Goal: Task Accomplishment & Management: Complete application form

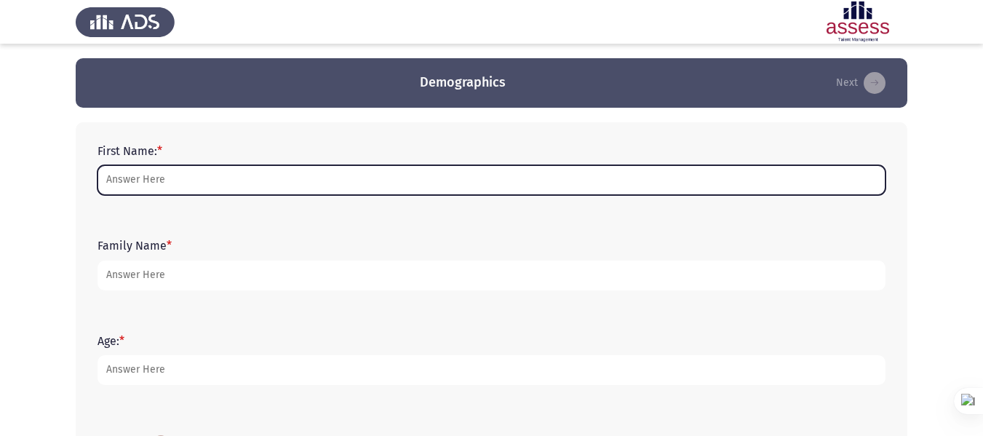
click at [244, 175] on input "First Name: *" at bounding box center [491, 180] width 788 height 30
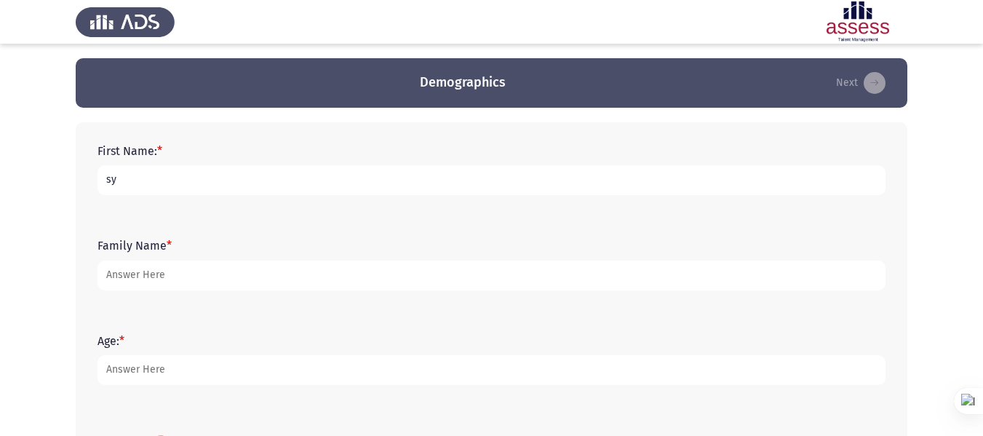
type input "s"
type input "[PERSON_NAME]"
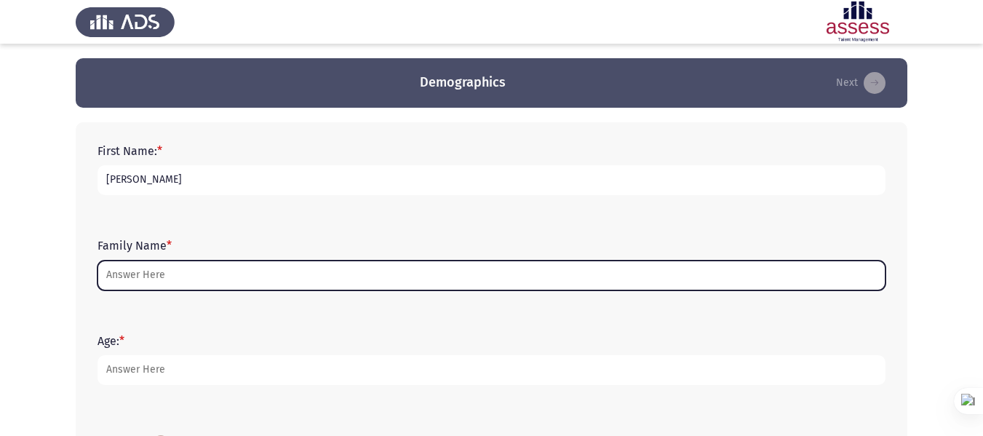
click at [238, 281] on input "Family Name *" at bounding box center [491, 275] width 788 height 30
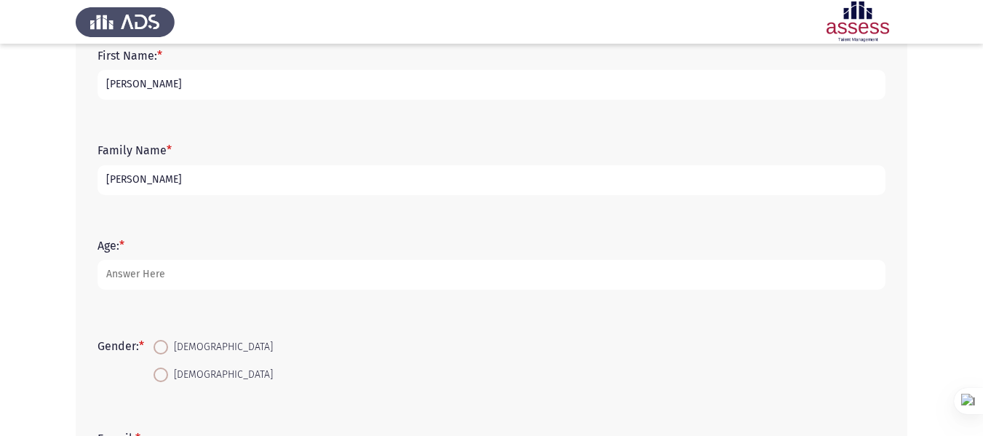
scroll to position [97, 0]
type input "[PERSON_NAME]"
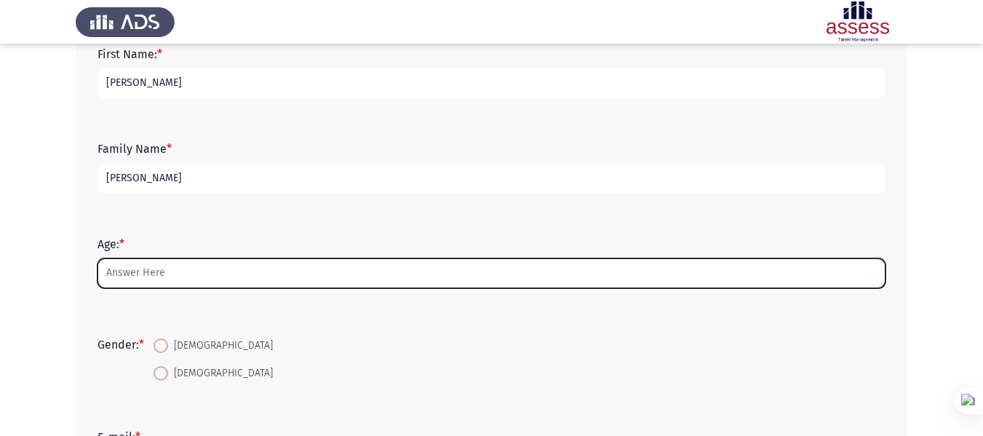
click at [225, 275] on input "Age: *" at bounding box center [491, 273] width 788 height 30
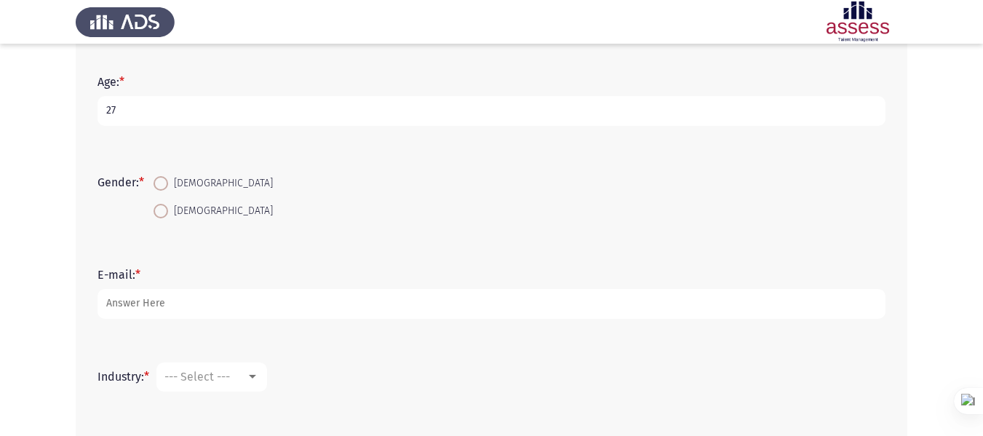
scroll to position [260, 0]
type input "27"
click at [168, 206] on span at bounding box center [160, 210] width 15 height 15
click at [168, 206] on input "[DEMOGRAPHIC_DATA]" at bounding box center [160, 210] width 15 height 15
radio input "true"
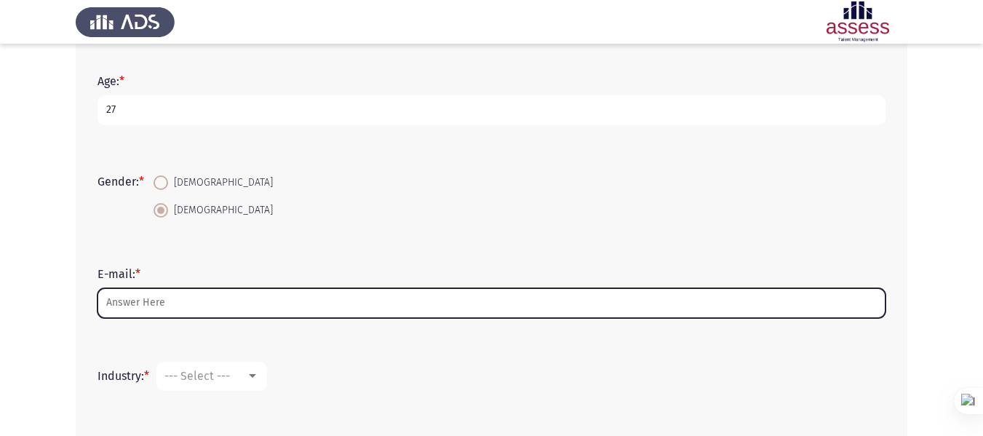
click at [182, 301] on input "E-mail: *" at bounding box center [491, 303] width 788 height 30
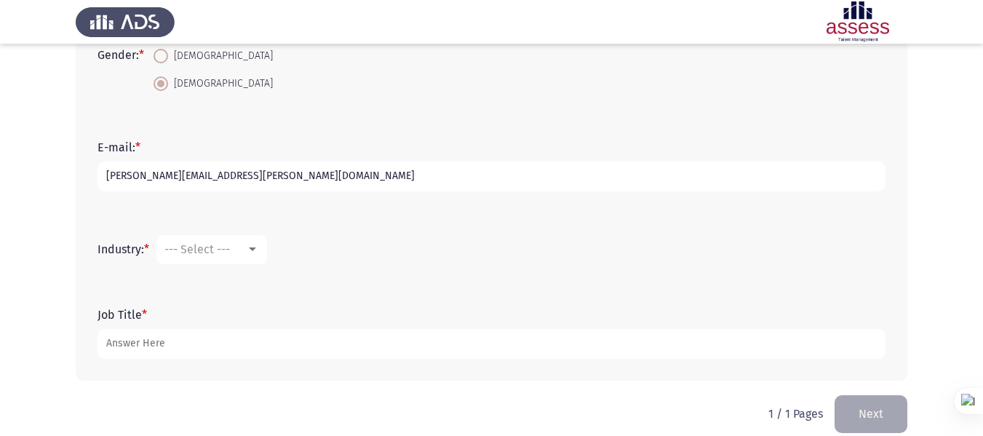
scroll to position [387, 0]
type input "sylvia.magdy@evapharma.com"
click at [235, 247] on div "--- Select ---" at bounding box center [204, 248] width 81 height 14
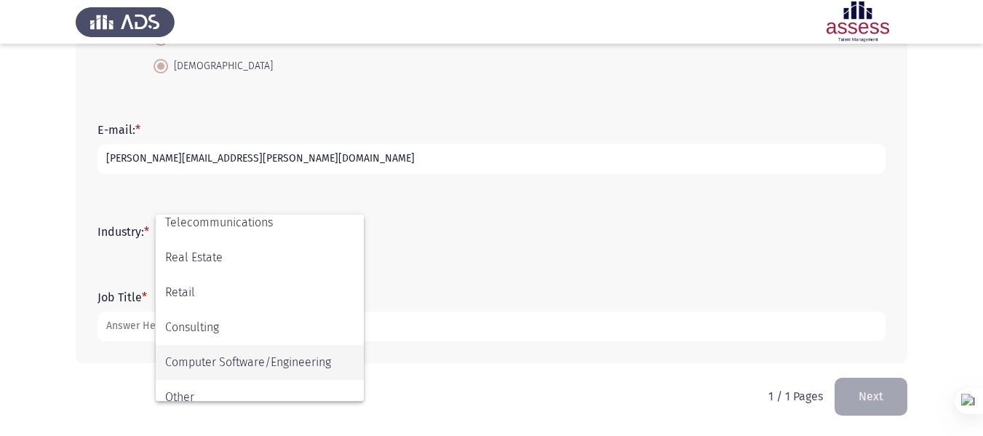
scroll to position [477, 0]
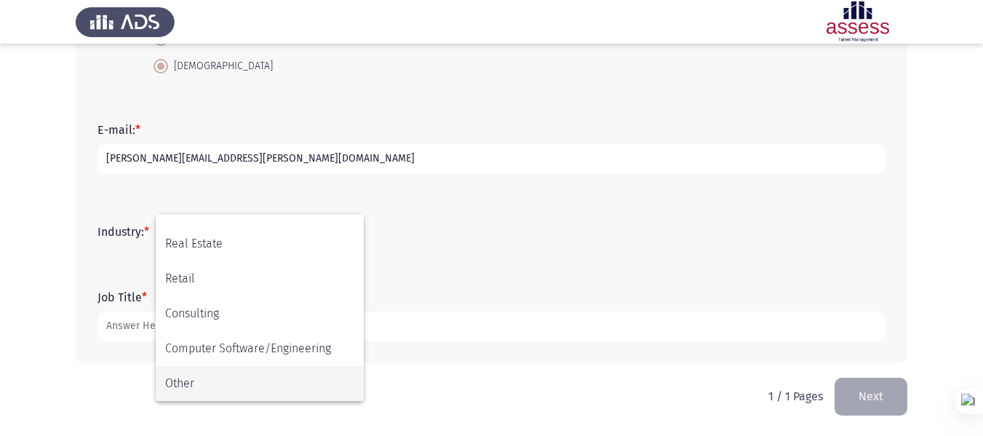
click at [196, 379] on span "Other" at bounding box center [259, 383] width 189 height 35
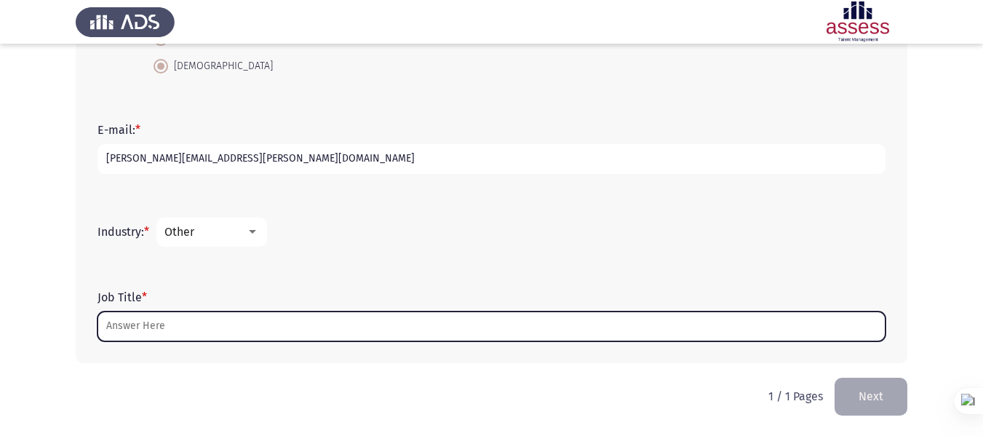
click at [155, 324] on input "Job Title *" at bounding box center [491, 326] width 788 height 30
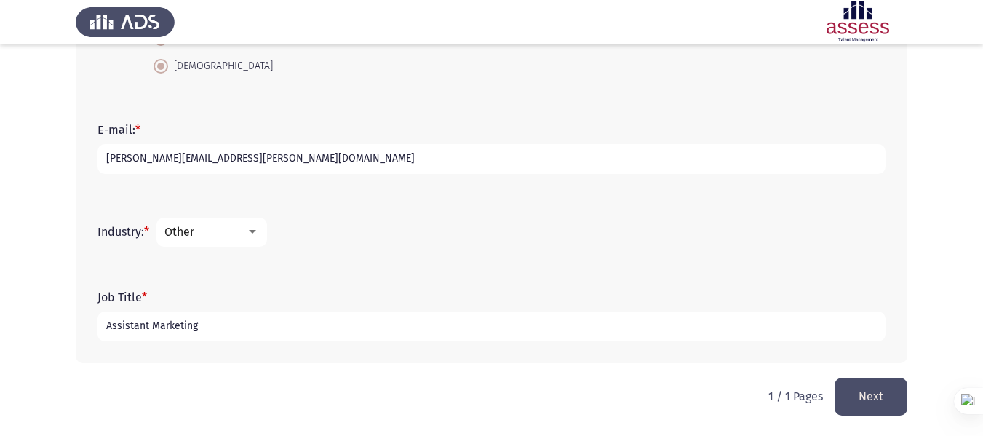
click at [206, 321] on input "Assistant Marketing" at bounding box center [491, 326] width 788 height 30
type input "Assistant product manager"
click at [887, 394] on button "Next" at bounding box center [870, 395] width 73 height 37
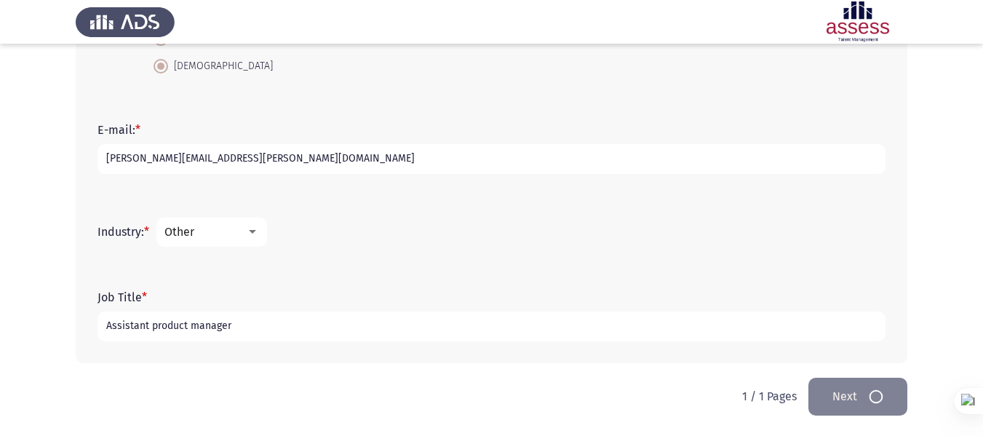
scroll to position [0, 0]
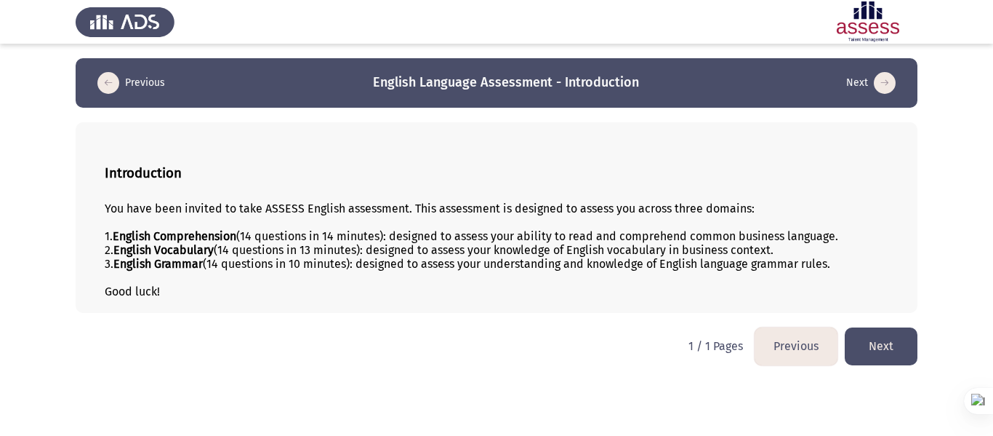
click at [911, 351] on button "Next" at bounding box center [881, 345] width 73 height 37
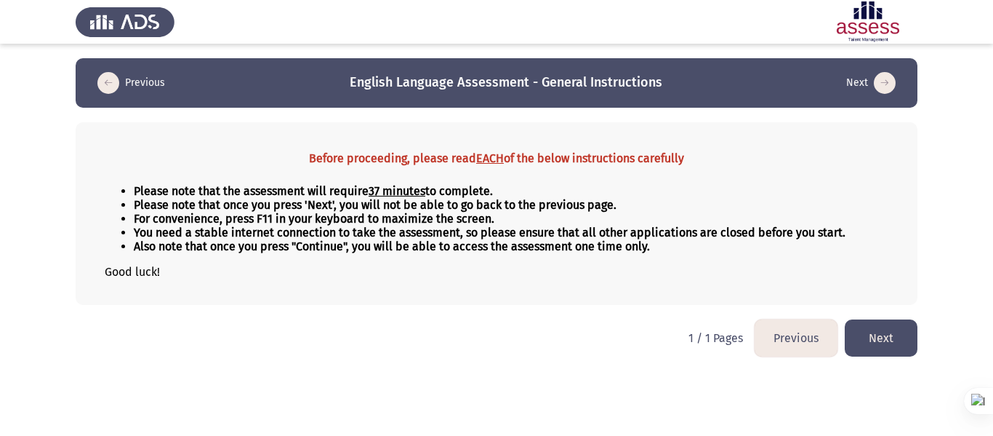
click at [879, 335] on button "Next" at bounding box center [881, 337] width 73 height 37
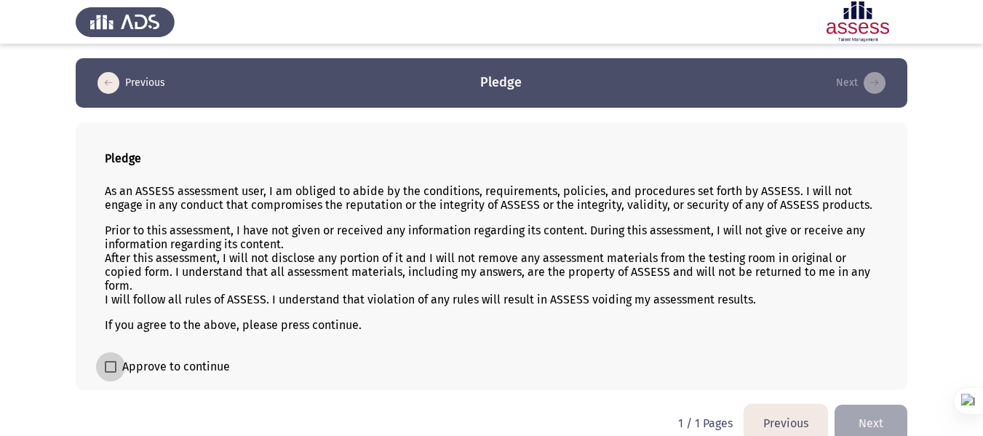
click at [115, 364] on span at bounding box center [111, 367] width 12 height 12
click at [111, 372] on input "Approve to continue" at bounding box center [110, 372] width 1 height 1
checkbox input "true"
click at [851, 412] on button "Next" at bounding box center [870, 422] width 73 height 37
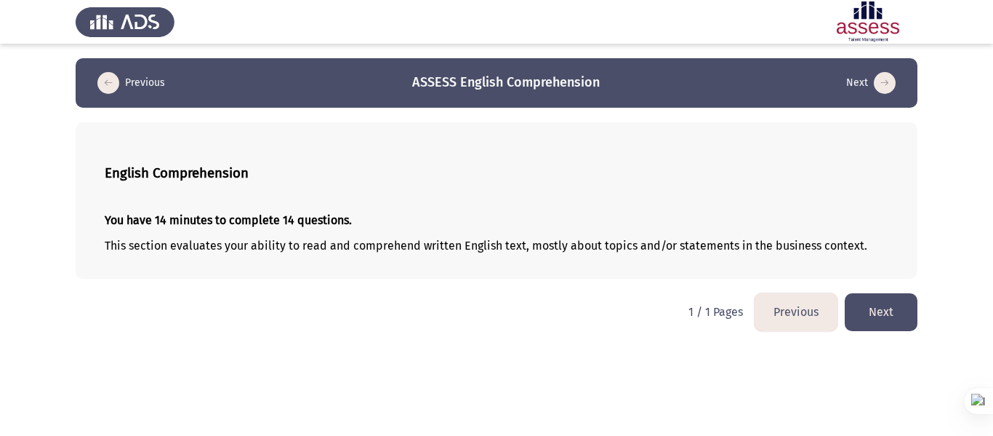
click at [888, 320] on button "Next" at bounding box center [881, 311] width 73 height 37
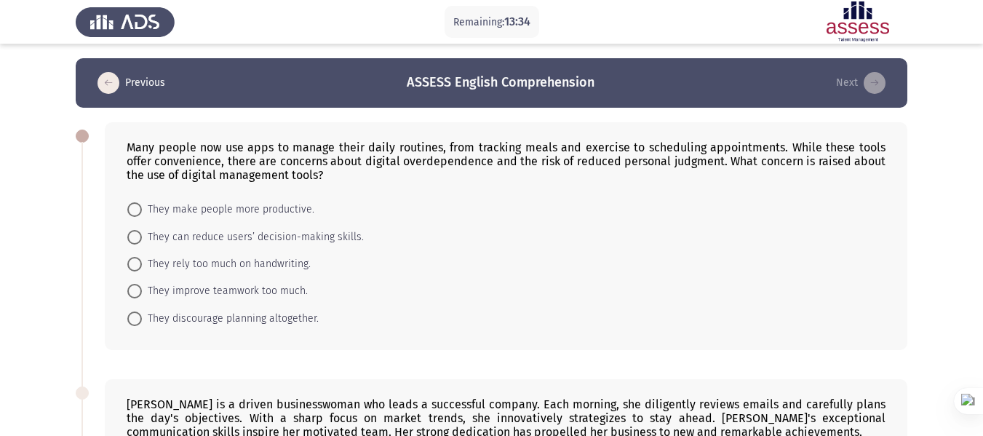
click at [130, 234] on span at bounding box center [134, 237] width 15 height 15
click at [130, 234] on input "They can reduce users’ decision-making skills." at bounding box center [134, 237] width 15 height 15
radio input "true"
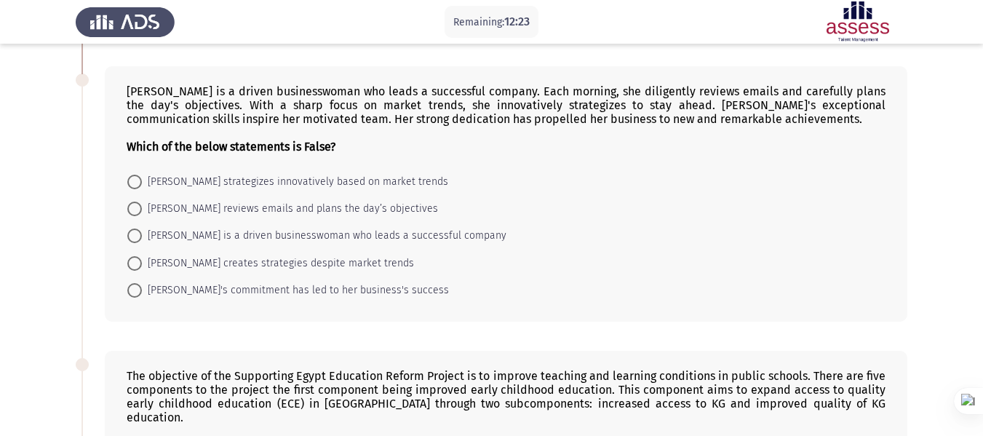
scroll to position [286, 0]
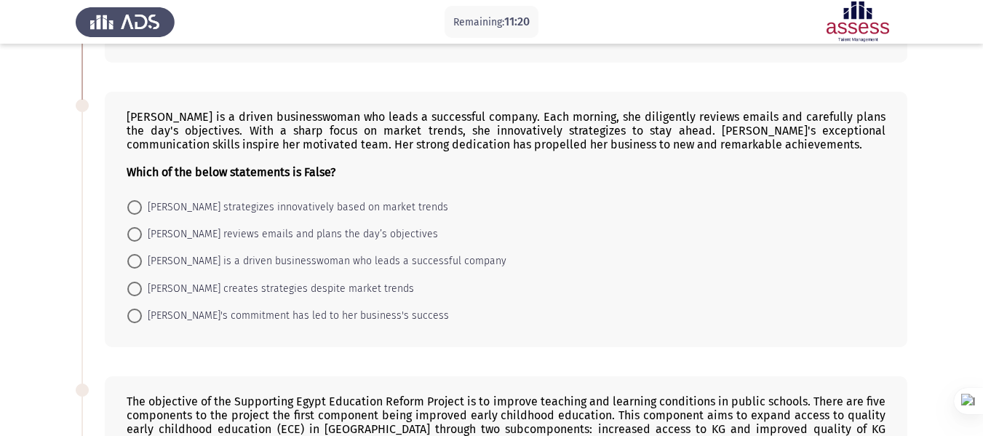
drag, startPoint x: 390, startPoint y: 319, endPoint x: 267, endPoint y: 282, distance: 128.2
click at [267, 282] on form "Emily strategizes innovatively based on market trends Emily reviews emails and …" at bounding box center [506, 261] width 759 height 136
drag, startPoint x: 392, startPoint y: 318, endPoint x: 497, endPoint y: 393, distance: 129.8
click at [211, 193] on mat-radio-group "Emily strategizes innovatively based on market trends Emily reviews emails and …" at bounding box center [501, 193] width 767 height 0
drag, startPoint x: 123, startPoint y: 119, endPoint x: 409, endPoint y: 338, distance: 360.5
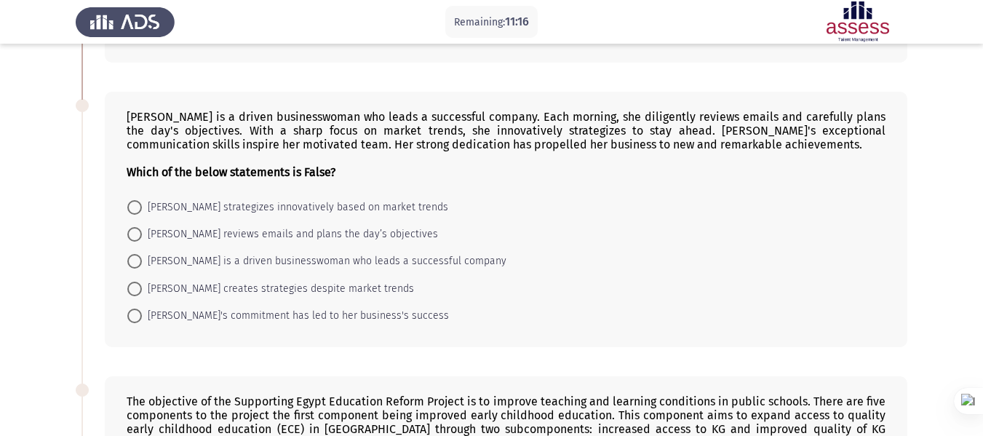
click at [409, 338] on div "Emily is a driven businesswoman who leads a successful company. Each morning, s…" at bounding box center [506, 219] width 802 height 255
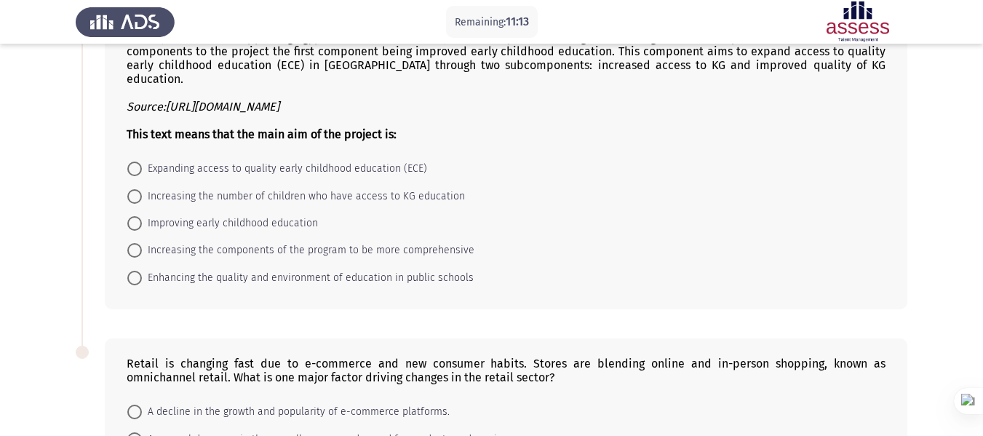
scroll to position [577, 0]
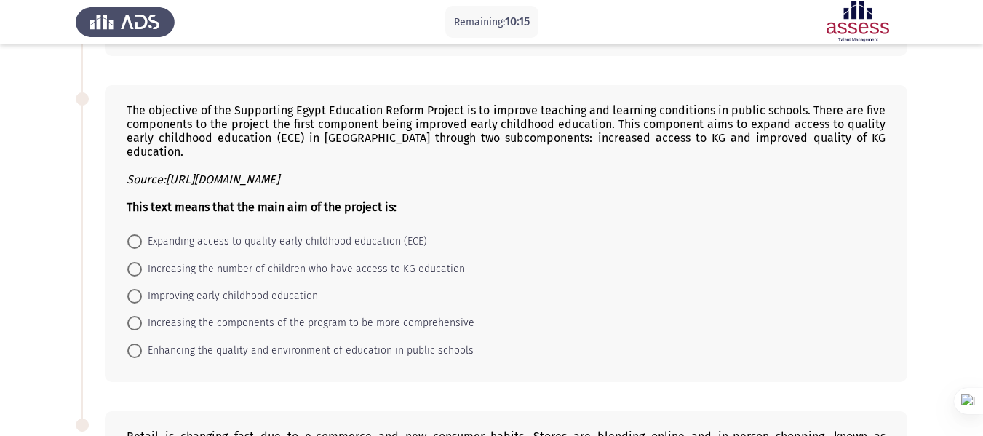
click at [135, 343] on span at bounding box center [134, 350] width 15 height 15
click at [135, 343] on input "Enhancing the quality and environment of education in public schools" at bounding box center [134, 350] width 15 height 15
radio input "true"
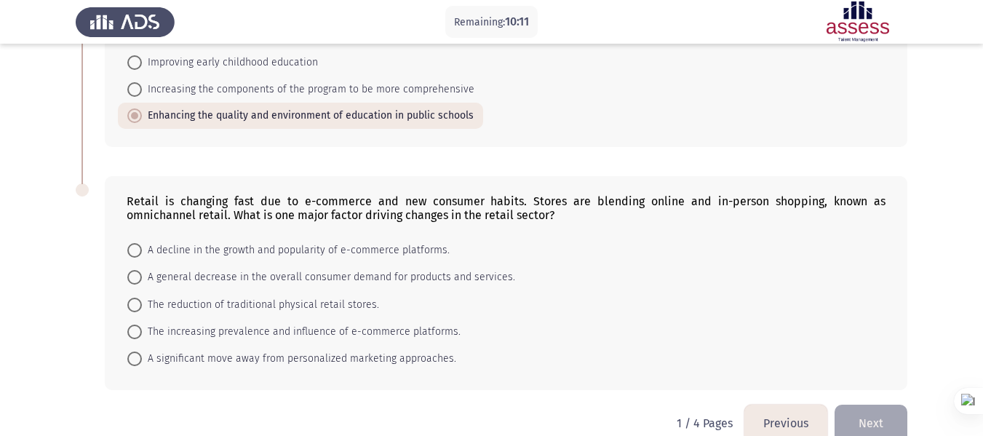
scroll to position [823, 0]
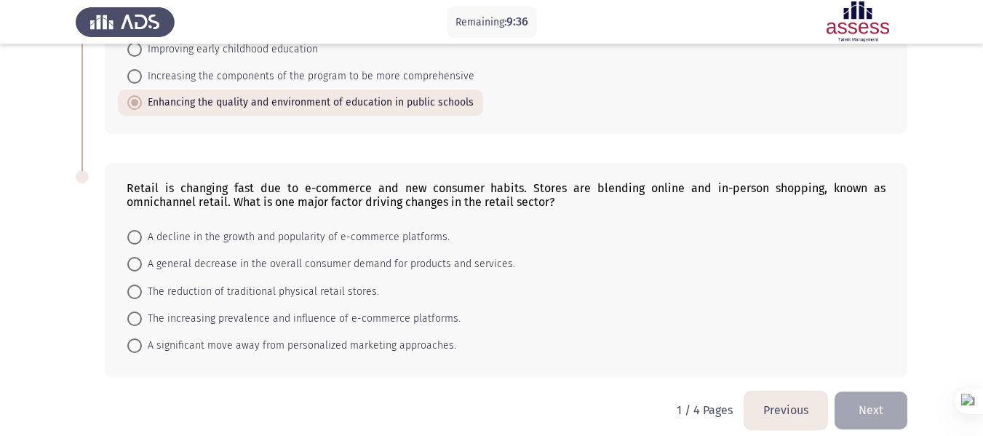
click at [134, 284] on span at bounding box center [134, 291] width 15 height 15
click at [134, 284] on input "The reduction of traditional physical retail stores." at bounding box center [134, 291] width 15 height 15
radio input "true"
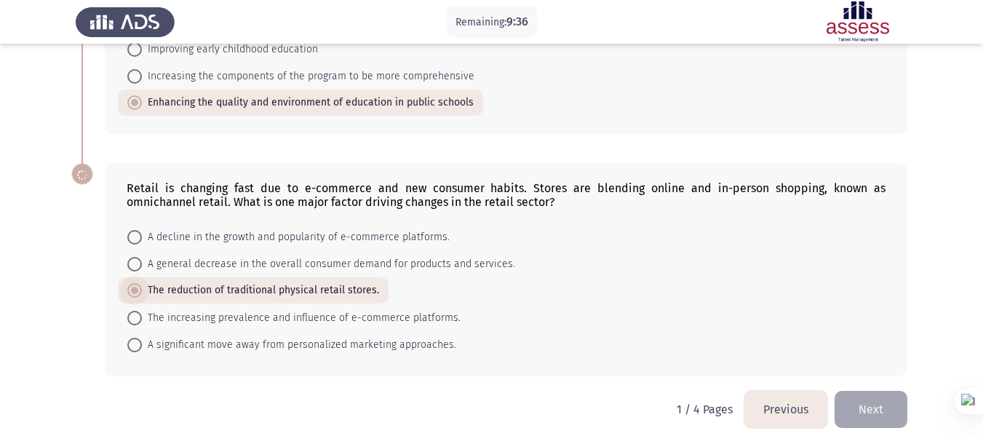
scroll to position [823, 0]
click at [399, 310] on span "The increasing prevalence and influence of e-commerce platforms." at bounding box center [301, 318] width 319 height 17
click at [142, 311] on input "The increasing prevalence and influence of e-commerce platforms." at bounding box center [134, 318] width 15 height 15
radio input "true"
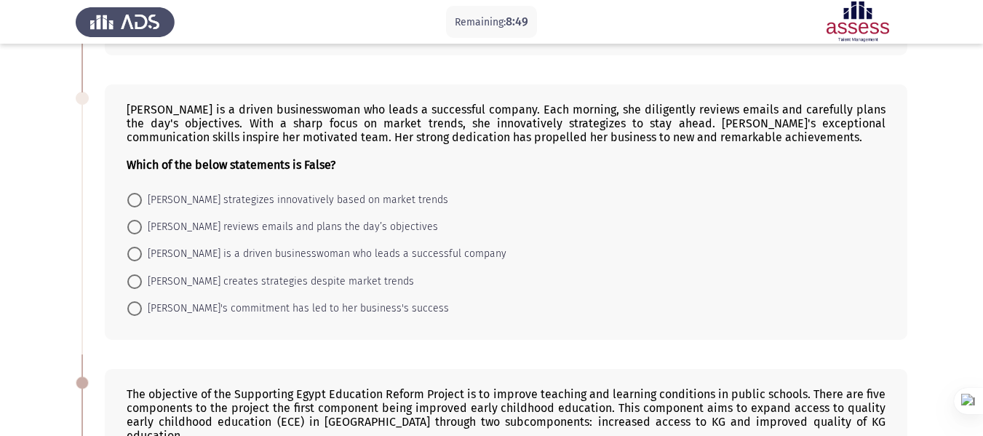
scroll to position [291, 0]
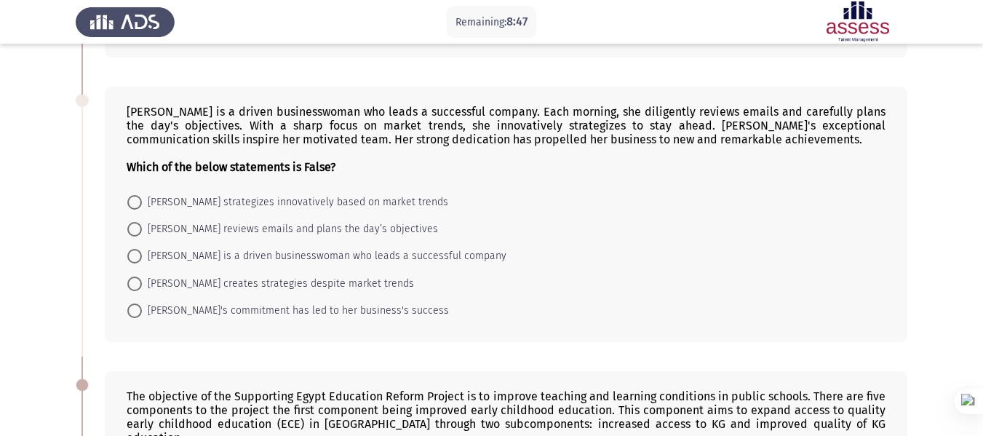
click at [130, 225] on span at bounding box center [134, 229] width 15 height 15
click at [130, 225] on input "Emily reviews emails and plans the day’s objectives" at bounding box center [134, 229] width 15 height 15
radio input "true"
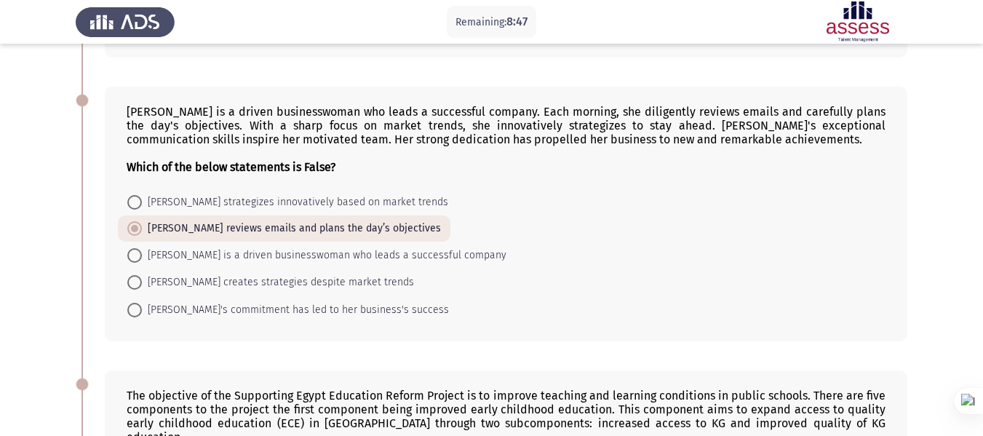
click at [132, 225] on span at bounding box center [134, 228] width 7 height 7
click at [132, 225] on input "Emily reviews emails and plans the day’s objectives" at bounding box center [134, 228] width 15 height 15
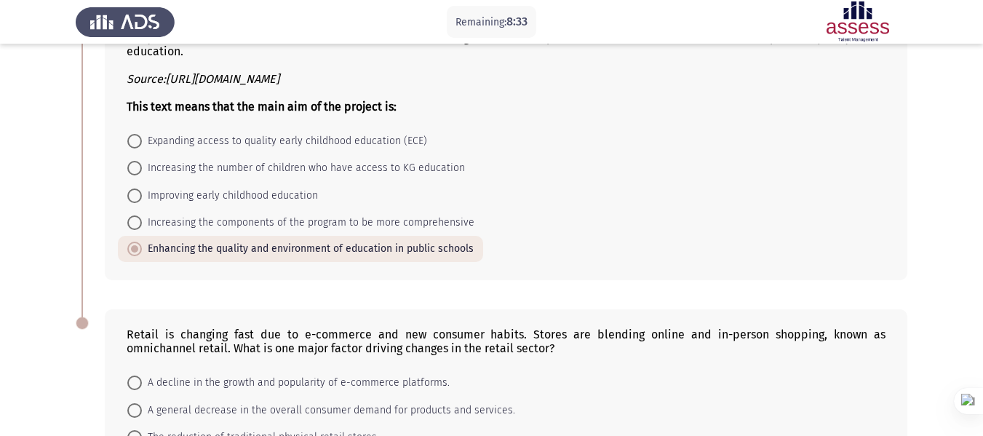
scroll to position [604, 0]
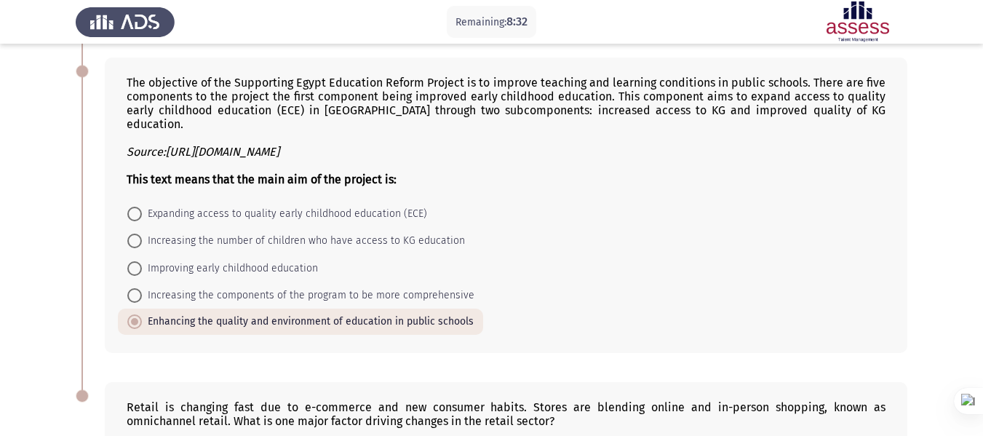
click at [336, 236] on span "Increasing the number of children who have access to KG education" at bounding box center [303, 240] width 323 height 17
click at [142, 236] on input "Increasing the number of children who have access to KG education" at bounding box center [134, 240] width 15 height 15
radio input "true"
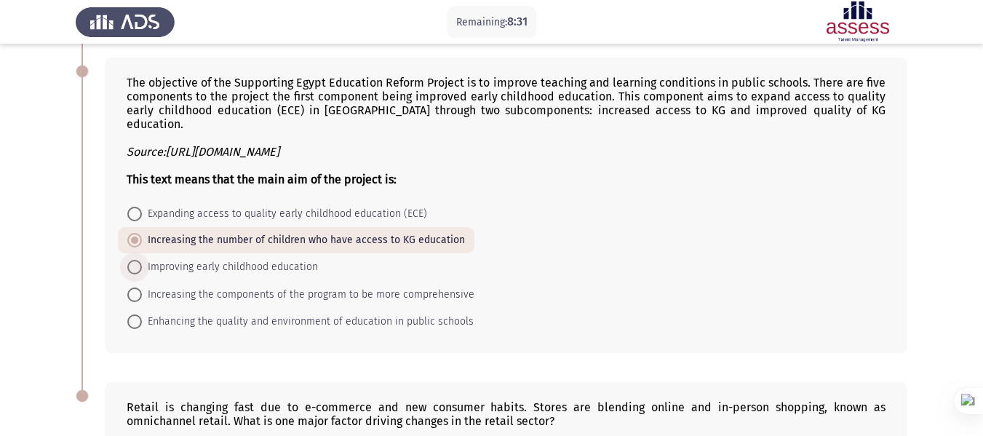
click at [295, 258] on span "Improving early childhood education" at bounding box center [230, 266] width 176 height 17
click at [142, 260] on input "Improving early childhood education" at bounding box center [134, 267] width 15 height 15
radio input "true"
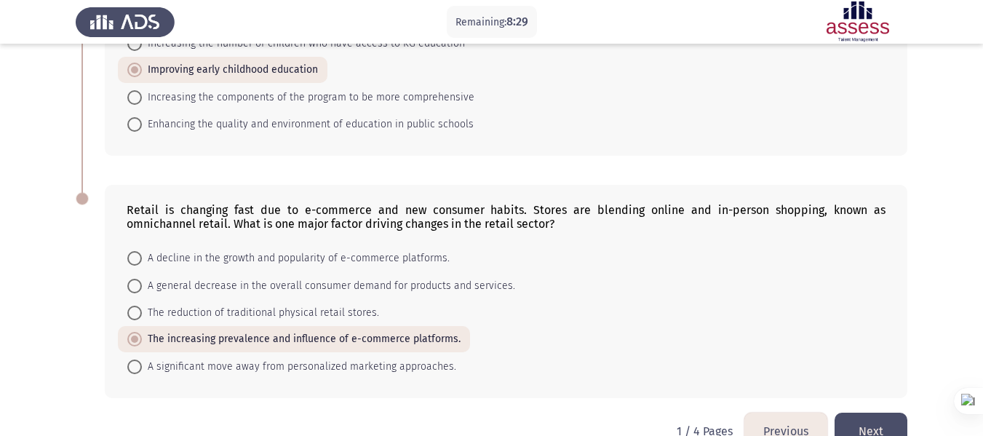
scroll to position [822, 0]
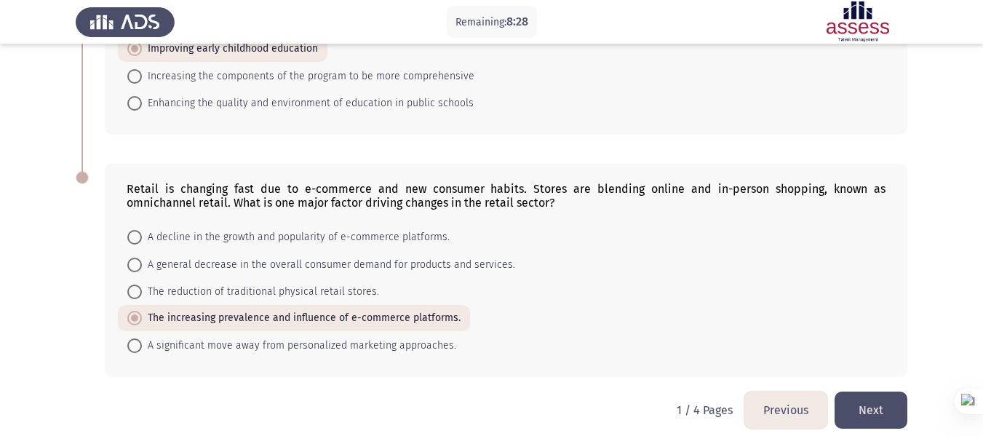
click at [867, 391] on button "Next" at bounding box center [870, 409] width 73 height 37
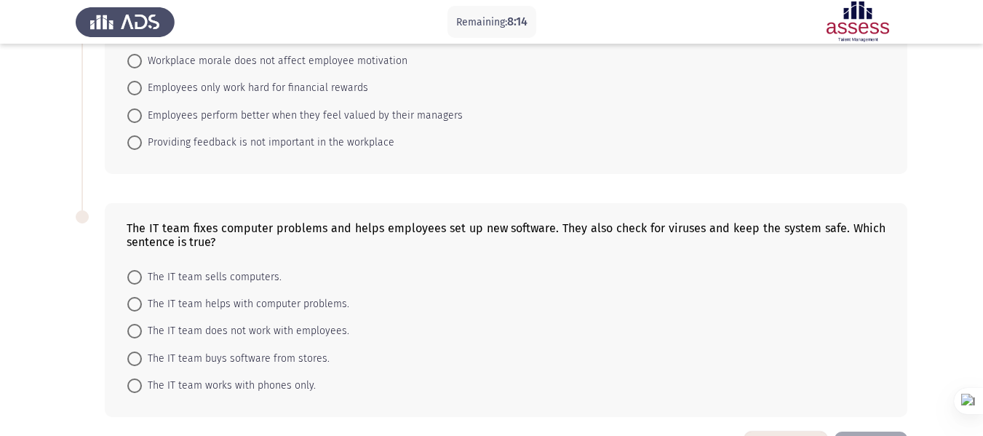
scroll to position [743, 0]
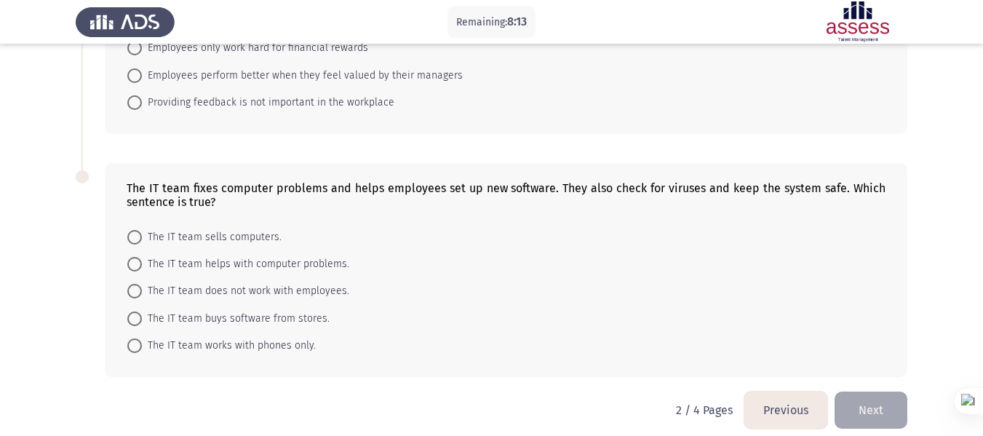
click at [793, 391] on button "Previous" at bounding box center [785, 409] width 83 height 37
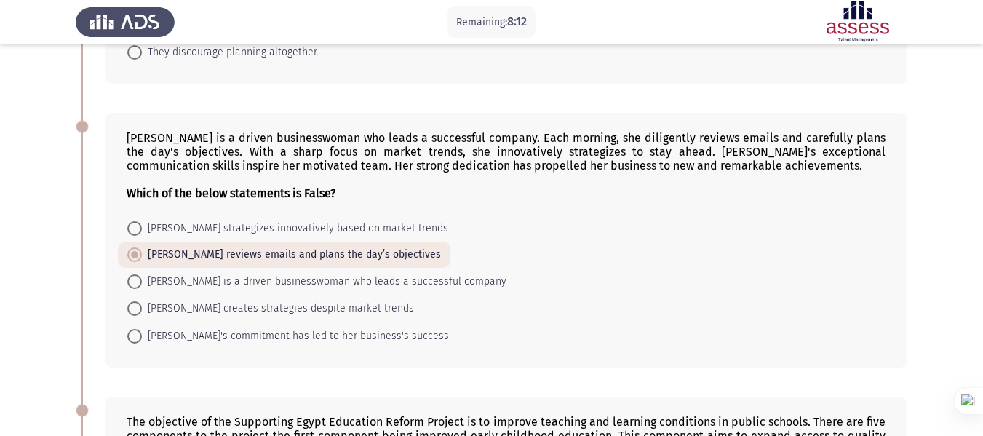
scroll to position [291, 0]
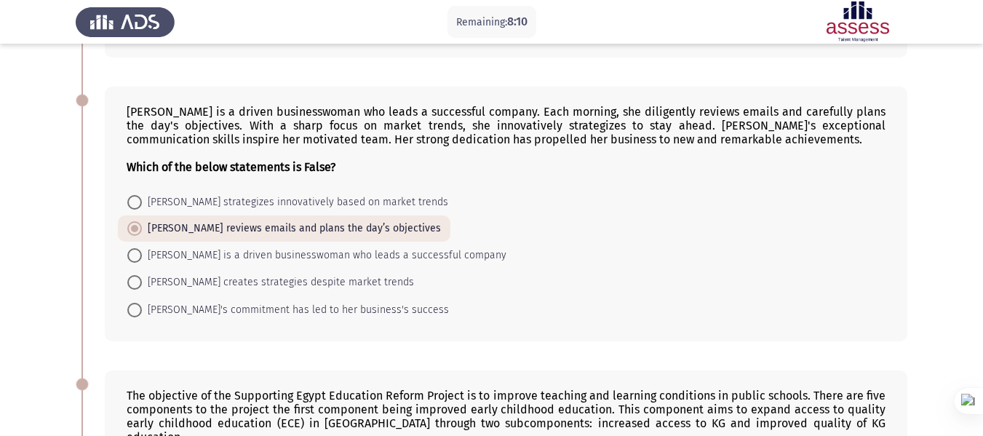
click at [334, 283] on span "Emily creates strategies despite market trends" at bounding box center [278, 281] width 272 height 17
click at [142, 283] on input "Emily creates strategies despite market trends" at bounding box center [134, 282] width 15 height 15
radio input "true"
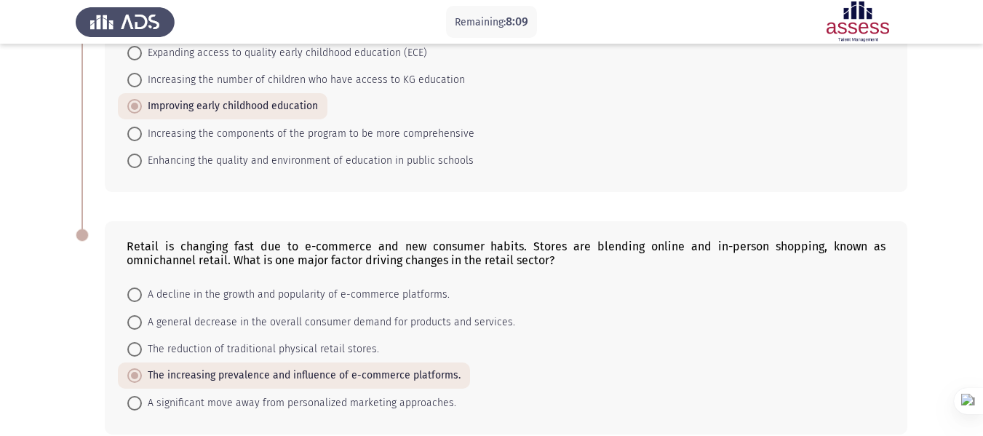
scroll to position [822, 0]
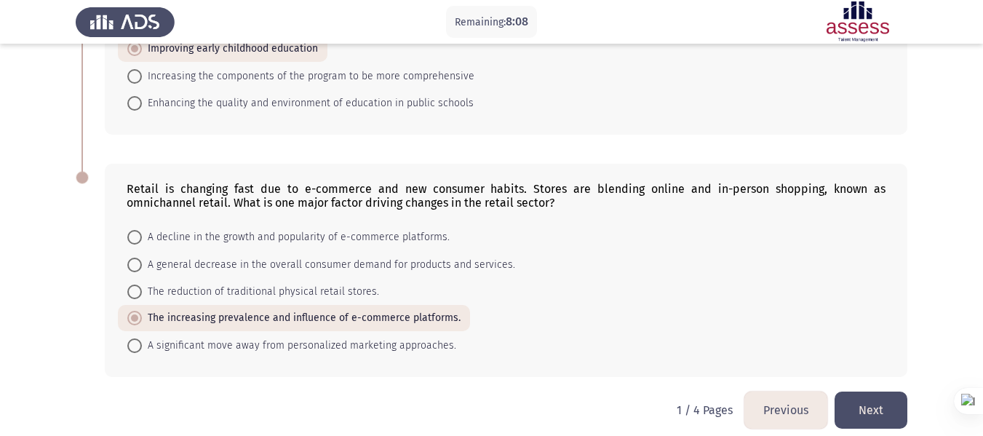
click at [881, 391] on button "Next" at bounding box center [870, 409] width 73 height 37
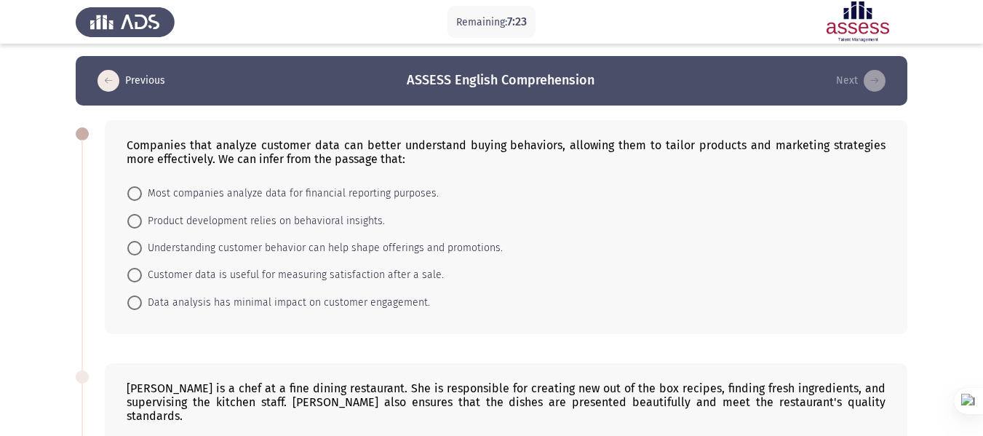
scroll to position [0, 0]
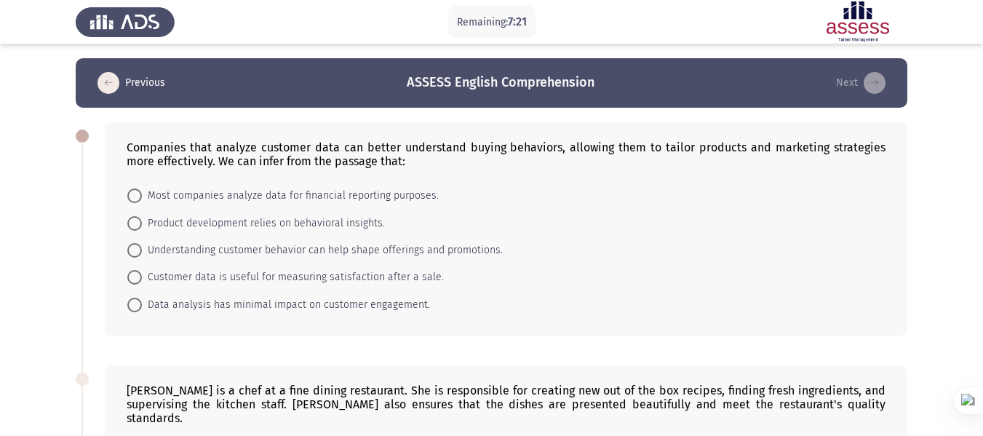
click at [167, 250] on span "Understanding customer behavior can help shape offerings and promotions." at bounding box center [322, 249] width 361 height 17
click at [142, 250] on input "Understanding customer behavior can help shape offerings and promotions." at bounding box center [134, 250] width 15 height 15
radio input "true"
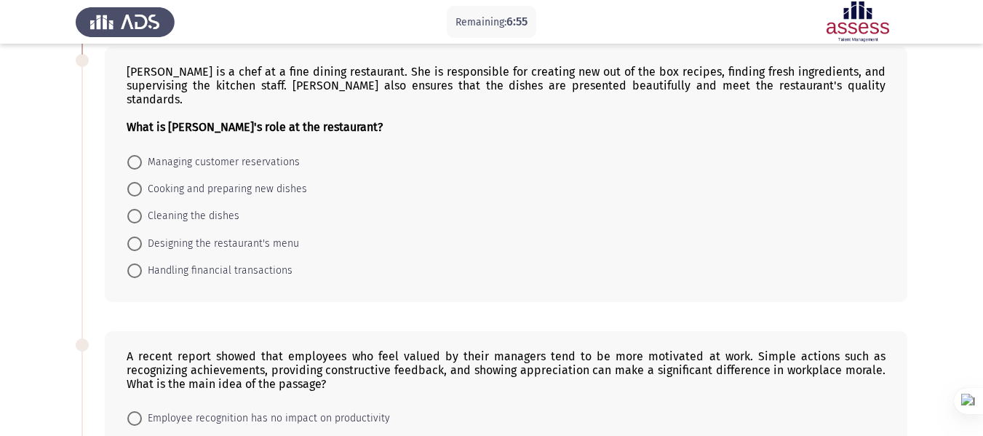
scroll to position [291, 0]
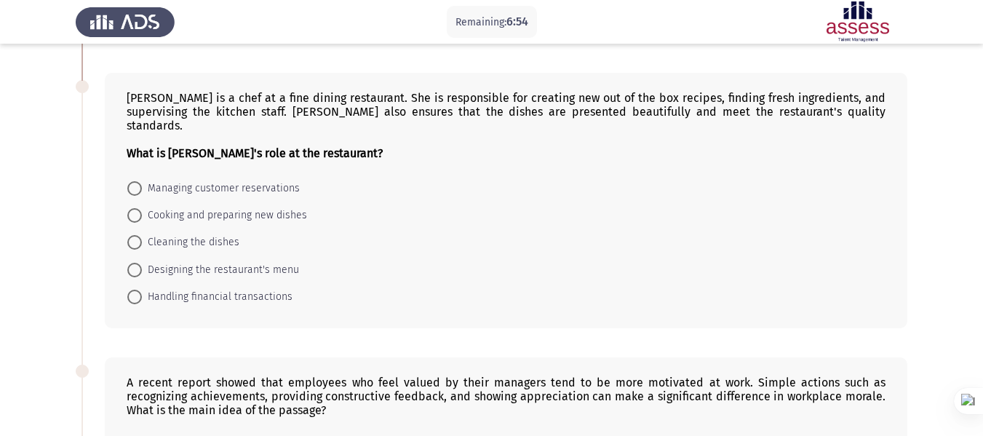
click at [179, 207] on span "Cooking and preparing new dishes" at bounding box center [224, 215] width 165 height 17
click at [142, 208] on input "Cooking and preparing new dishes" at bounding box center [134, 215] width 15 height 15
radio input "true"
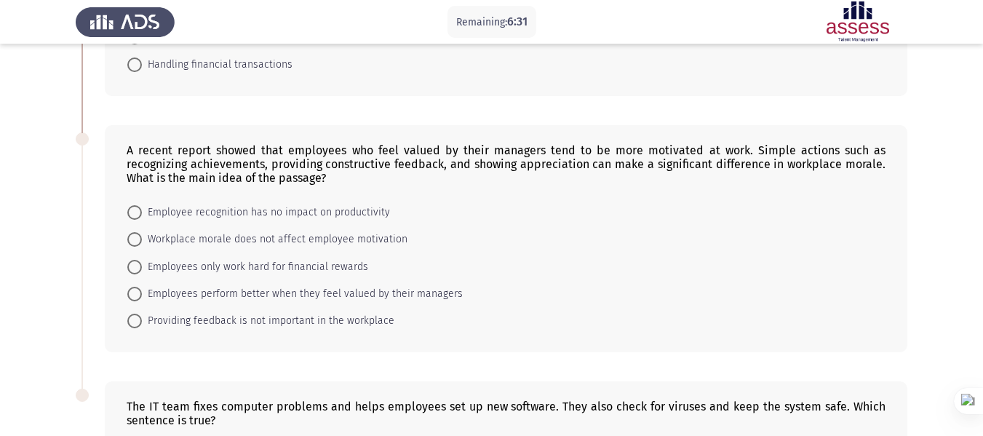
scroll to position [595, 0]
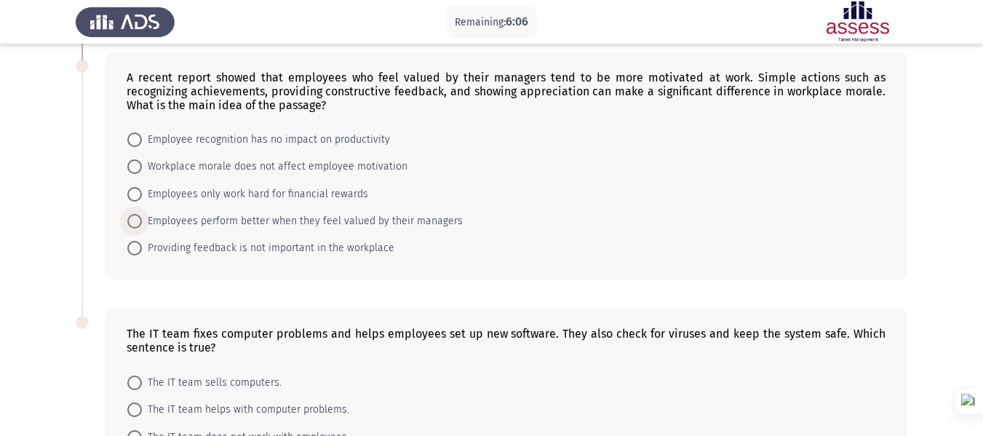
click at [133, 214] on span at bounding box center [134, 221] width 15 height 15
click at [133, 214] on input "Employees perform better when they feel valued by their managers" at bounding box center [134, 221] width 15 height 15
radio input "true"
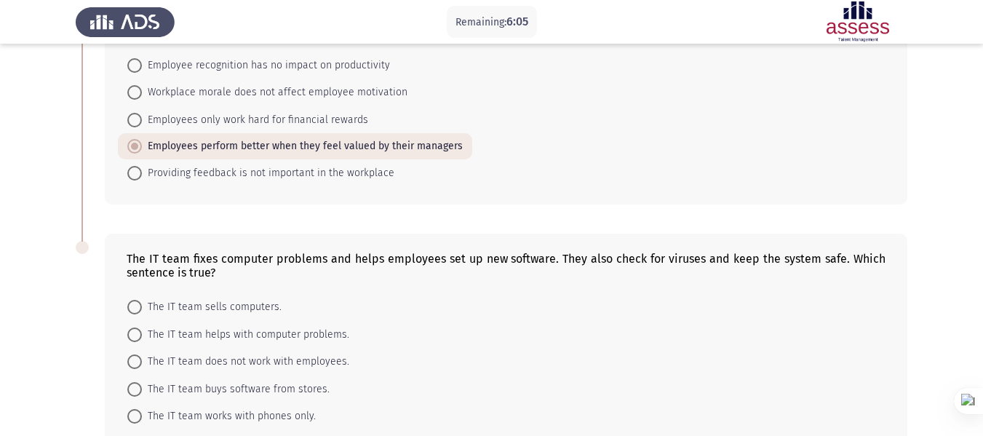
scroll to position [740, 0]
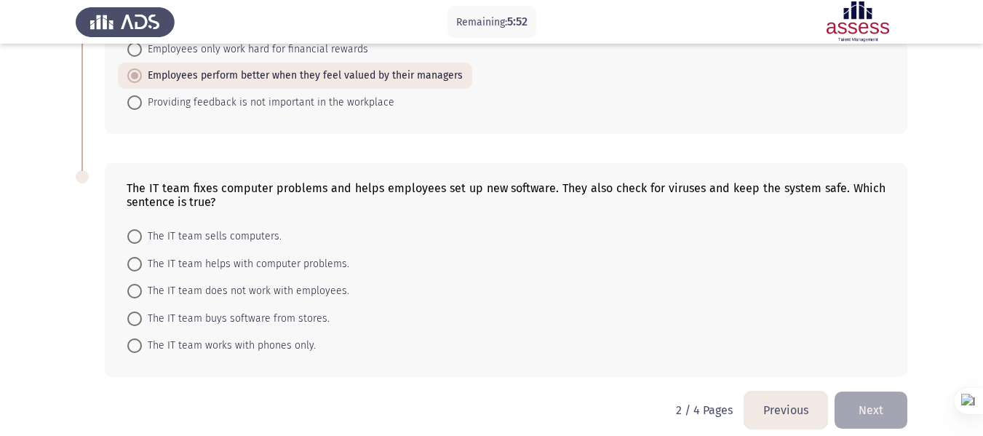
click at [170, 257] on span "The IT team helps with computer problems." at bounding box center [245, 263] width 207 height 17
click at [142, 257] on input "The IT team helps with computer problems." at bounding box center [134, 264] width 15 height 15
radio input "true"
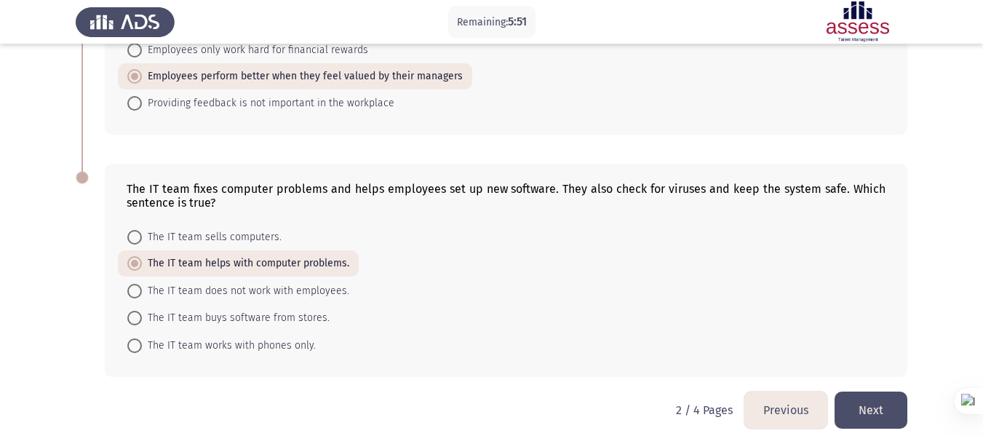
click at [209, 282] on span "The IT team does not work with employees." at bounding box center [245, 290] width 207 height 17
click at [142, 284] on input "The IT team does not work with employees." at bounding box center [134, 291] width 15 height 15
radio input "true"
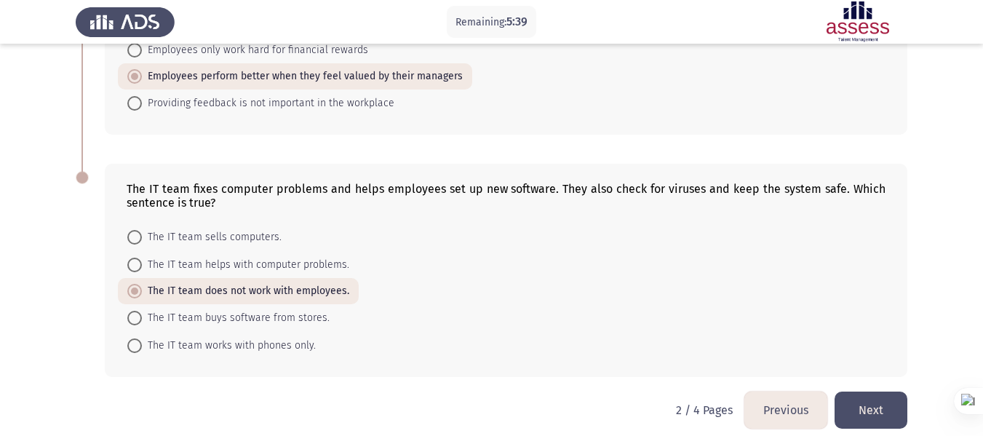
click at [174, 256] on span "The IT team helps with computer problems." at bounding box center [245, 264] width 207 height 17
click at [142, 257] on input "The IT team helps with computer problems." at bounding box center [134, 264] width 15 height 15
radio input "true"
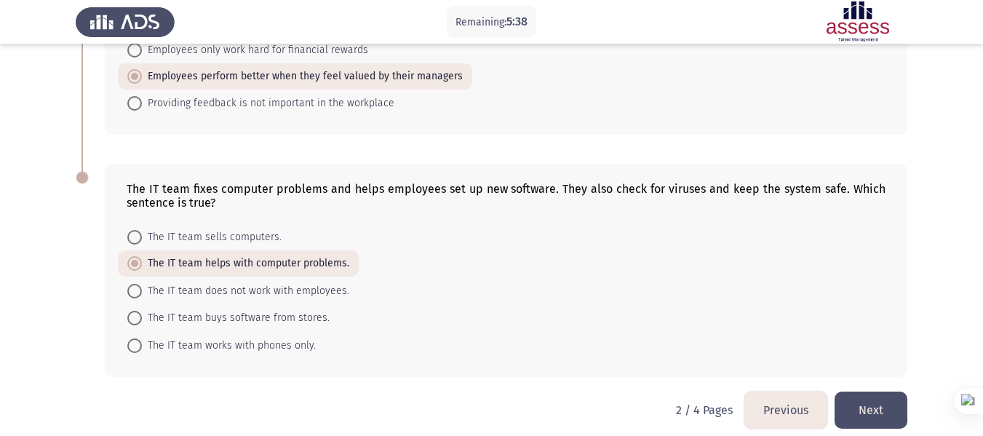
click at [851, 402] on button "Next" at bounding box center [870, 409] width 73 height 37
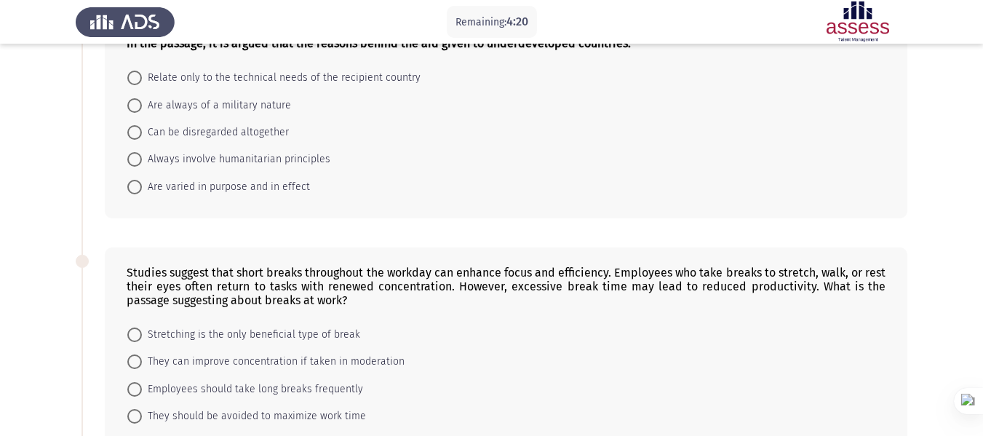
scroll to position [218, 0]
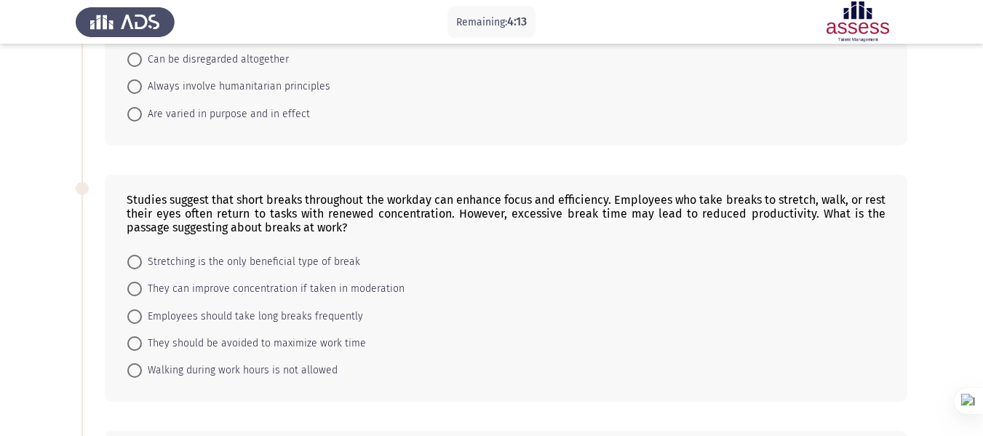
click at [370, 293] on span "They can improve concentration if taken in moderation" at bounding box center [273, 288] width 263 height 17
click at [142, 293] on input "They can improve concentration if taken in moderation" at bounding box center [134, 288] width 15 height 15
radio input "true"
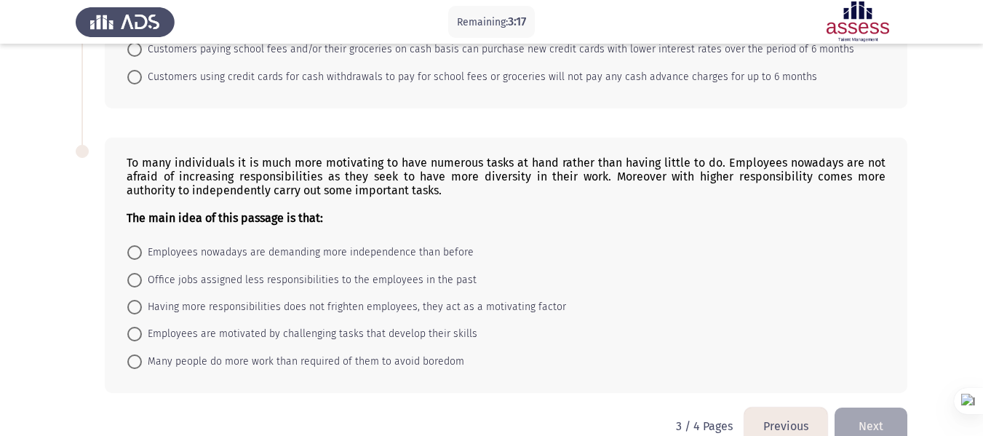
scroll to position [839, 0]
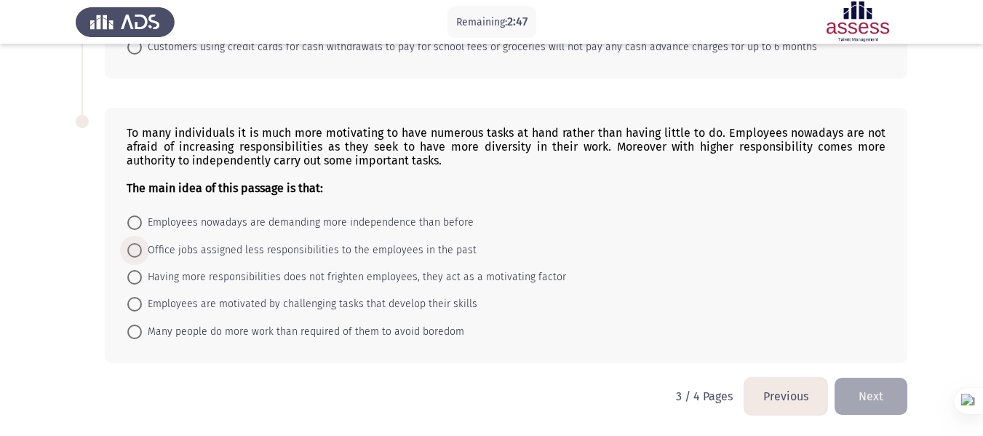
click at [391, 250] on span "Office jobs assigned less responsibilities to the employees in the past" at bounding box center [309, 249] width 335 height 17
click at [142, 250] on input "Office jobs assigned less responsibilities to the employees in the past" at bounding box center [134, 250] width 15 height 15
radio input "true"
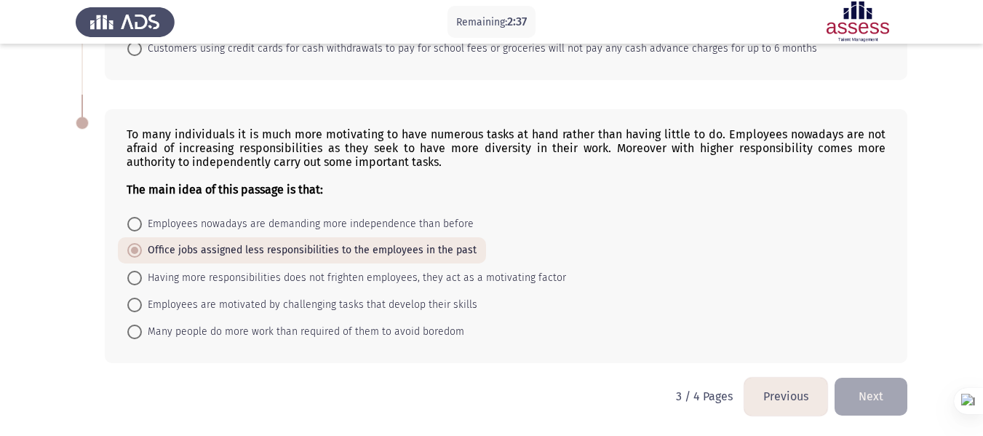
click at [273, 287] on mat-radio-button "Having more responsibilities does not frighten employees, they act as a motivat…" at bounding box center [346, 276] width 457 height 27
click at [255, 283] on span "Having more responsibilities does not frighten employees, they act as a motivat…" at bounding box center [354, 277] width 424 height 17
click at [142, 283] on input "Having more responsibilities does not frighten employees, they act as a motivat…" at bounding box center [134, 278] width 15 height 15
radio input "true"
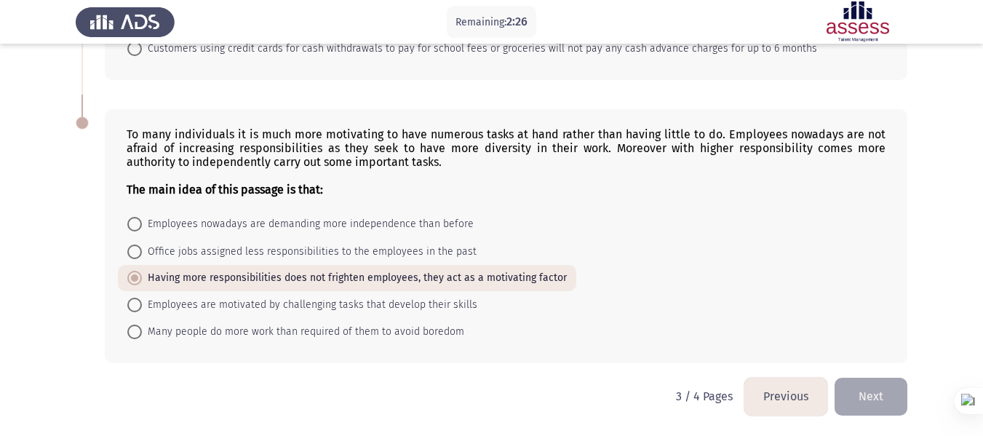
click at [302, 308] on span "Employees are motivated by challenging tasks that develop their skills" at bounding box center [309, 304] width 335 height 17
click at [142, 308] on input "Employees are motivated by challenging tasks that develop their skills" at bounding box center [134, 304] width 15 height 15
radio input "true"
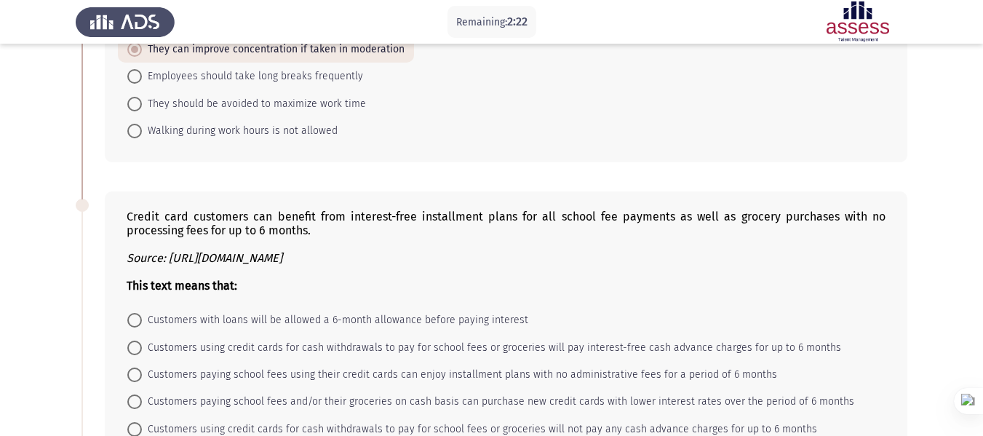
scroll to position [582, 0]
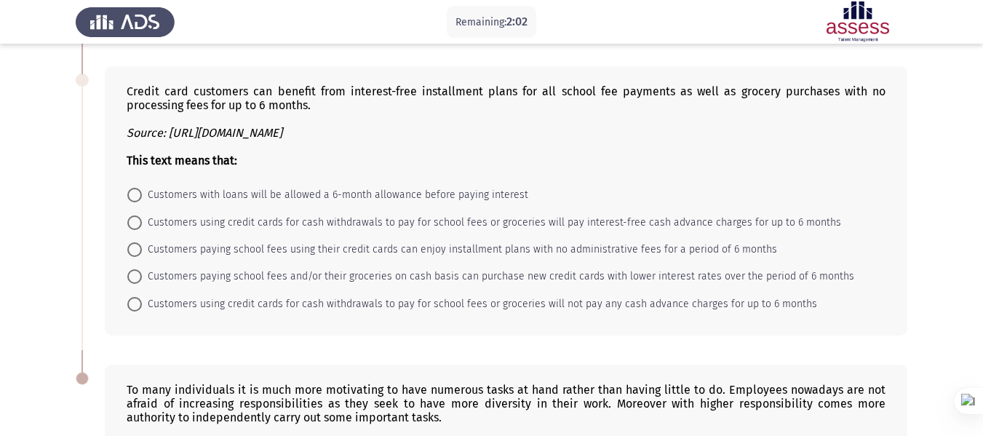
drag, startPoint x: 127, startPoint y: 91, endPoint x: 257, endPoint y: 141, distance: 140.2
click at [257, 140] on div "Credit card customers can benefit from interest-free installment plans for all …" at bounding box center [506, 125] width 759 height 83
drag, startPoint x: 245, startPoint y: 137, endPoint x: 168, endPoint y: 129, distance: 77.5
click at [161, 122] on div "Credit card customers can benefit from interest-free installment plans for all …" at bounding box center [506, 125] width 759 height 83
click at [182, 132] on icon "Source: http://wam.ae" at bounding box center [205, 133] width 156 height 14
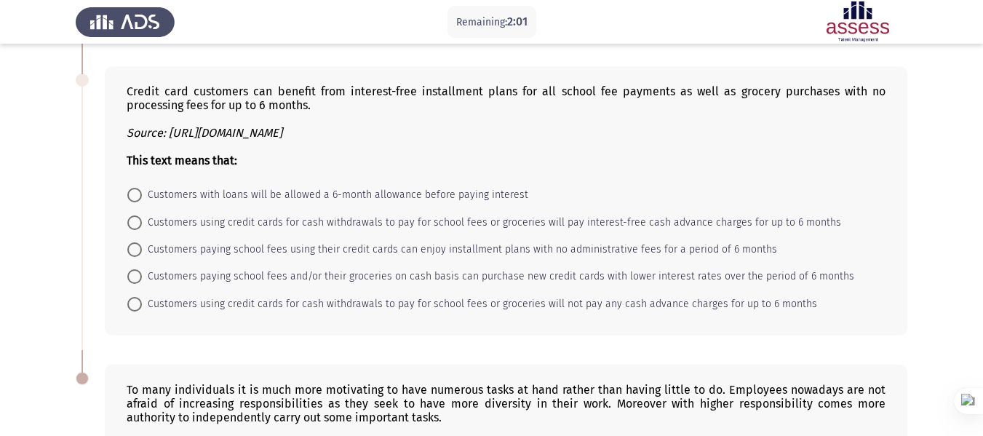
click at [182, 132] on icon "Source: http://wam.ae" at bounding box center [205, 133] width 156 height 14
click at [383, 251] on span "Customers paying school fees using their credit cards can enjoy installment pla…" at bounding box center [459, 249] width 635 height 17
click at [142, 251] on input "Customers paying school fees using their credit cards can enjoy installment pla…" at bounding box center [134, 249] width 15 height 15
radio input "true"
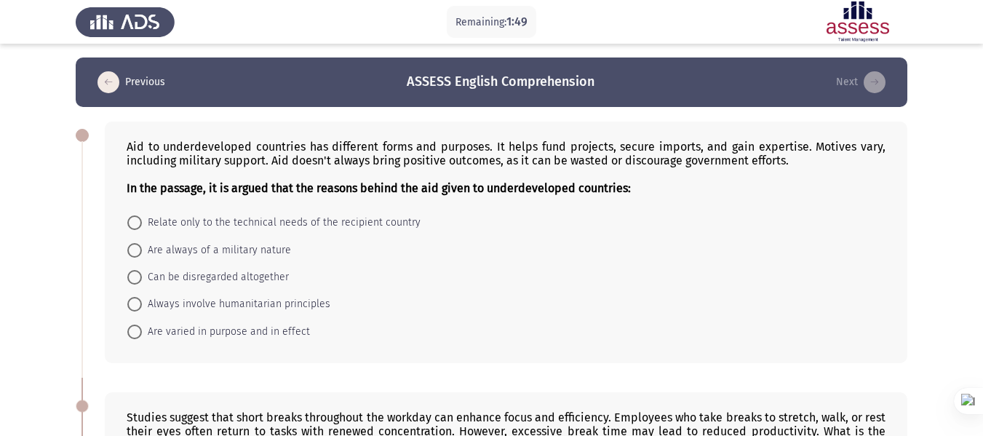
scroll to position [0, 0]
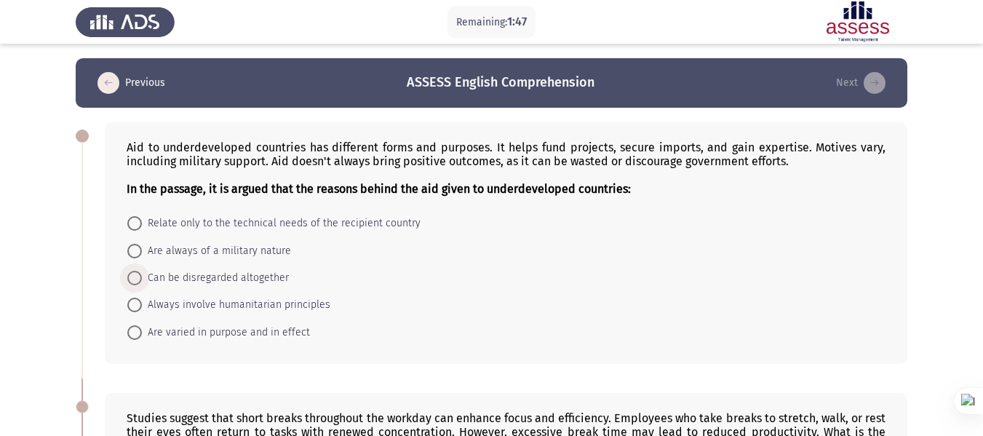
click at [265, 279] on span "Can be disregarded altogether" at bounding box center [215, 277] width 147 height 17
click at [142, 279] on input "Can be disregarded altogether" at bounding box center [134, 278] width 15 height 15
radio input "true"
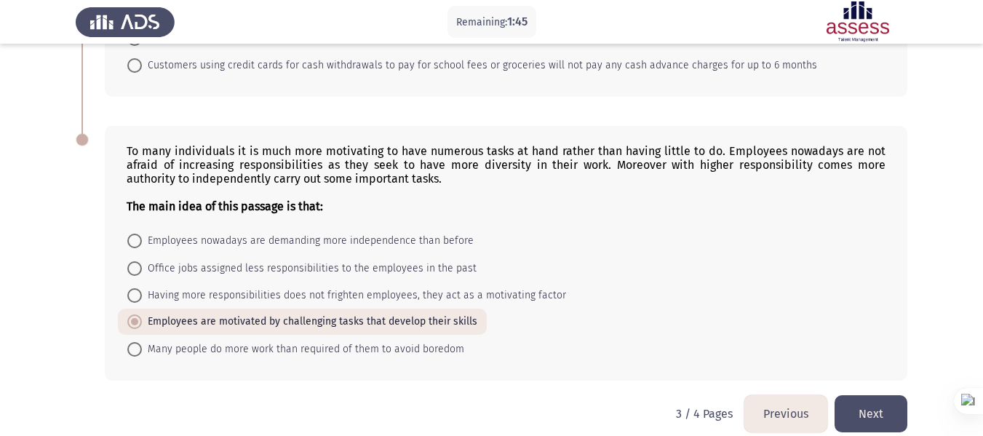
scroll to position [836, 0]
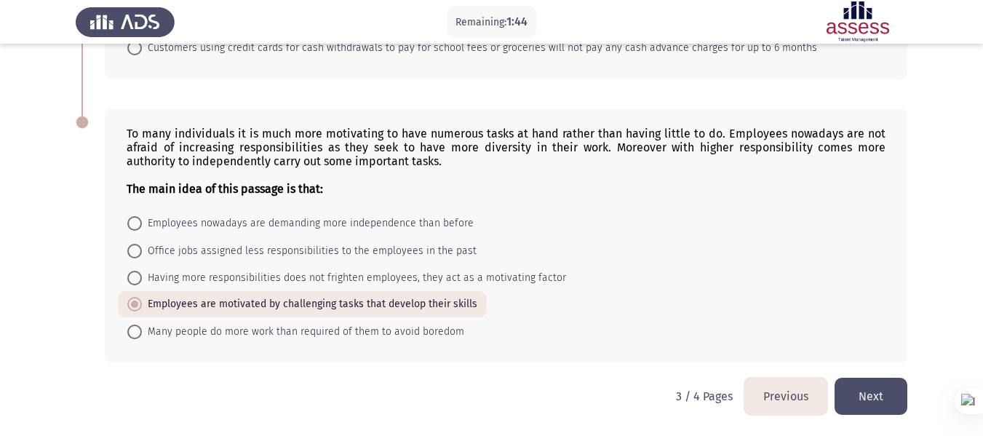
click at [873, 396] on button "Next" at bounding box center [870, 395] width 73 height 37
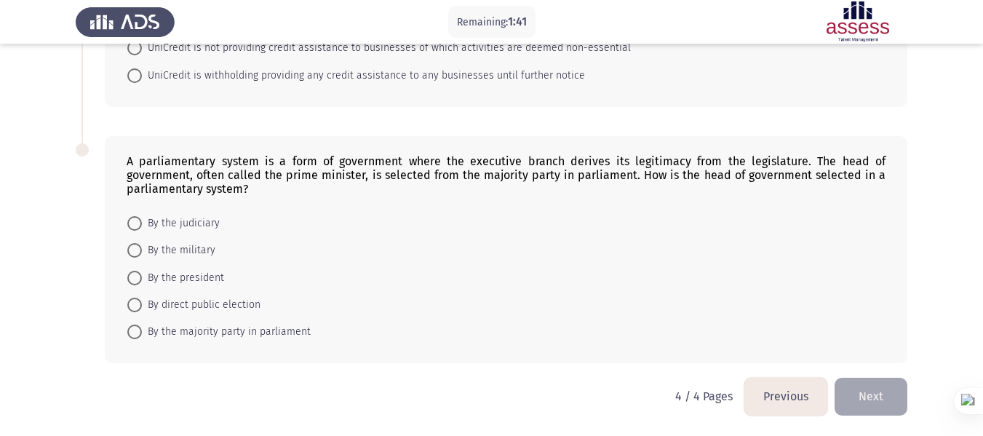
scroll to position [0, 0]
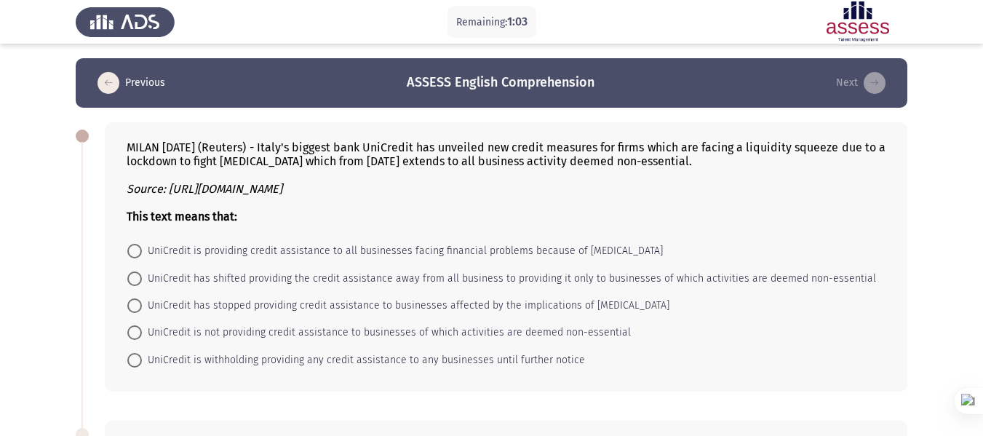
click at [476, 337] on span "UniCredit is not providing credit assistance to businesses of which activities …" at bounding box center [386, 332] width 489 height 17
click at [142, 337] on input "UniCredit is not providing credit assistance to businesses of which activities …" at bounding box center [134, 332] width 15 height 15
radio input "true"
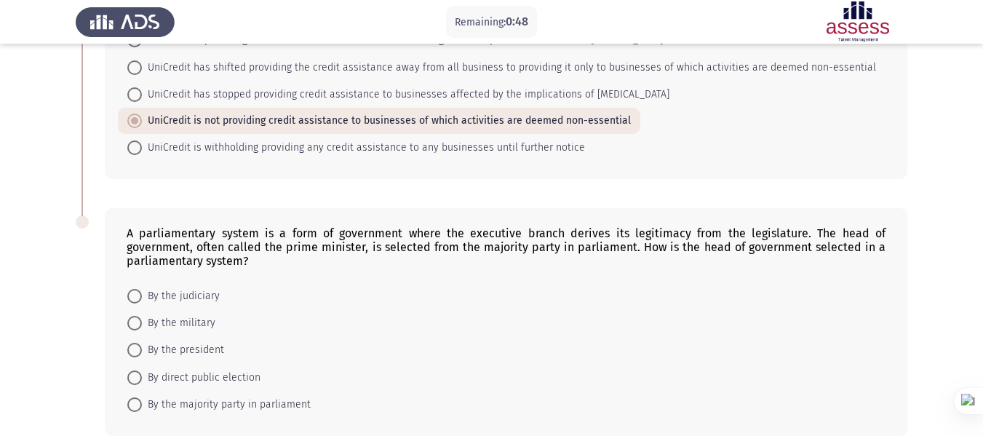
scroll to position [284, 0]
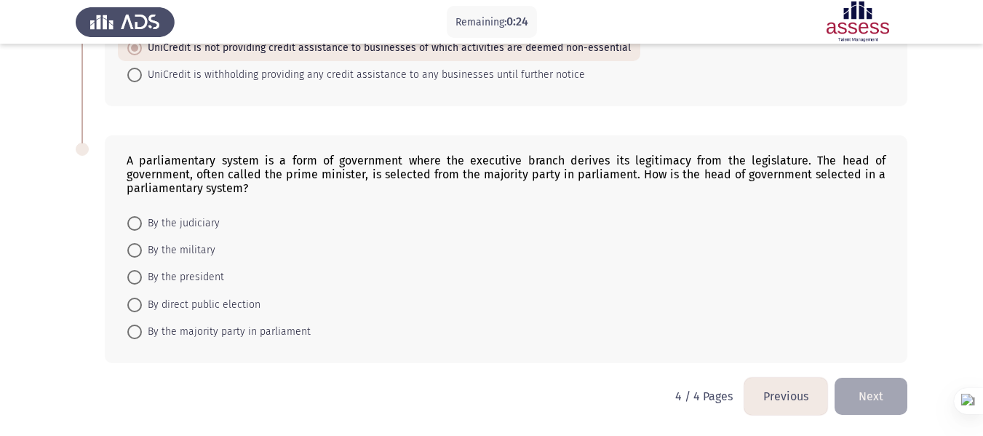
click at [276, 330] on span "By the majority party in parliament" at bounding box center [226, 331] width 169 height 17
click at [142, 330] on input "By the majority party in parliament" at bounding box center [134, 331] width 15 height 15
radio input "true"
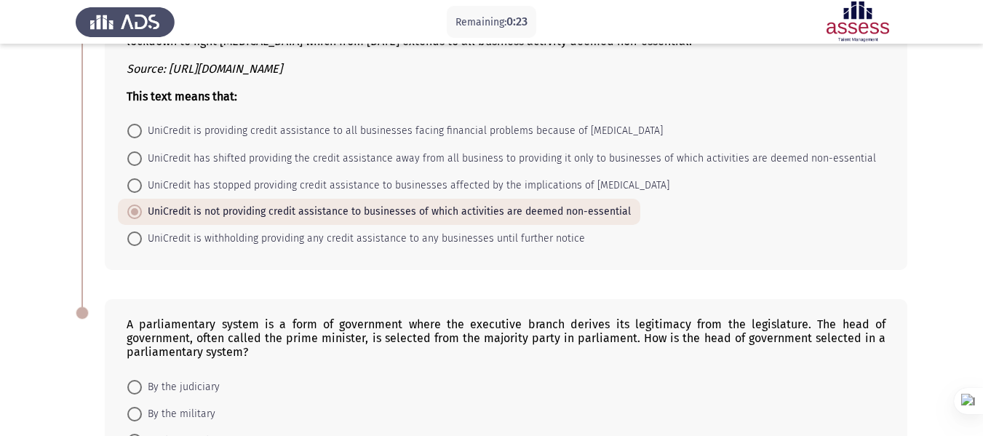
scroll to position [0, 0]
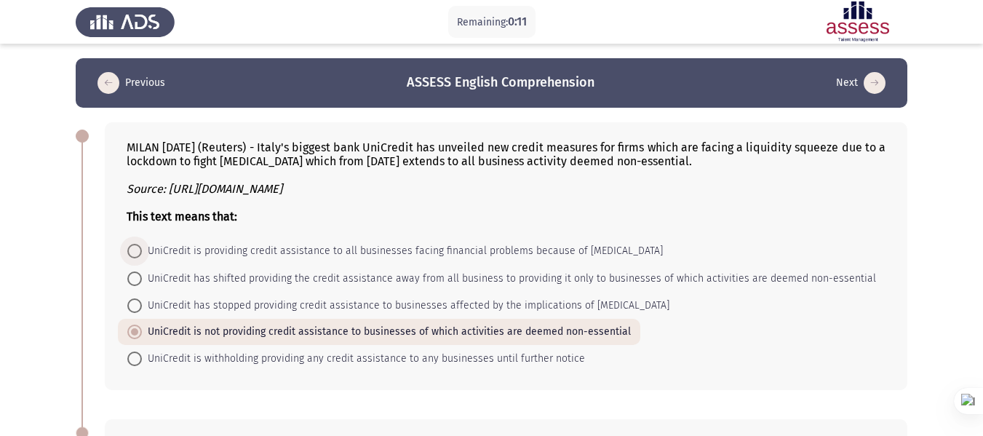
click at [315, 251] on span "UniCredit is providing credit assistance to all businesses facing financial pro…" at bounding box center [402, 250] width 521 height 17
click at [142, 251] on input "UniCredit is providing credit assistance to all businesses facing financial pro…" at bounding box center [134, 251] width 15 height 15
radio input "true"
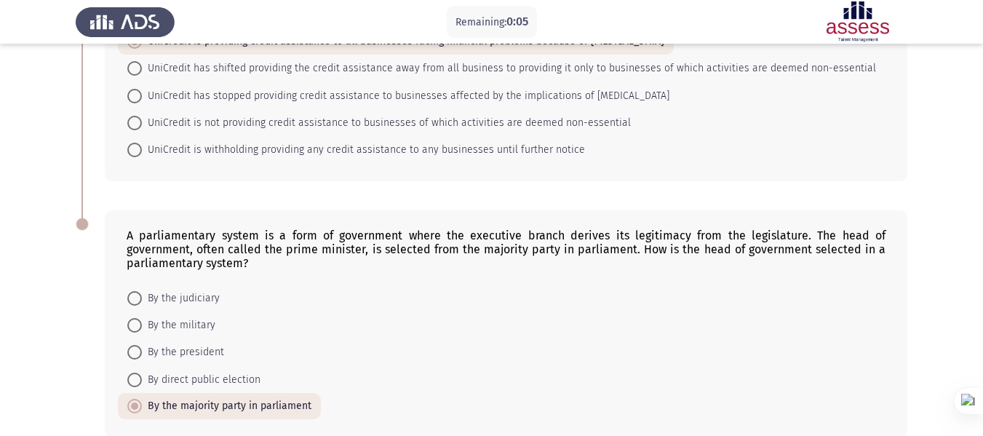
scroll to position [283, 0]
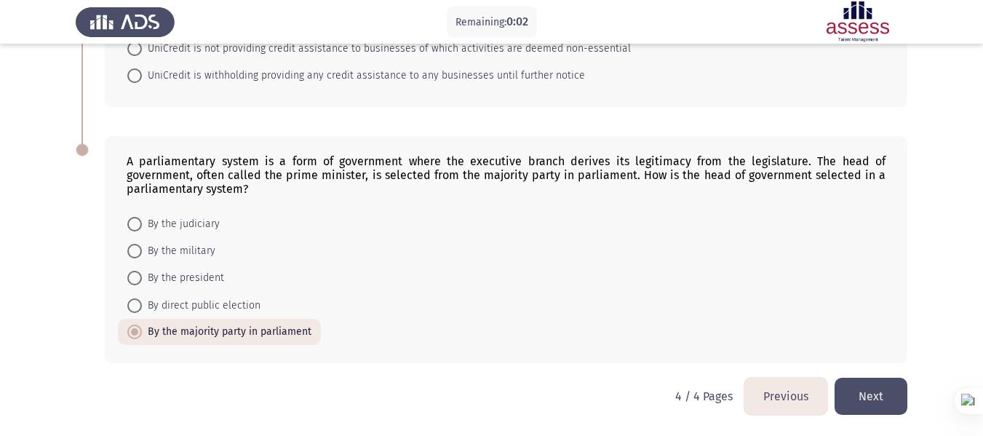
click at [873, 399] on button "Next" at bounding box center [870, 395] width 73 height 37
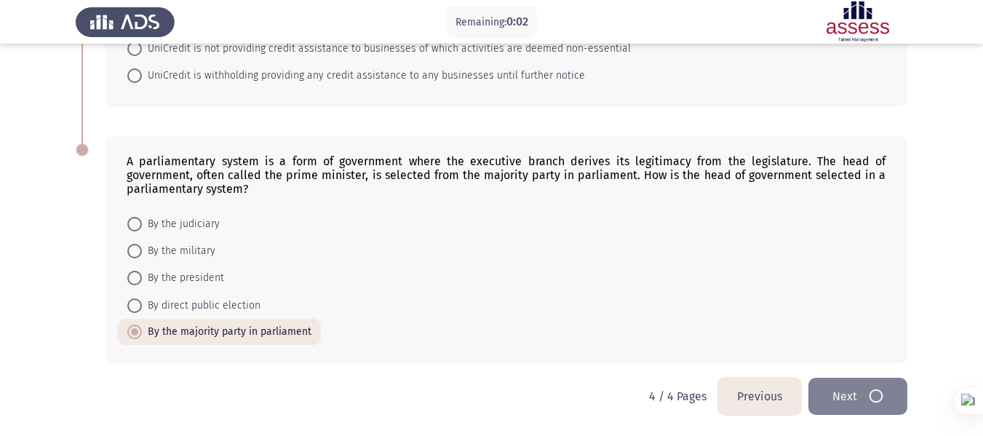
scroll to position [0, 0]
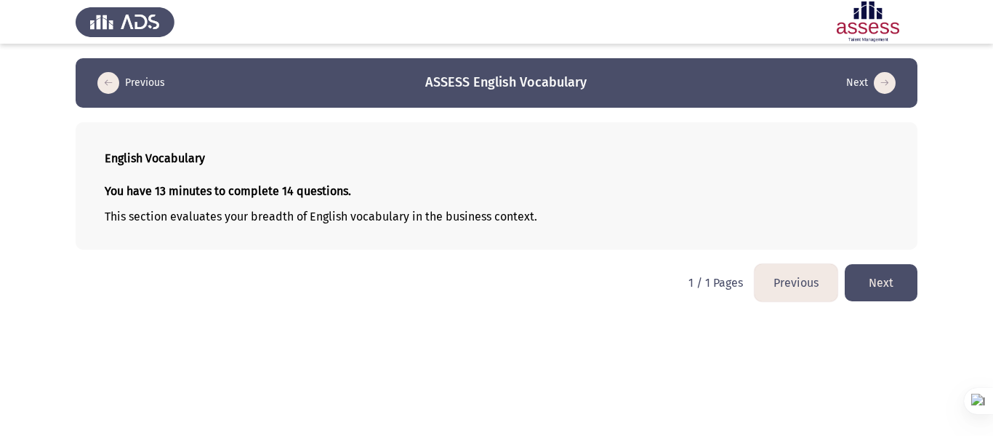
click at [871, 288] on button "Next" at bounding box center [881, 282] width 73 height 37
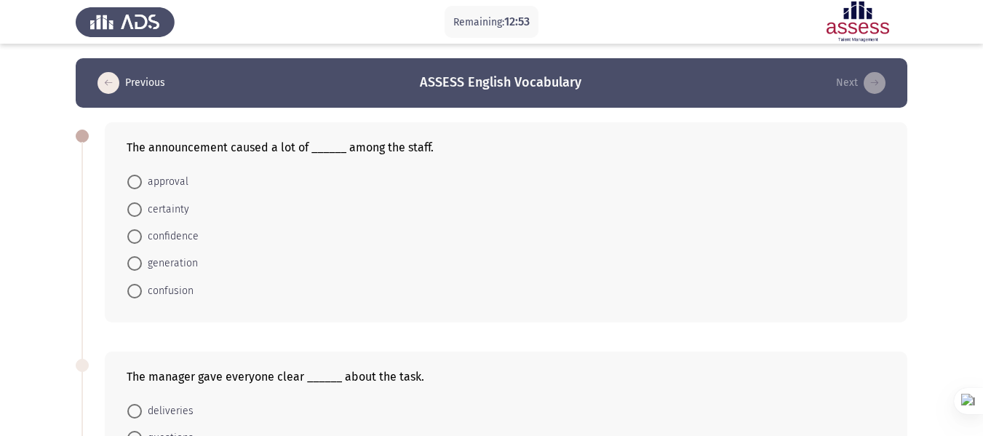
click at [183, 284] on span "confusion" at bounding box center [168, 290] width 52 height 17
click at [142, 284] on input "confusion" at bounding box center [134, 291] width 15 height 15
radio input "true"
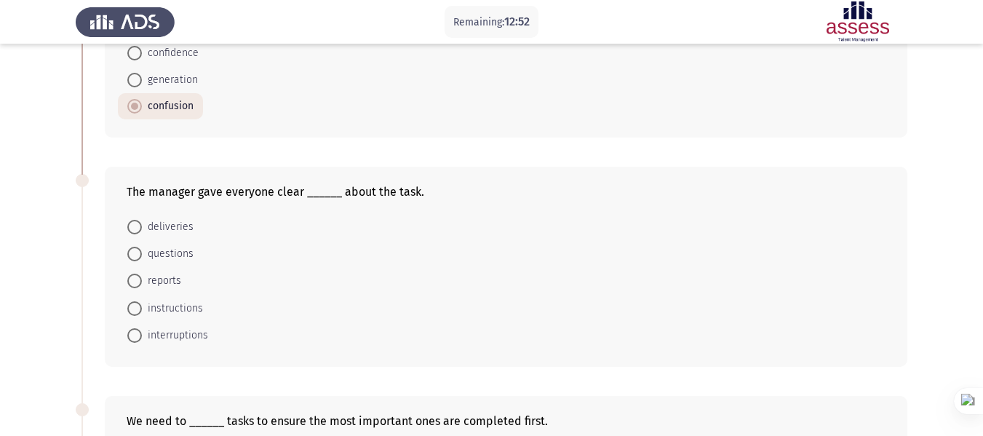
scroll to position [218, 0]
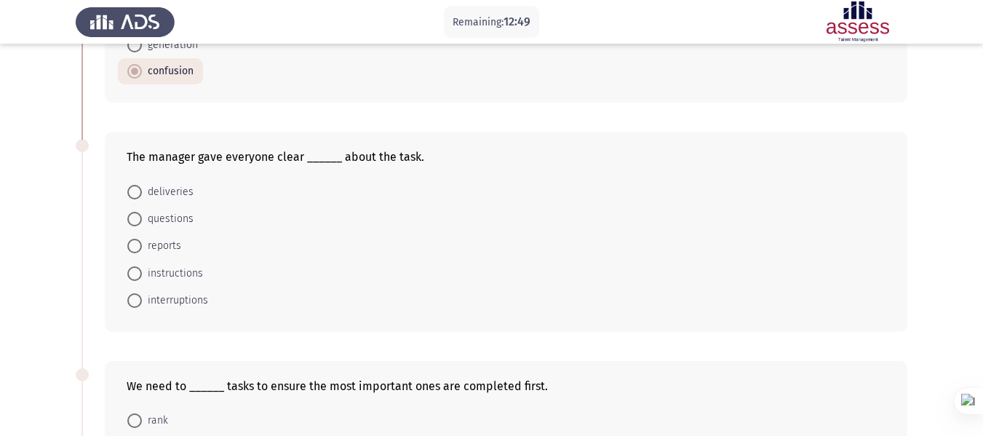
click at [187, 278] on span "instructions" at bounding box center [172, 273] width 61 height 17
click at [142, 278] on input "instructions" at bounding box center [134, 273] width 15 height 15
radio input "true"
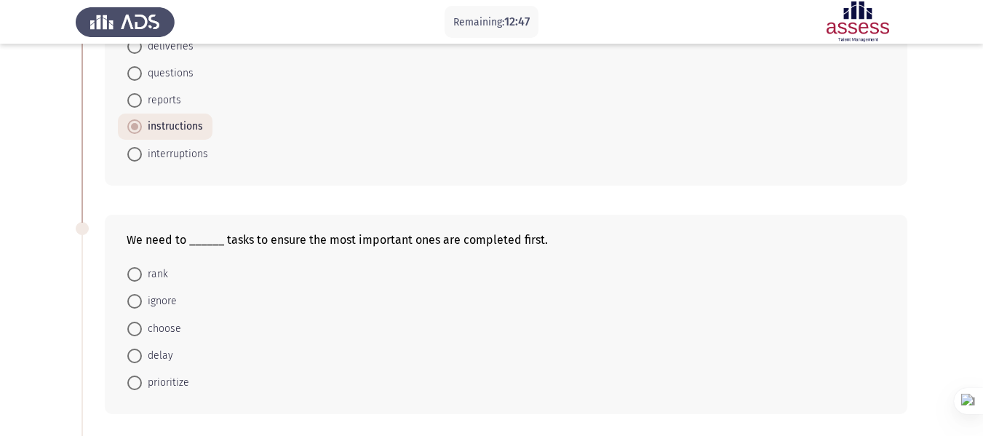
scroll to position [436, 0]
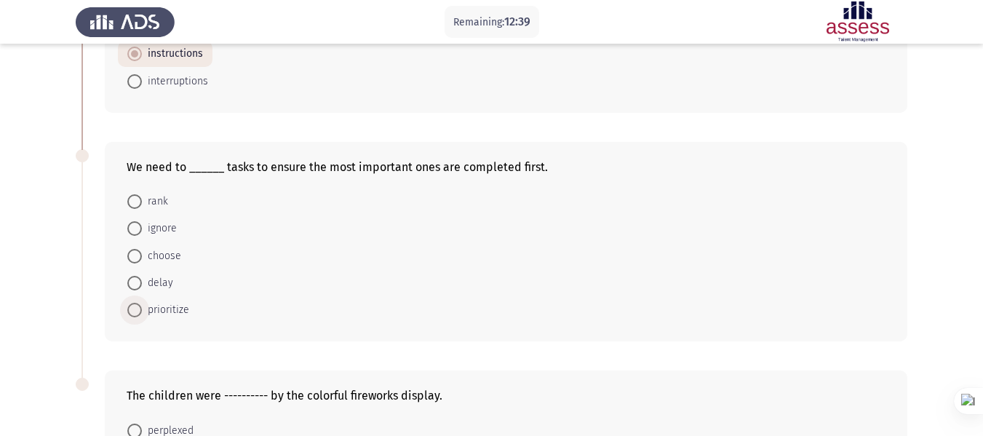
click at [158, 306] on span "prioritize" at bounding box center [165, 309] width 47 height 17
click at [142, 306] on input "prioritize" at bounding box center [134, 310] width 15 height 15
radio input "true"
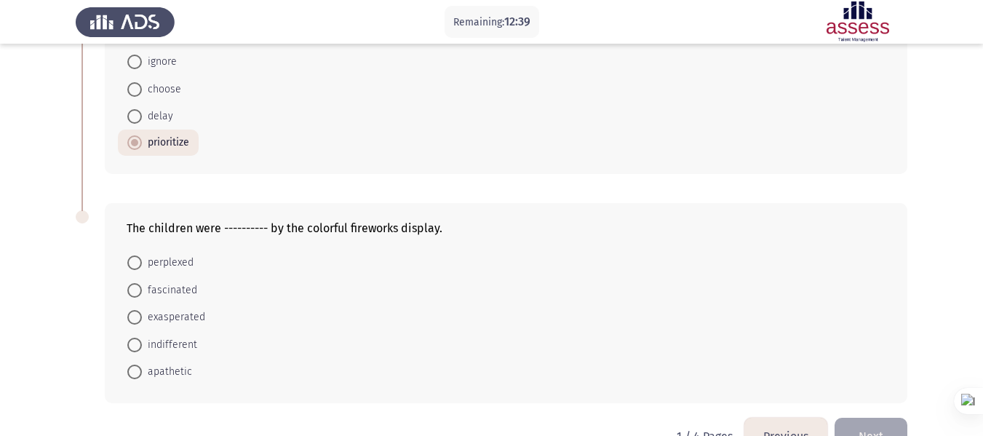
scroll to position [604, 0]
click at [182, 282] on span "fascinated" at bounding box center [169, 289] width 55 height 17
click at [142, 282] on input "fascinated" at bounding box center [134, 289] width 15 height 15
radio input "true"
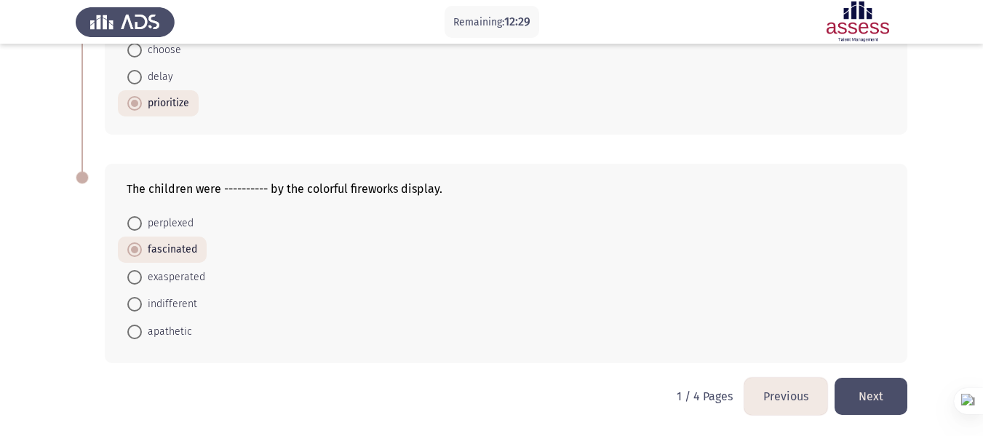
click at [857, 395] on button "Next" at bounding box center [870, 395] width 73 height 37
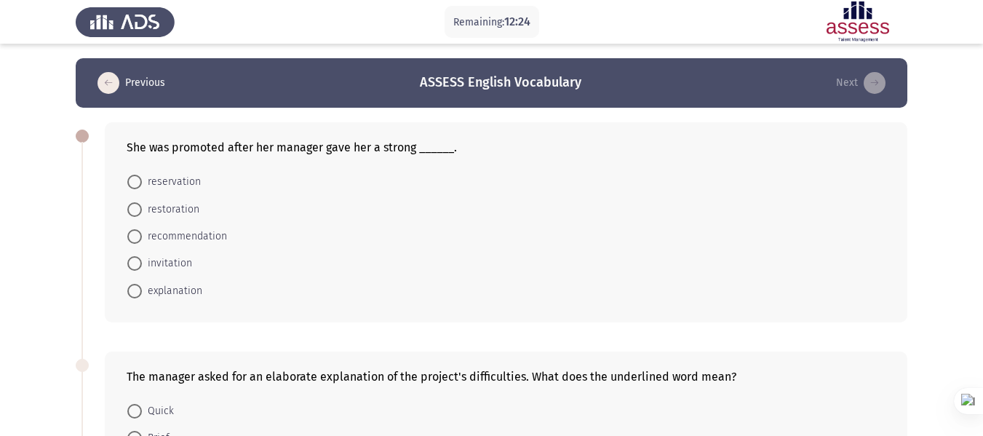
click at [193, 239] on span "recommendation" at bounding box center [184, 236] width 85 height 17
click at [142, 239] on input "recommendation" at bounding box center [134, 236] width 15 height 15
radio input "true"
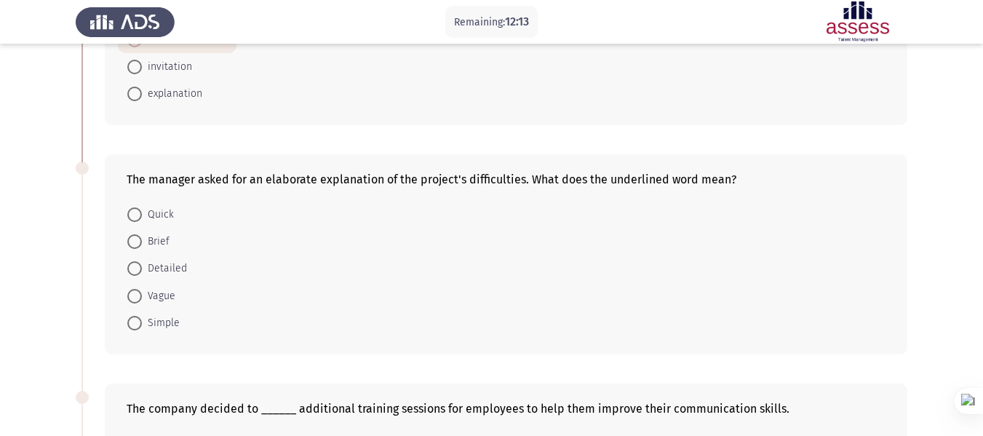
scroll to position [204, 0]
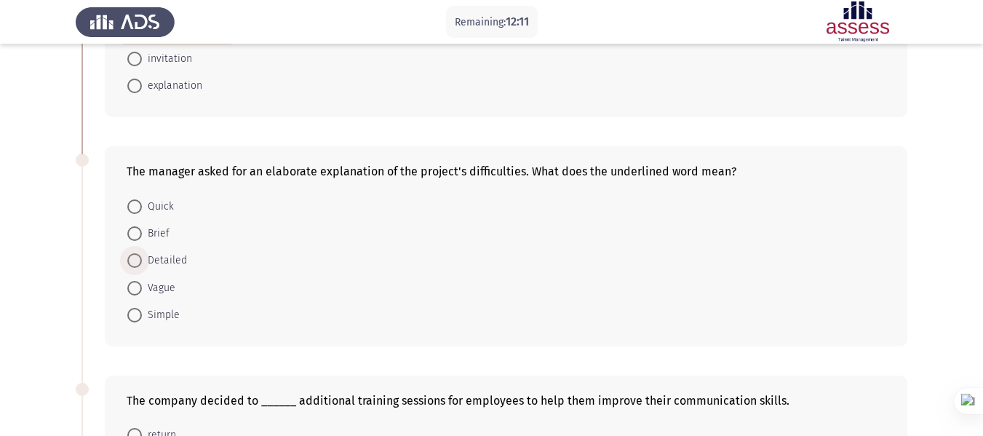
click at [155, 259] on span "Detailed" at bounding box center [164, 260] width 45 height 17
click at [142, 259] on input "Detailed" at bounding box center [134, 260] width 15 height 15
radio input "true"
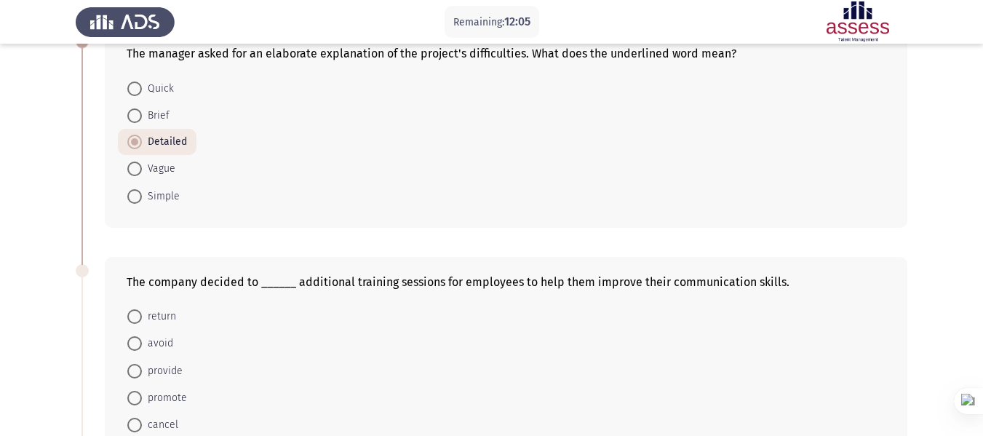
scroll to position [322, 0]
click at [161, 378] on span "provide" at bounding box center [162, 369] width 41 height 17
click at [142, 377] on input "provide" at bounding box center [134, 370] width 15 height 15
radio input "true"
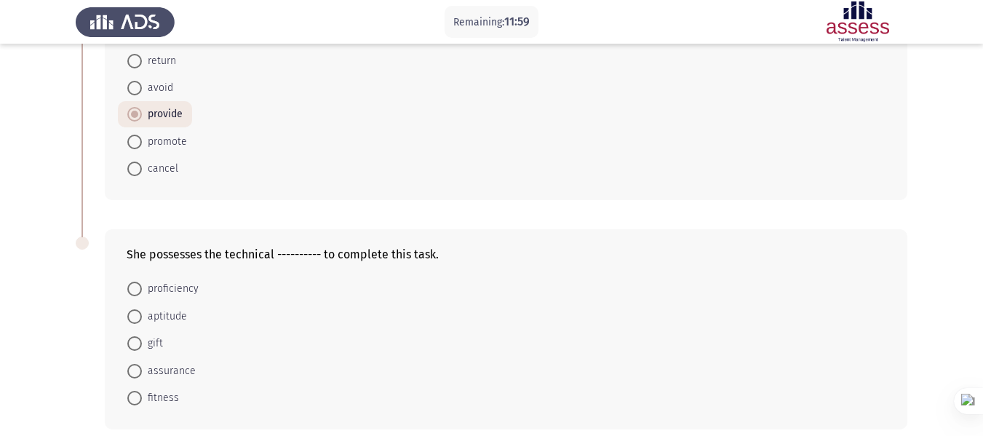
scroll to position [643, 0]
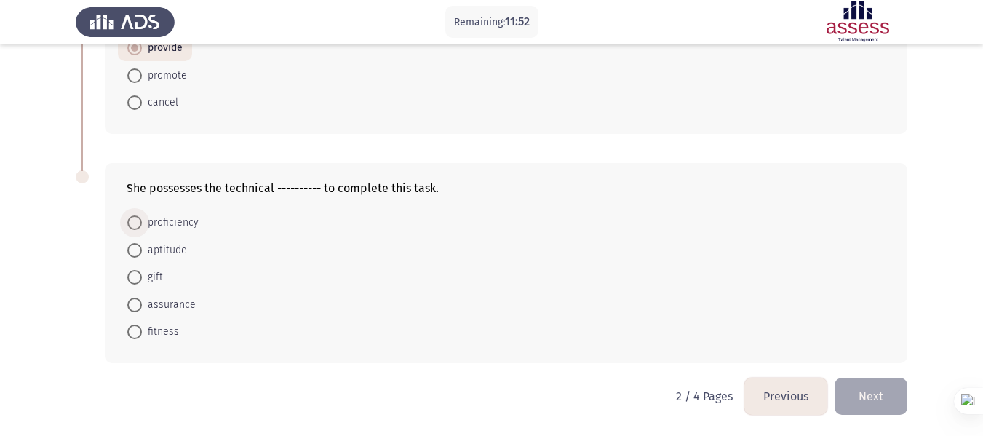
click at [183, 228] on span "proficiency" at bounding box center [170, 222] width 57 height 17
click at [142, 228] on input "proficiency" at bounding box center [134, 222] width 15 height 15
radio input "true"
click at [865, 395] on button "Next" at bounding box center [870, 395] width 73 height 37
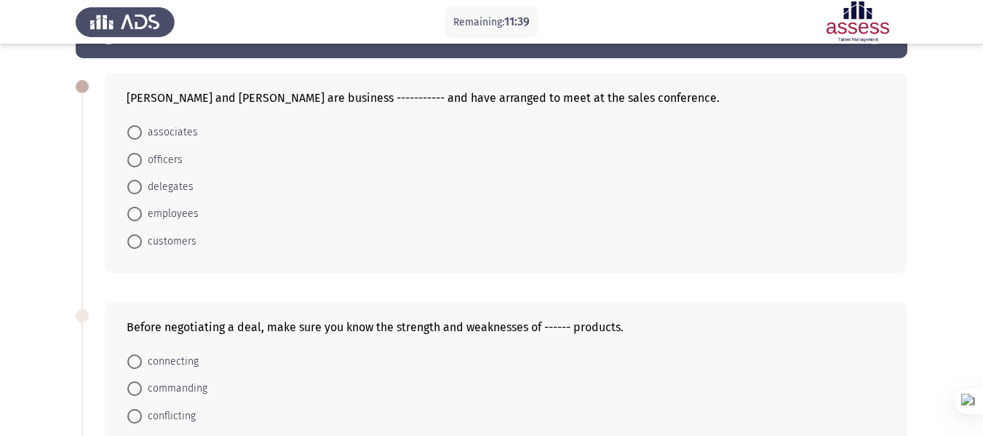
scroll to position [50, 0]
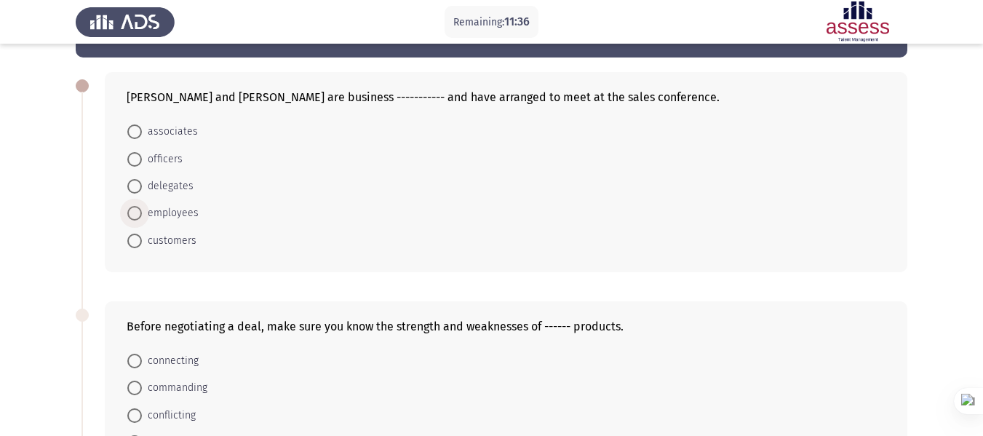
click at [169, 215] on span "employees" at bounding box center [170, 212] width 57 height 17
click at [142, 215] on input "employees" at bounding box center [134, 213] width 15 height 15
radio input "true"
click at [177, 163] on span "officers" at bounding box center [162, 159] width 41 height 17
click at [142, 163] on input "officers" at bounding box center [134, 159] width 15 height 15
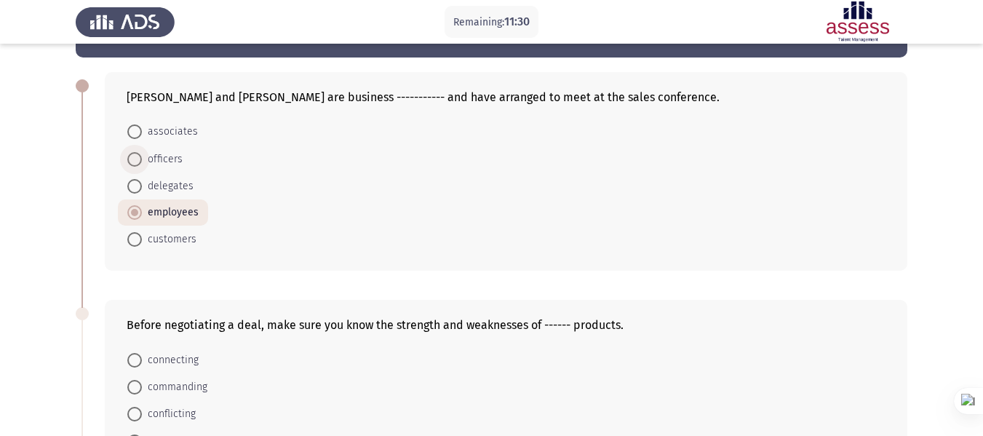
radio input "true"
click at [187, 135] on span "associates" at bounding box center [170, 131] width 56 height 17
click at [142, 135] on input "associates" at bounding box center [134, 131] width 15 height 15
radio input "true"
click at [154, 209] on span "employees" at bounding box center [170, 212] width 57 height 17
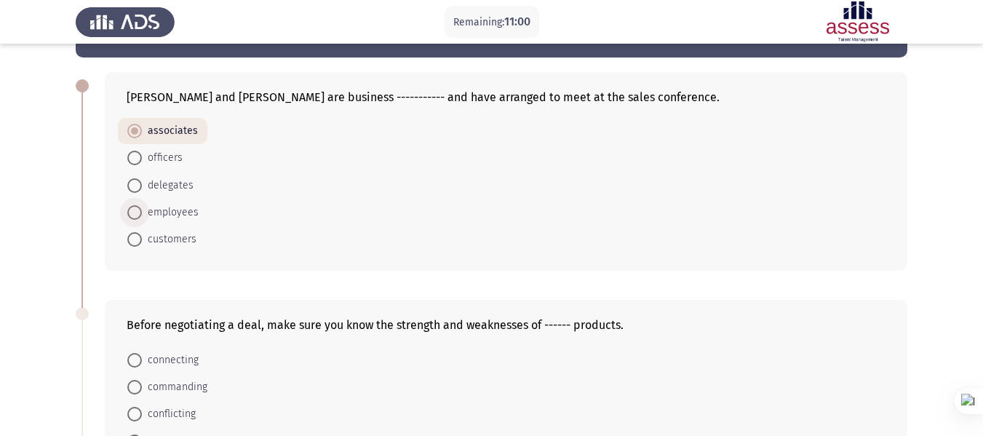
click at [142, 209] on input "employees" at bounding box center [134, 212] width 15 height 15
radio input "true"
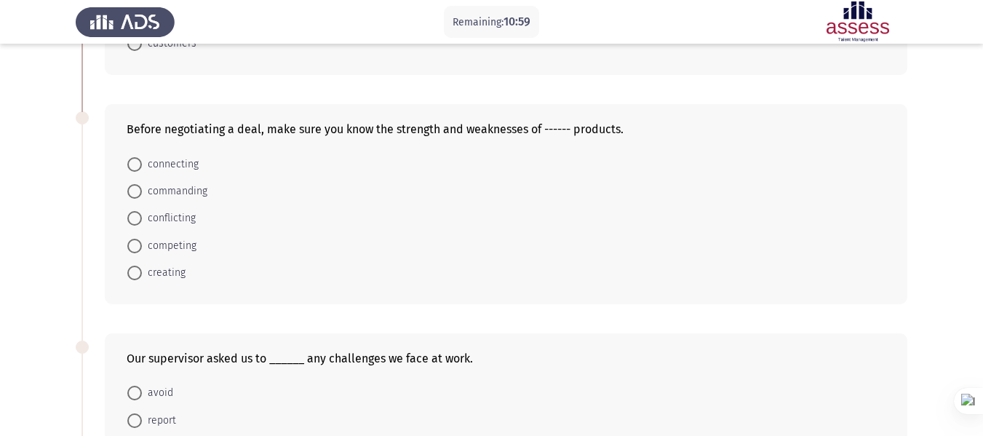
scroll to position [247, 0]
click at [185, 245] on span "competing" at bounding box center [169, 244] width 55 height 17
click at [142, 245] on input "competing" at bounding box center [134, 245] width 15 height 15
radio input "true"
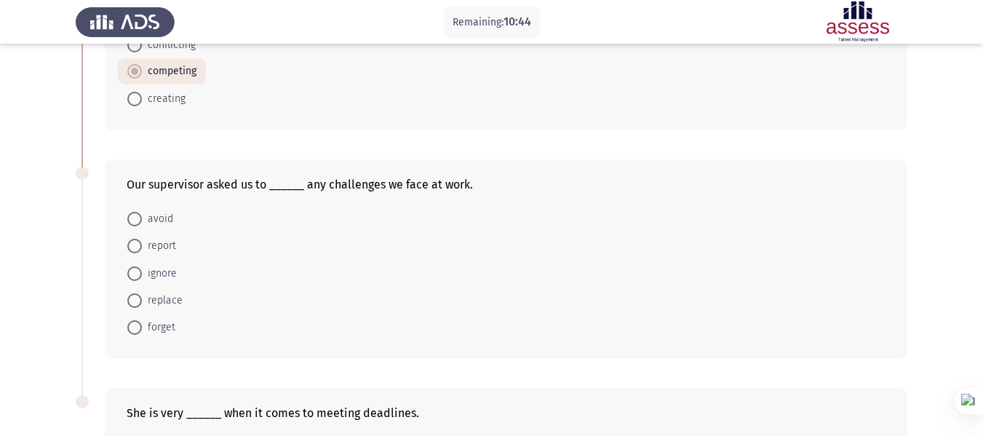
scroll to position [420, 0]
click at [164, 271] on span "ignore" at bounding box center [159, 271] width 35 height 17
click at [142, 271] on input "ignore" at bounding box center [134, 272] width 15 height 15
radio input "true"
click at [151, 242] on span "report" at bounding box center [159, 244] width 34 height 17
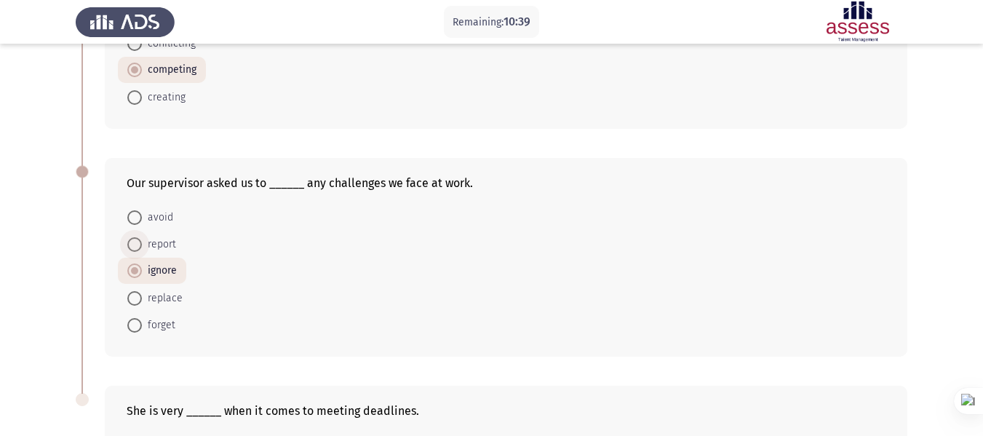
click at [142, 242] on input "report" at bounding box center [134, 244] width 15 height 15
radio input "true"
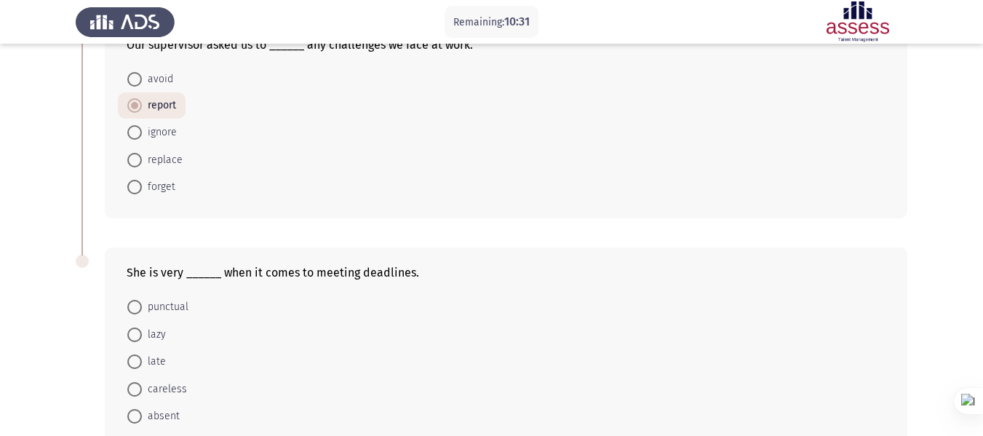
scroll to position [643, 0]
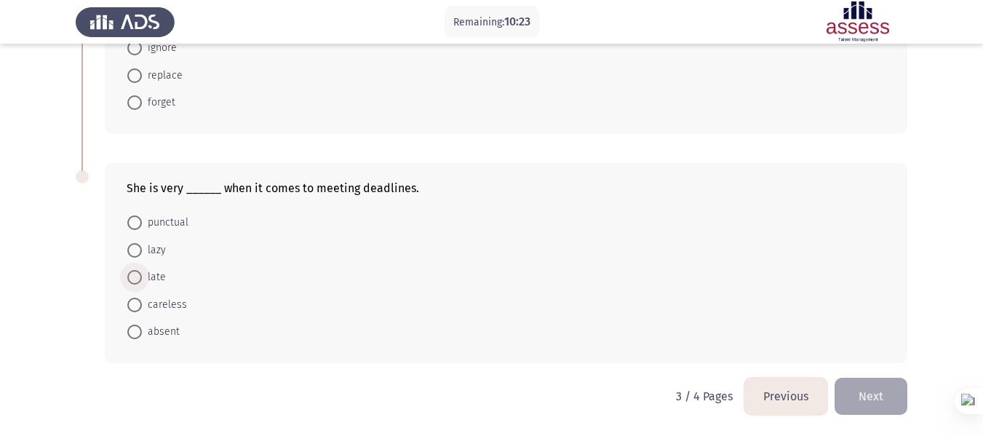
click at [156, 283] on span "late" at bounding box center [154, 276] width 24 height 17
click at [142, 283] on input "late" at bounding box center [134, 277] width 15 height 15
radio input "true"
click at [169, 215] on span "punctual" at bounding box center [165, 223] width 47 height 17
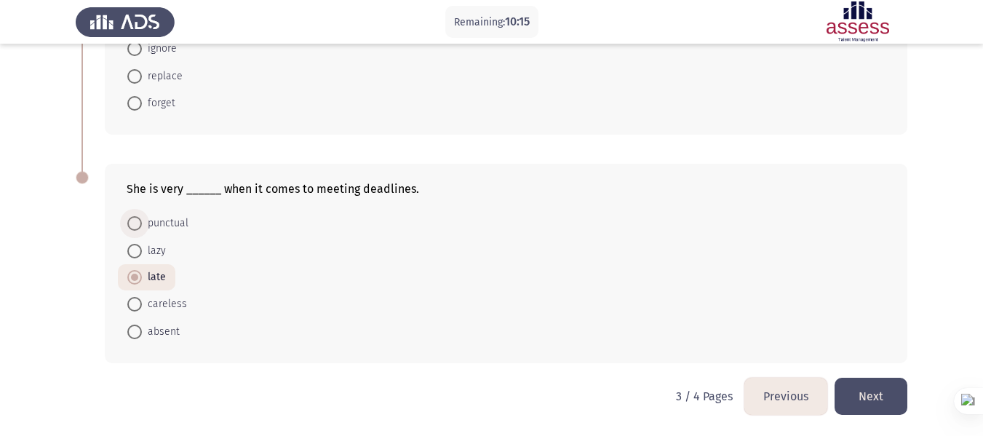
click at [142, 216] on input "punctual" at bounding box center [134, 223] width 15 height 15
radio input "true"
click at [858, 396] on button "Next" at bounding box center [870, 395] width 73 height 37
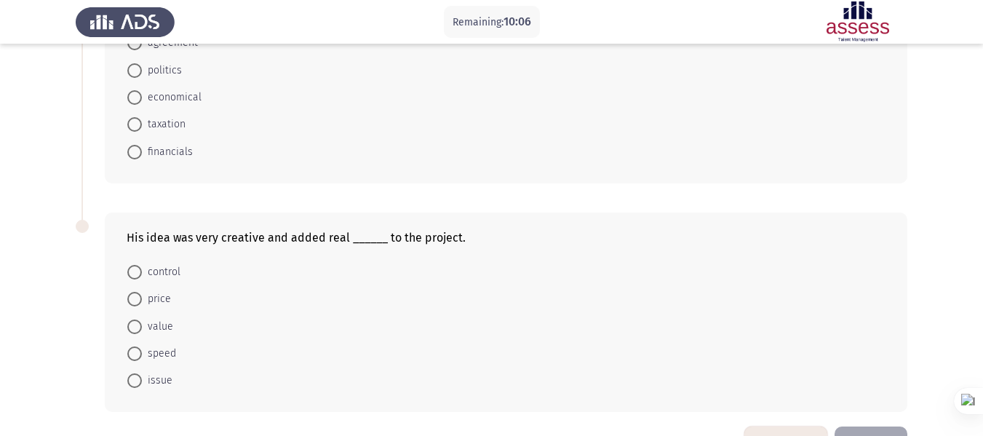
scroll to position [201, 0]
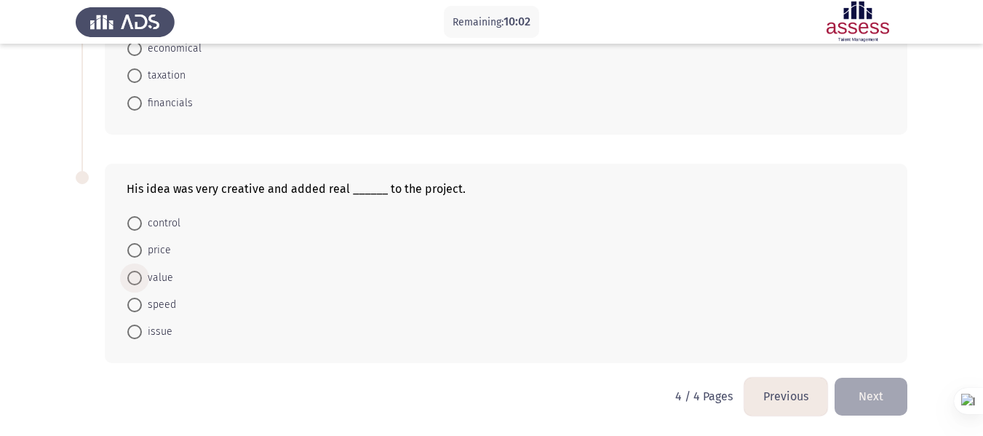
click at [168, 277] on span "value" at bounding box center [157, 277] width 31 height 17
click at [142, 277] on input "value" at bounding box center [134, 278] width 15 height 15
radio input "true"
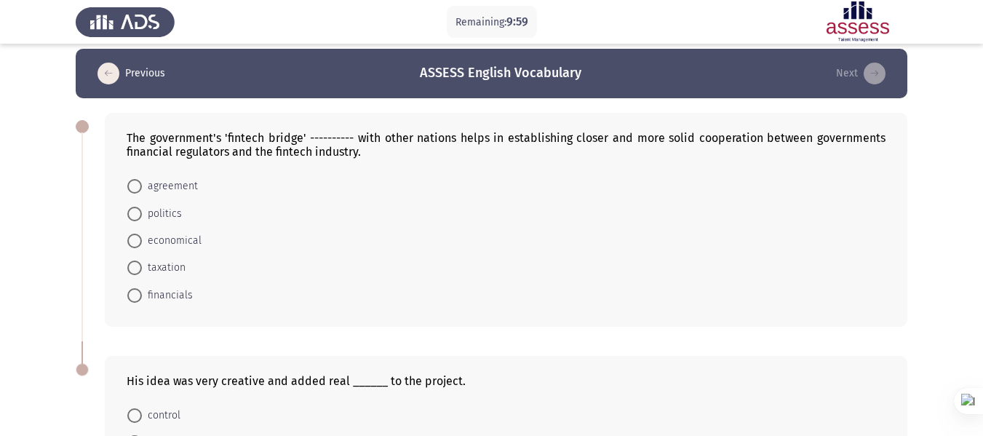
scroll to position [0, 0]
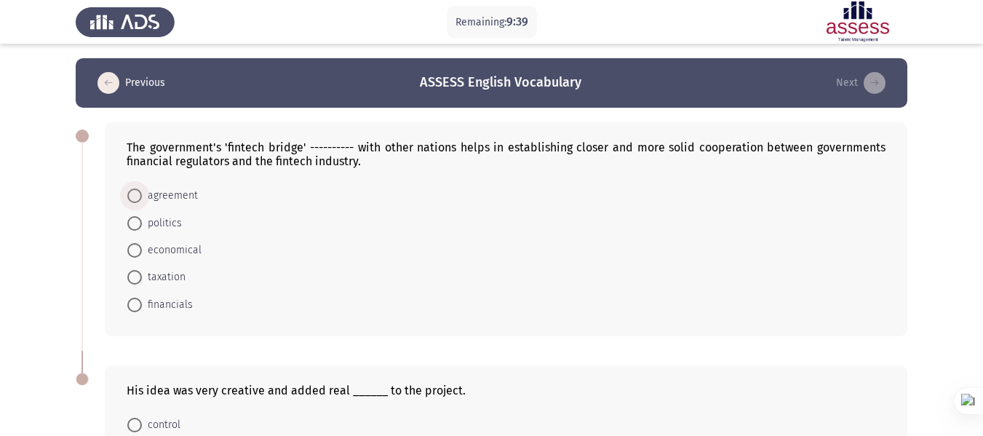
click at [181, 204] on span "agreement" at bounding box center [170, 195] width 56 height 17
click at [142, 203] on input "agreement" at bounding box center [134, 195] width 15 height 15
radio input "true"
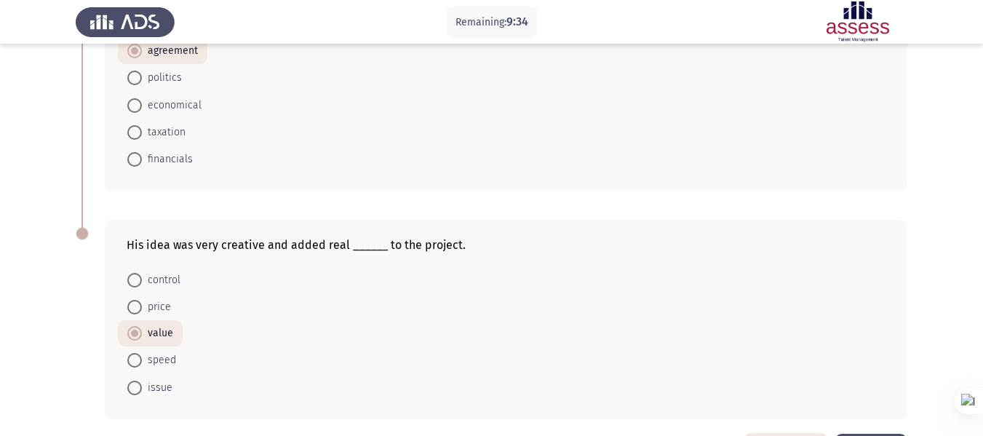
scroll to position [200, 0]
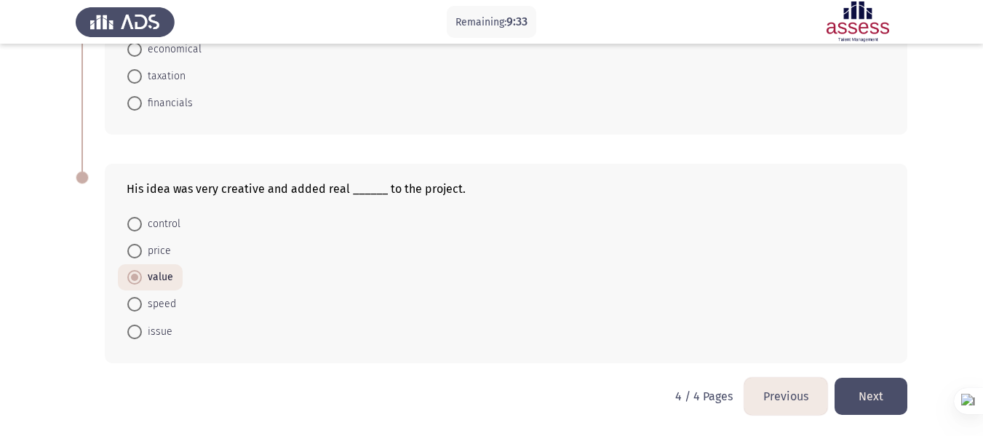
click at [775, 397] on button "Previous" at bounding box center [785, 395] width 83 height 37
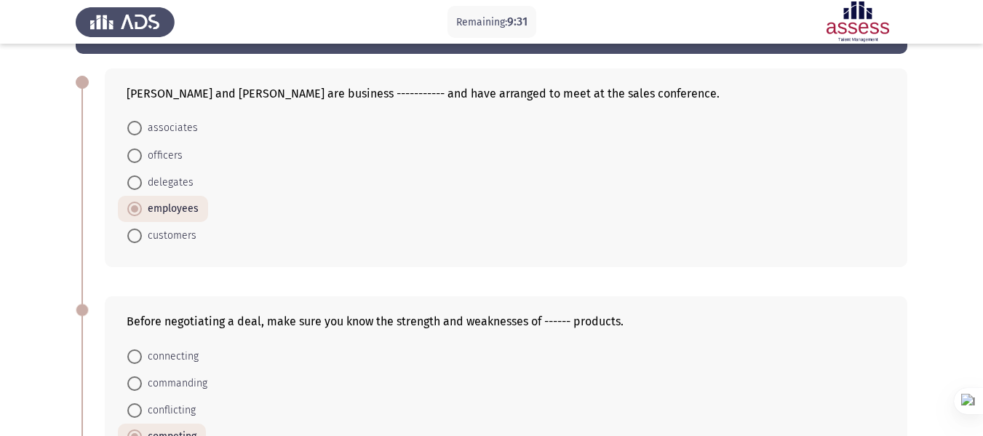
scroll to position [55, 0]
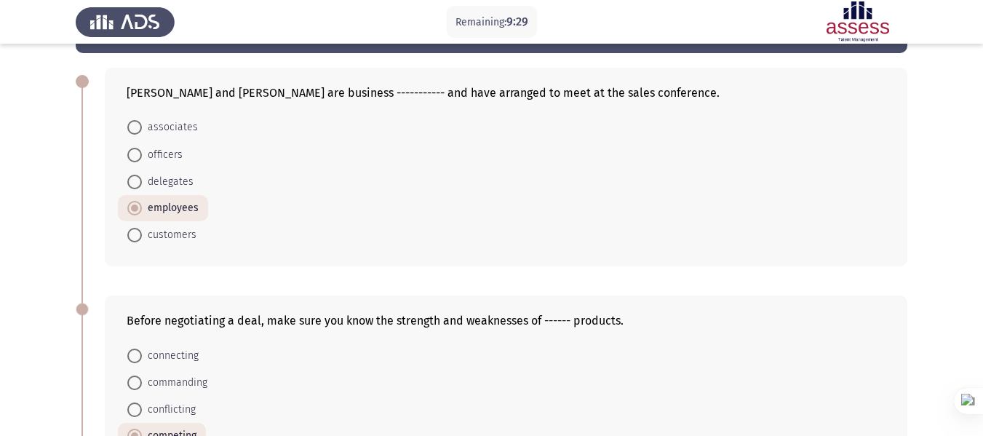
click at [178, 131] on span "associates" at bounding box center [170, 127] width 56 height 17
click at [142, 131] on input "associates" at bounding box center [134, 127] width 15 height 15
radio input "true"
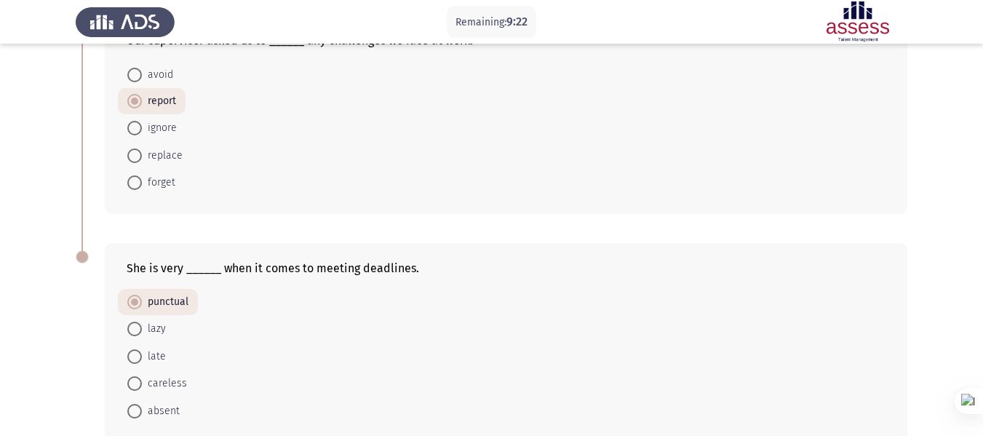
scroll to position [642, 0]
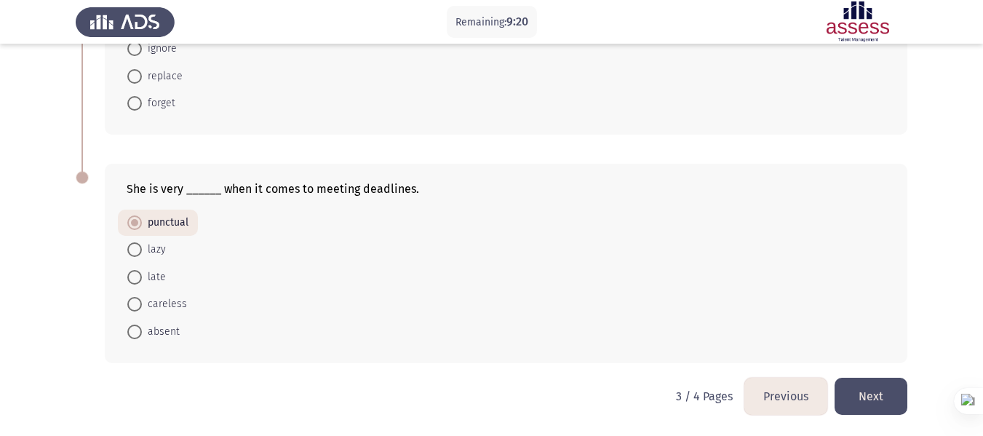
click at [879, 390] on button "Next" at bounding box center [870, 395] width 73 height 37
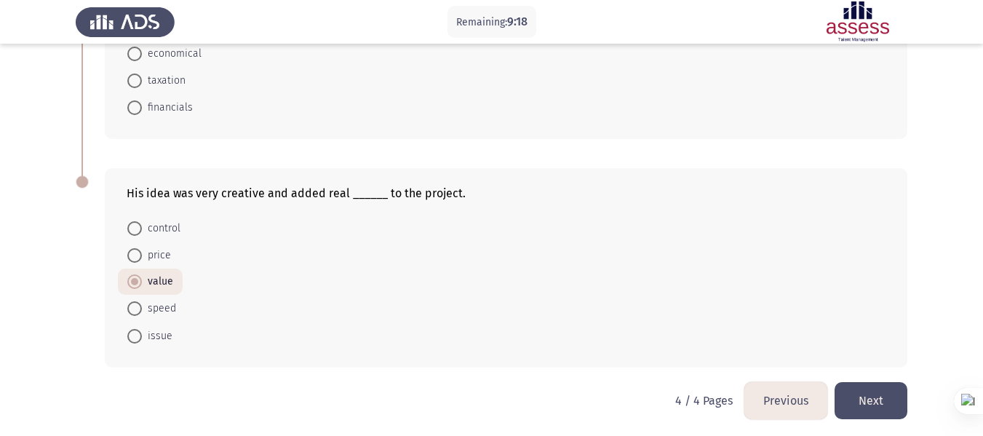
scroll to position [196, 0]
click at [758, 406] on button "Previous" at bounding box center [785, 399] width 83 height 37
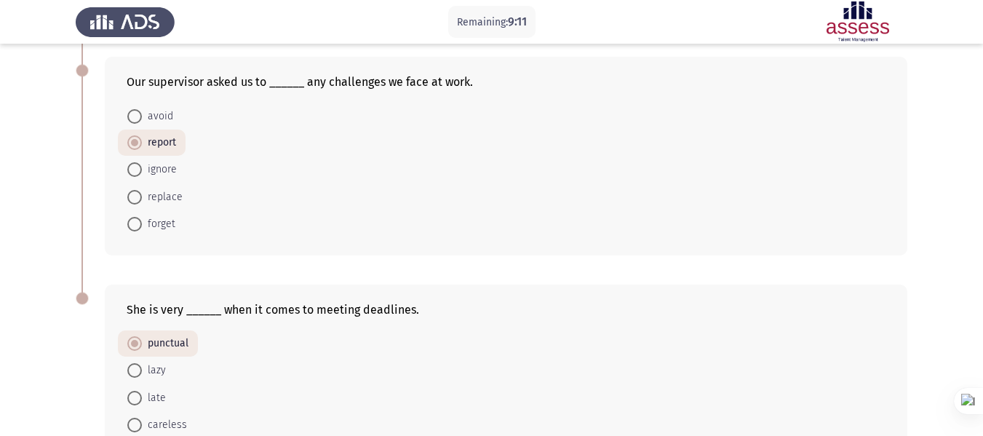
scroll to position [642, 0]
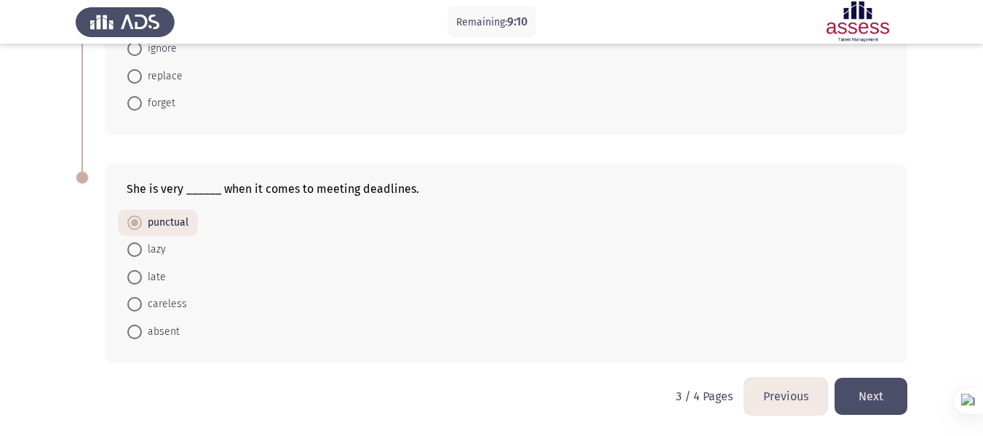
click at [758, 406] on button "Previous" at bounding box center [785, 395] width 83 height 37
click at [176, 246] on span "aptitude" at bounding box center [164, 249] width 45 height 17
click at [142, 246] on input "aptitude" at bounding box center [134, 249] width 15 height 15
radio input "true"
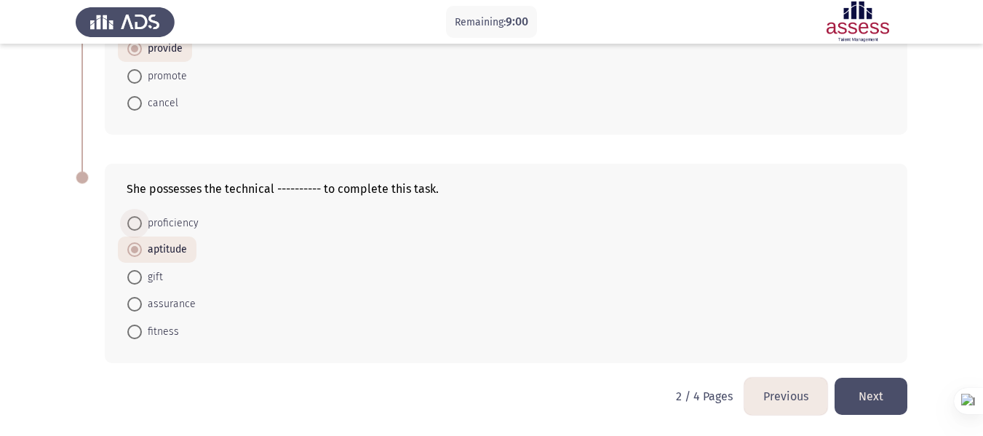
click at [159, 219] on span "proficiency" at bounding box center [170, 223] width 57 height 17
click at [142, 219] on input "proficiency" at bounding box center [134, 223] width 15 height 15
radio input "true"
click at [859, 386] on button "Next" at bounding box center [870, 395] width 73 height 37
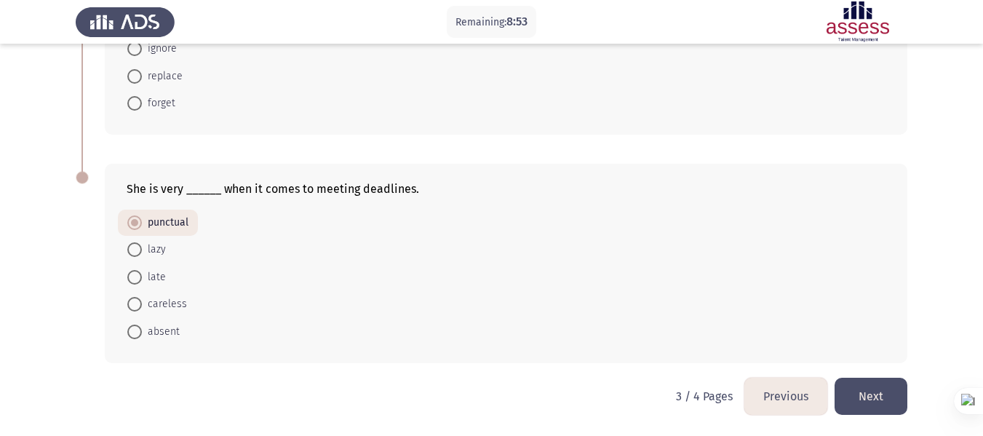
click at [777, 395] on button "Previous" at bounding box center [785, 395] width 83 height 37
click at [862, 399] on button "Next" at bounding box center [870, 395] width 73 height 37
click at [862, 385] on button "Next" at bounding box center [870, 395] width 73 height 37
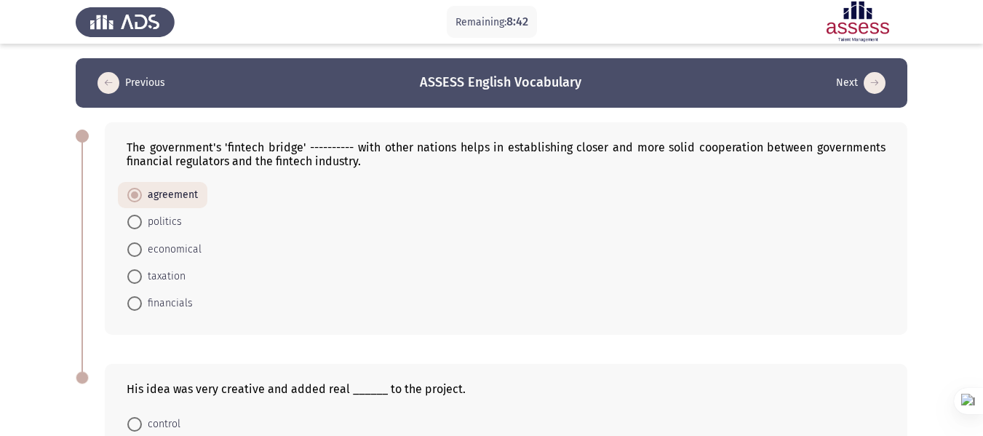
scroll to position [200, 0]
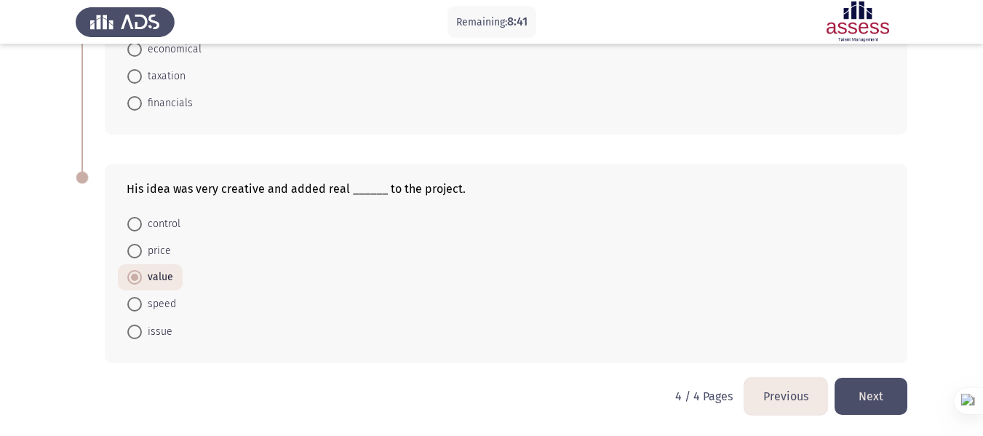
click at [786, 409] on button "Previous" at bounding box center [785, 395] width 83 height 37
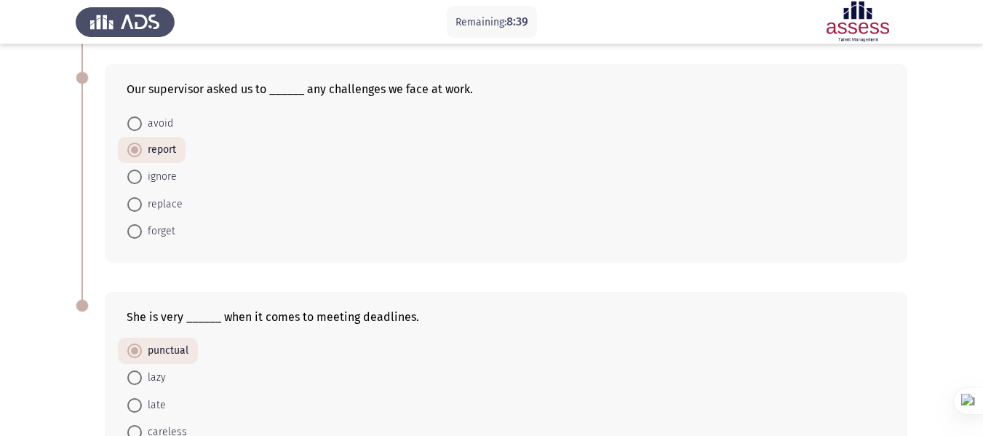
scroll to position [642, 0]
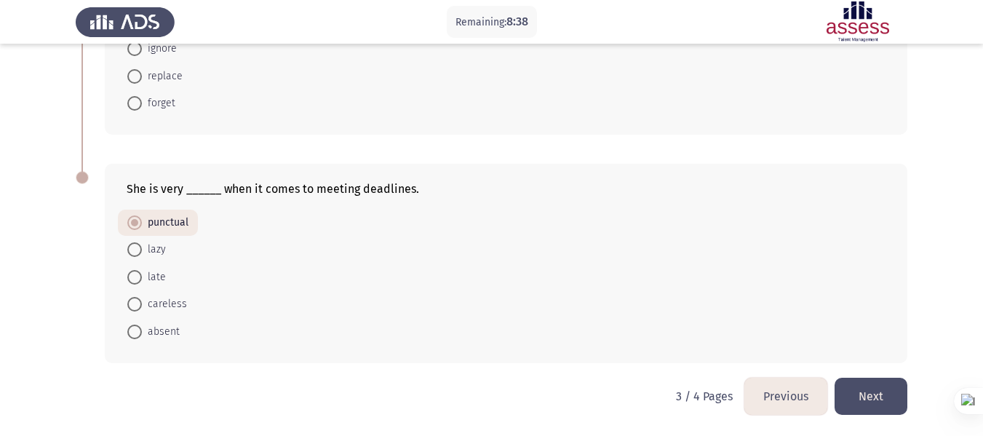
click at [785, 404] on button "Previous" at bounding box center [785, 395] width 83 height 37
click at [888, 389] on button "Next" at bounding box center [870, 395] width 73 height 37
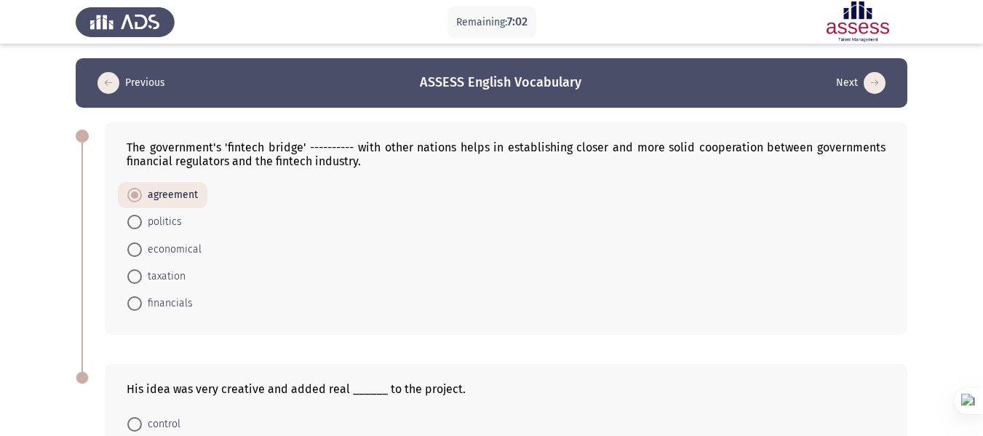
scroll to position [200, 0]
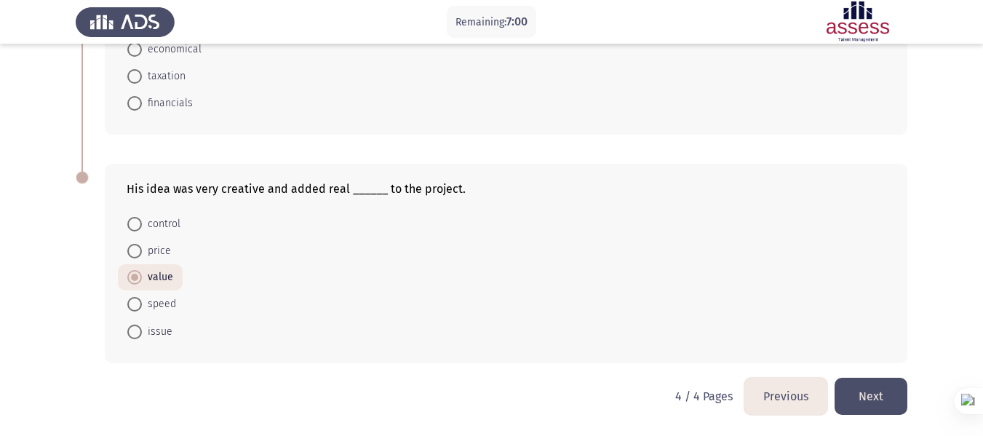
click at [879, 400] on button "Next" at bounding box center [870, 395] width 73 height 37
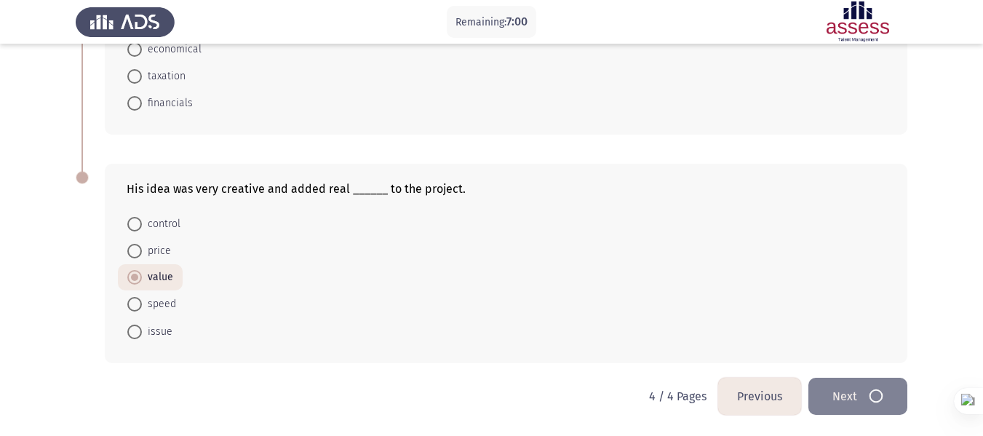
scroll to position [0, 0]
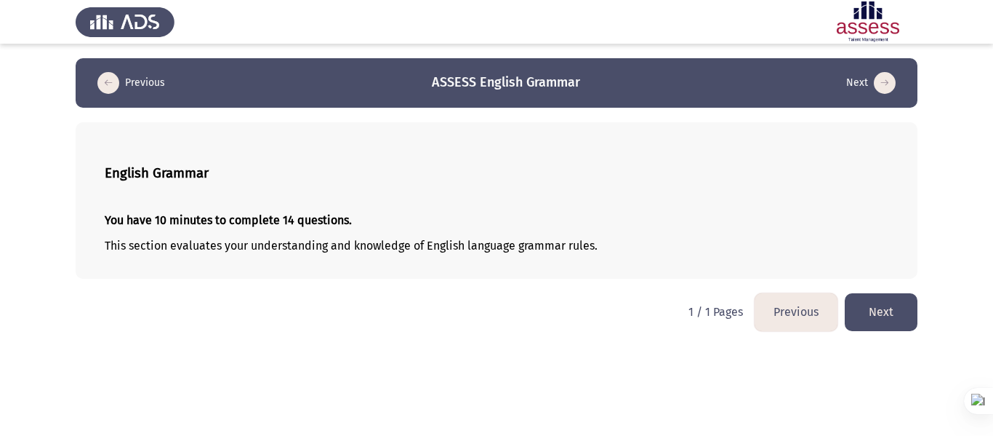
click at [864, 321] on button "Next" at bounding box center [881, 311] width 73 height 37
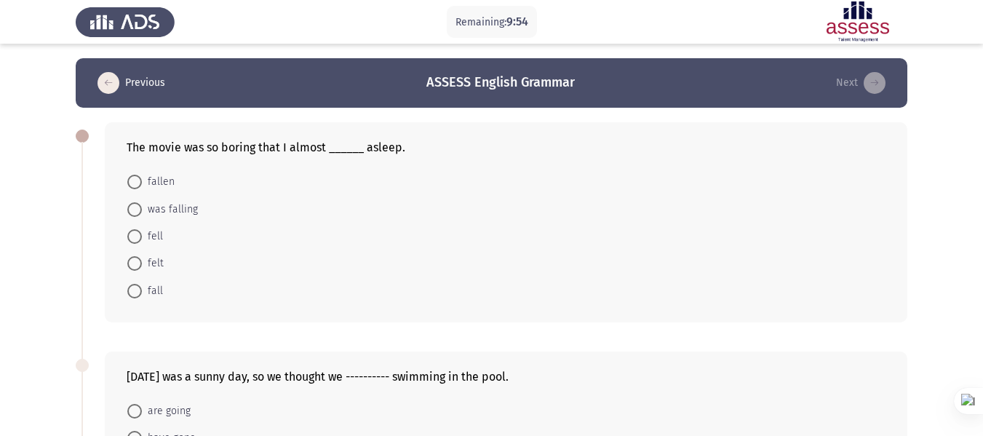
click at [153, 234] on span "fell" at bounding box center [152, 236] width 21 height 17
click at [142, 234] on input "fell" at bounding box center [134, 236] width 15 height 15
radio input "true"
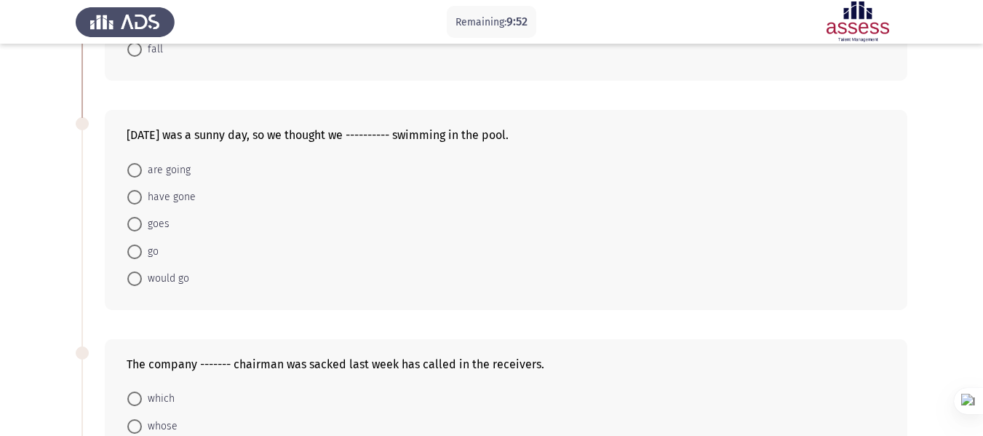
scroll to position [241, 0]
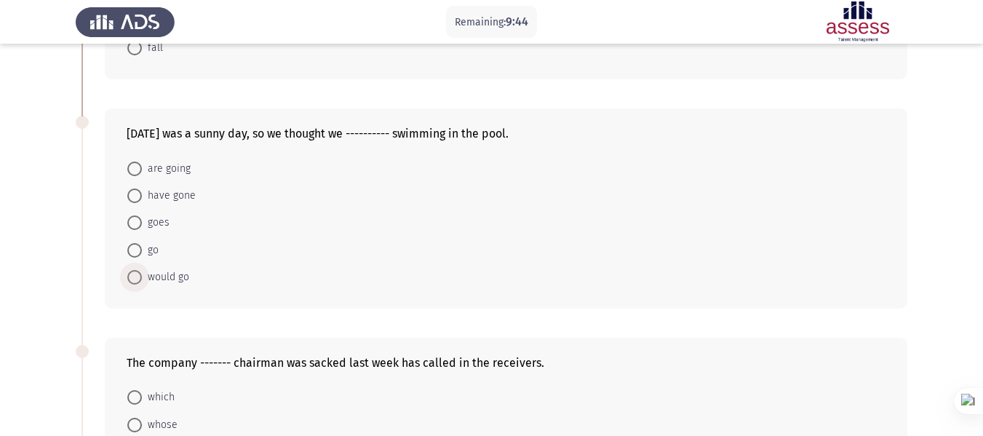
click at [169, 277] on span "would go" at bounding box center [165, 276] width 47 height 17
click at [142, 277] on input "would go" at bounding box center [134, 277] width 15 height 15
radio input "true"
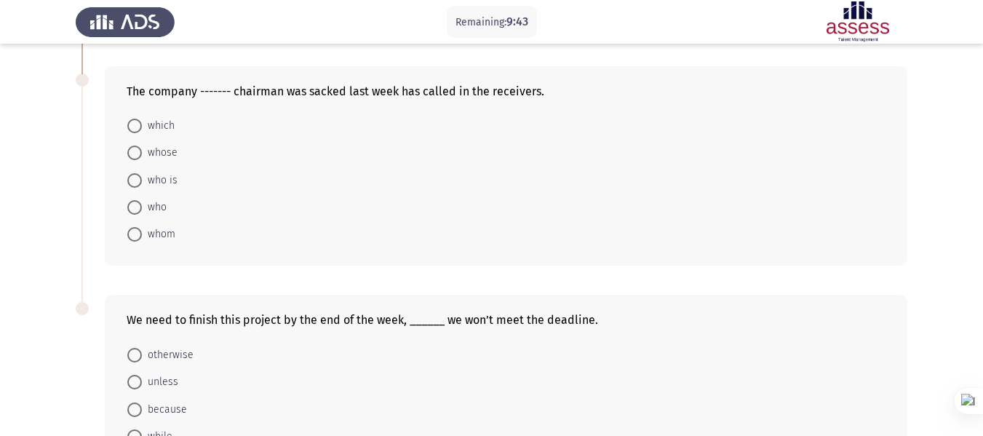
scroll to position [513, 0]
click at [144, 151] on span "whose" at bounding box center [160, 151] width 36 height 17
click at [142, 151] on input "whose" at bounding box center [134, 151] width 15 height 15
radio input "true"
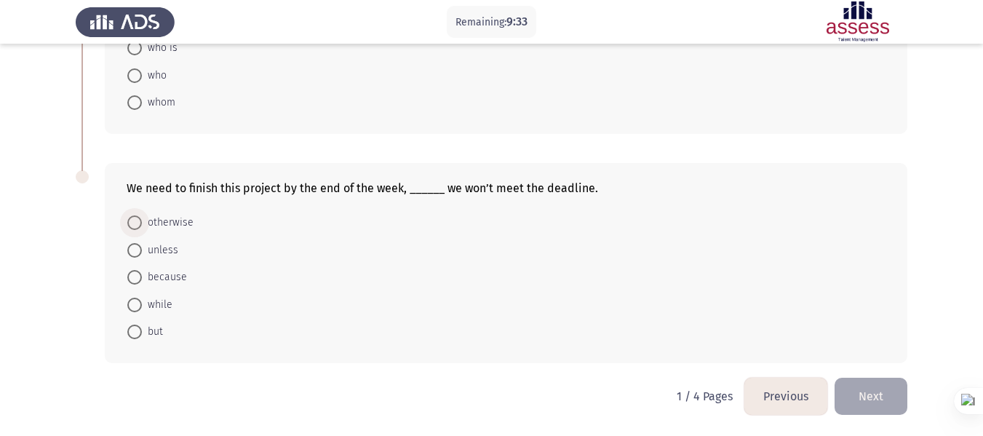
click at [187, 223] on span "otherwise" at bounding box center [168, 222] width 52 height 17
click at [142, 223] on input "otherwise" at bounding box center [134, 222] width 15 height 15
radio input "true"
click at [881, 400] on button "Next" at bounding box center [870, 395] width 73 height 37
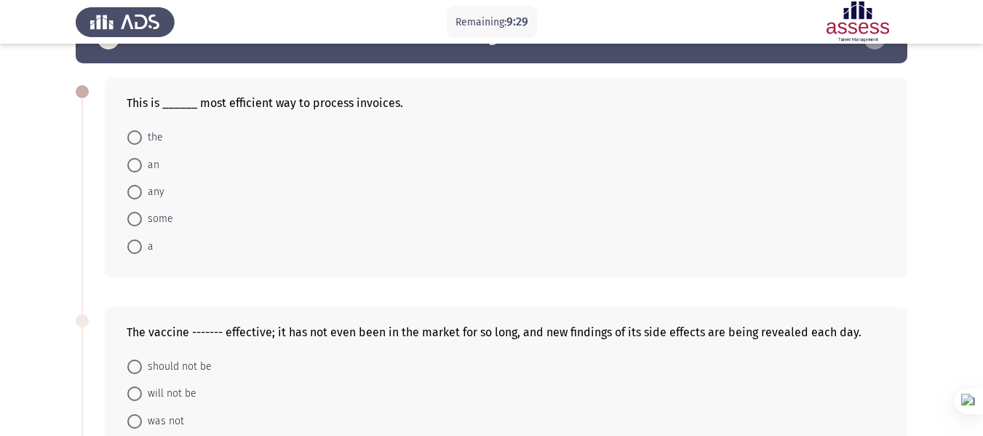
scroll to position [45, 0]
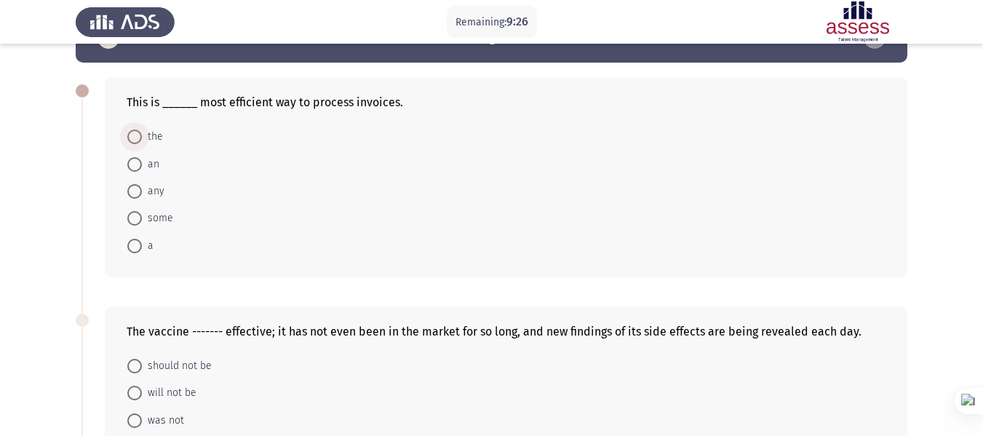
click at [143, 137] on span "the" at bounding box center [152, 136] width 21 height 17
click at [142, 137] on input "the" at bounding box center [134, 136] width 15 height 15
radio input "true"
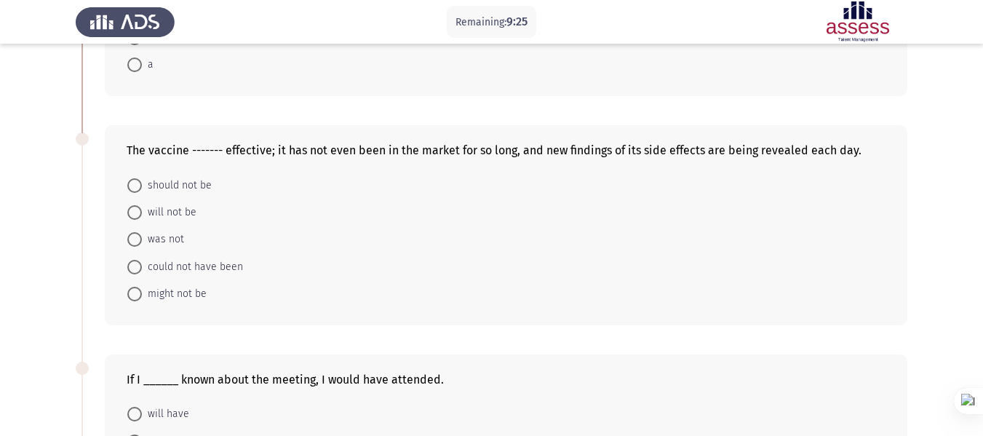
scroll to position [225, 0]
click at [187, 296] on span "might not be" at bounding box center [174, 292] width 65 height 17
click at [142, 296] on input "might not be" at bounding box center [134, 293] width 15 height 15
radio input "true"
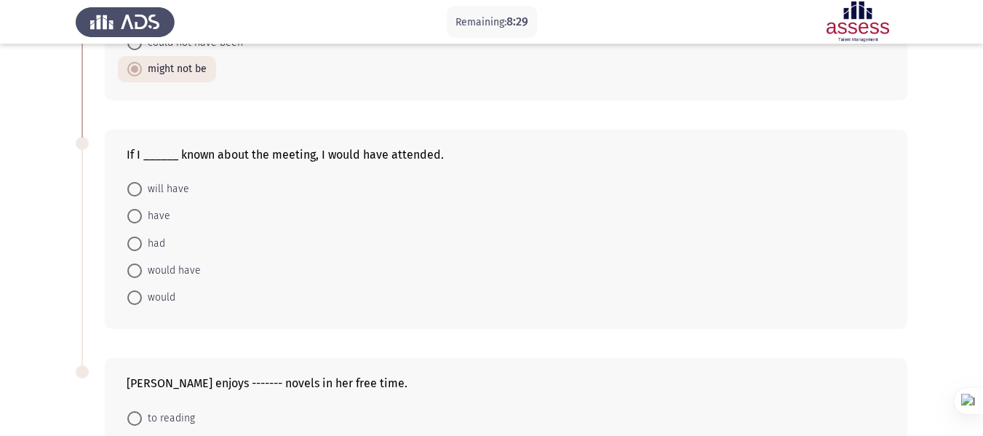
scroll to position [449, 0]
click at [162, 242] on span "had" at bounding box center [153, 242] width 23 height 17
click at [142, 242] on input "had" at bounding box center [134, 243] width 15 height 15
radio input "true"
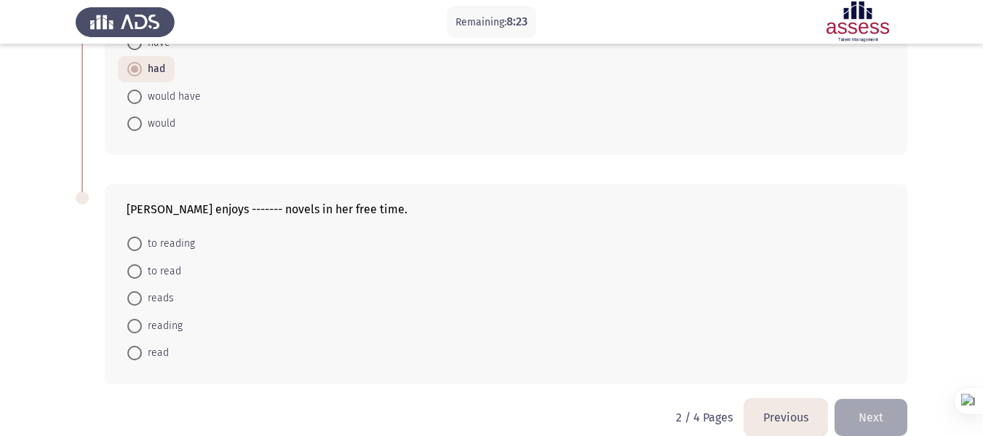
scroll to position [643, 0]
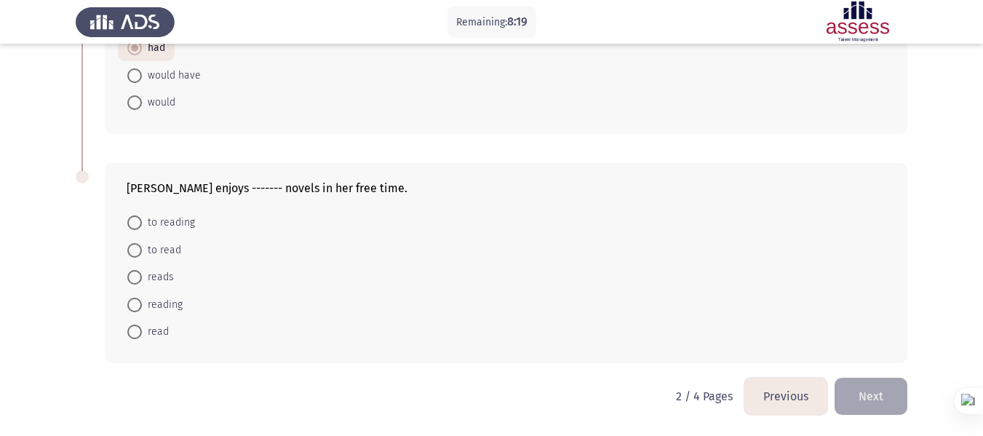
click at [172, 296] on span "reading" at bounding box center [162, 304] width 41 height 17
click at [142, 297] on input "reading" at bounding box center [134, 304] width 15 height 15
radio input "true"
click at [875, 397] on button "Next" at bounding box center [870, 395] width 73 height 37
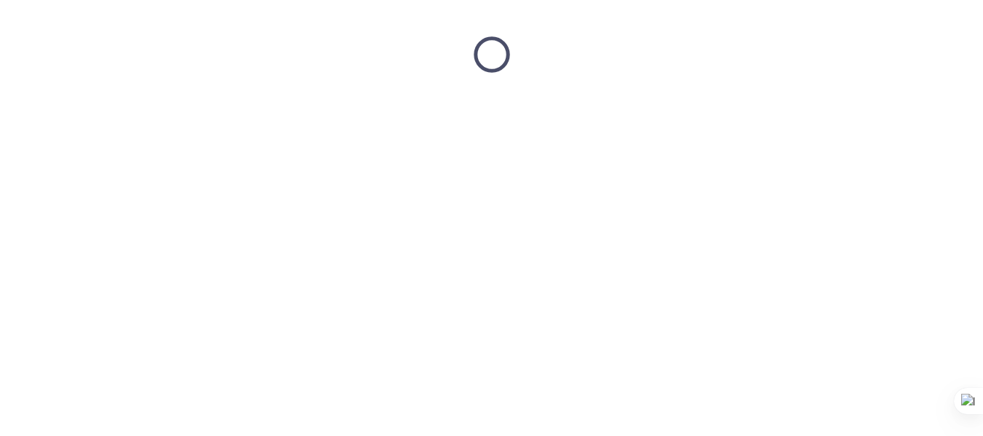
scroll to position [0, 0]
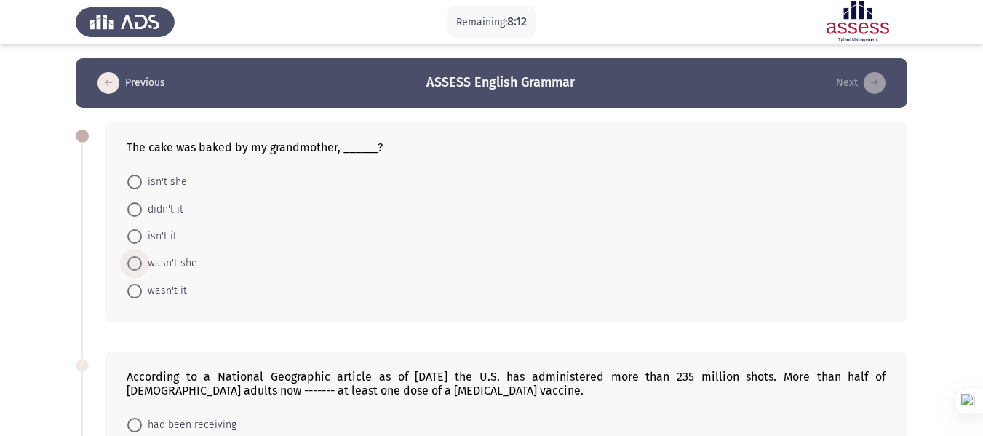
click at [140, 260] on span at bounding box center [134, 263] width 15 height 15
click at [140, 260] on input "wasn't she" at bounding box center [134, 263] width 15 height 15
radio input "true"
click at [144, 293] on span "wasn't it" at bounding box center [164, 289] width 45 height 17
click at [142, 293] on input "wasn't it" at bounding box center [134, 289] width 15 height 15
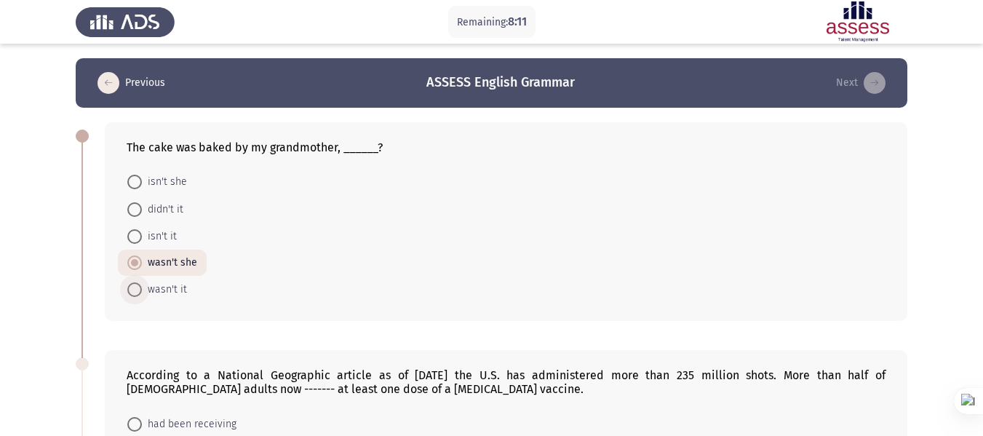
radio input "true"
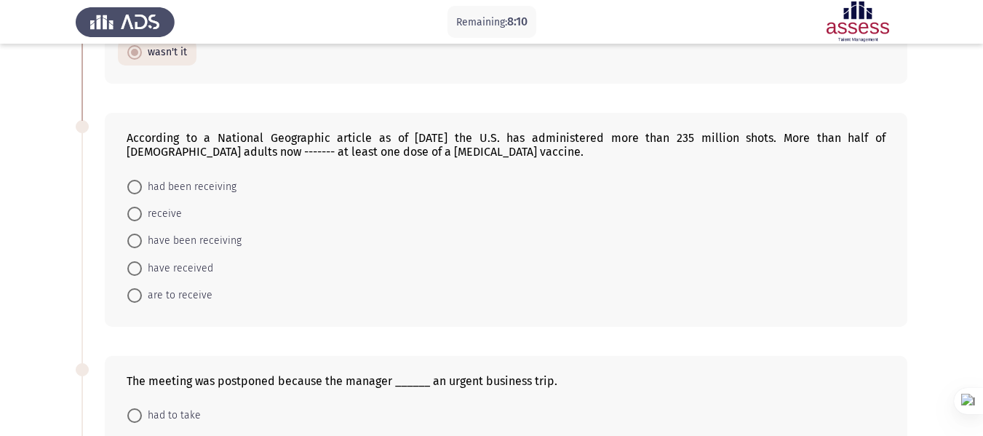
scroll to position [238, 0]
click at [199, 266] on span "have received" at bounding box center [177, 267] width 71 height 17
click at [142, 266] on input "have received" at bounding box center [134, 267] width 15 height 15
radio input "true"
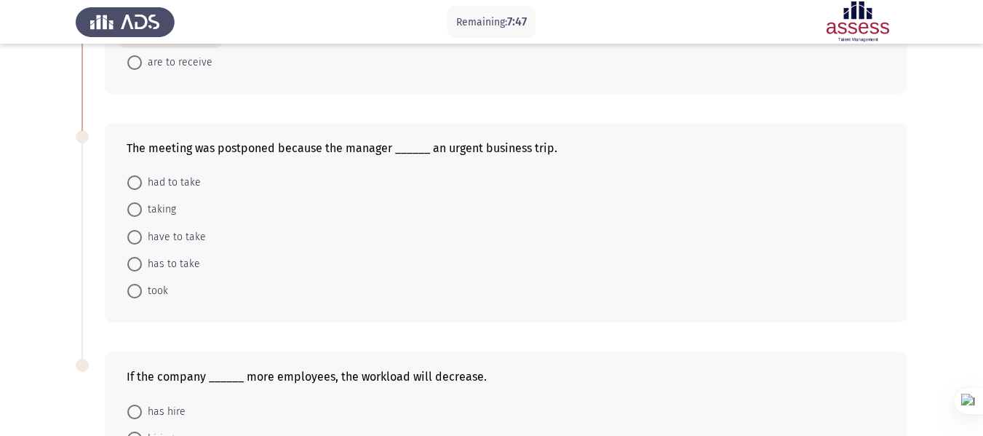
scroll to position [433, 0]
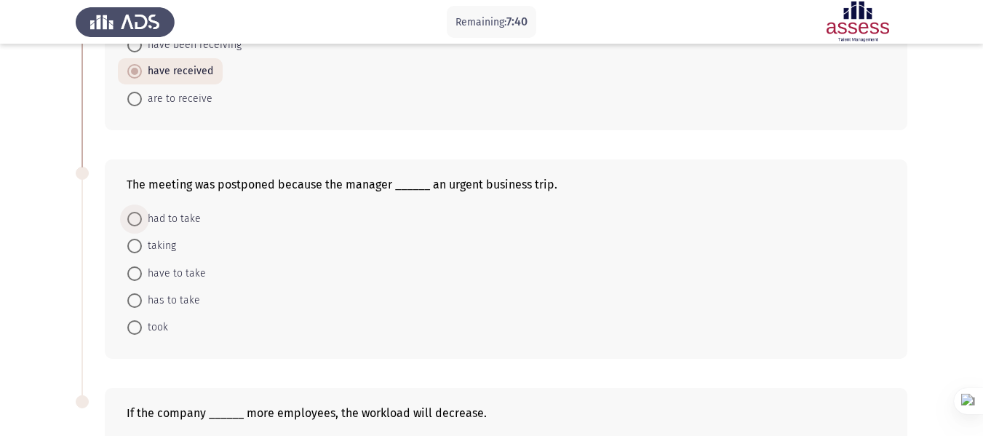
click at [176, 222] on span "had to take" at bounding box center [171, 218] width 59 height 17
click at [142, 222] on input "had to take" at bounding box center [134, 219] width 15 height 15
radio input "true"
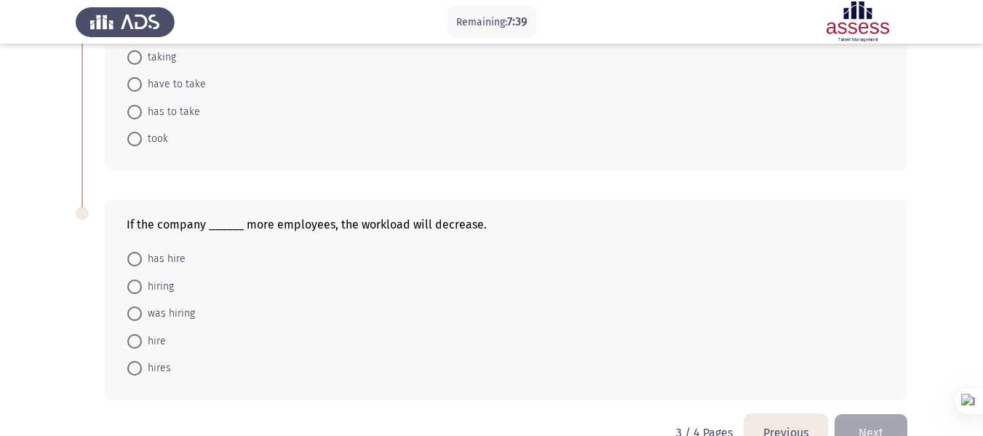
scroll to position [621, 0]
click at [166, 369] on span "hires" at bounding box center [156, 367] width 29 height 17
click at [142, 369] on input "hires" at bounding box center [134, 367] width 15 height 15
radio input "true"
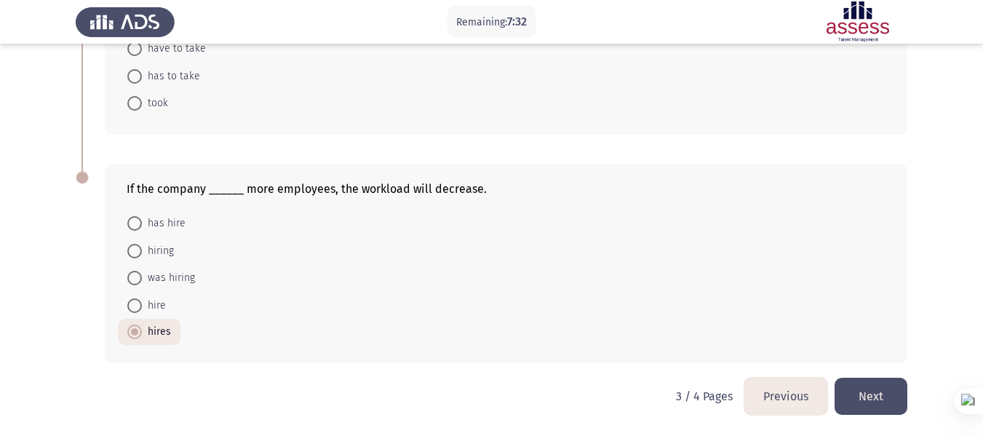
click at [879, 401] on button "Next" at bounding box center [870, 395] width 73 height 37
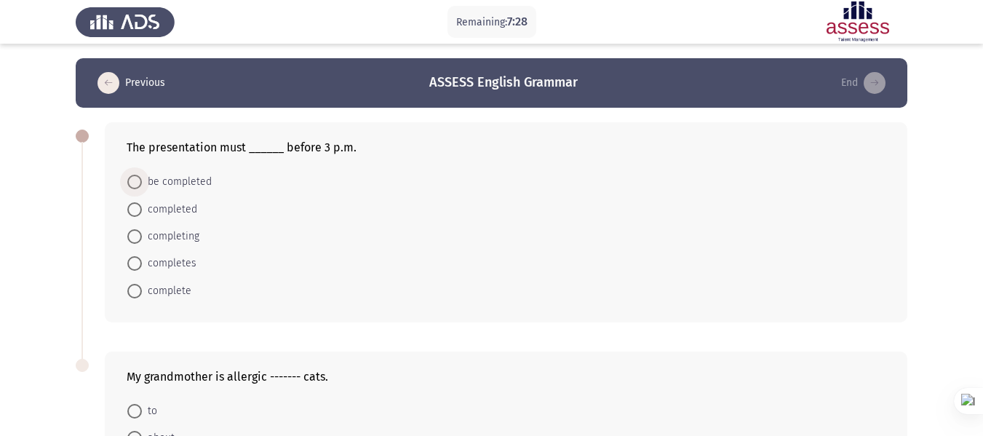
click at [193, 180] on span "be completed" at bounding box center [177, 181] width 70 height 17
click at [142, 180] on input "be completed" at bounding box center [134, 182] width 15 height 15
radio input "true"
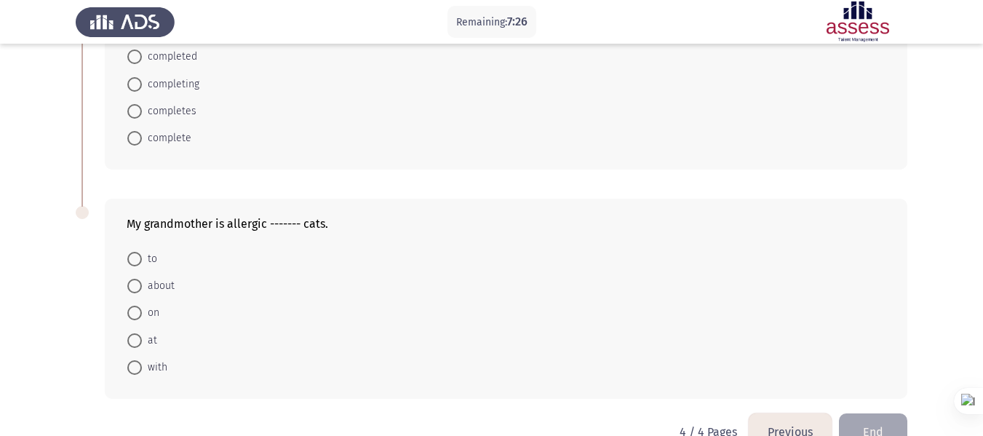
scroll to position [187, 0]
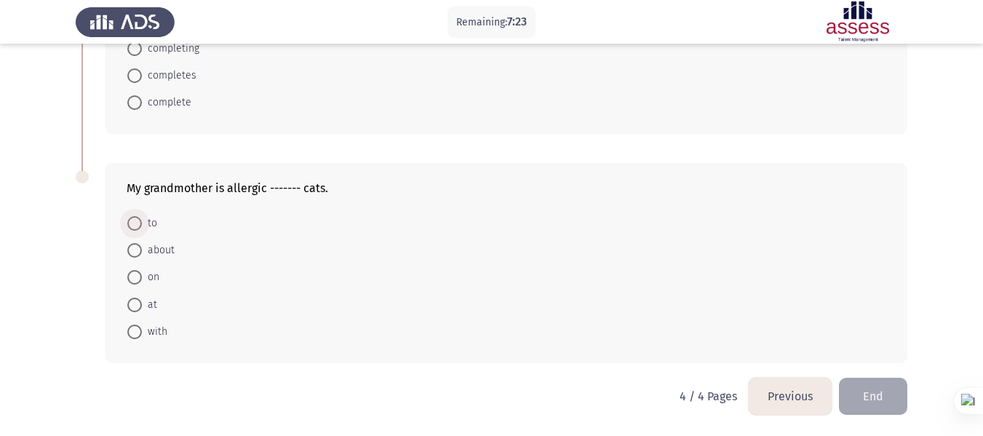
click at [140, 229] on span at bounding box center [134, 223] width 15 height 15
click at [140, 229] on input "to" at bounding box center [134, 223] width 15 height 15
radio input "true"
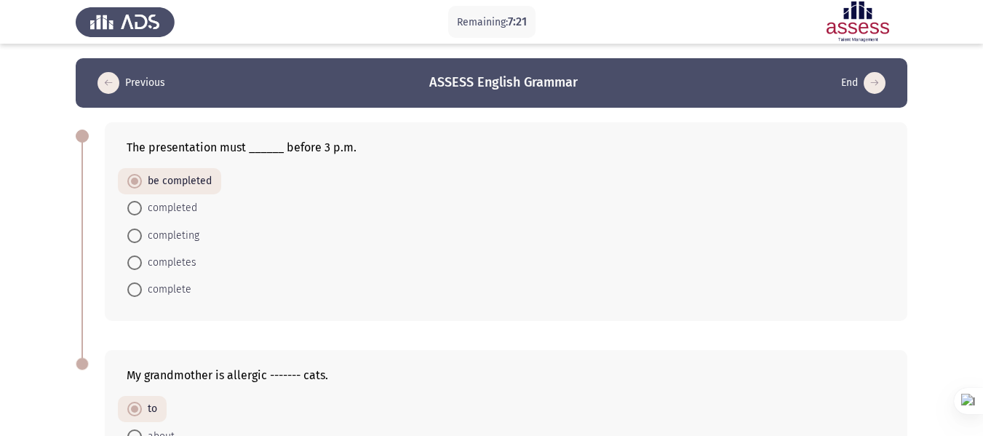
scroll to position [186, 0]
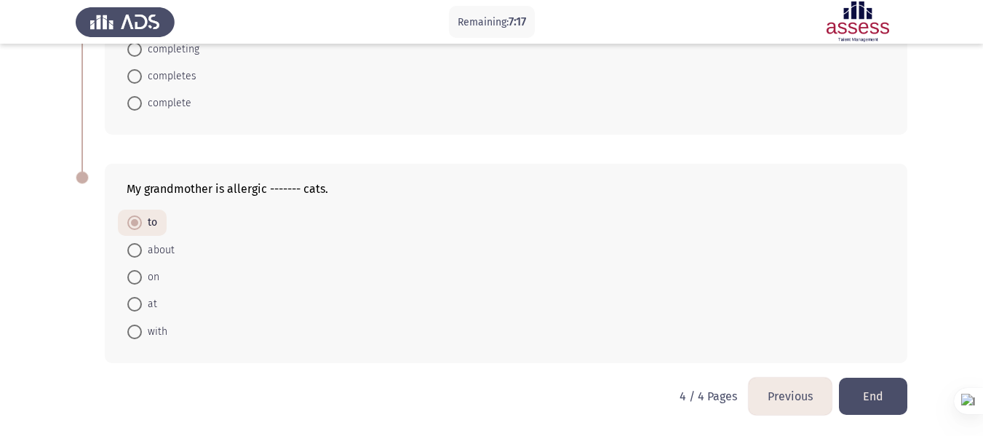
click at [870, 404] on button "End" at bounding box center [873, 395] width 68 height 37
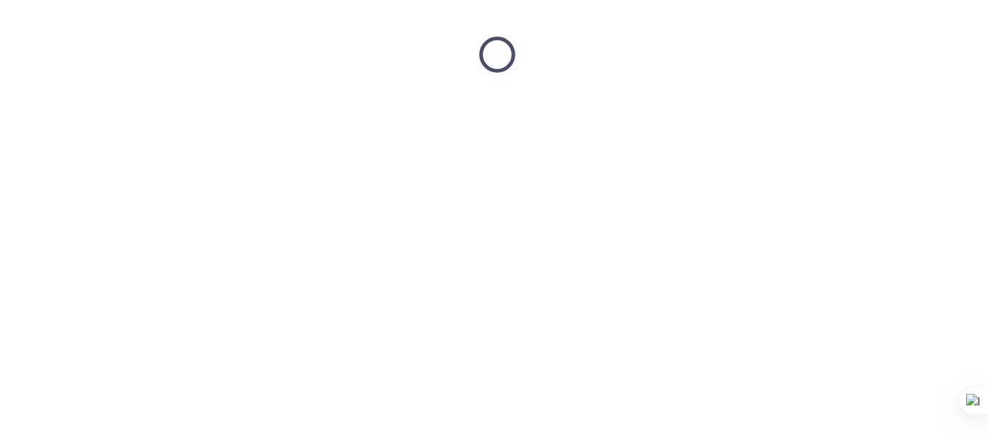
scroll to position [0, 0]
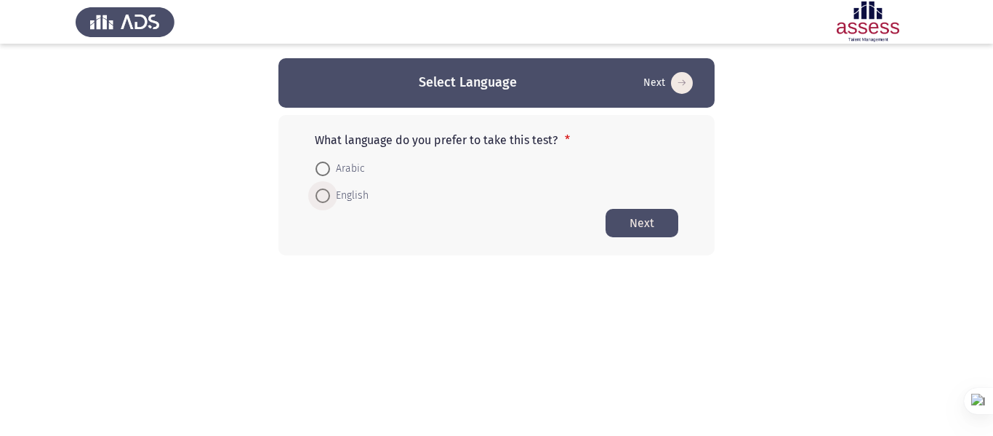
click at [352, 198] on span "English" at bounding box center [349, 195] width 39 height 17
click at [330, 198] on input "English" at bounding box center [323, 195] width 15 height 15
radio input "true"
click at [635, 232] on button "Next" at bounding box center [642, 222] width 73 height 28
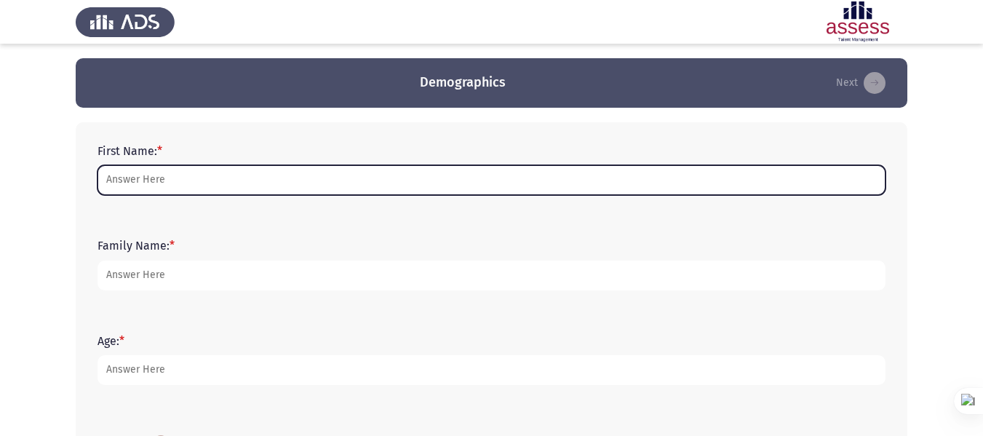
click at [327, 168] on input "First Name: *" at bounding box center [491, 180] width 788 height 30
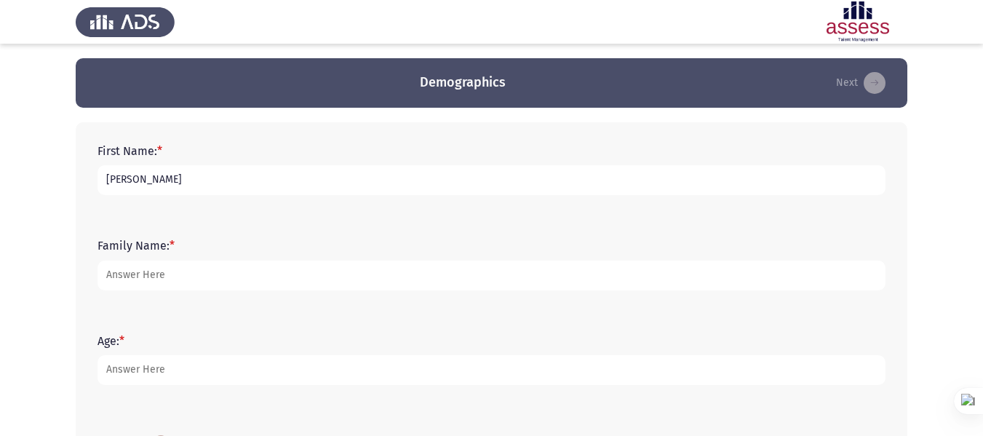
type input "[PERSON_NAME]"
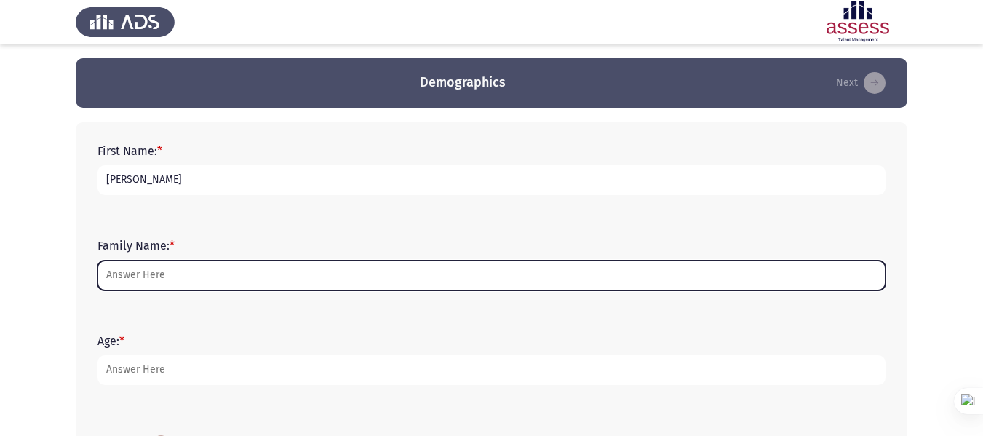
click at [339, 289] on input "Family Name: *" at bounding box center [491, 275] width 788 height 30
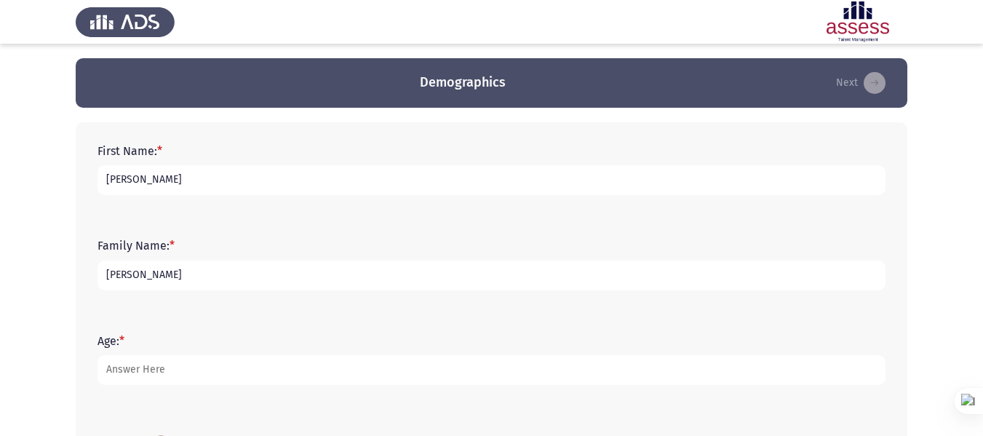
scroll to position [51, 0]
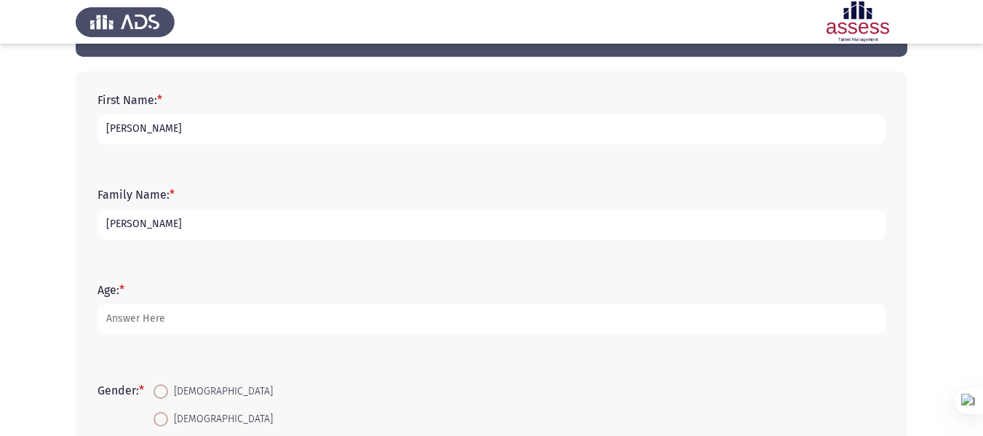
type input "[PERSON_NAME]"
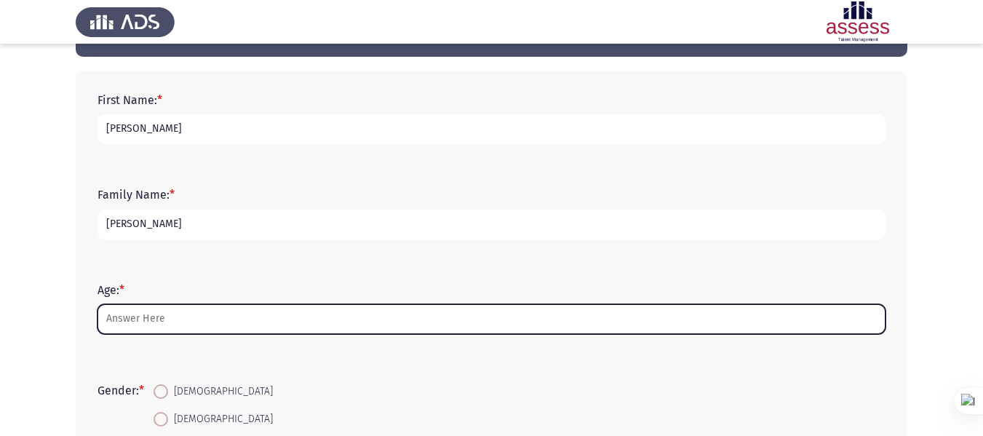
click at [349, 330] on input "Age: *" at bounding box center [491, 319] width 788 height 30
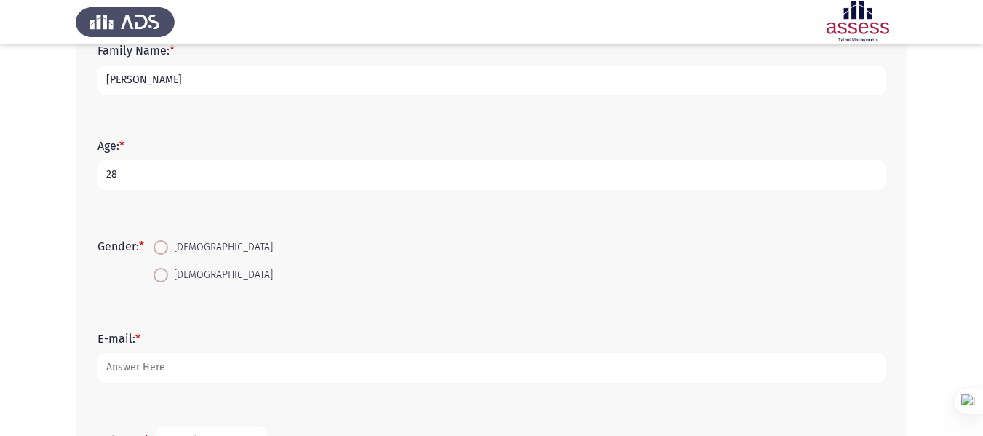
scroll to position [196, 0]
type input "28"
click at [178, 273] on span "[DEMOGRAPHIC_DATA]" at bounding box center [220, 273] width 105 height 17
click at [168, 273] on input "[DEMOGRAPHIC_DATA]" at bounding box center [160, 273] width 15 height 15
radio input "true"
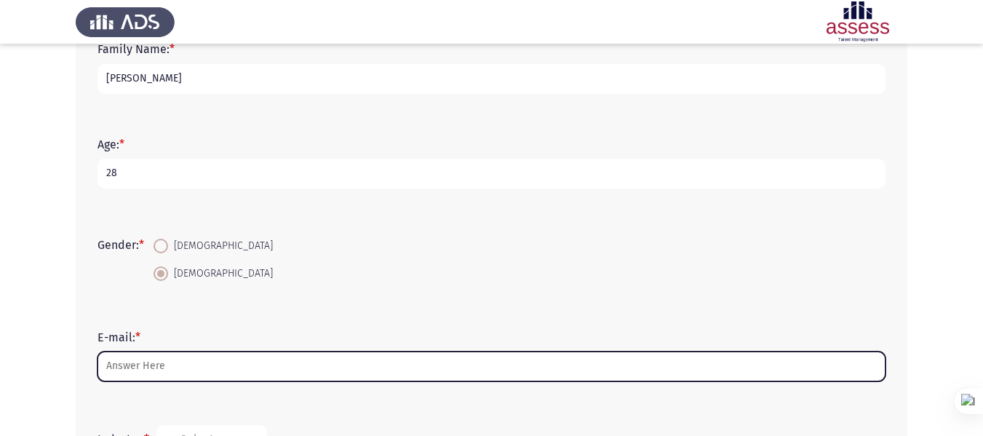
click at [269, 370] on input "E-mail: *" at bounding box center [491, 366] width 788 height 30
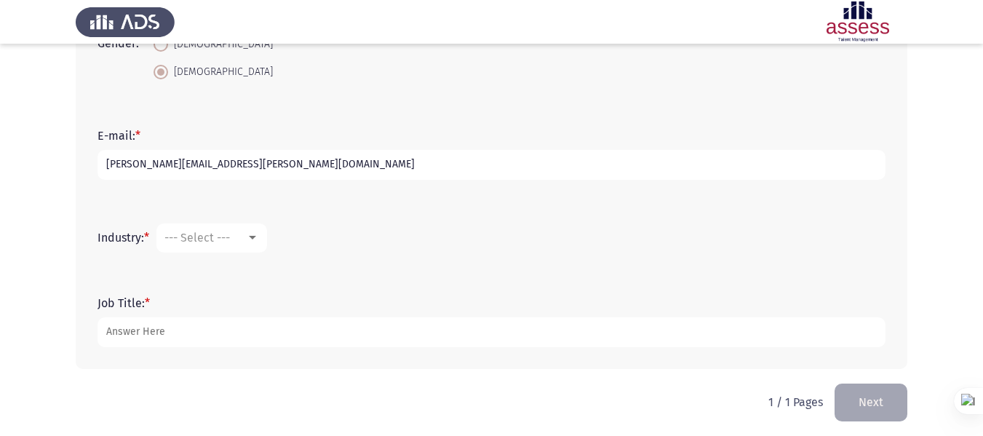
scroll to position [404, 0]
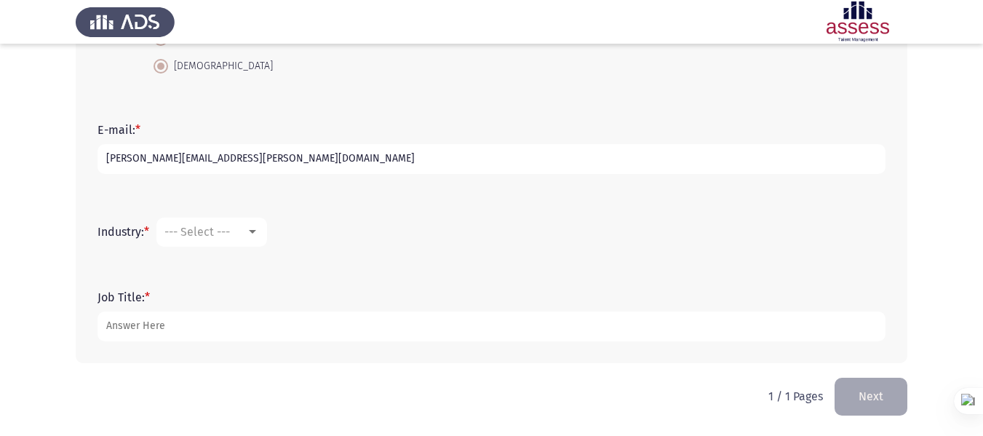
type input "[PERSON_NAME][EMAIL_ADDRESS][PERSON_NAME][DOMAIN_NAME]"
click at [198, 227] on span "--- Select ---" at bounding box center [196, 232] width 65 height 14
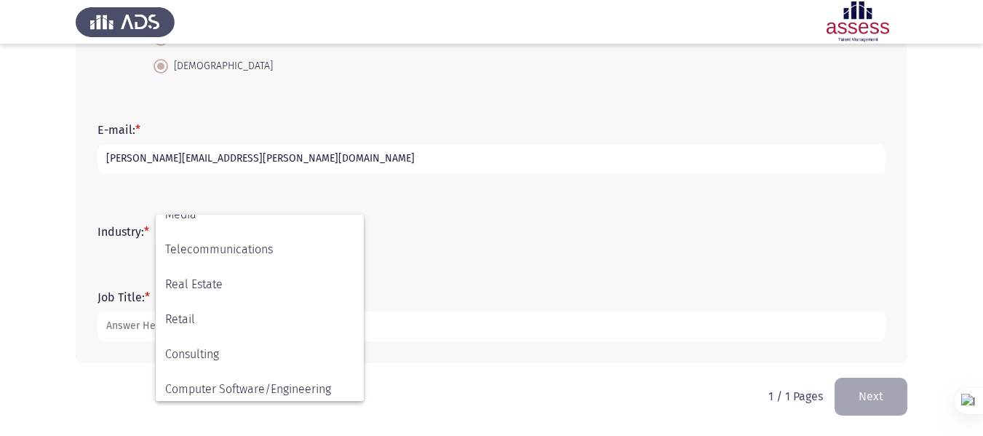
scroll to position [477, 0]
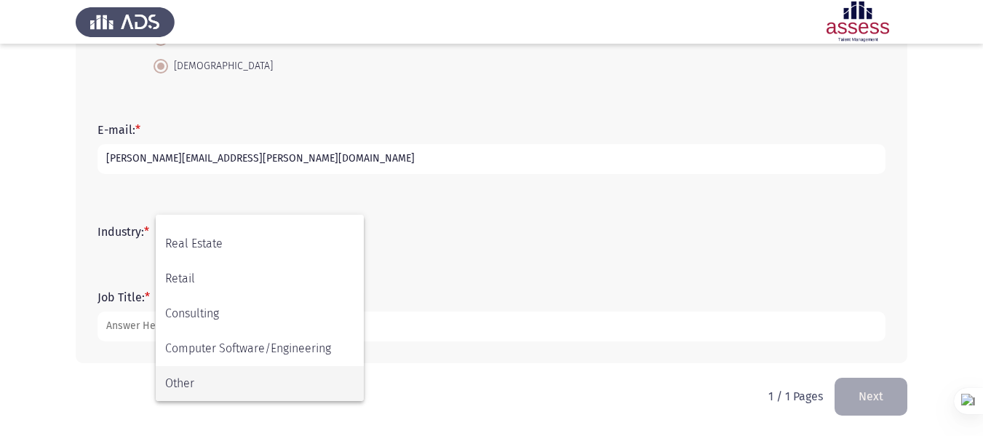
click at [244, 391] on span "Other" at bounding box center [259, 383] width 189 height 35
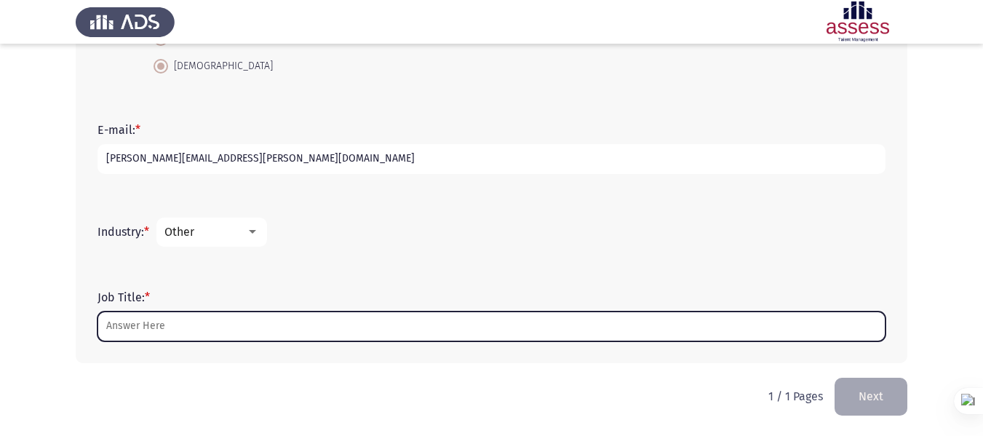
click at [233, 321] on input "Job Title: *" at bounding box center [491, 326] width 788 height 30
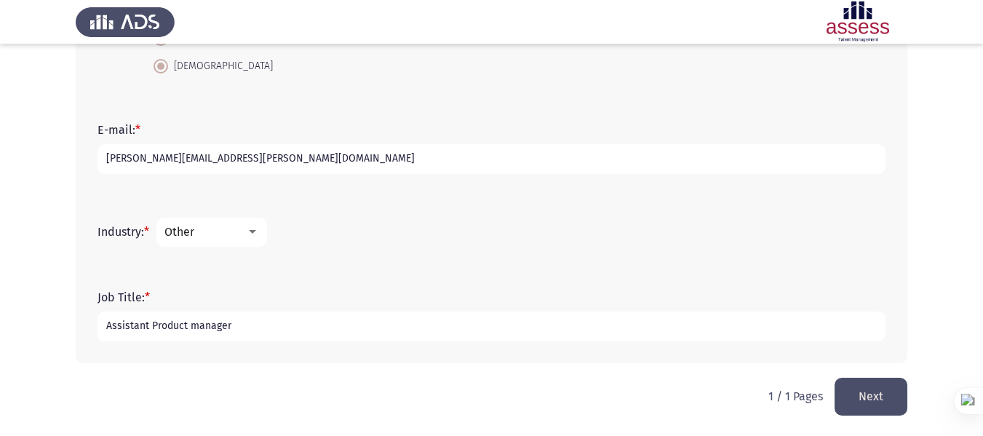
type input "Assistant Product manager"
click at [860, 395] on button "Next" at bounding box center [870, 395] width 73 height 37
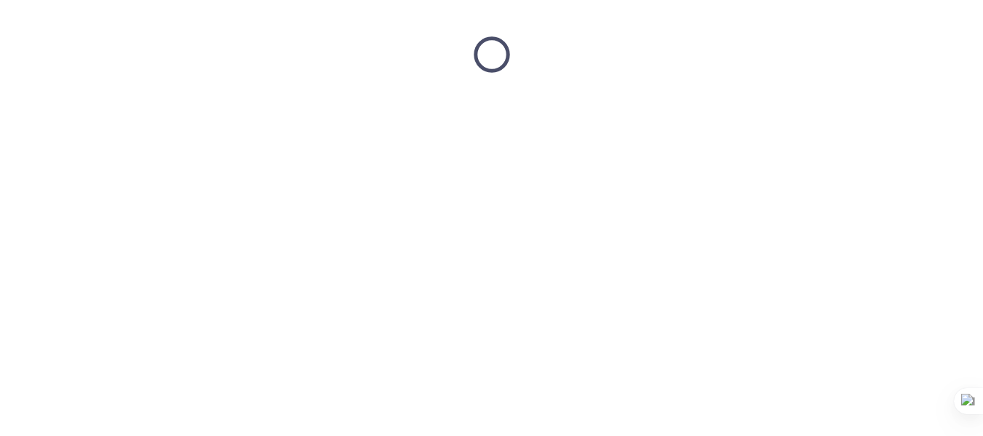
scroll to position [0, 0]
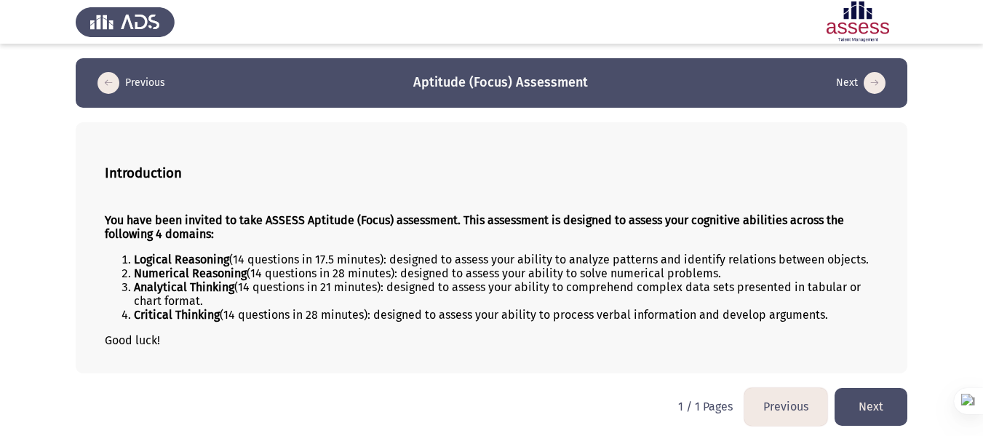
click at [631, 207] on div "You have been invited to take ASSESS Aptitude (Focus) assessment. This assessme…" at bounding box center [491, 279] width 773 height 157
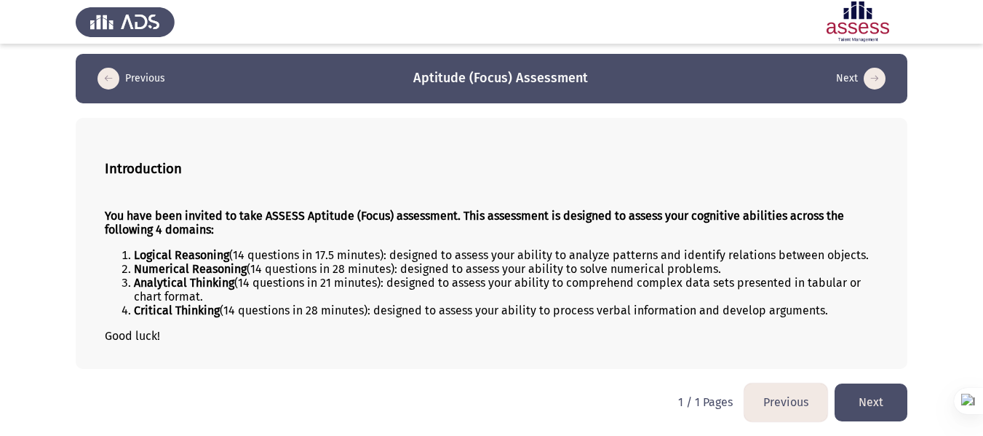
click at [956, 320] on app-assessment-container "Previous Aptitude (Focus) Assessment Next Introduction You have been invited to…" at bounding box center [491, 211] width 983 height 315
click at [869, 402] on button "Next" at bounding box center [870, 401] width 73 height 37
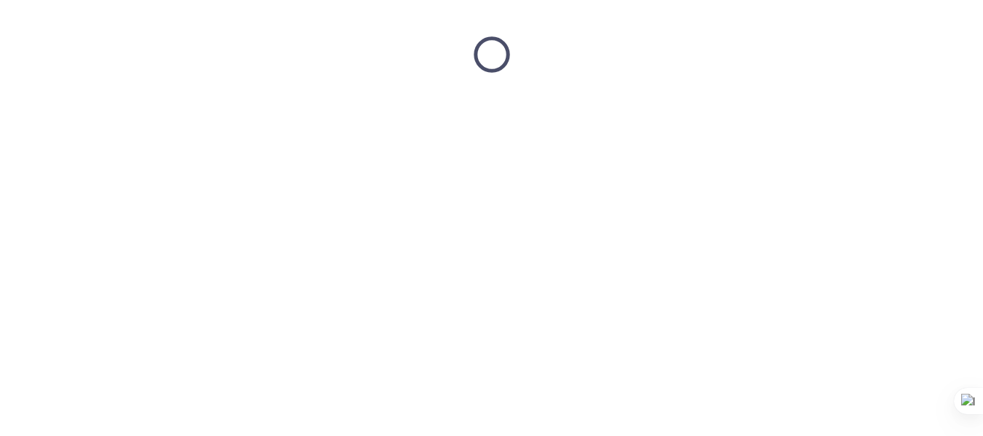
scroll to position [0, 0]
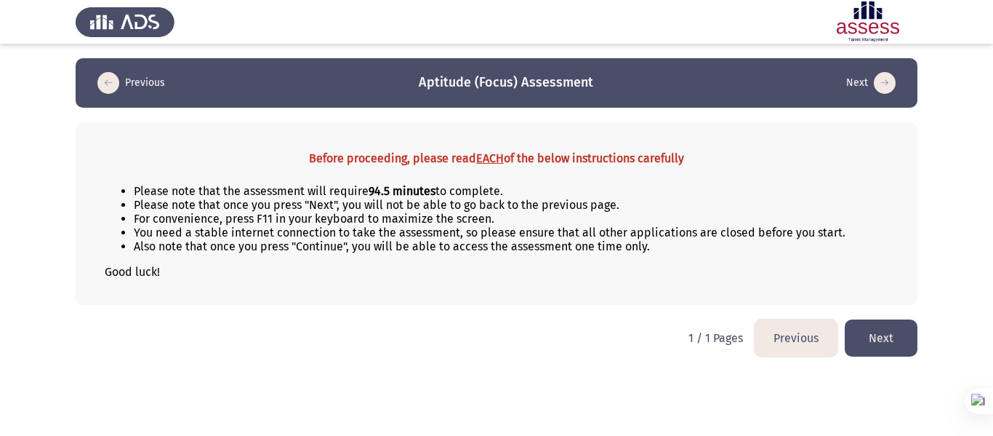
click at [905, 340] on button "Next" at bounding box center [881, 337] width 73 height 37
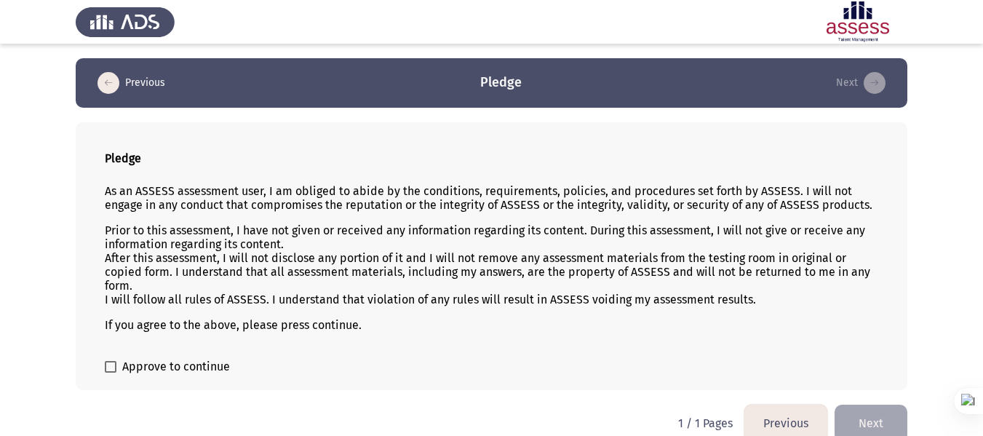
click at [113, 367] on span at bounding box center [111, 367] width 12 height 12
click at [111, 372] on input "Approve to continue" at bounding box center [110, 372] width 1 height 1
checkbox input "true"
click at [875, 415] on button "Next" at bounding box center [870, 422] width 73 height 37
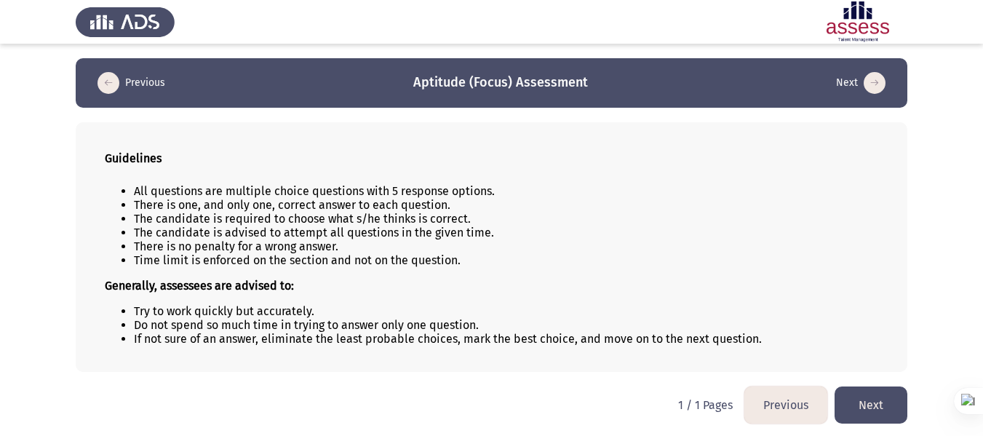
click at [874, 407] on button "Next" at bounding box center [870, 404] width 73 height 37
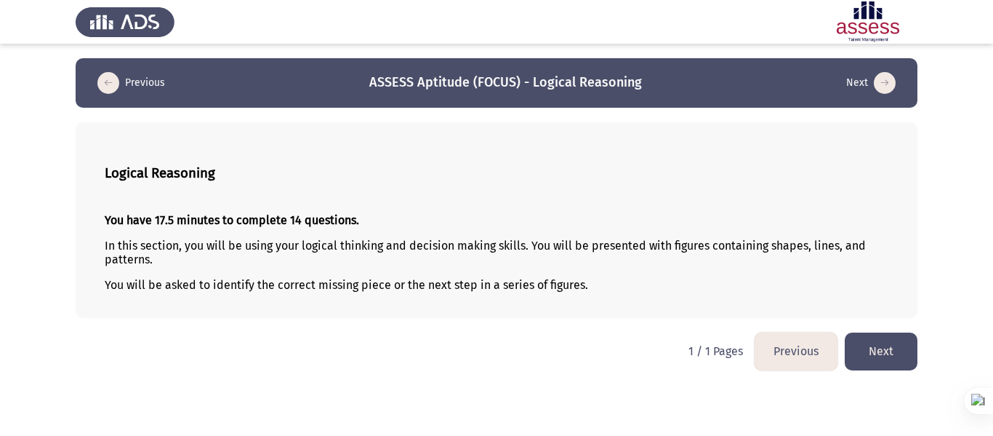
click at [877, 359] on button "Next" at bounding box center [881, 350] width 73 height 37
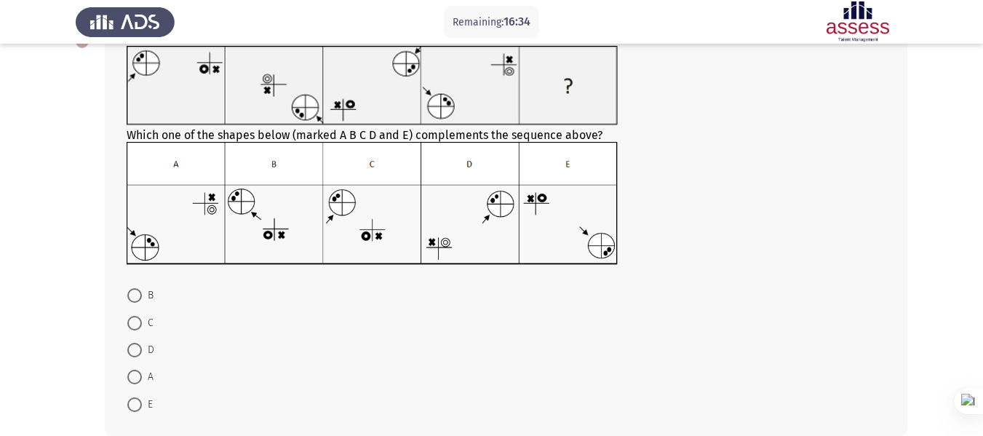
scroll to position [22, 0]
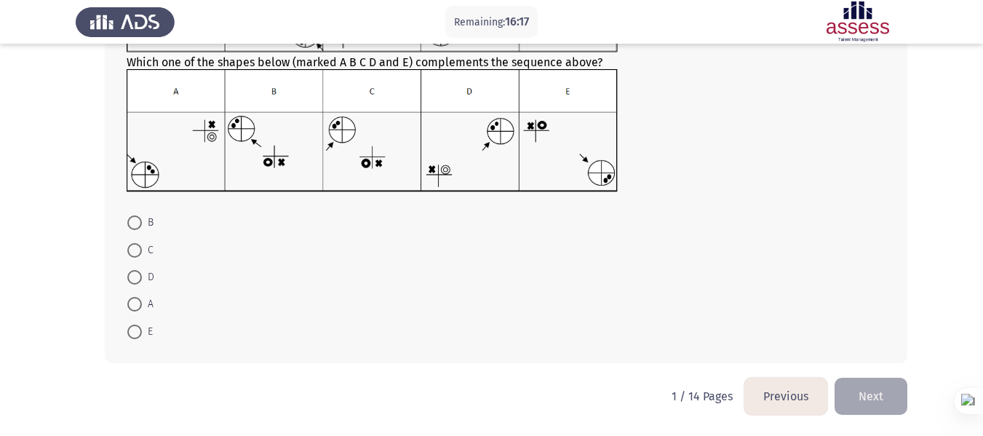
drag, startPoint x: 155, startPoint y: 308, endPoint x: 146, endPoint y: 308, distance: 8.8
click at [153, 308] on mat-radio-button "A" at bounding box center [140, 303] width 45 height 27
click at [146, 308] on span "A" at bounding box center [148, 303] width 12 height 17
click at [142, 308] on input "A" at bounding box center [134, 304] width 15 height 15
radio input "true"
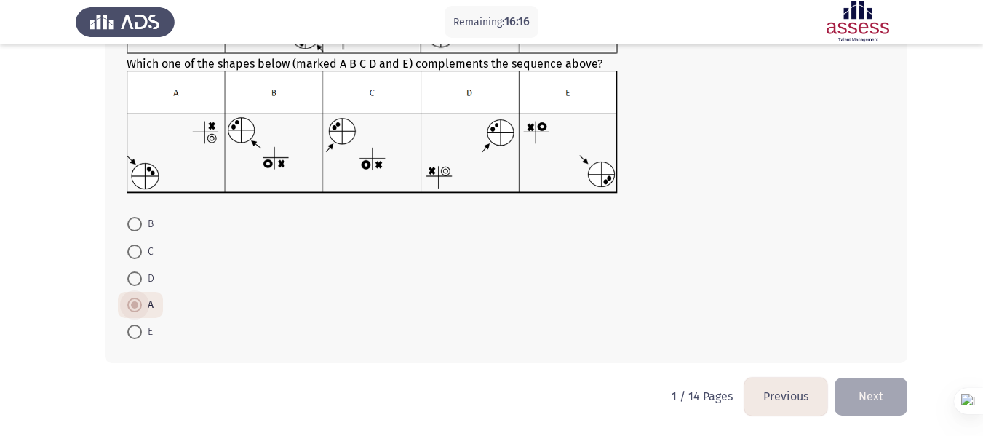
scroll to position [166, 0]
click at [858, 403] on button "Next" at bounding box center [870, 395] width 73 height 37
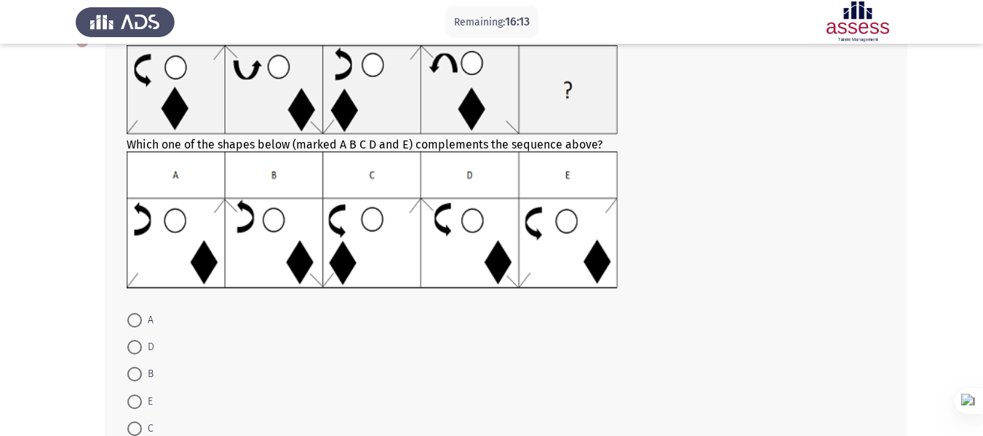
scroll to position [73, 0]
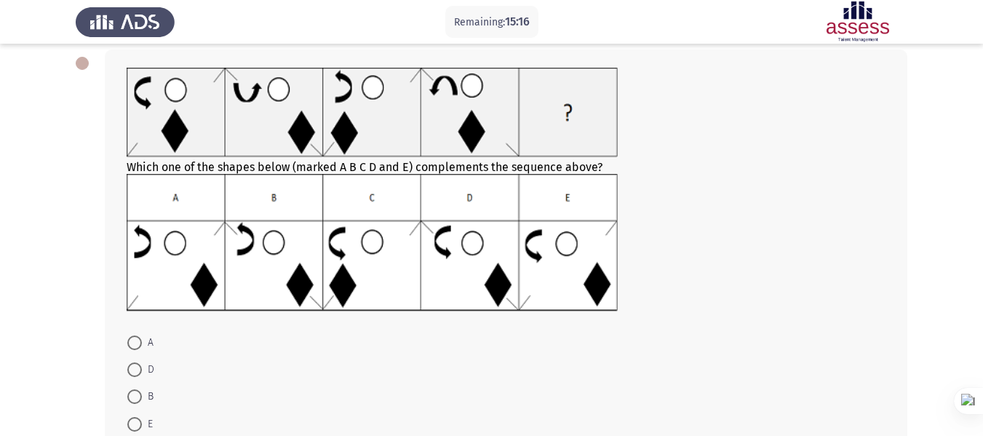
click at [145, 336] on span "A" at bounding box center [148, 342] width 12 height 17
click at [142, 336] on input "A" at bounding box center [134, 342] width 15 height 15
radio input "true"
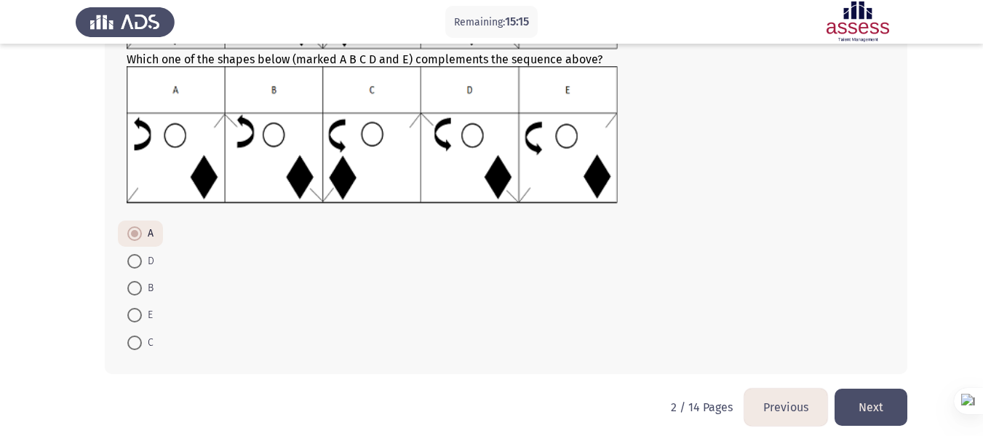
scroll to position [191, 0]
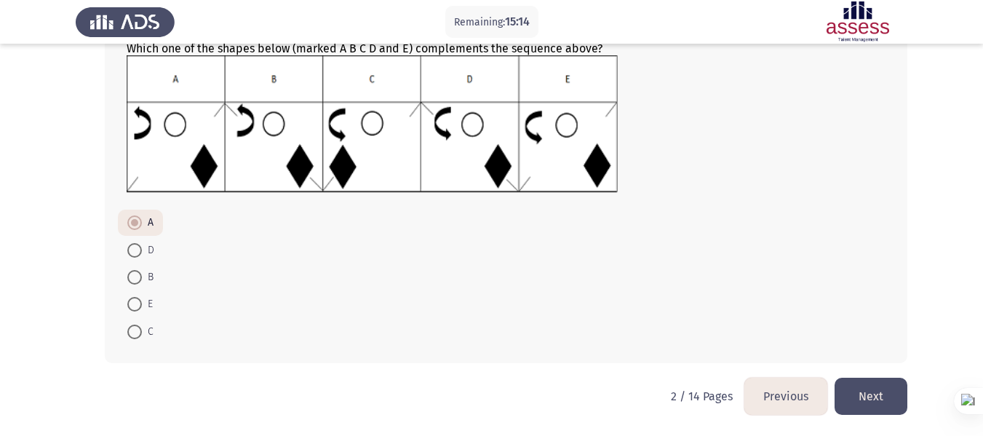
click at [880, 410] on button "Next" at bounding box center [870, 395] width 73 height 37
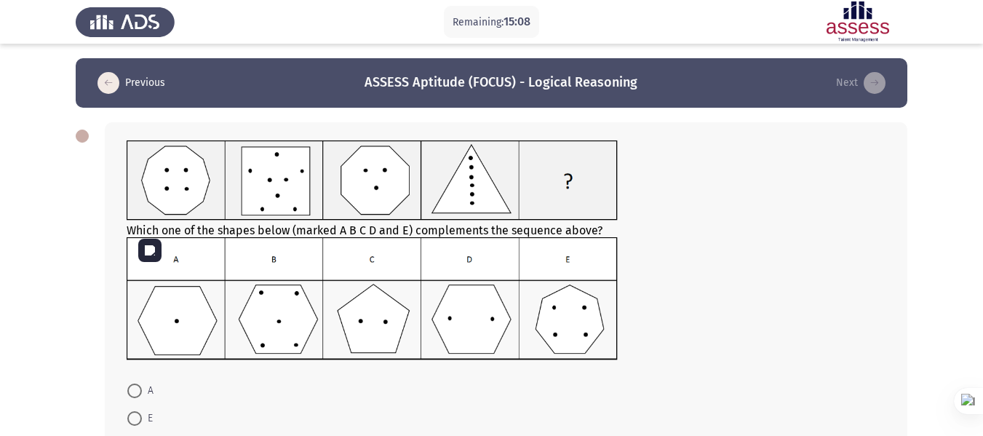
scroll to position [73, 0]
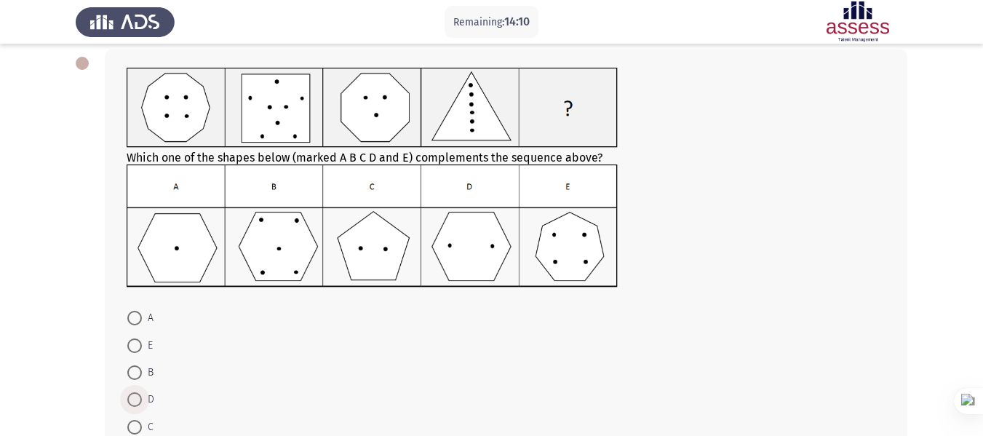
click at [133, 392] on span at bounding box center [134, 399] width 15 height 15
click at [133, 392] on input "D" at bounding box center [134, 399] width 15 height 15
radio input "true"
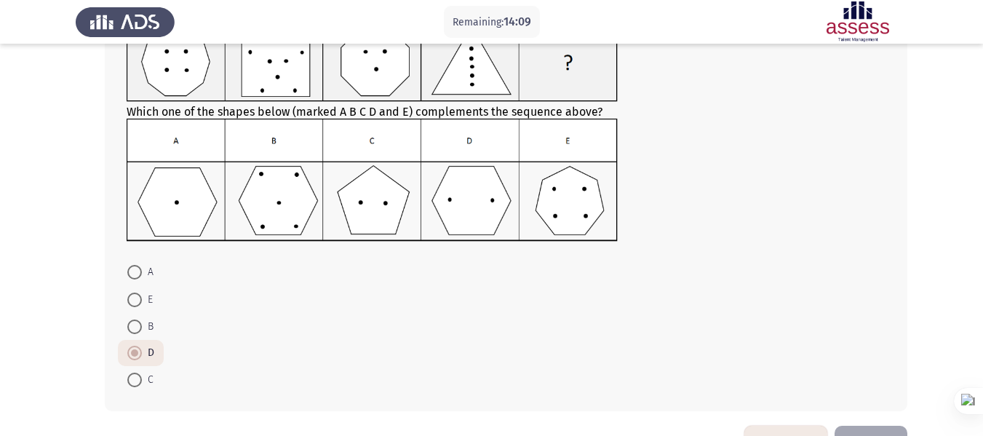
scroll to position [167, 0]
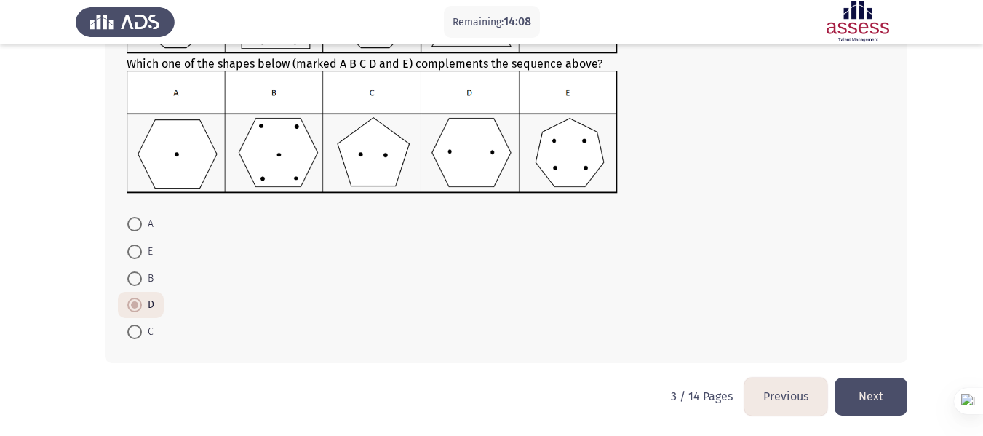
click at [877, 394] on button "Next" at bounding box center [870, 395] width 73 height 37
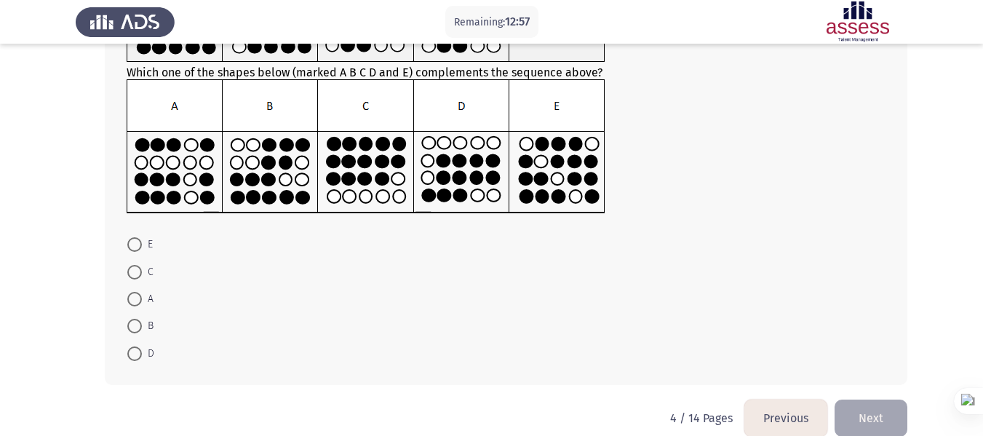
scroll to position [183, 0]
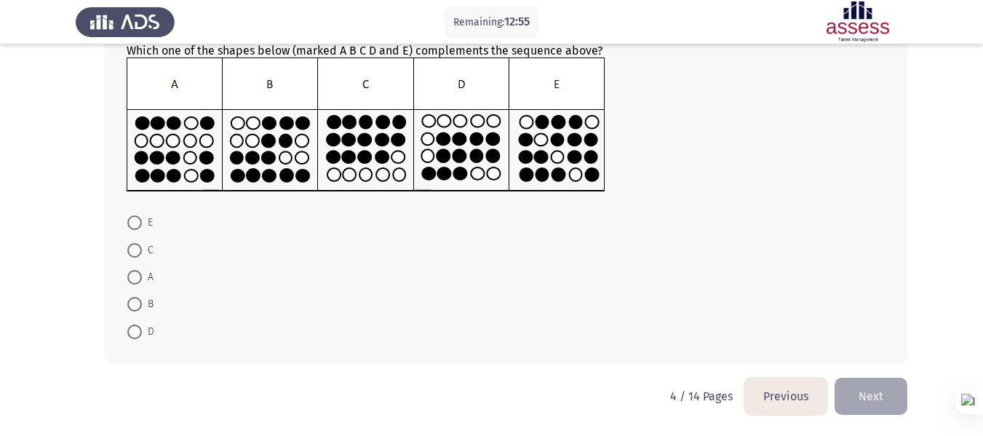
click at [135, 250] on span at bounding box center [135, 250] width 0 height 0
click at [134, 250] on input "C" at bounding box center [134, 250] width 15 height 15
radio input "true"
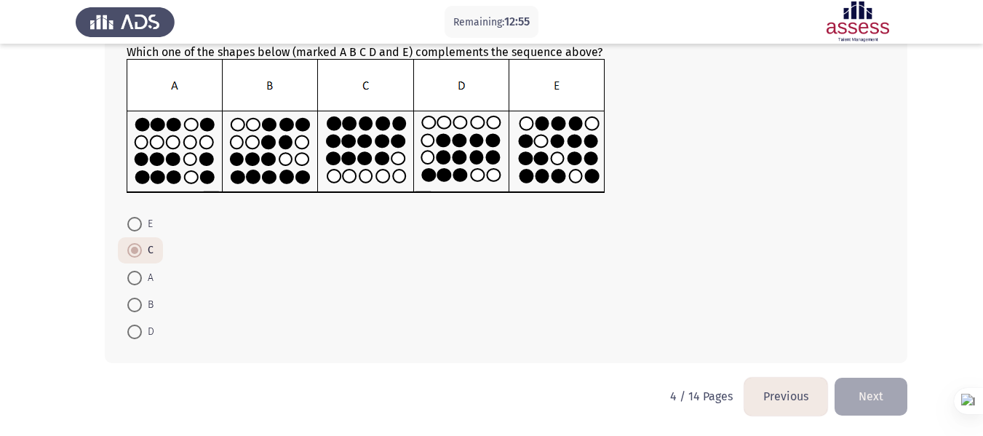
scroll to position [181, 0]
click at [139, 283] on span at bounding box center [134, 278] width 15 height 15
click at [139, 283] on input "A" at bounding box center [134, 278] width 15 height 15
radio input "true"
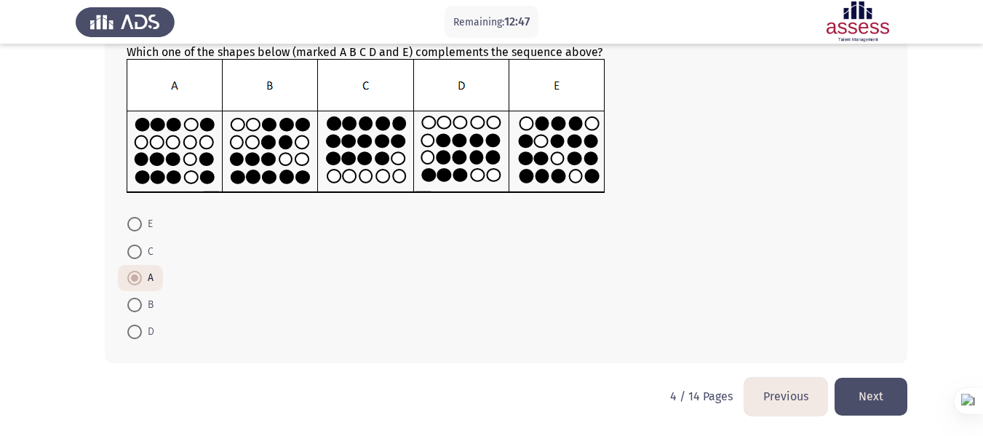
click at [871, 381] on button "Next" at bounding box center [870, 395] width 73 height 37
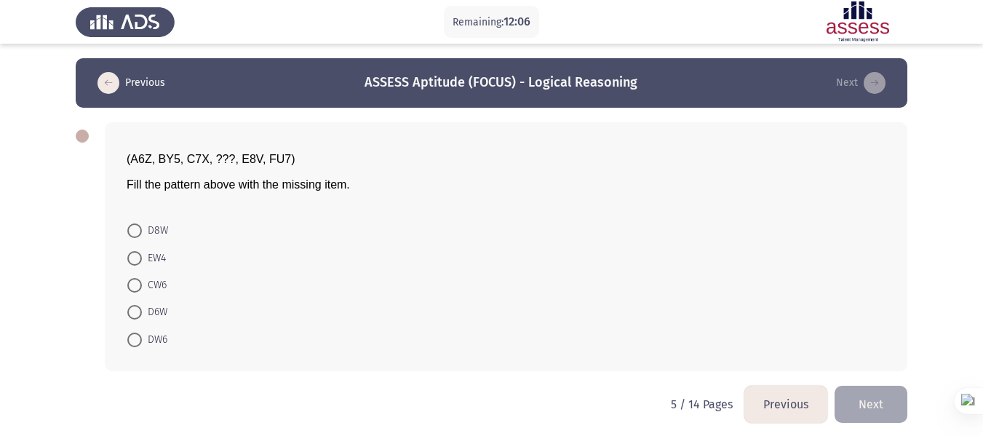
click at [133, 346] on span at bounding box center [134, 339] width 15 height 15
click at [133, 346] on input "DW6" at bounding box center [134, 339] width 15 height 15
radio input "true"
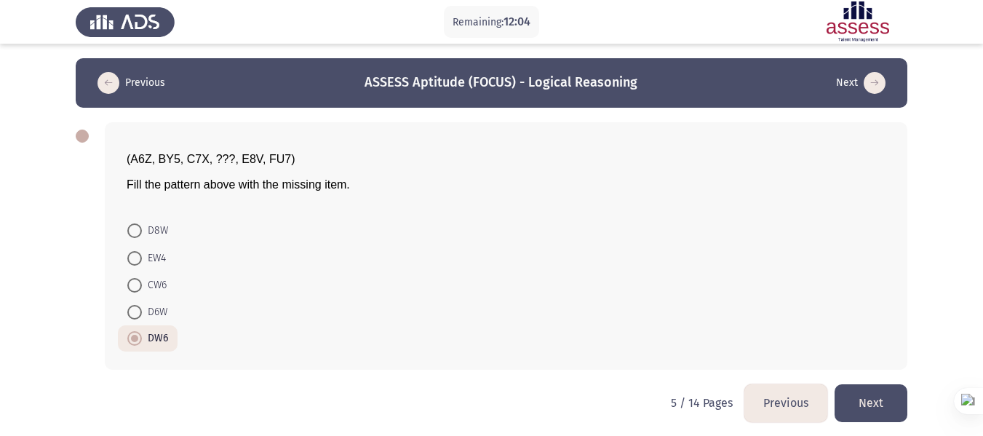
click at [864, 399] on button "Next" at bounding box center [870, 402] width 73 height 37
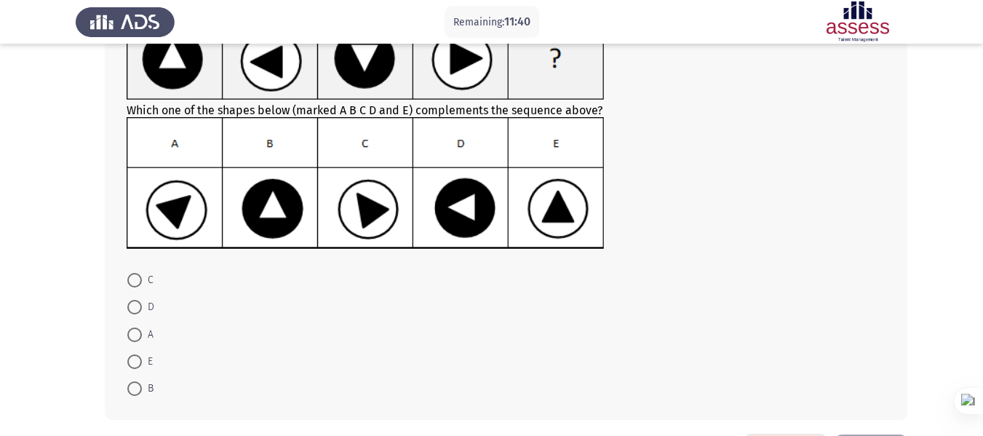
scroll to position [145, 0]
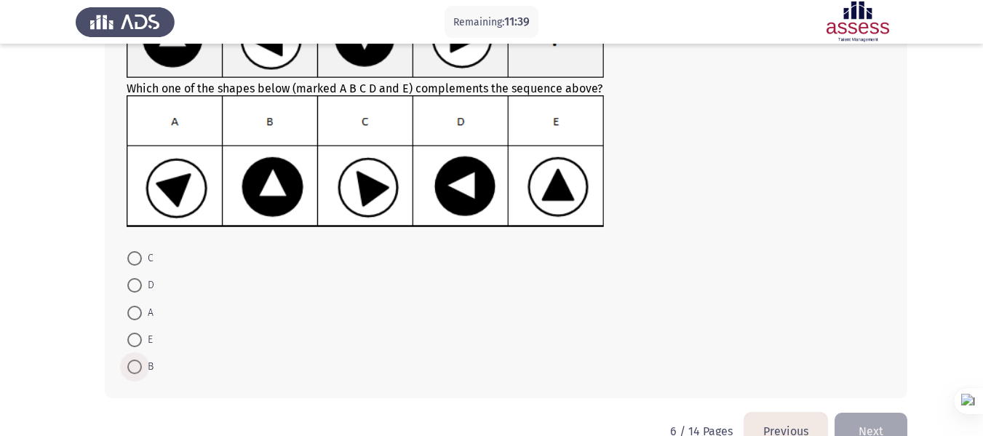
click at [137, 359] on label "B" at bounding box center [140, 366] width 26 height 17
click at [137, 359] on input "B" at bounding box center [134, 366] width 15 height 15
radio input "true"
click at [881, 409] on div "Which one of the shapes below (marked A B C D and E) complements the sequence a…" at bounding box center [491, 186] width 831 height 449
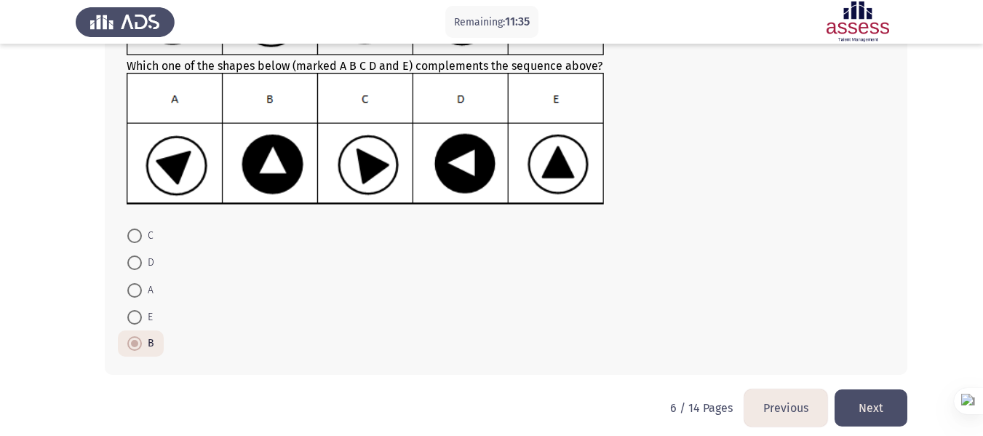
scroll to position [180, 0]
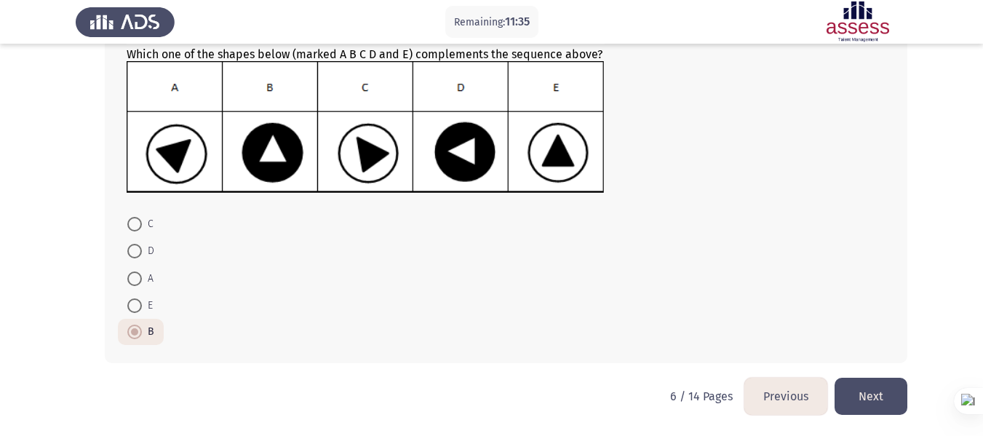
click at [852, 395] on button "Next" at bounding box center [870, 395] width 73 height 37
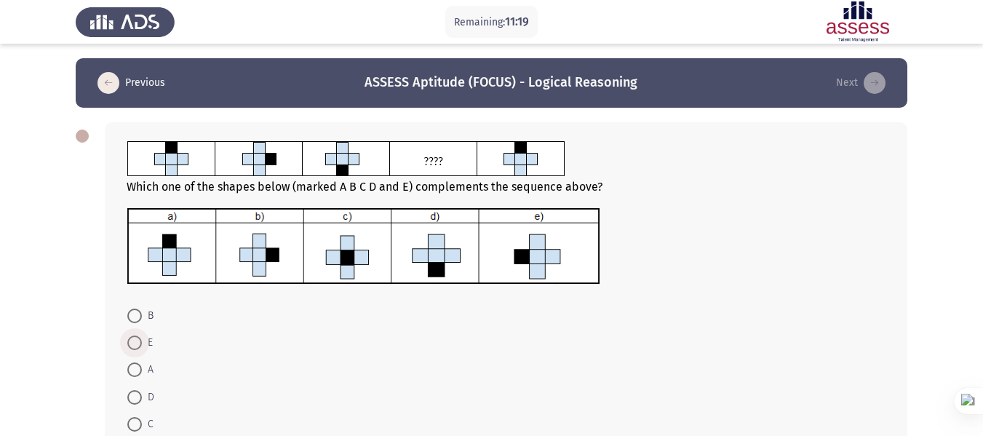
click at [131, 342] on span at bounding box center [134, 342] width 15 height 15
click at [131, 342] on input "E" at bounding box center [134, 342] width 15 height 15
radio input "true"
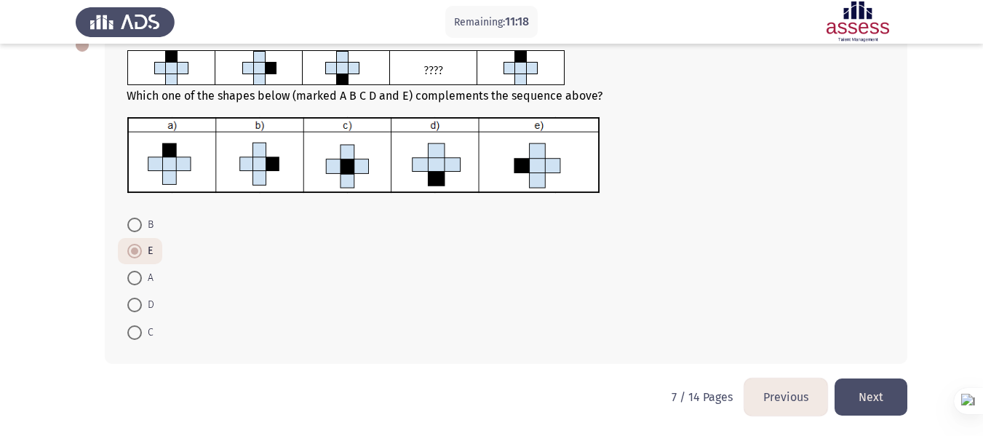
scroll to position [92, 0]
click at [865, 403] on button "Next" at bounding box center [870, 395] width 73 height 37
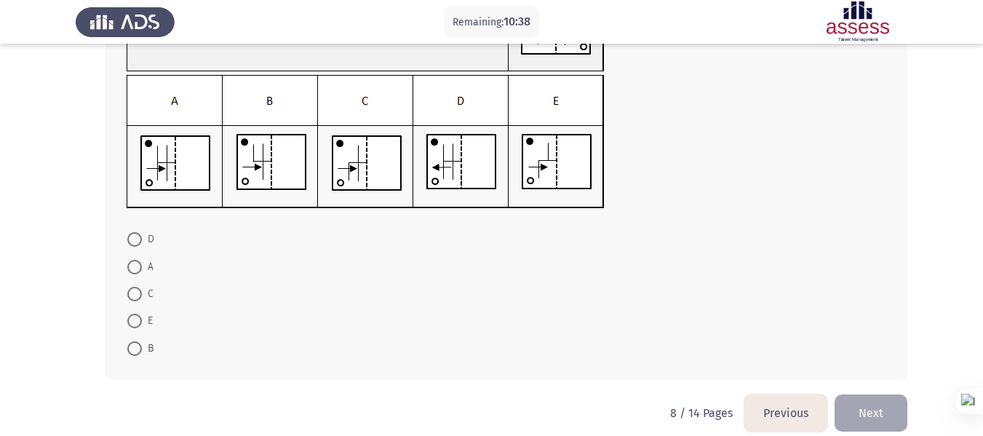
scroll to position [169, 0]
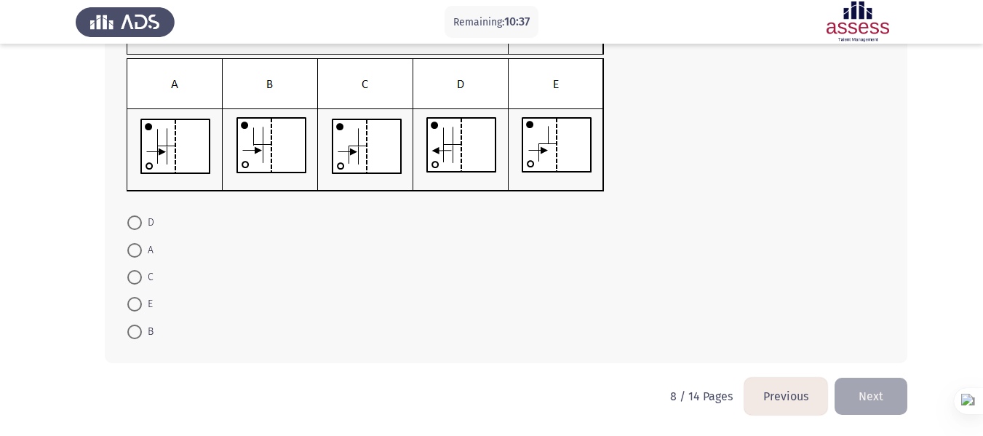
click at [136, 246] on span at bounding box center [134, 250] width 15 height 15
click at [136, 246] on input "A" at bounding box center [134, 250] width 15 height 15
radio input "true"
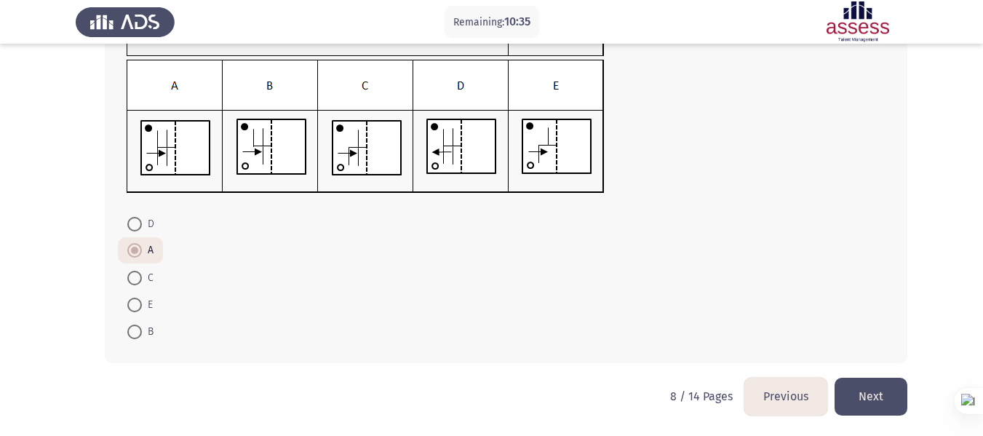
click at [866, 385] on button "Next" at bounding box center [870, 395] width 73 height 37
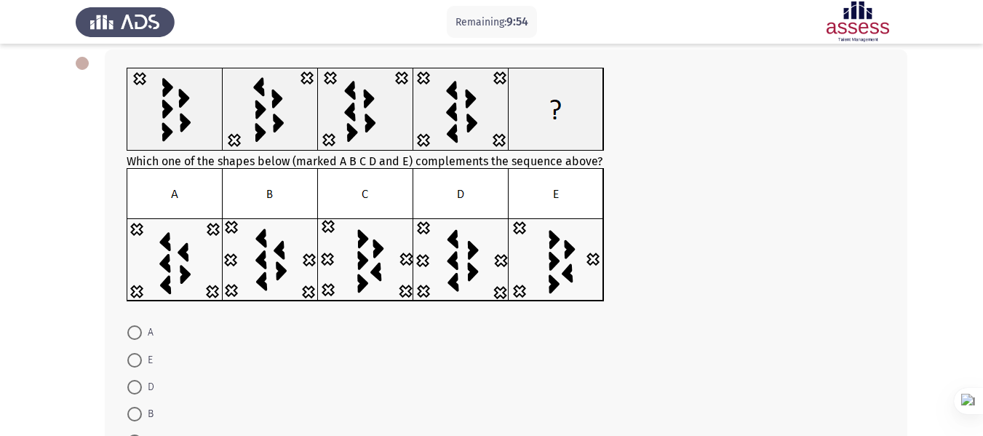
scroll to position [145, 0]
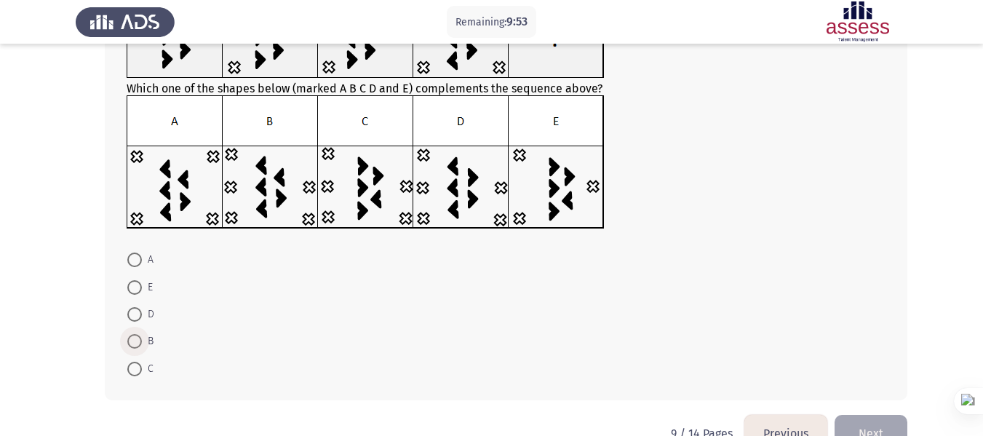
click at [132, 343] on span at bounding box center [134, 341] width 15 height 15
click at [132, 343] on input "B" at bounding box center [134, 341] width 15 height 15
radio input "true"
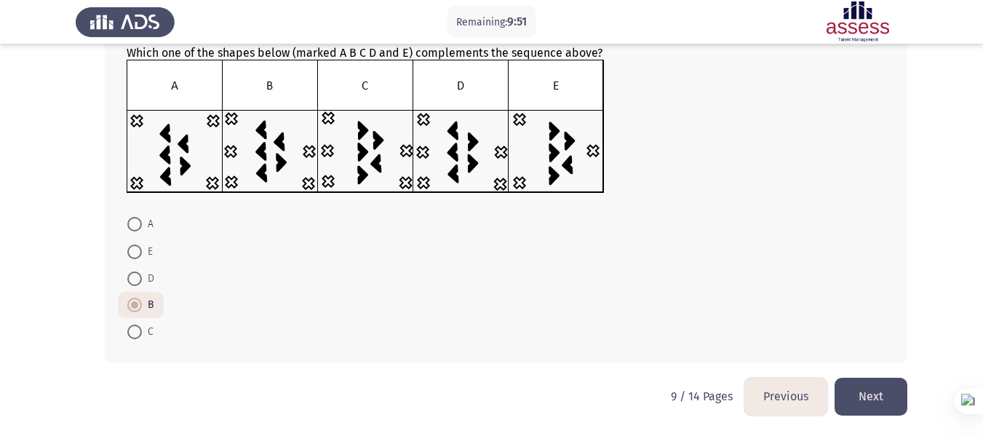
click at [888, 396] on button "Next" at bounding box center [870, 395] width 73 height 37
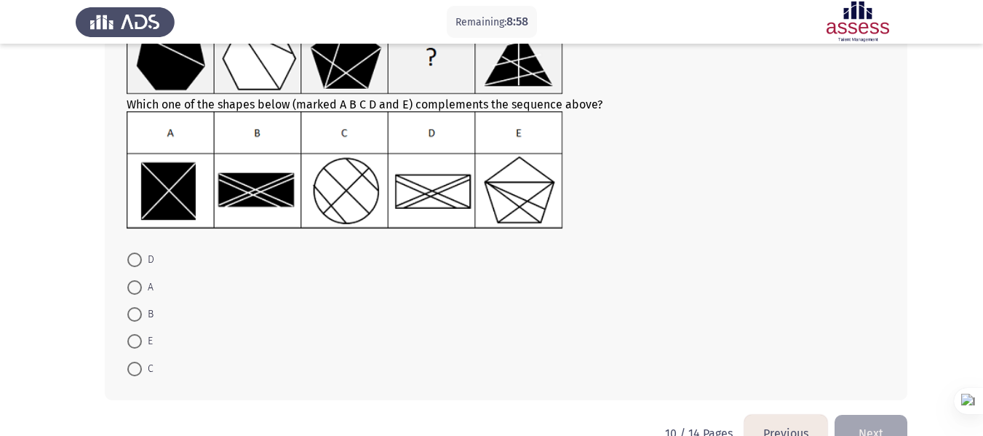
scroll to position [145, 0]
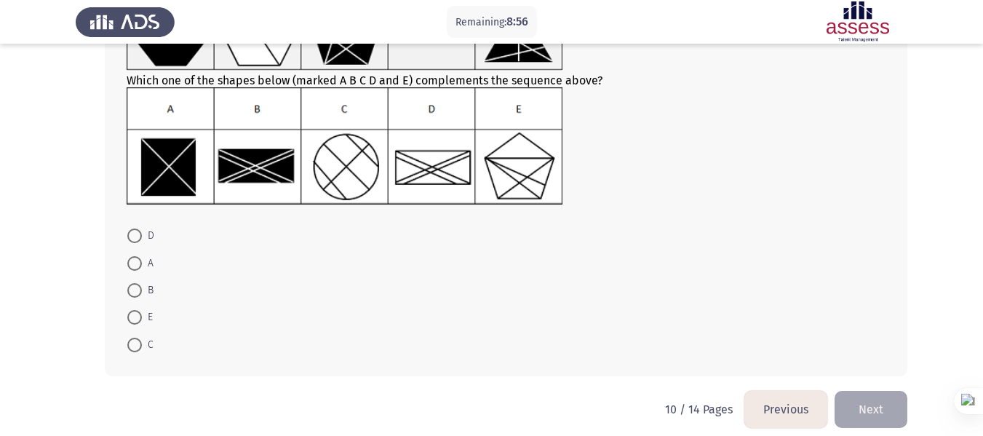
click at [135, 237] on span at bounding box center [134, 235] width 15 height 15
click at [135, 237] on input "D" at bounding box center [134, 235] width 15 height 15
radio input "true"
click at [887, 412] on button "Next" at bounding box center [870, 407] width 73 height 37
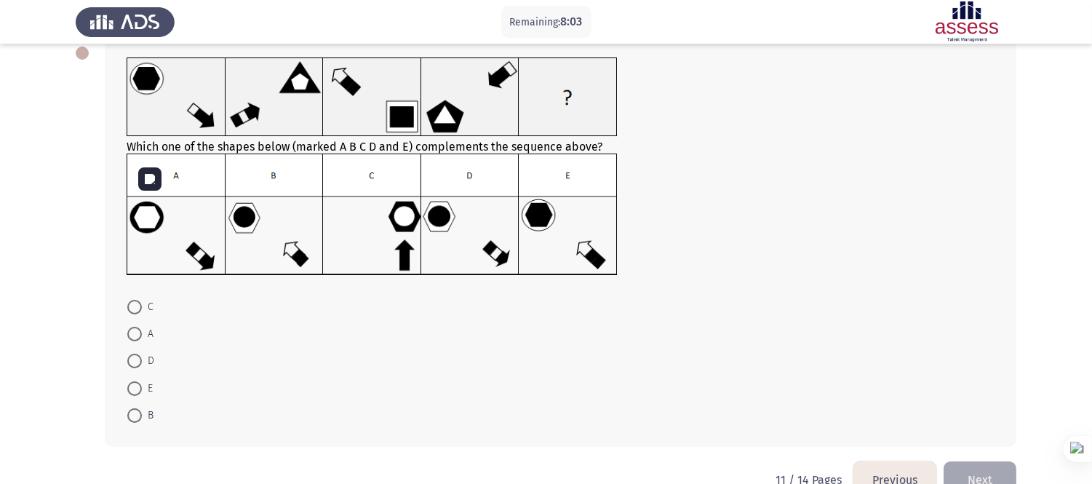
scroll to position [117, 0]
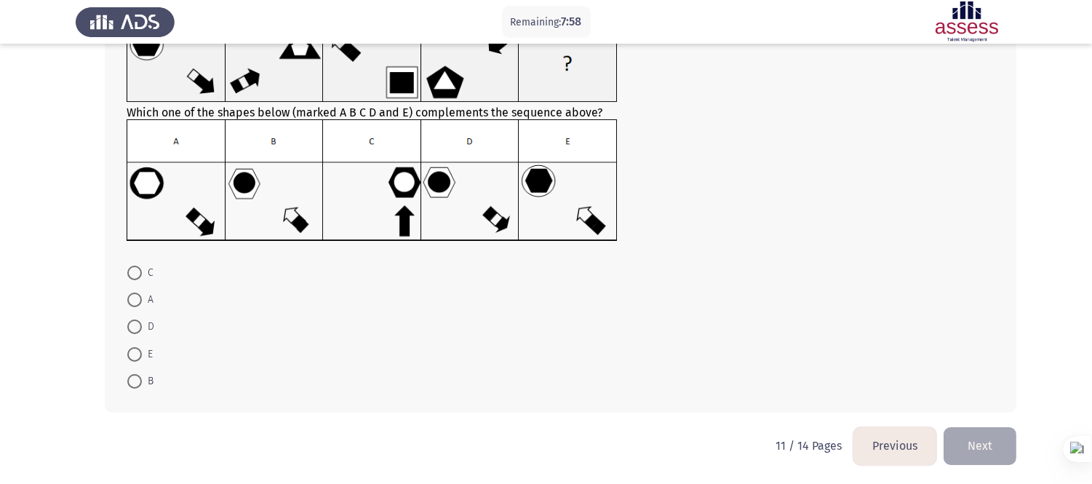
click at [132, 273] on span at bounding box center [134, 272] width 15 height 15
click at [132, 273] on input "C" at bounding box center [134, 272] width 15 height 15
radio input "true"
click at [993, 435] on button "Next" at bounding box center [979, 445] width 73 height 37
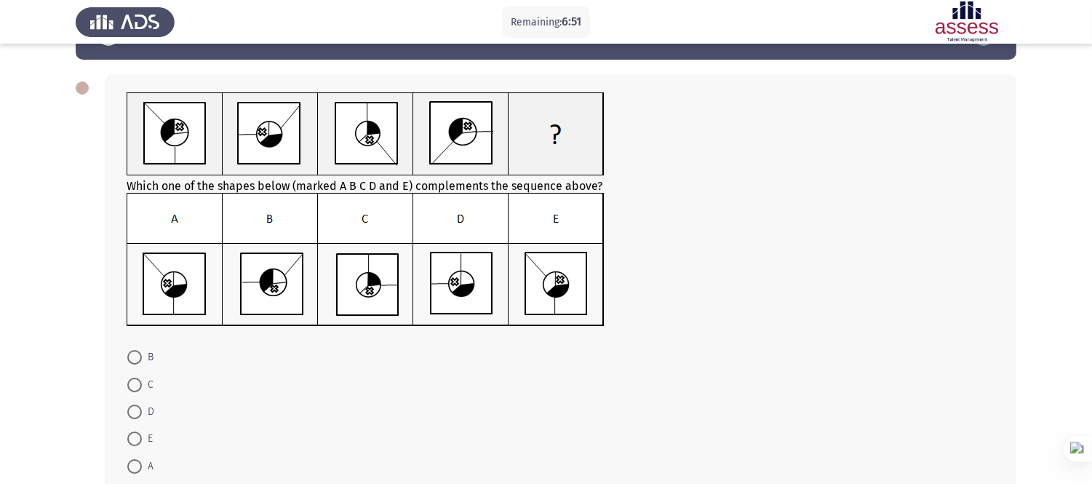
scroll to position [133, 0]
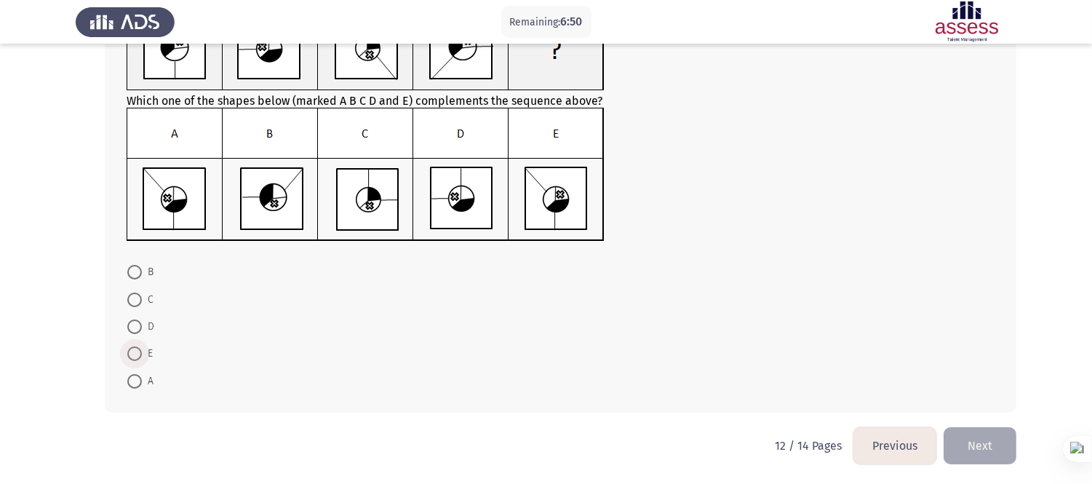
click at [135, 353] on span at bounding box center [134, 353] width 15 height 15
click at [135, 353] on input "E" at bounding box center [134, 353] width 15 height 15
radio input "true"
click at [993, 435] on button "Next" at bounding box center [979, 444] width 73 height 37
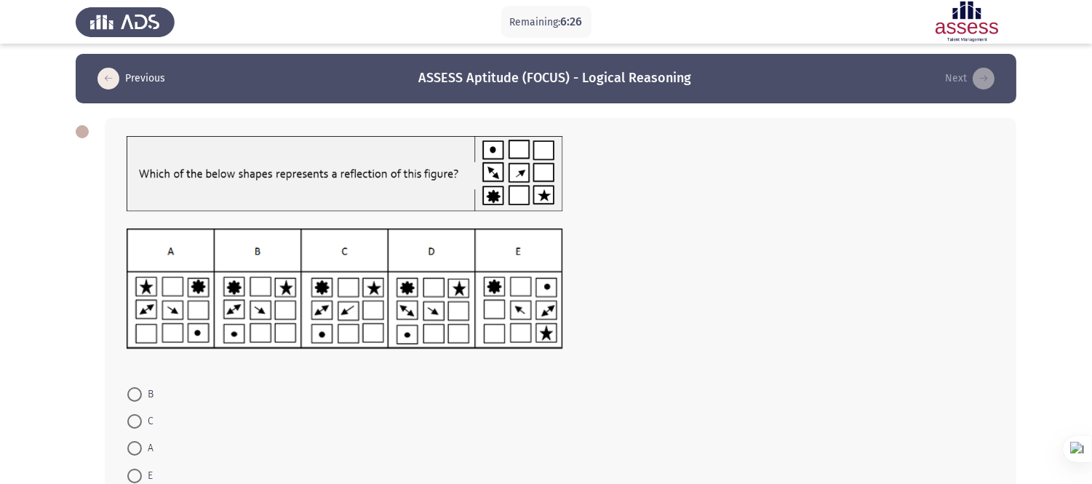
scroll to position [126, 0]
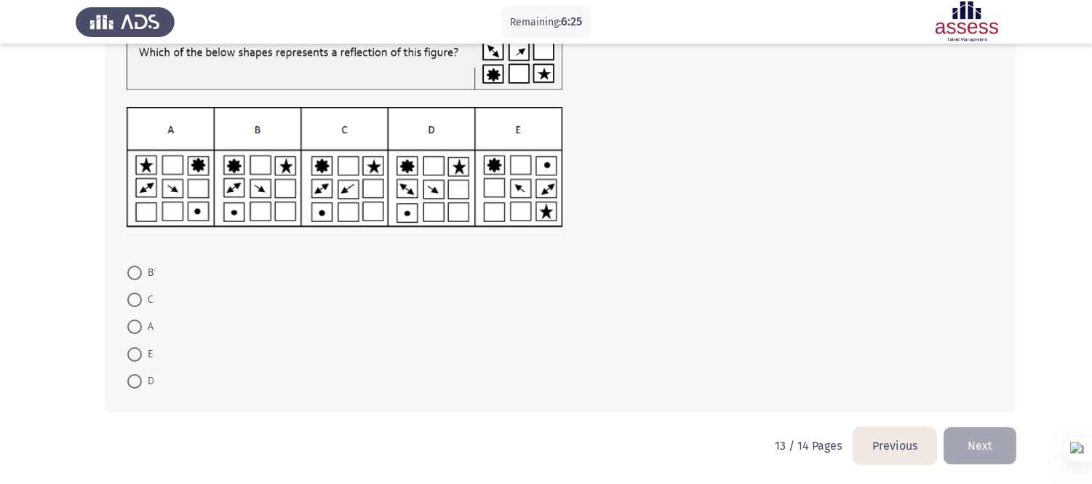
click at [888, 435] on button "Previous" at bounding box center [894, 445] width 83 height 37
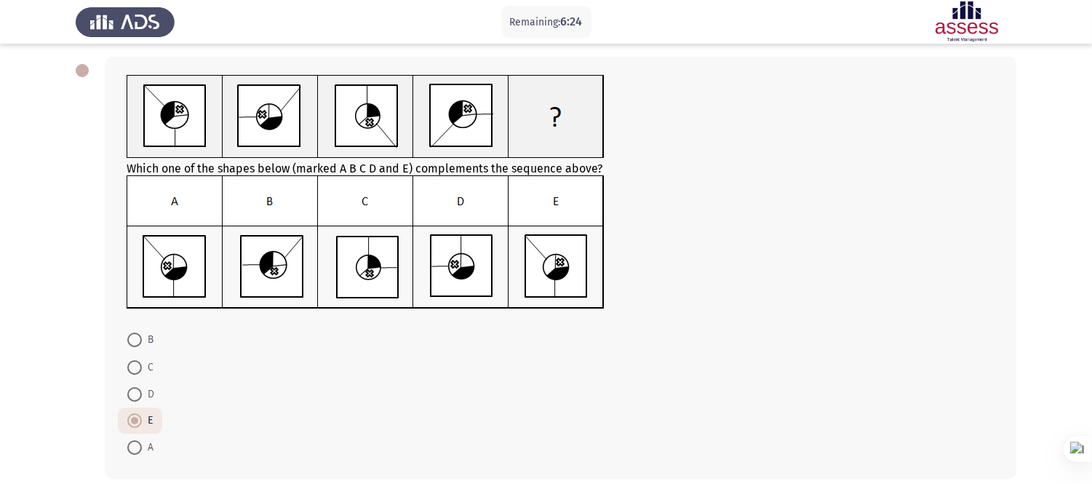
scroll to position [132, 0]
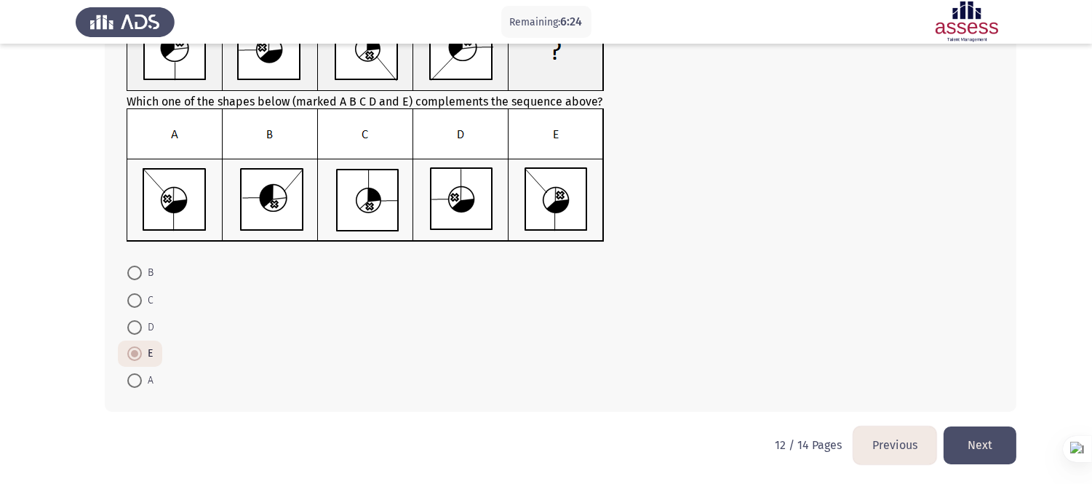
click at [912, 435] on button "Previous" at bounding box center [894, 444] width 83 height 37
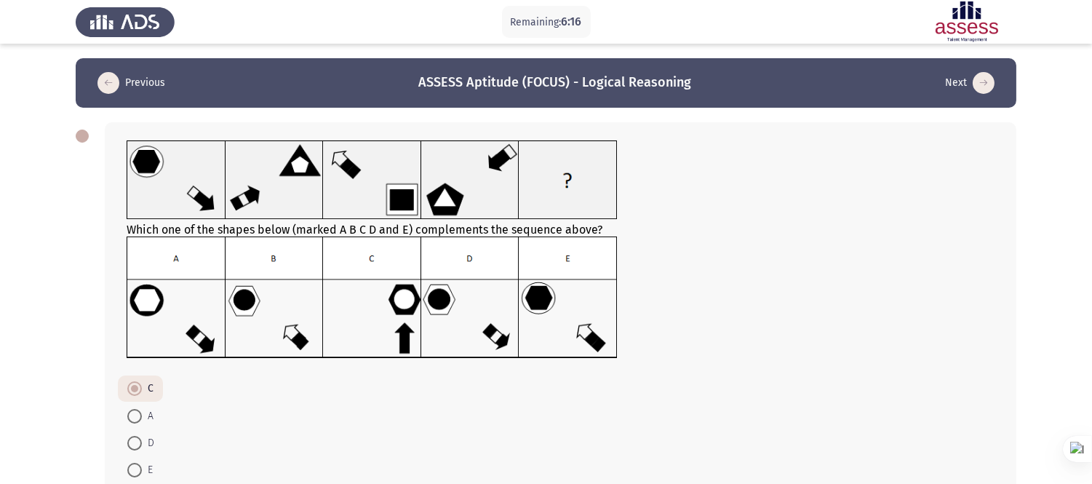
click at [141, 412] on span at bounding box center [134, 416] width 15 height 15
click at [141, 412] on input "A" at bounding box center [134, 416] width 15 height 15
radio input "true"
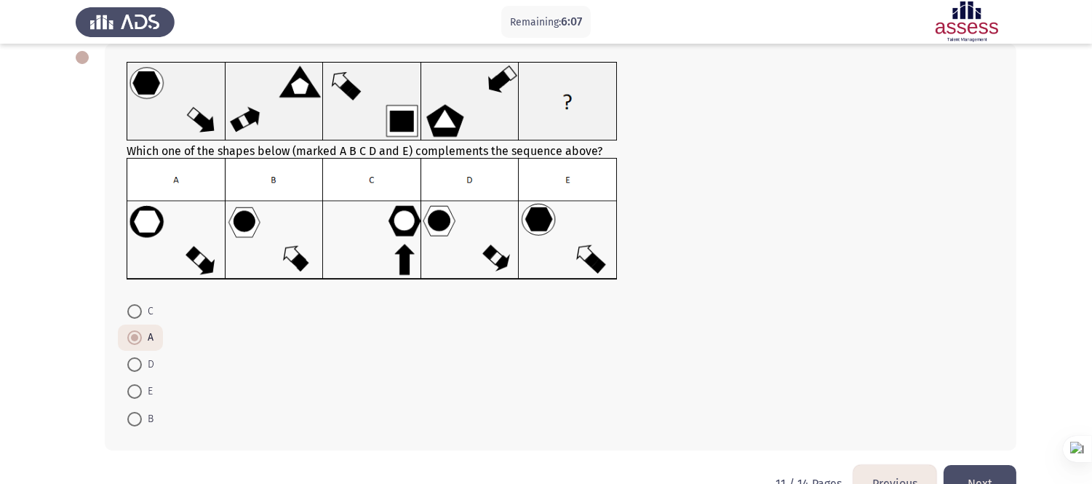
scroll to position [116, 0]
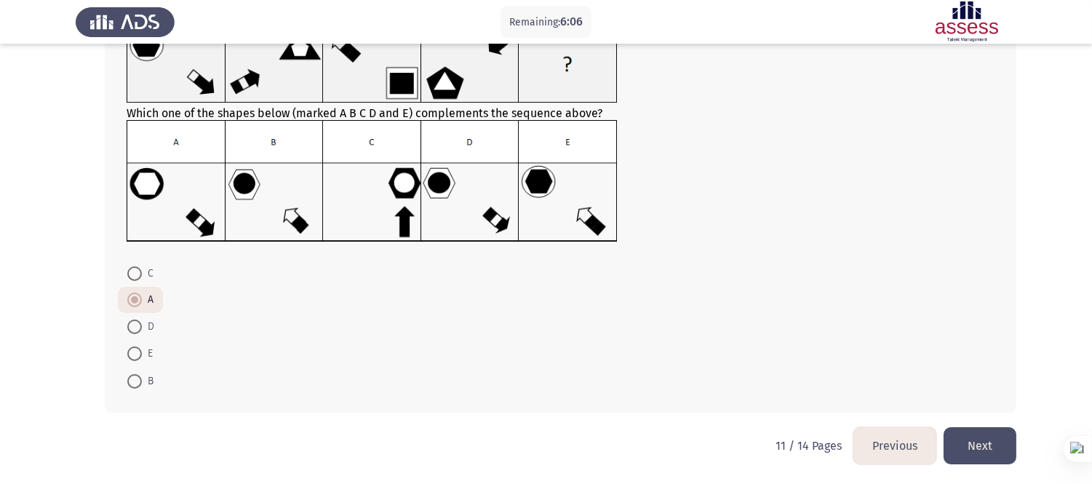
click at [993, 435] on button "Next" at bounding box center [979, 445] width 73 height 37
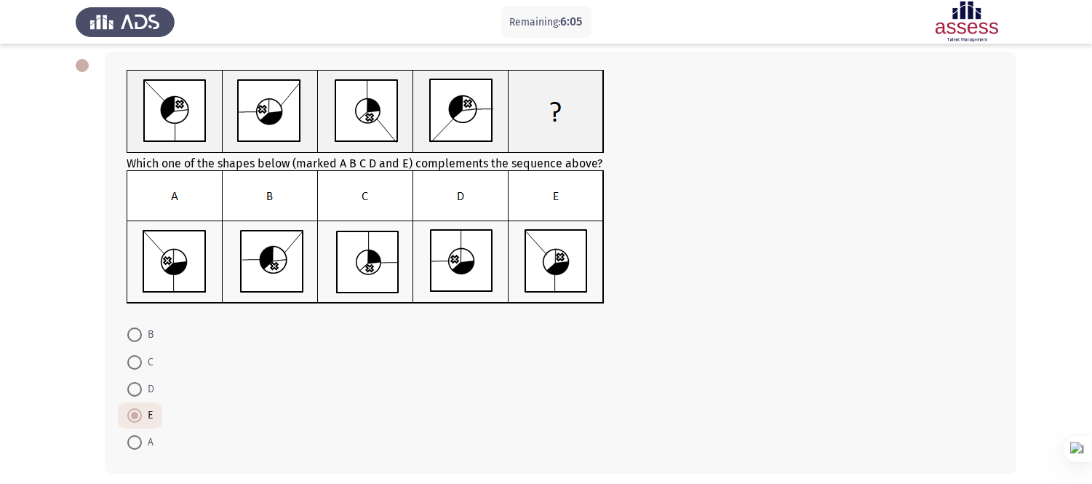
scroll to position [132, 0]
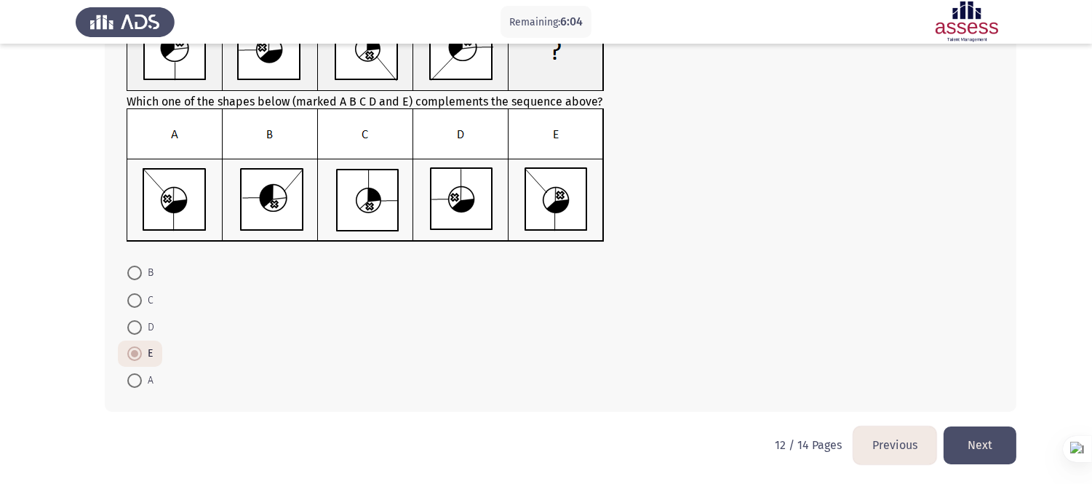
click at [982, 435] on button "Next" at bounding box center [979, 444] width 73 height 37
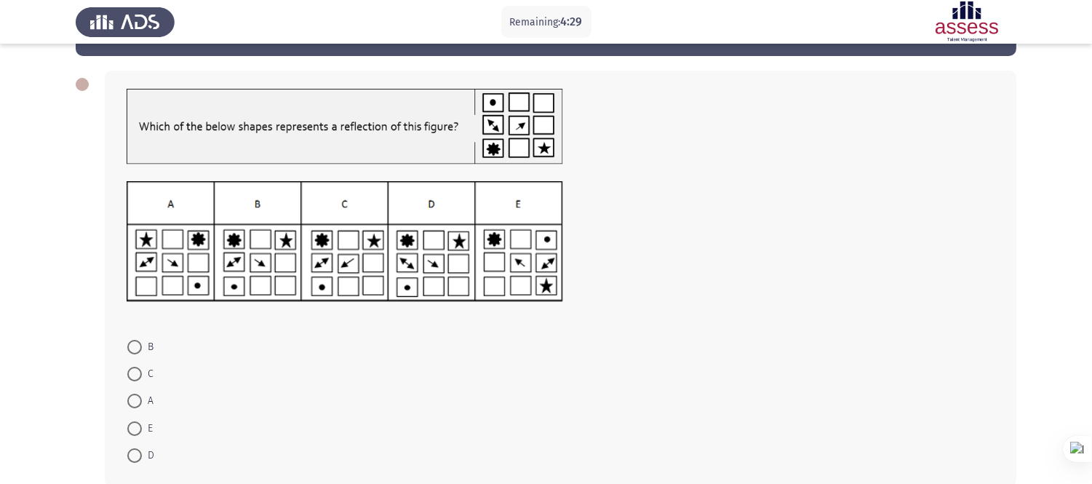
scroll to position [81, 0]
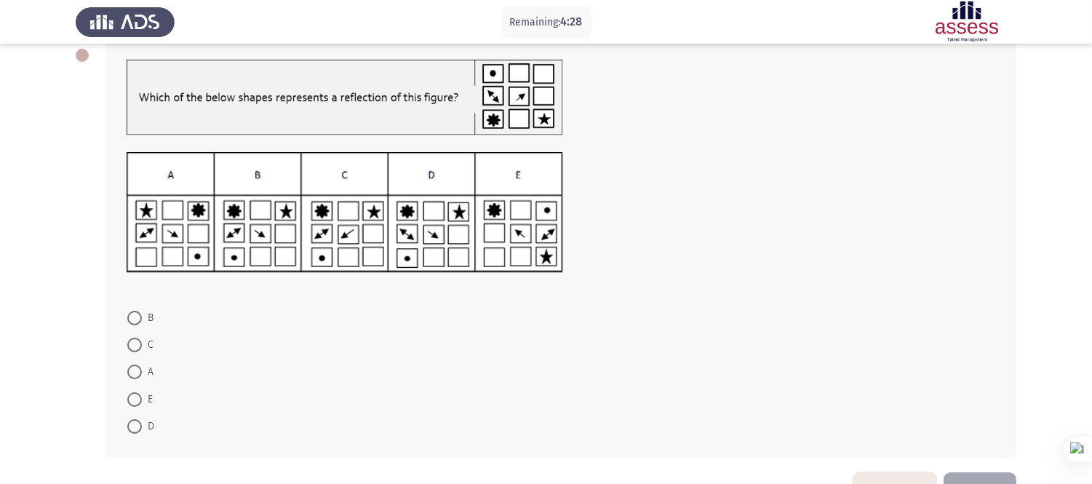
click at [135, 425] on span at bounding box center [134, 426] width 15 height 15
click at [135, 425] on input "D" at bounding box center [134, 426] width 15 height 15
radio input "true"
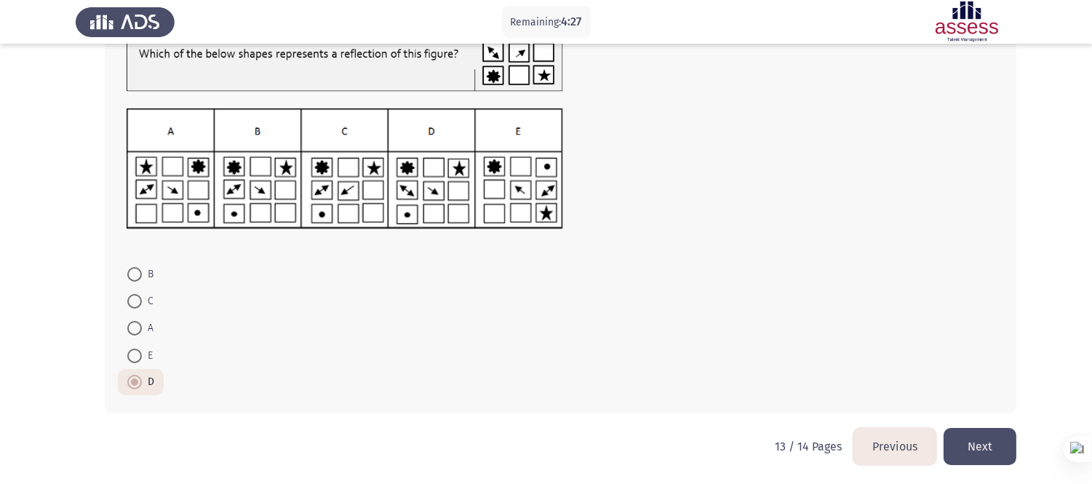
scroll to position [125, 0]
click at [983, 435] on button "Next" at bounding box center [979, 445] width 73 height 37
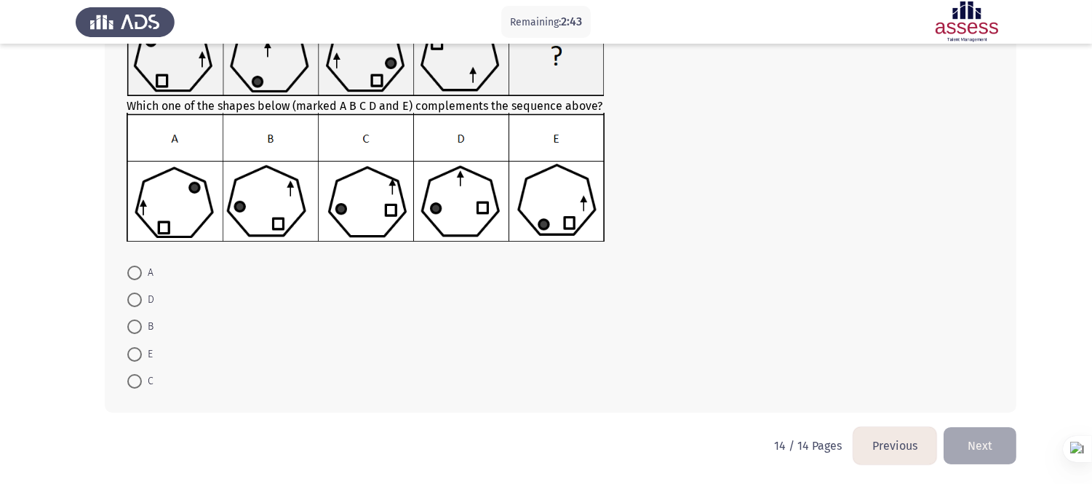
click at [134, 384] on span at bounding box center [134, 381] width 15 height 15
click at [134, 384] on input "C" at bounding box center [134, 381] width 15 height 15
radio input "true"
click at [895, 435] on button "Previous" at bounding box center [894, 445] width 83 height 37
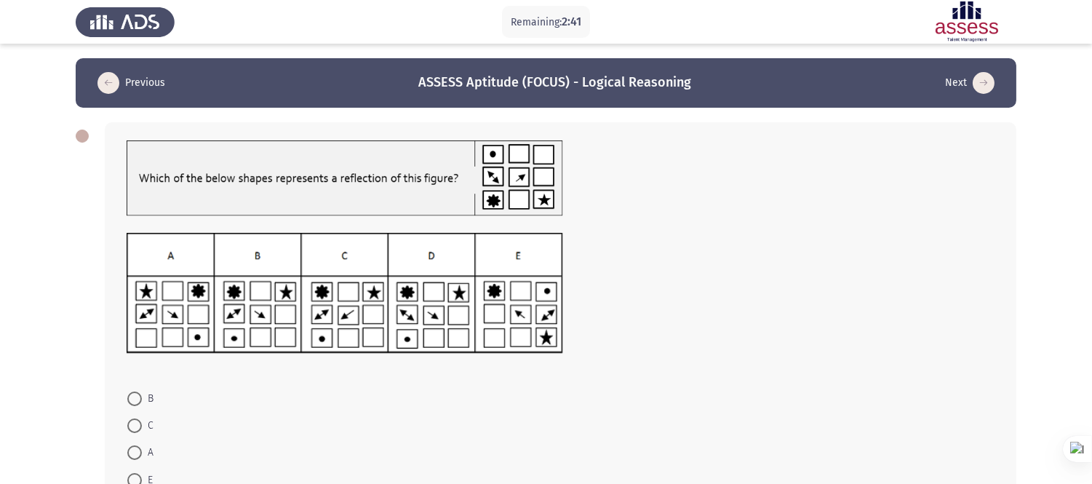
scroll to position [125, 0]
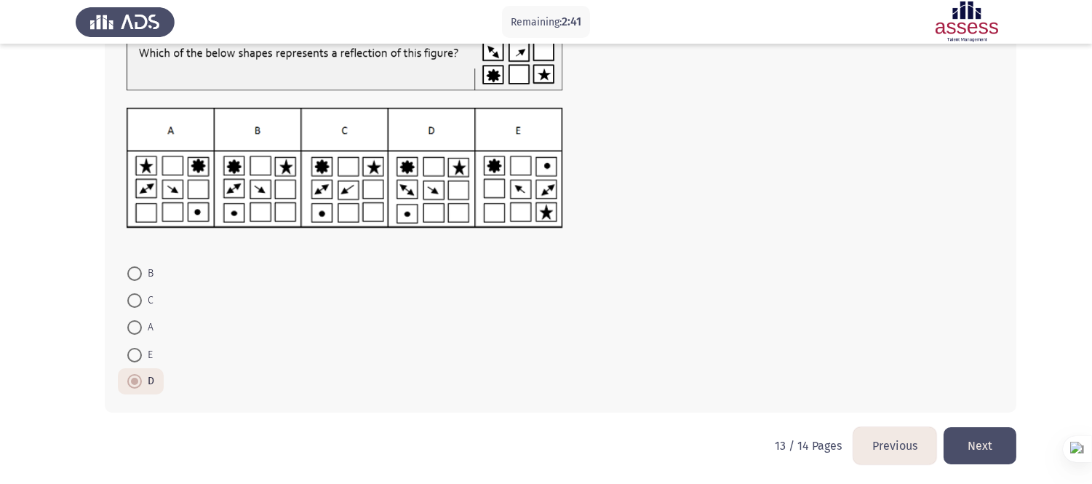
click at [884, 435] on button "Previous" at bounding box center [894, 445] width 83 height 37
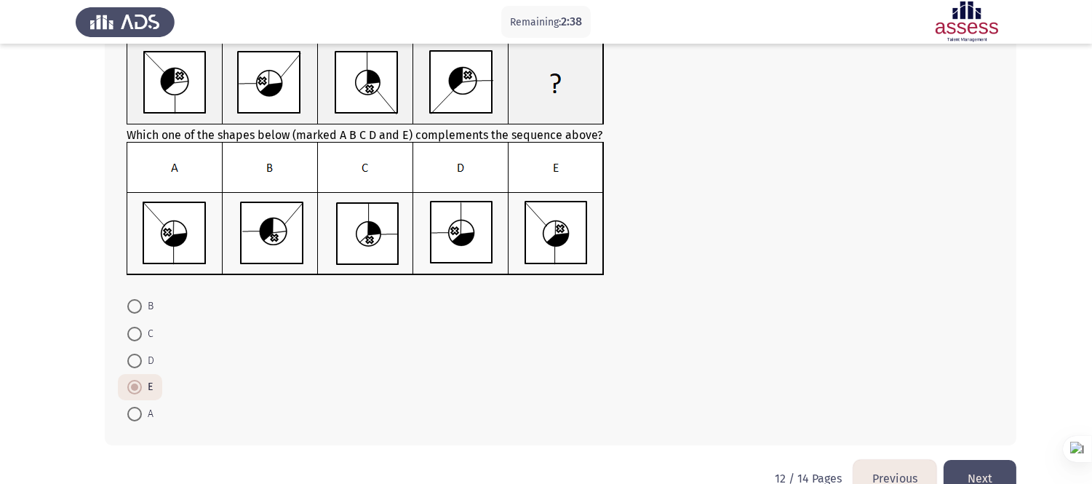
scroll to position [132, 0]
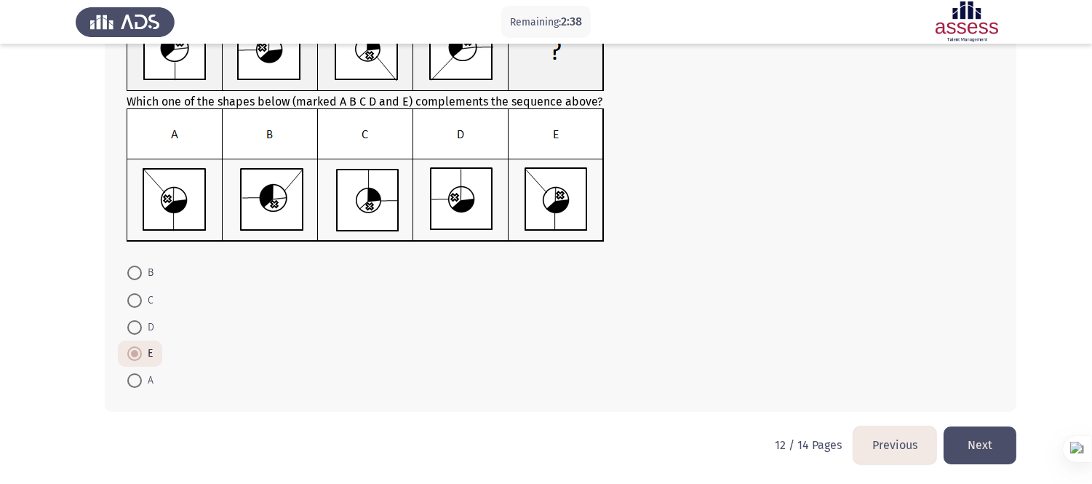
click at [905, 435] on button "Previous" at bounding box center [894, 444] width 83 height 37
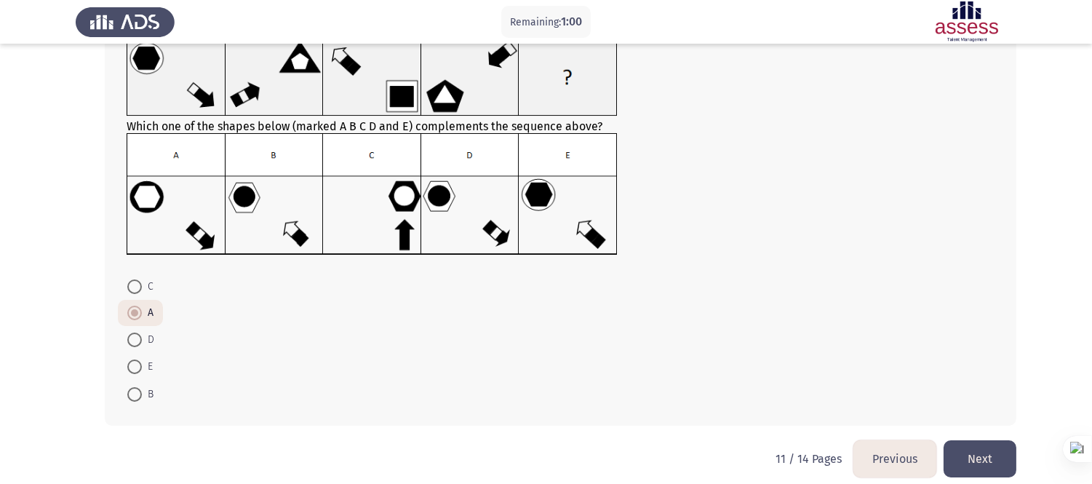
scroll to position [116, 0]
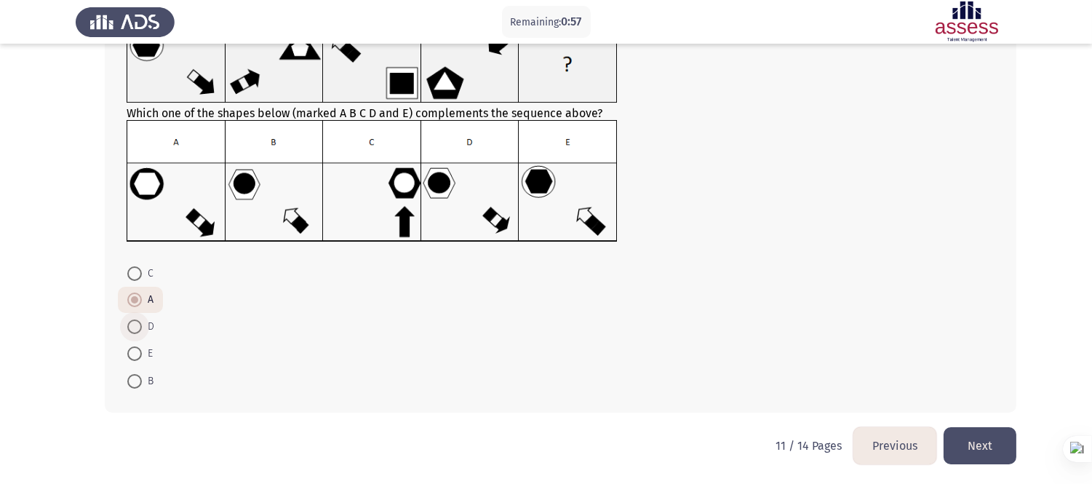
click at [140, 332] on span at bounding box center [134, 326] width 15 height 15
click at [140, 332] on input "D" at bounding box center [134, 326] width 15 height 15
radio input "true"
click at [993, 432] on button "Next" at bounding box center [979, 445] width 73 height 37
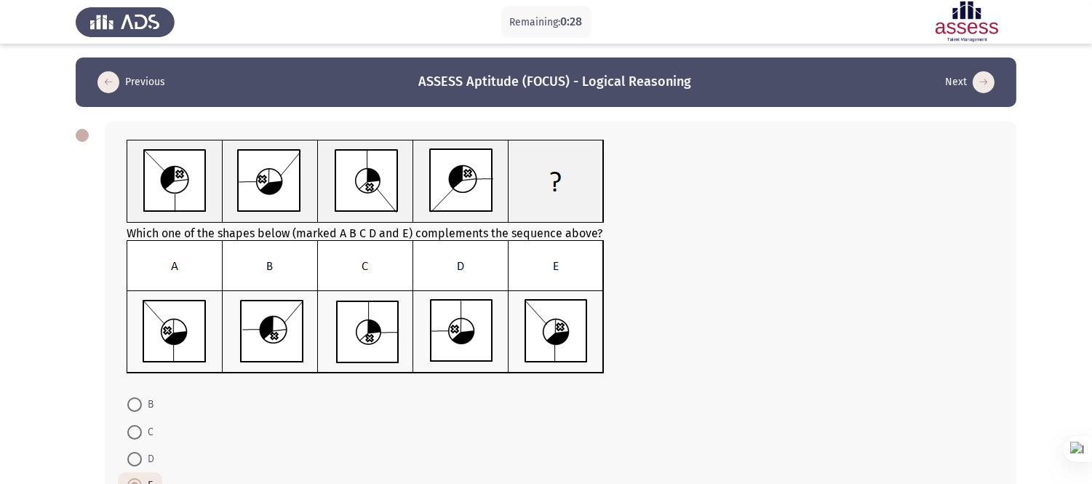
scroll to position [132, 0]
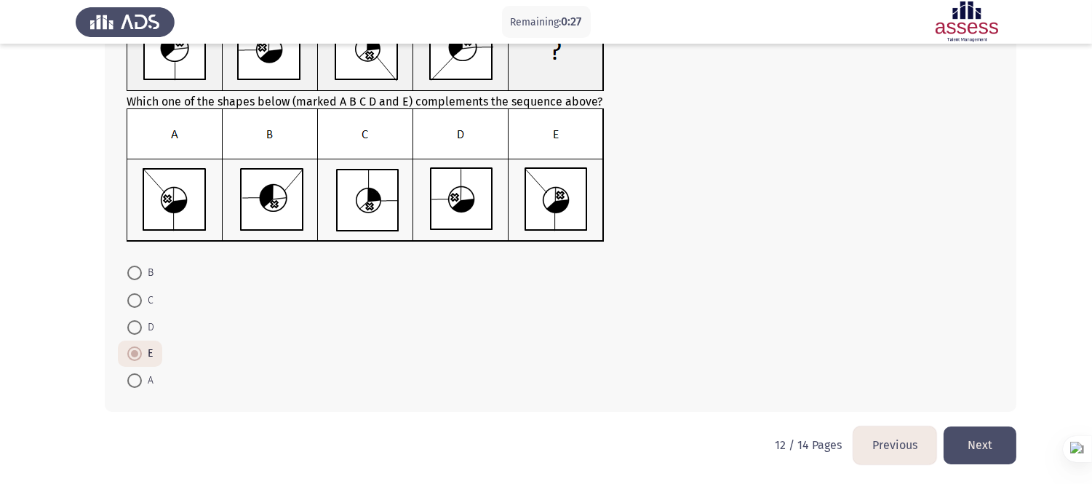
click at [987, 433] on button "Next" at bounding box center [979, 444] width 73 height 37
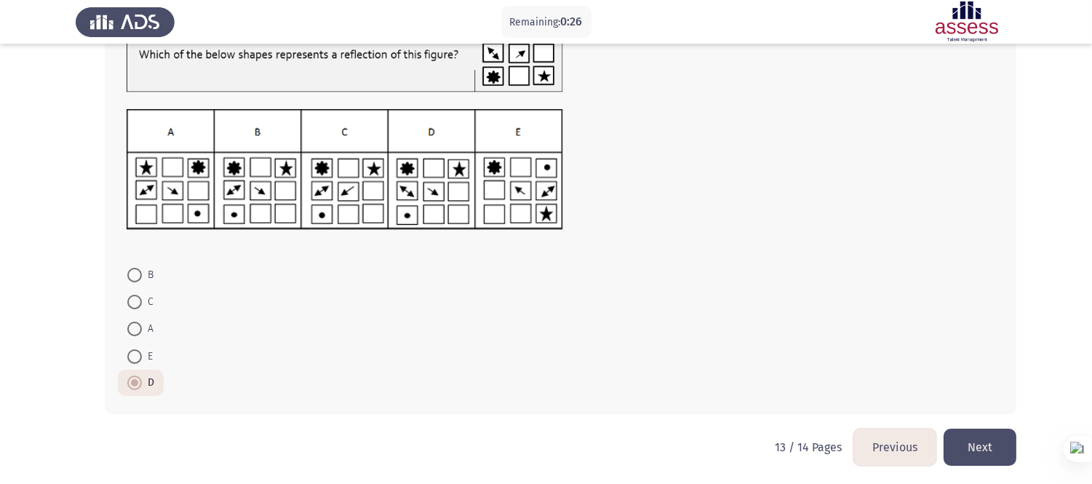
scroll to position [125, 0]
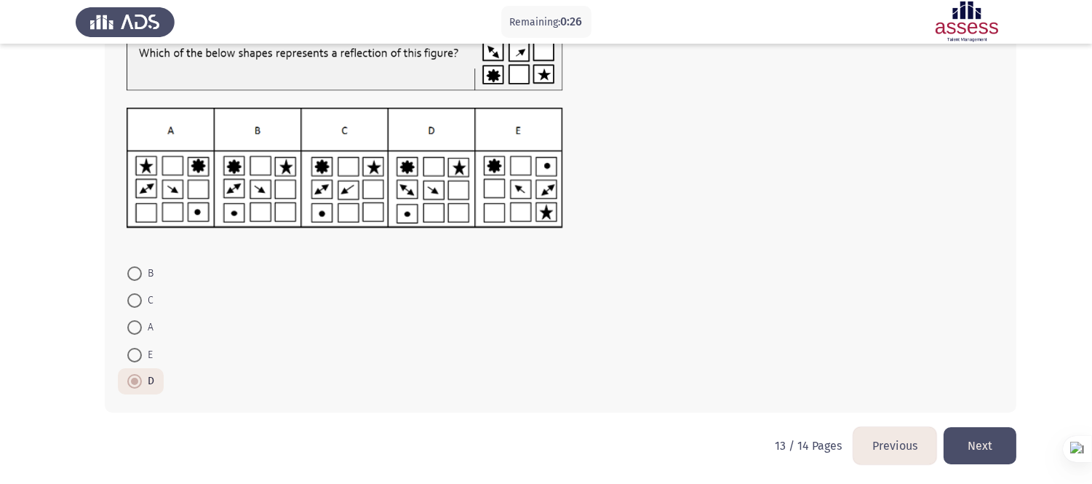
click at [982, 435] on button "Next" at bounding box center [979, 445] width 73 height 37
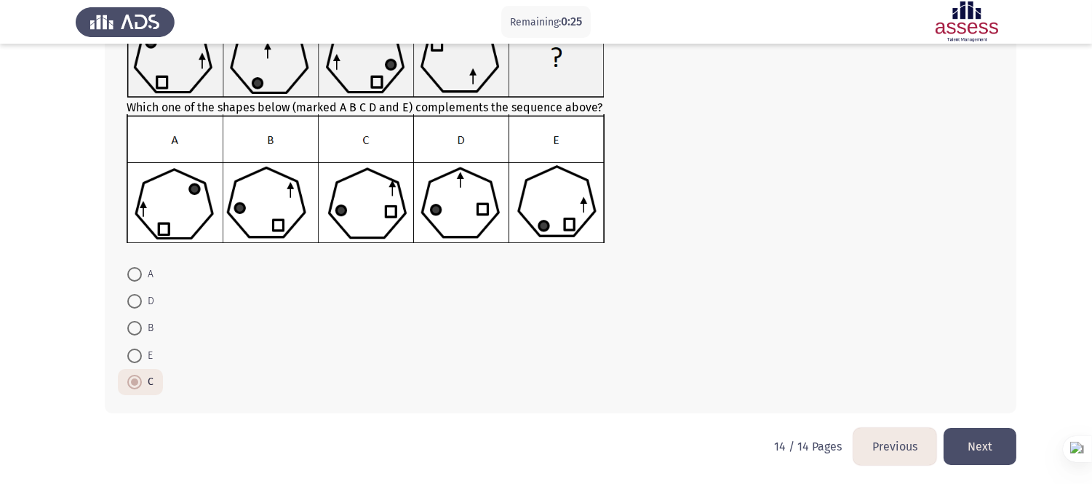
scroll to position [127, 0]
click at [979, 435] on button "Next" at bounding box center [979, 445] width 73 height 37
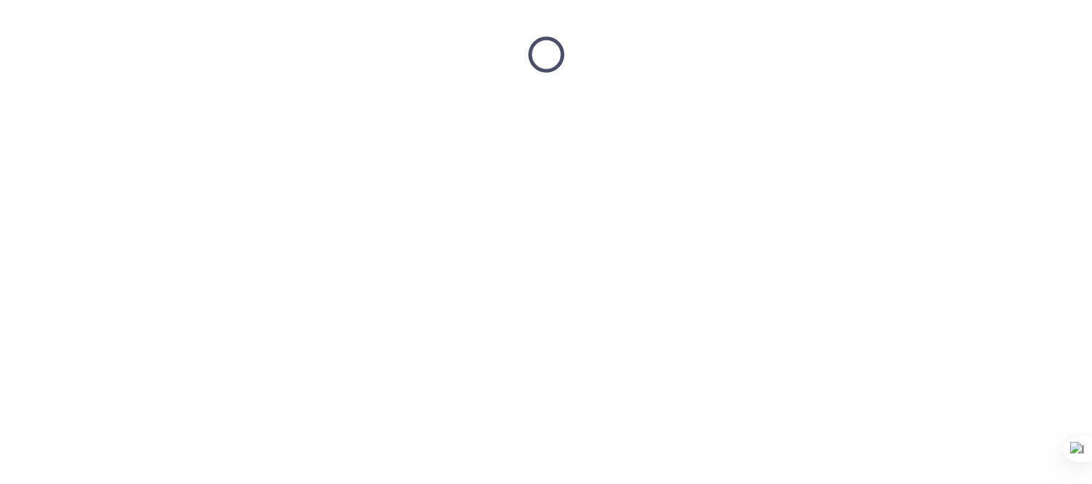
scroll to position [0, 0]
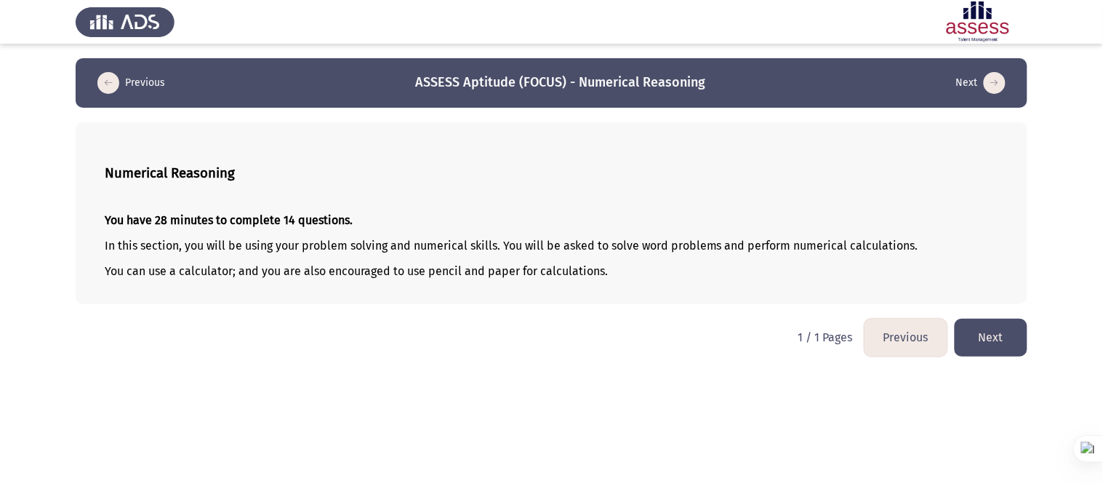
click at [993, 328] on button "Next" at bounding box center [991, 337] width 73 height 37
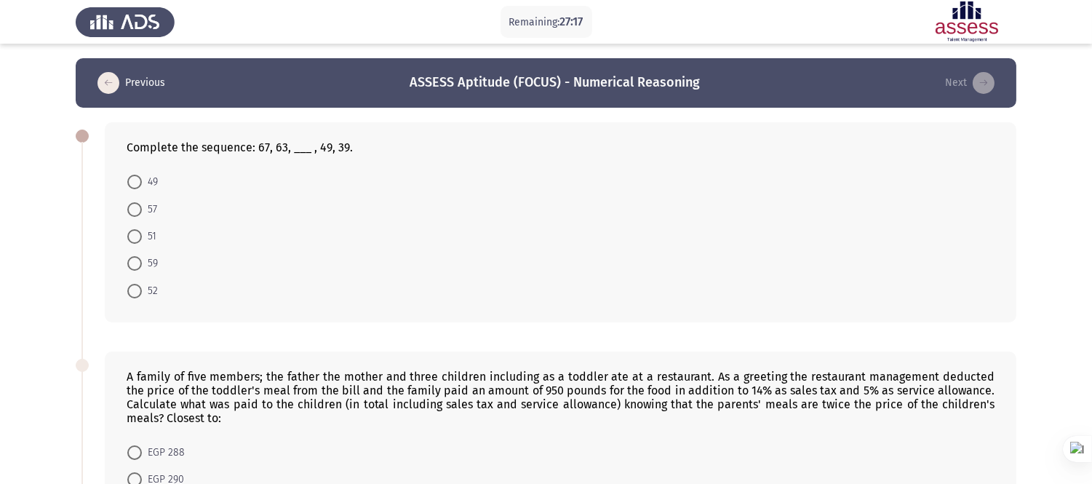
click at [396, 187] on form "49 57 51 59 52" at bounding box center [561, 236] width 868 height 136
click at [382, 223] on form "49 57 51 59 52" at bounding box center [561, 236] width 868 height 136
click at [136, 212] on span at bounding box center [134, 209] width 15 height 15
click at [136, 212] on input "57" at bounding box center [134, 209] width 15 height 15
radio input "true"
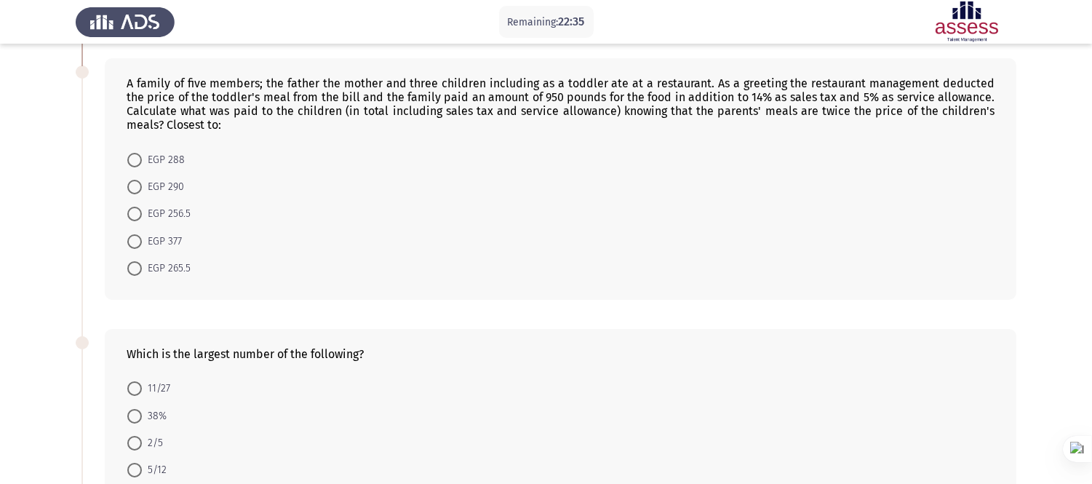
scroll to position [292, 0]
click at [137, 435] on span at bounding box center [134, 469] width 15 height 15
click at [137, 435] on input "5/12" at bounding box center [134, 469] width 15 height 15
radio input "true"
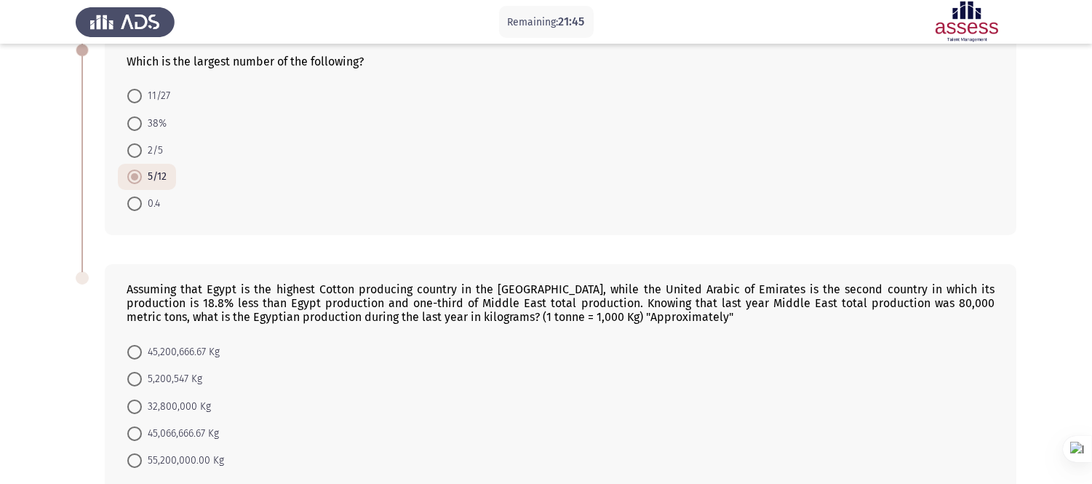
scroll to position [659, 0]
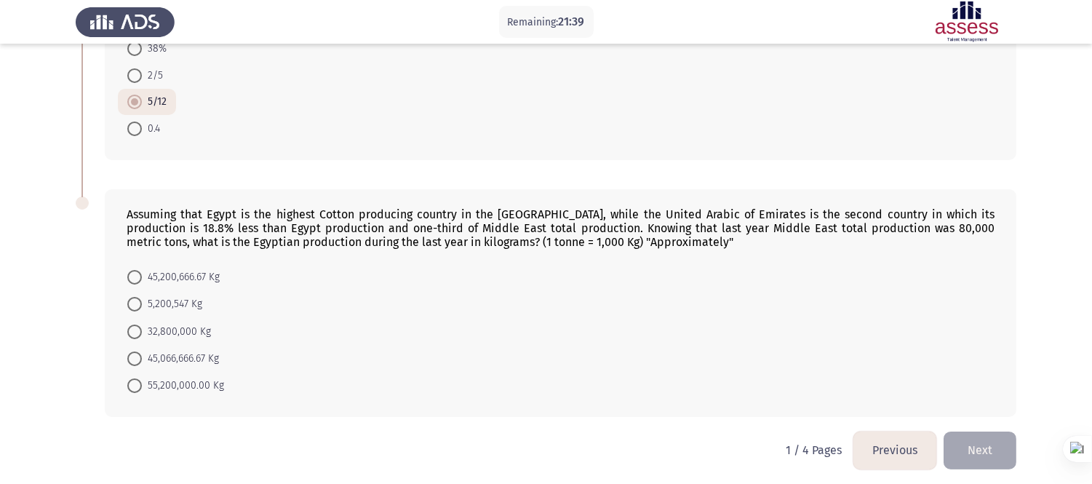
click at [191, 329] on span "32,800,000 Kg" at bounding box center [176, 331] width 69 height 17
click at [142, 329] on input "32,800,000 Kg" at bounding box center [134, 331] width 15 height 15
radio input "true"
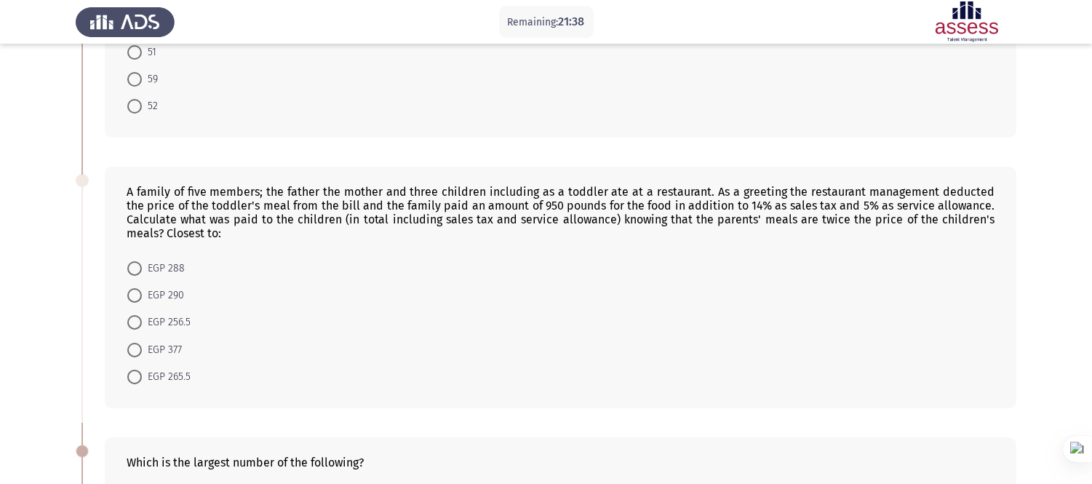
scroll to position [173, 0]
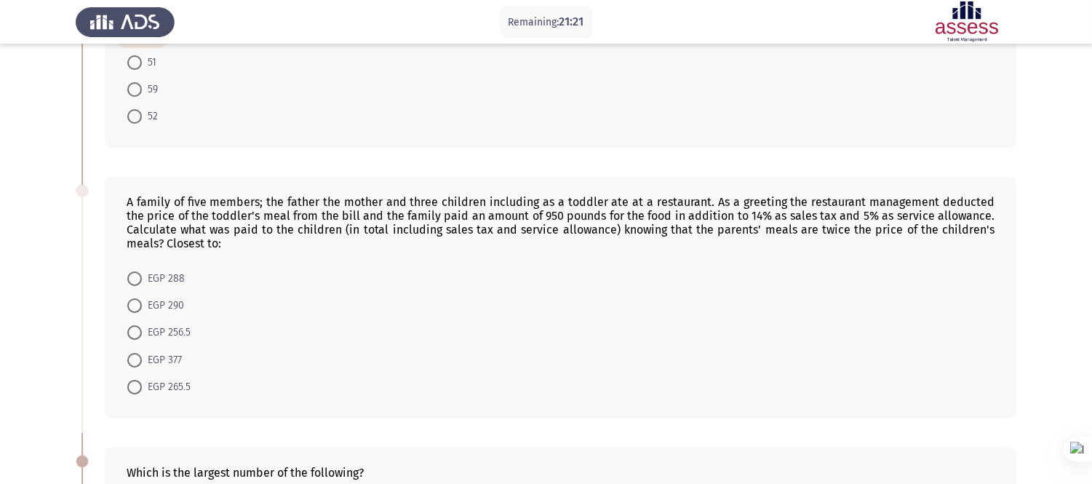
click at [138, 383] on span at bounding box center [134, 387] width 15 height 15
click at [138, 383] on input "EGP 265.5" at bounding box center [134, 387] width 15 height 15
radio input "true"
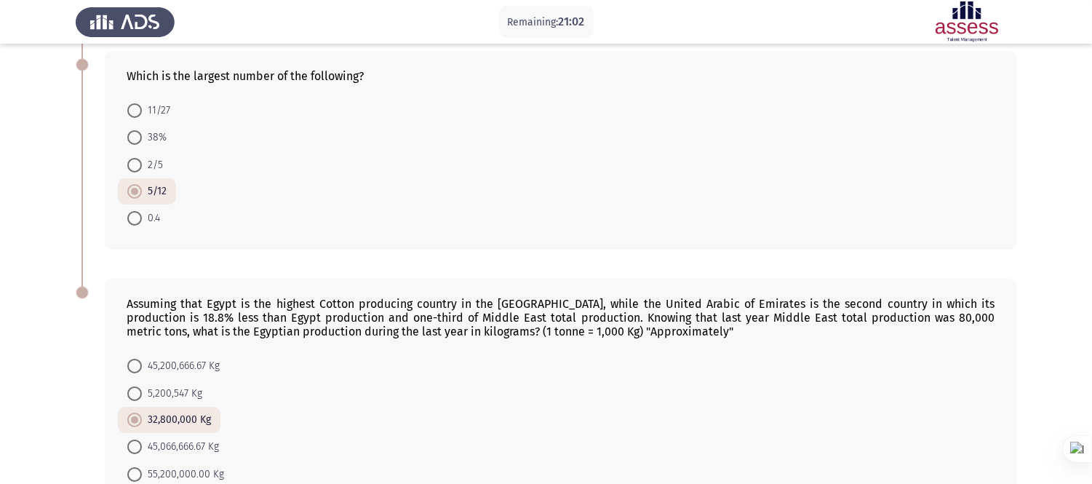
scroll to position [657, 0]
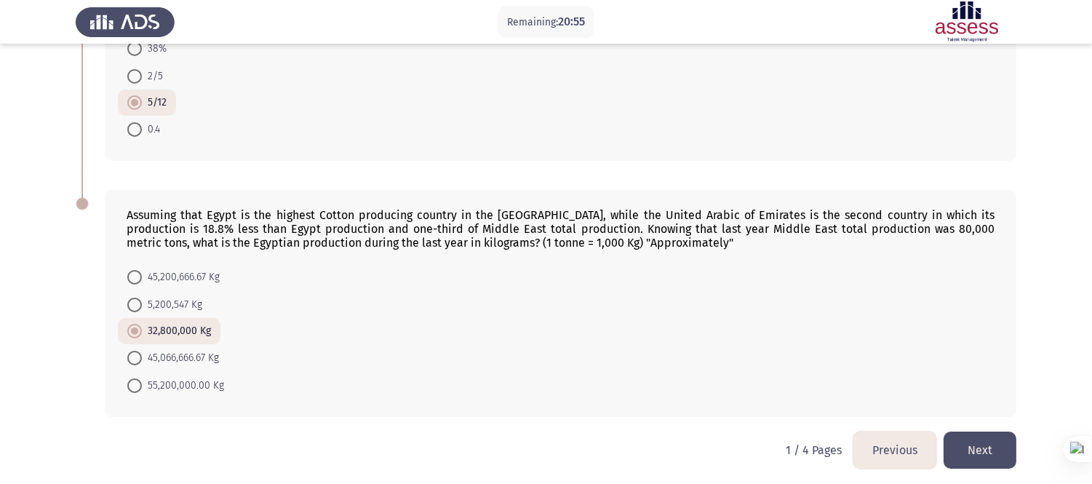
click at [986, 435] on button "Next" at bounding box center [979, 449] width 73 height 37
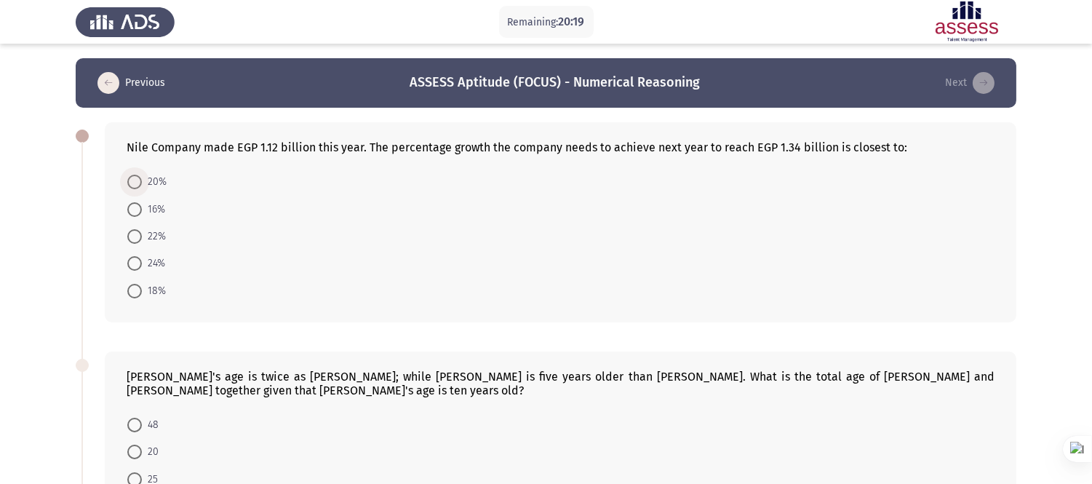
click at [131, 183] on span at bounding box center [134, 182] width 15 height 15
click at [131, 183] on input "20%" at bounding box center [134, 182] width 15 height 15
radio input "true"
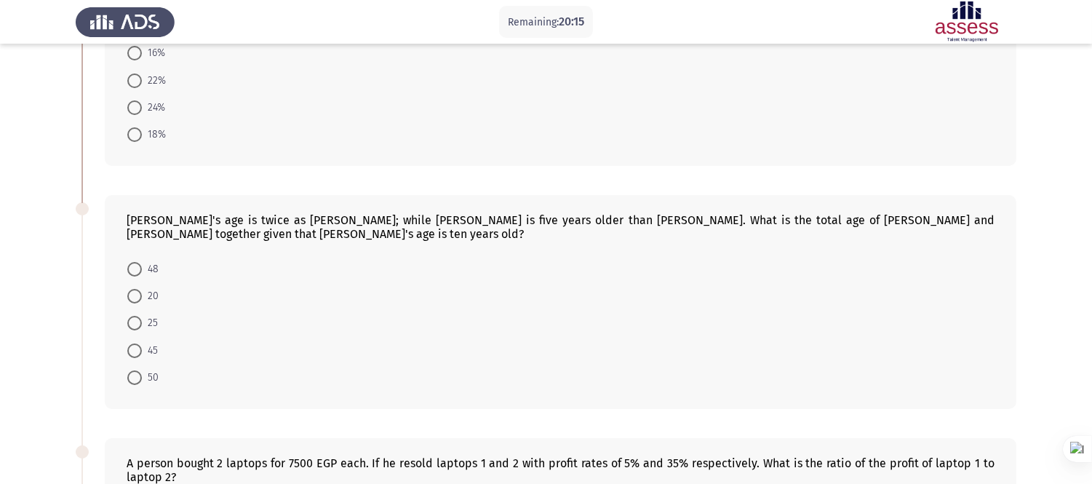
scroll to position [161, 0]
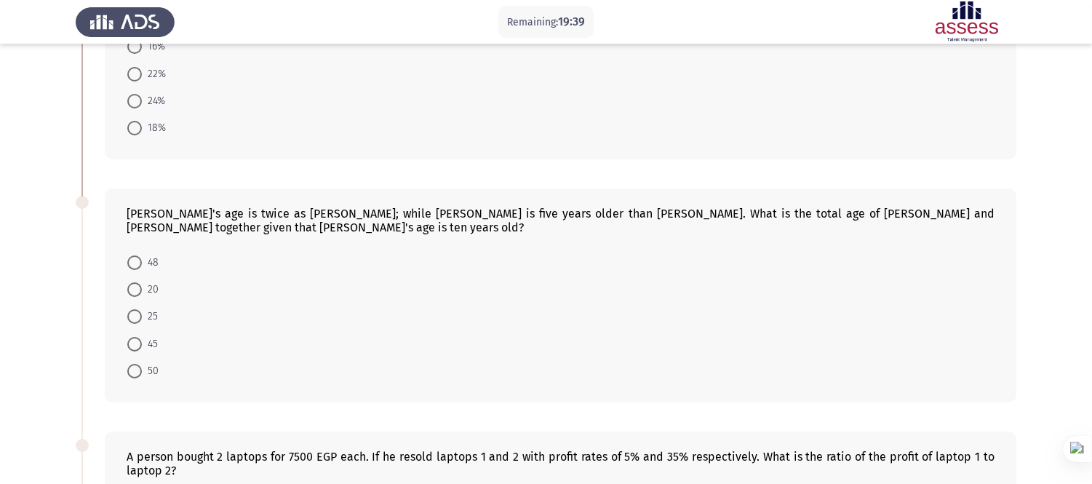
click at [153, 335] on span "45" at bounding box center [150, 343] width 16 height 17
click at [142, 337] on input "45" at bounding box center [134, 344] width 15 height 15
radio input "true"
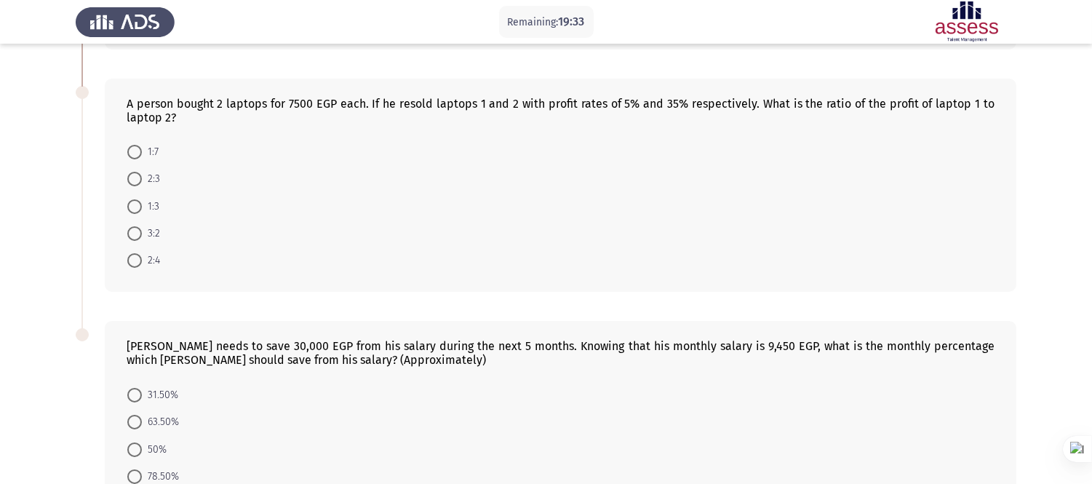
scroll to position [484, 0]
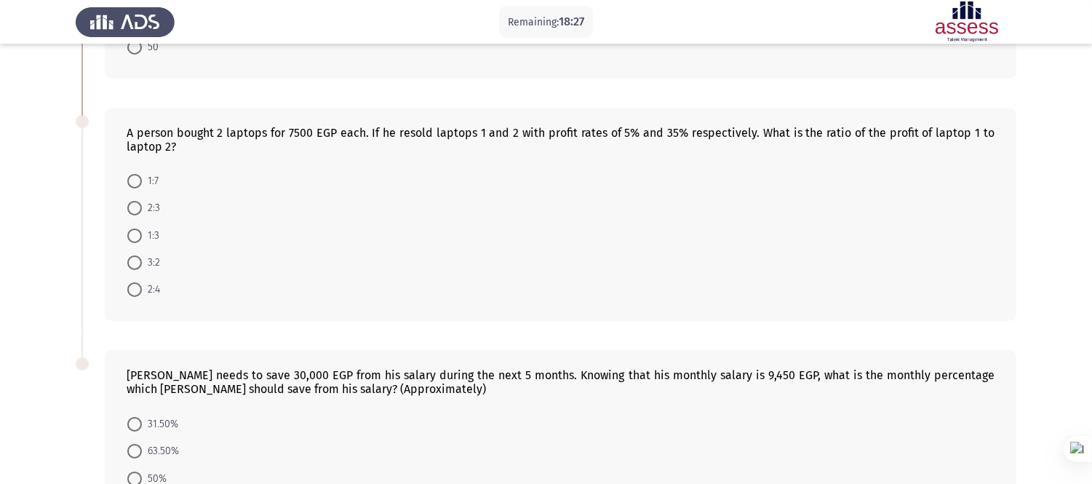
click at [141, 228] on span at bounding box center [134, 235] width 15 height 15
click at [141, 228] on input "1:3" at bounding box center [134, 235] width 15 height 15
radio input "true"
click at [141, 227] on span at bounding box center [134, 234] width 15 height 15
click at [141, 227] on input "1:3" at bounding box center [134, 234] width 15 height 15
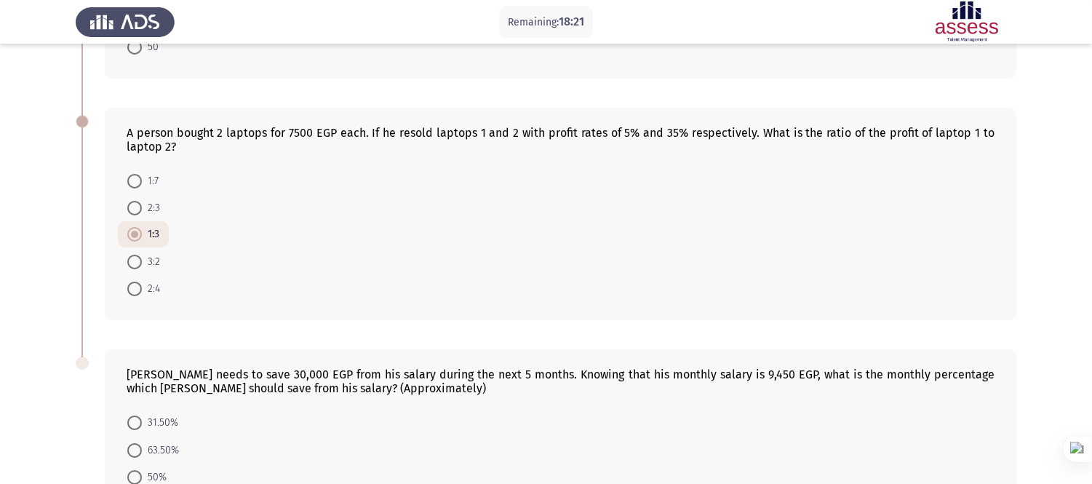
click at [555, 308] on div "A person bought 2 laptops for 7500 EGP each. If he resold laptops 1 and 2 with …" at bounding box center [546, 213] width 940 height 241
click at [151, 172] on span "1:7" at bounding box center [150, 180] width 17 height 17
click at [142, 174] on input "1:7" at bounding box center [134, 181] width 15 height 15
radio input "true"
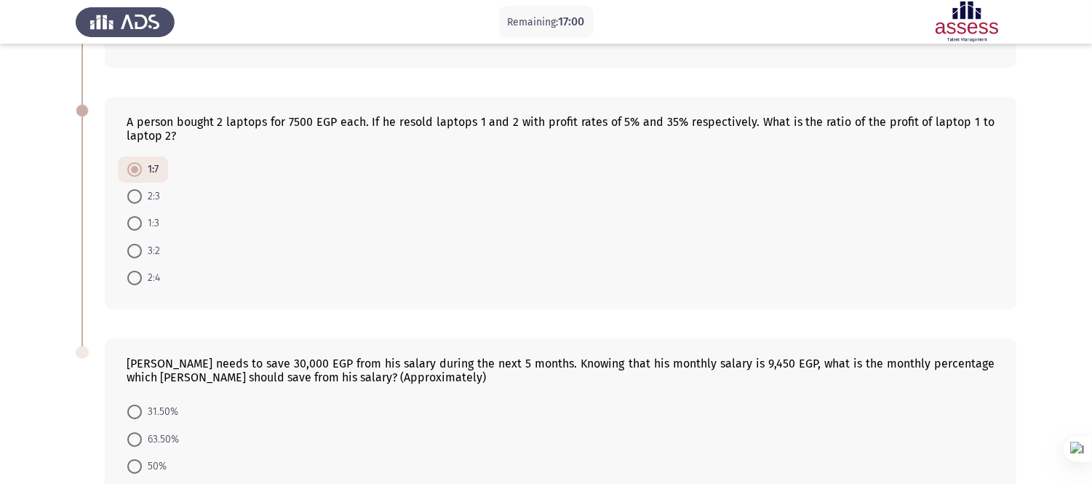
scroll to position [617, 0]
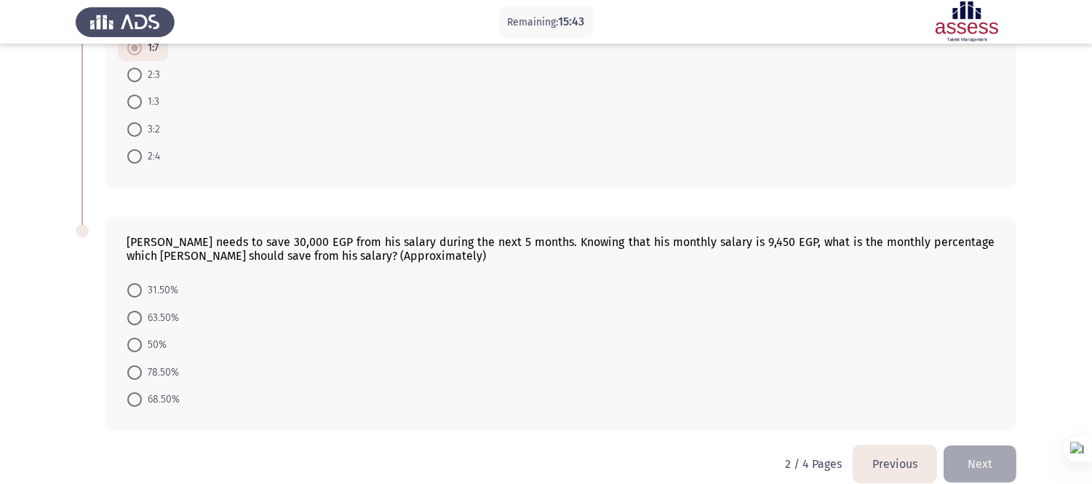
click at [165, 309] on span "63.50%" at bounding box center [160, 317] width 37 height 17
click at [142, 311] on input "63.50%" at bounding box center [134, 318] width 15 height 15
radio input "true"
click at [985, 435] on button "Next" at bounding box center [979, 463] width 73 height 37
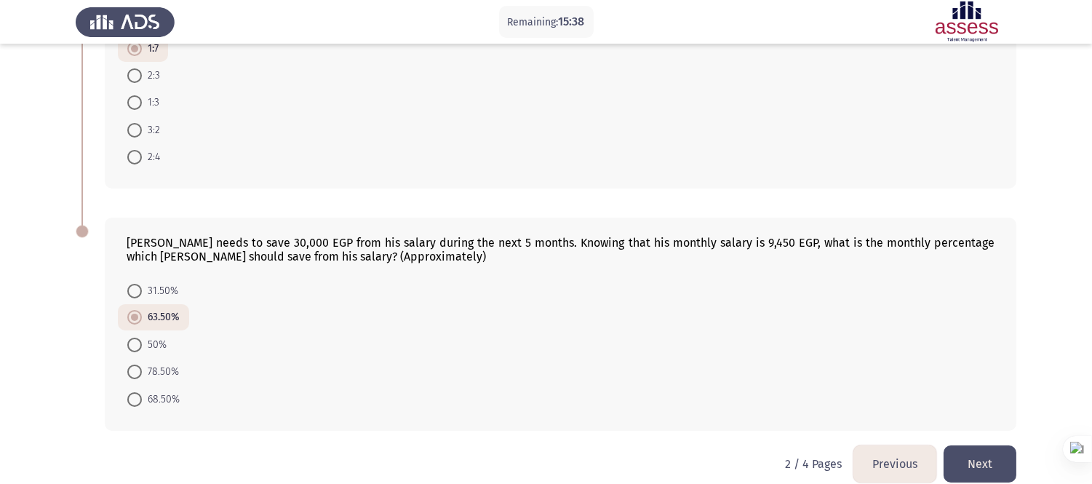
scroll to position [0, 0]
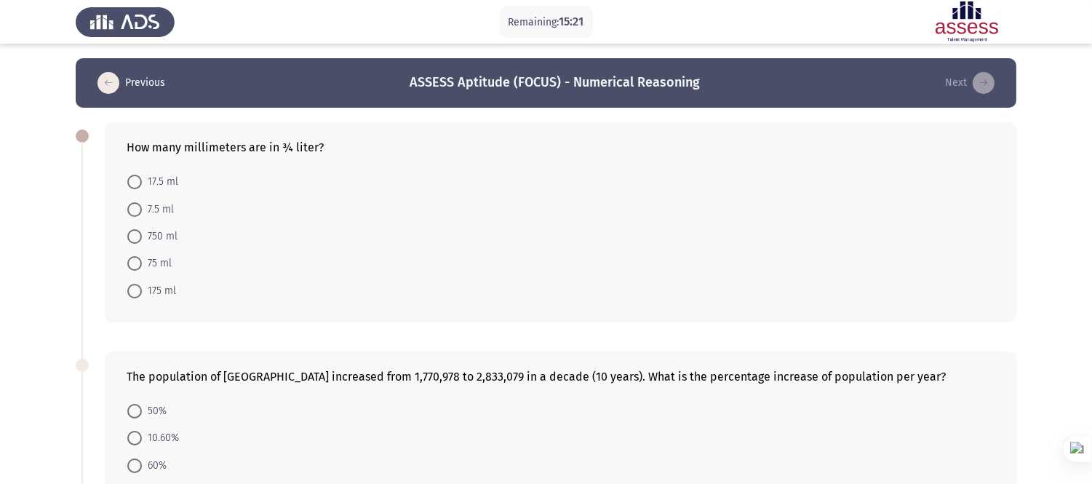
click at [135, 258] on span at bounding box center [134, 263] width 15 height 15
click at [135, 258] on input "75 ml" at bounding box center [134, 263] width 15 height 15
radio input "true"
click at [151, 240] on span "750 ml" at bounding box center [160, 236] width 36 height 17
click at [142, 240] on input "750 ml" at bounding box center [134, 236] width 15 height 15
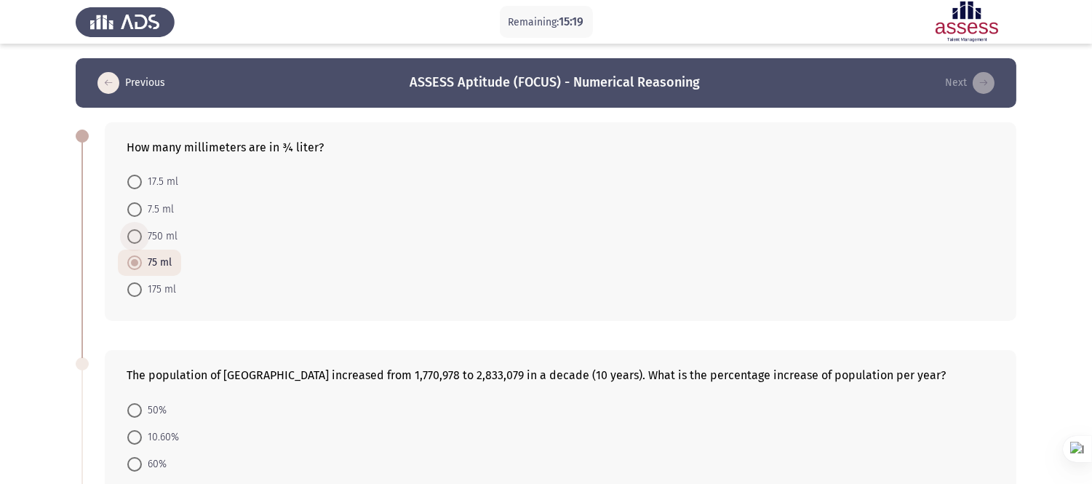
radio input "true"
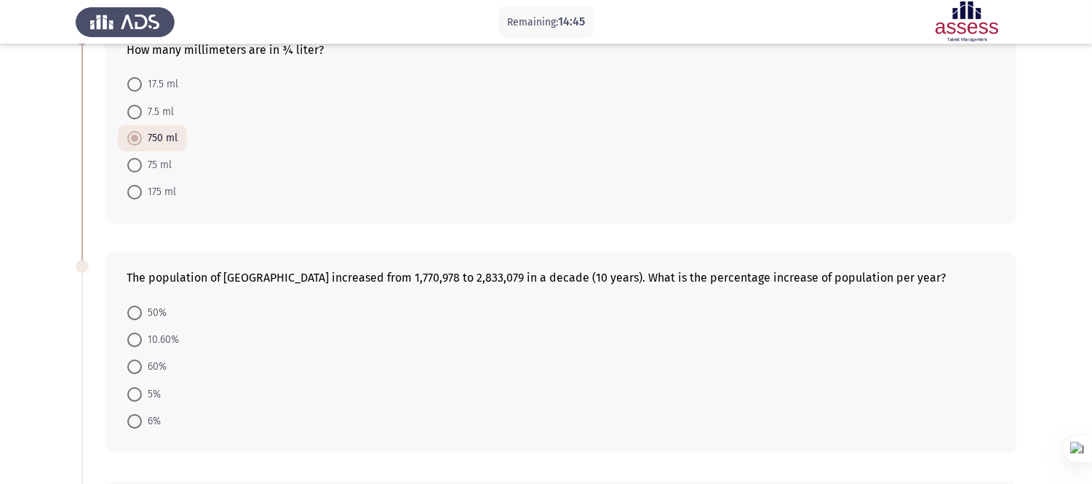
scroll to position [186, 0]
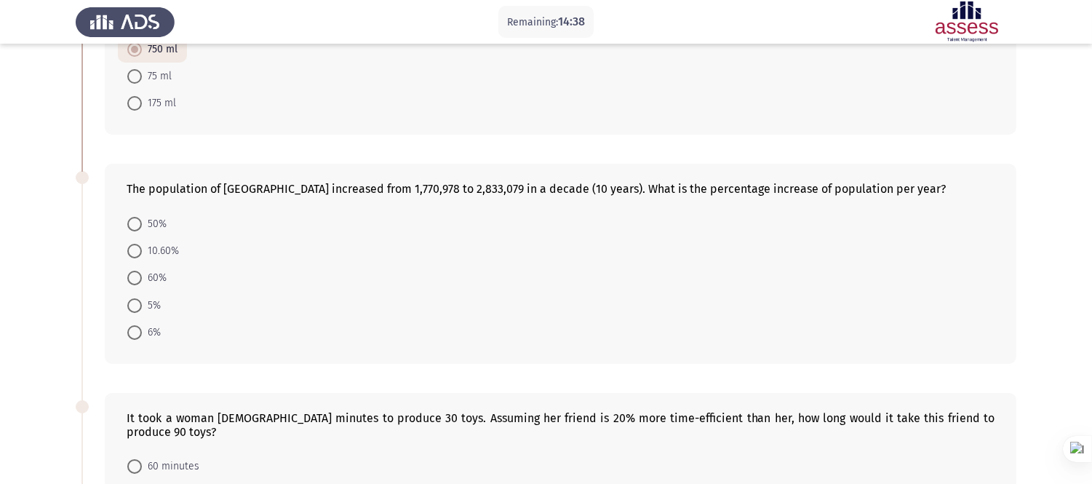
click at [135, 301] on span at bounding box center [134, 305] width 15 height 15
click at [135, 301] on input "5%" at bounding box center [134, 305] width 15 height 15
radio input "true"
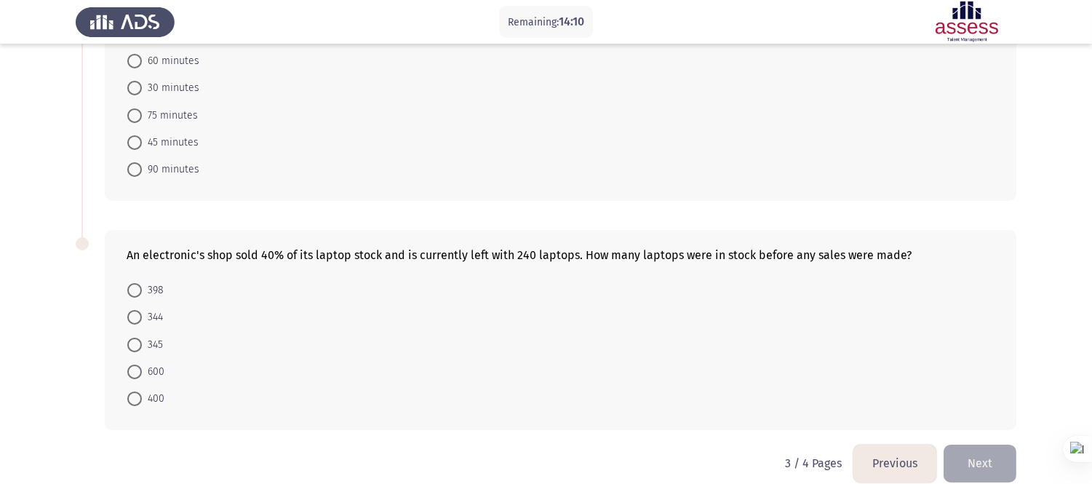
scroll to position [510, 0]
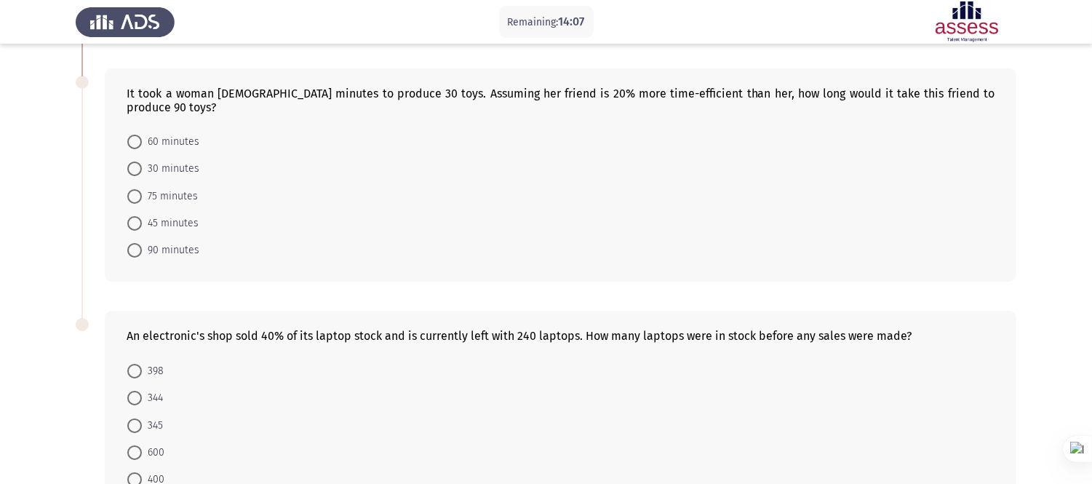
drag, startPoint x: 224, startPoint y: 89, endPoint x: 384, endPoint y: 100, distance: 160.4
click at [384, 100] on div "It took a woman [DEMOGRAPHIC_DATA] minutes to produce 30 toys. Assuming her fri…" at bounding box center [560, 175] width 911 height 214
click at [182, 133] on span "60 minutes" at bounding box center [170, 141] width 57 height 17
click at [142, 135] on input "60 minutes" at bounding box center [134, 142] width 15 height 15
radio input "true"
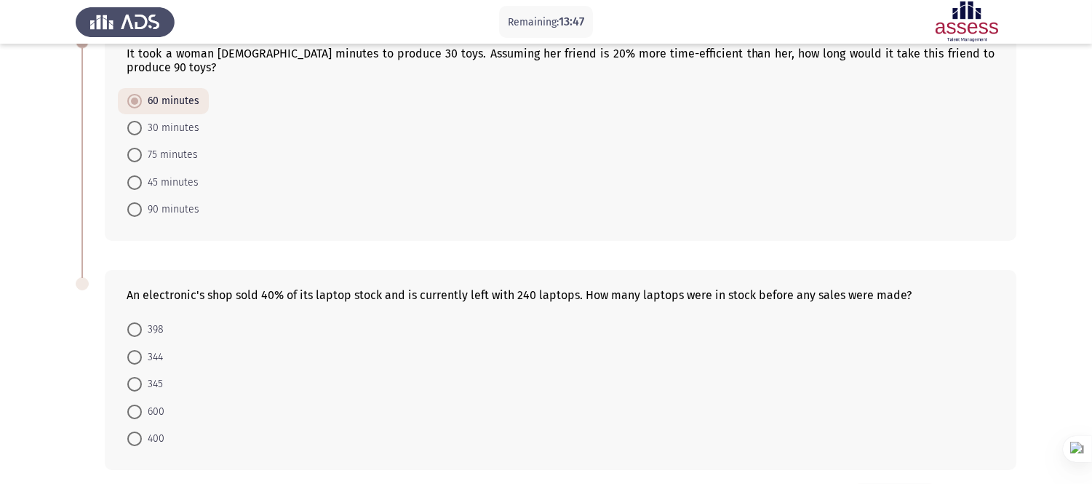
scroll to position [590, 0]
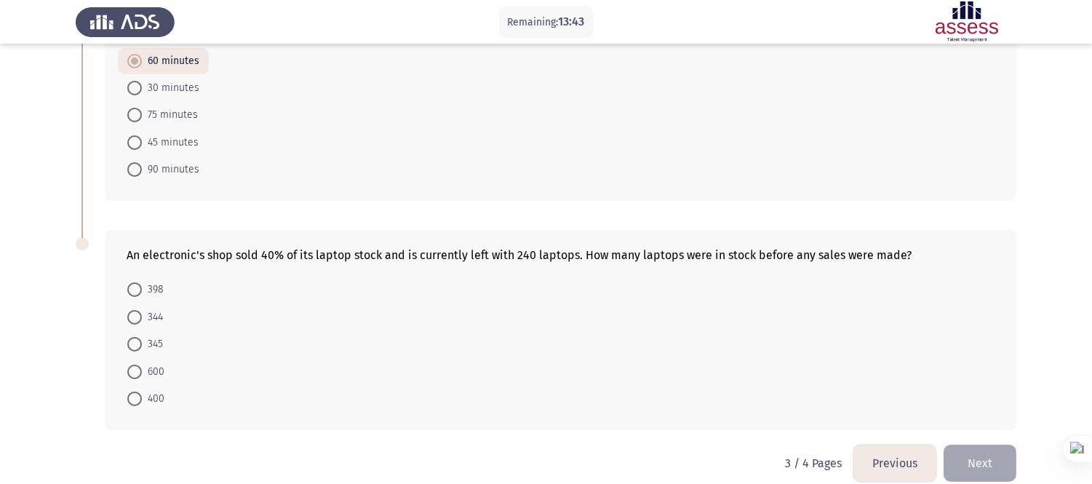
drag, startPoint x: 142, startPoint y: 214, endPoint x: 157, endPoint y: 209, distance: 15.9
click at [142, 230] on div "An electronic's shop sold 40% of its laptop stock and is currently left with 24…" at bounding box center [560, 330] width 911 height 200
click at [148, 390] on span "400" at bounding box center [153, 398] width 23 height 17
click at [142, 391] on input "400" at bounding box center [134, 398] width 15 height 15
radio input "true"
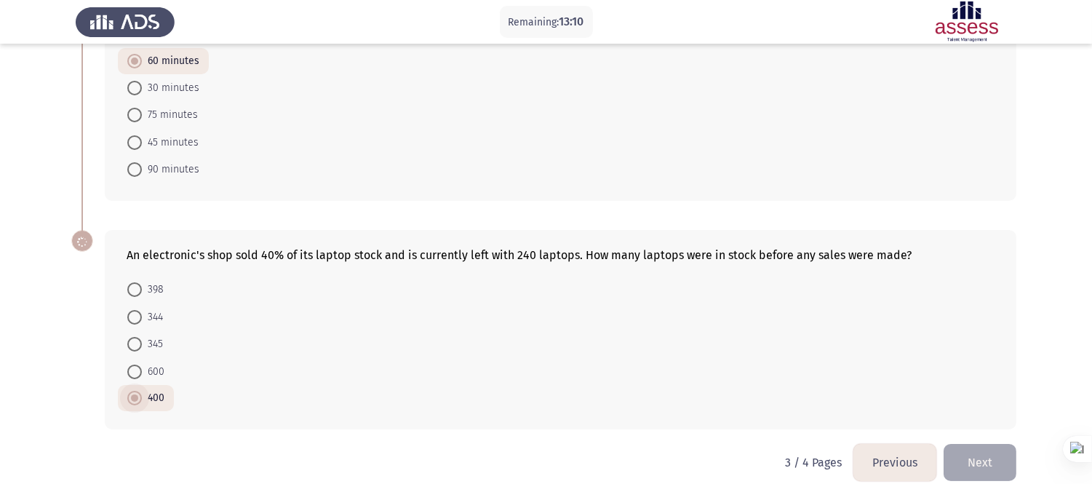
scroll to position [589, 0]
click at [993, 435] on button "Next" at bounding box center [979, 462] width 73 height 37
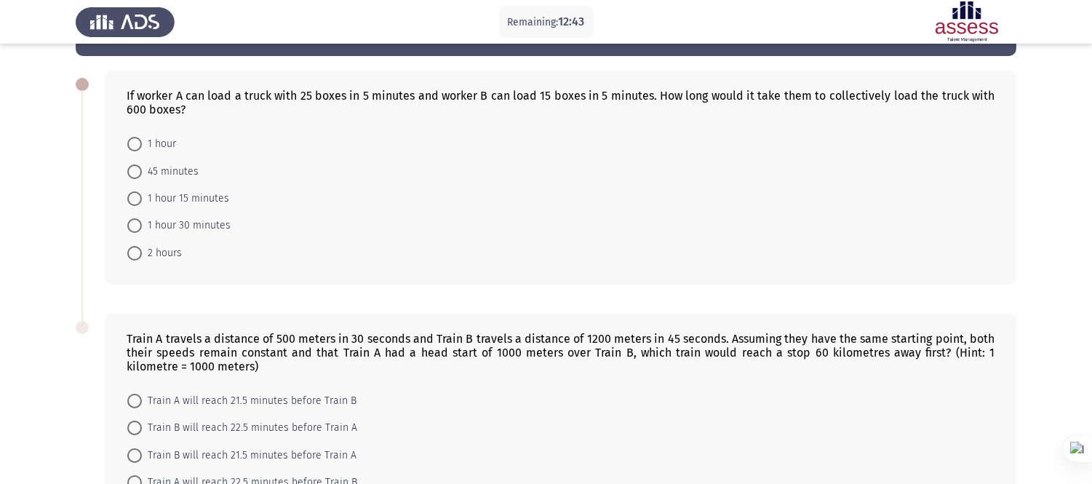
scroll to position [81, 0]
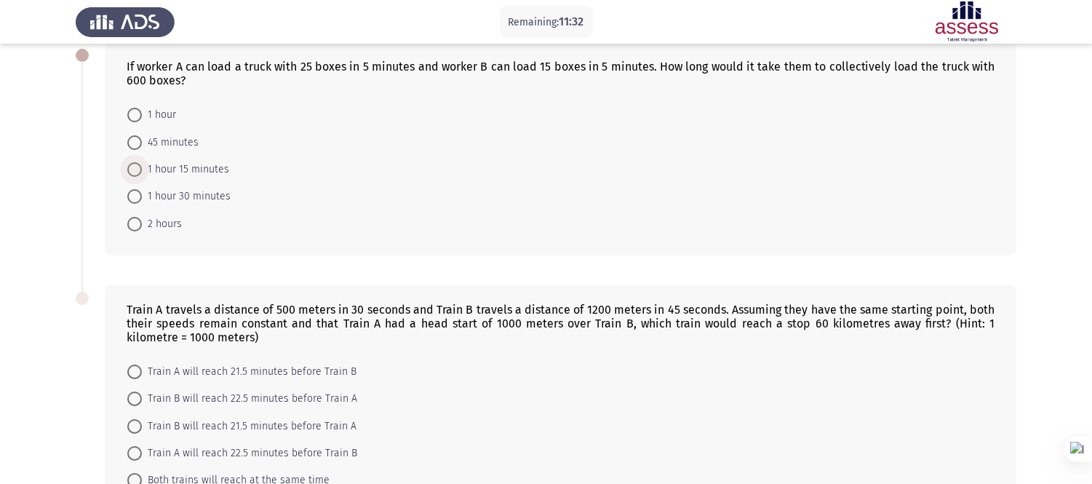
click at [222, 167] on span "1 hour 15 minutes" at bounding box center [185, 169] width 87 height 17
click at [142, 167] on input "1 hour 15 minutes" at bounding box center [134, 169] width 15 height 15
radio input "true"
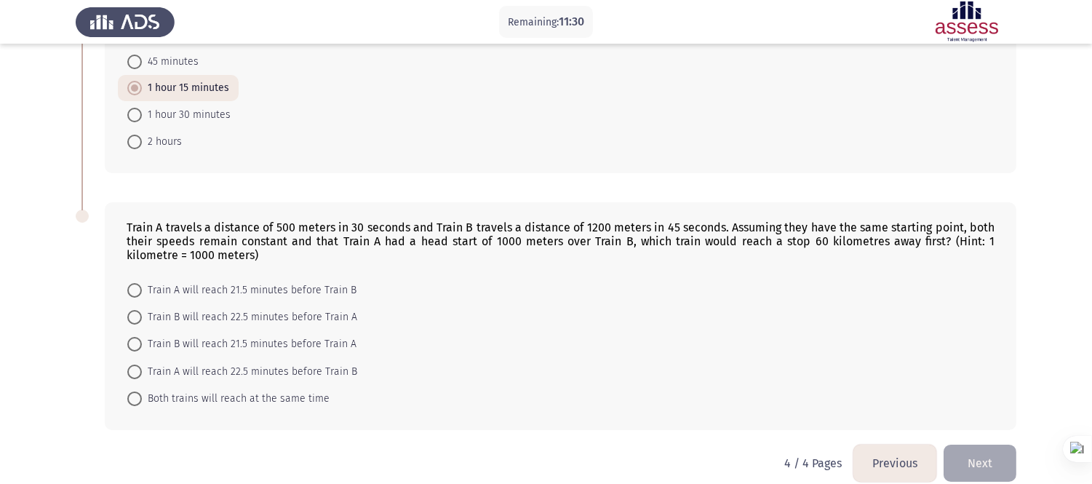
scroll to position [177, 0]
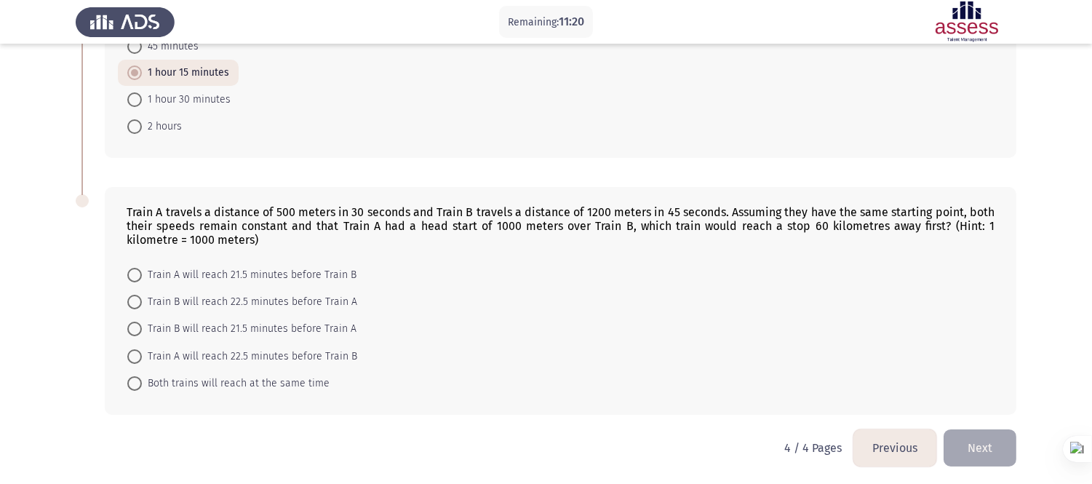
click at [298, 301] on span "Train B will reach 22.5 minutes before Train A" at bounding box center [249, 301] width 215 height 17
click at [142, 301] on input "Train B will reach 22.5 minutes before Train A" at bounding box center [134, 302] width 15 height 15
radio input "true"
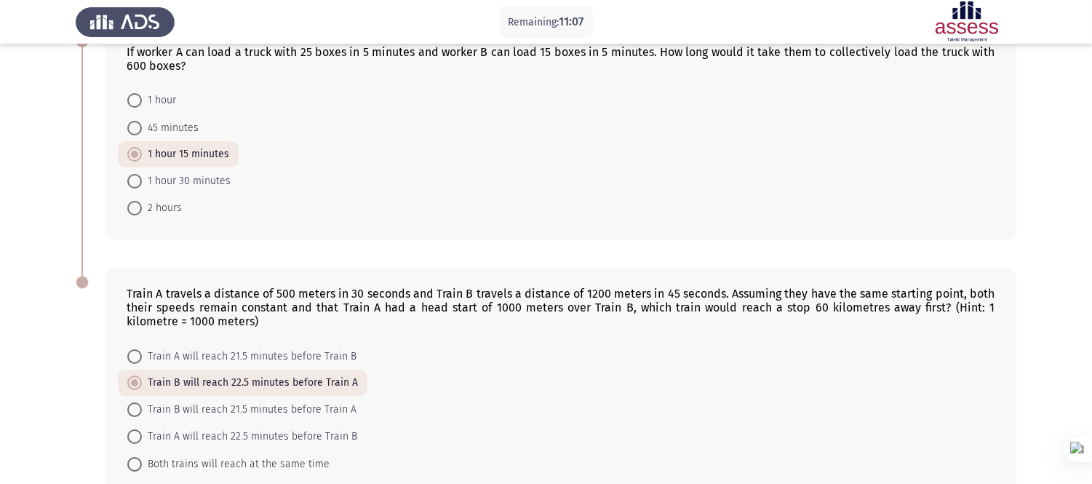
scroll to position [176, 0]
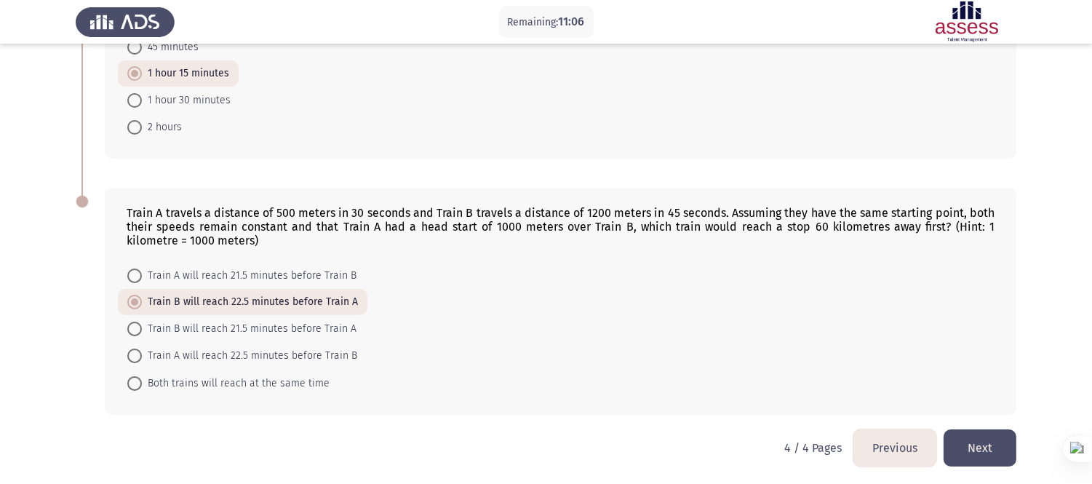
click at [876, 435] on button "Previous" at bounding box center [894, 447] width 83 height 37
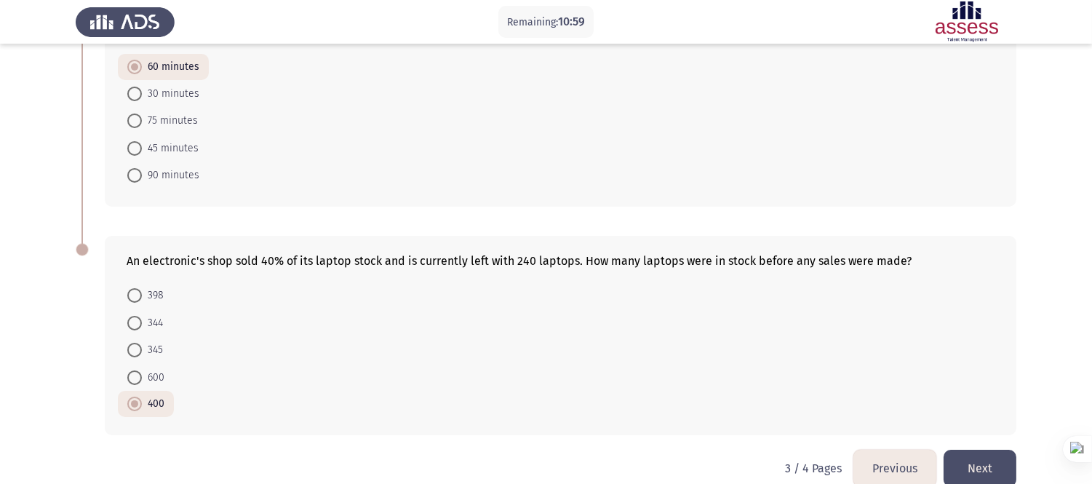
scroll to position [589, 0]
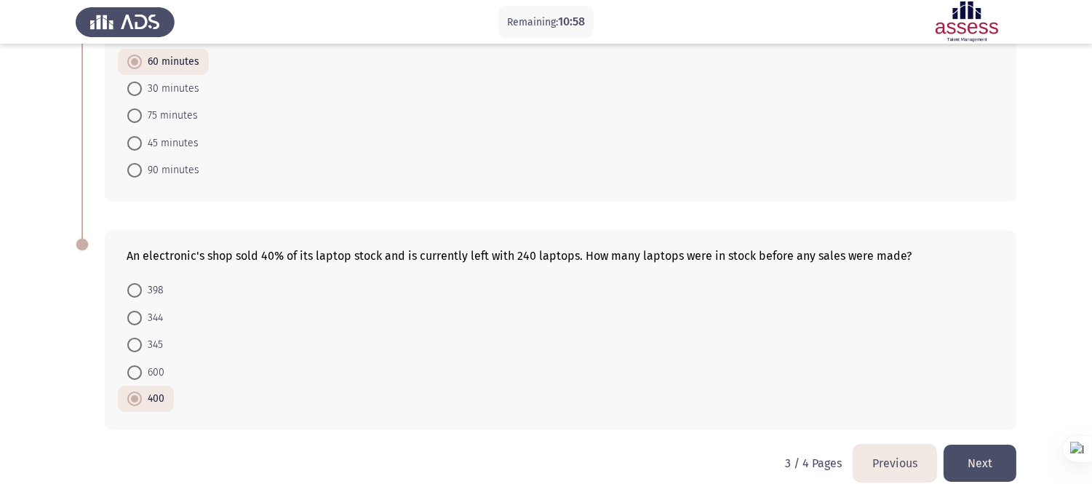
click at [876, 435] on button "Previous" at bounding box center [894, 462] width 83 height 37
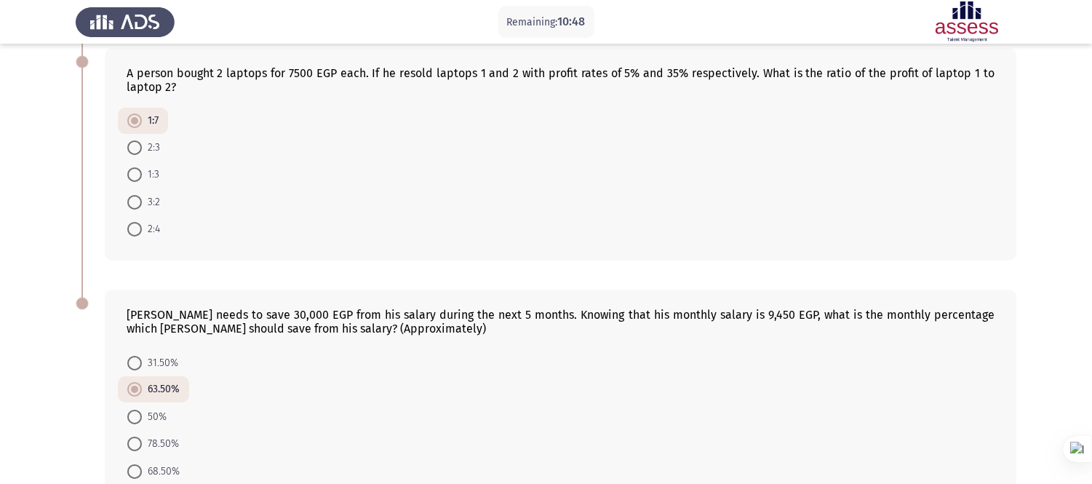
scroll to position [616, 0]
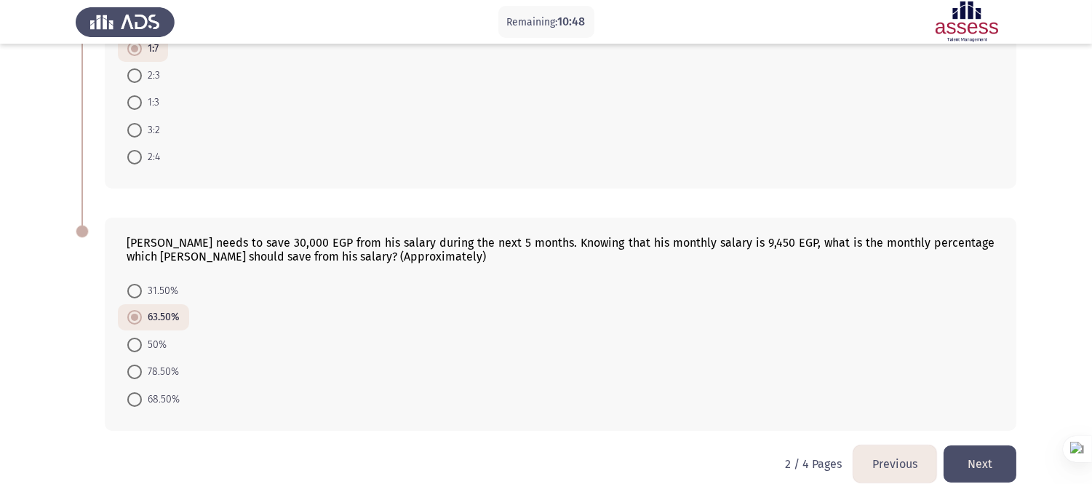
click at [871, 435] on button "Previous" at bounding box center [894, 463] width 83 height 37
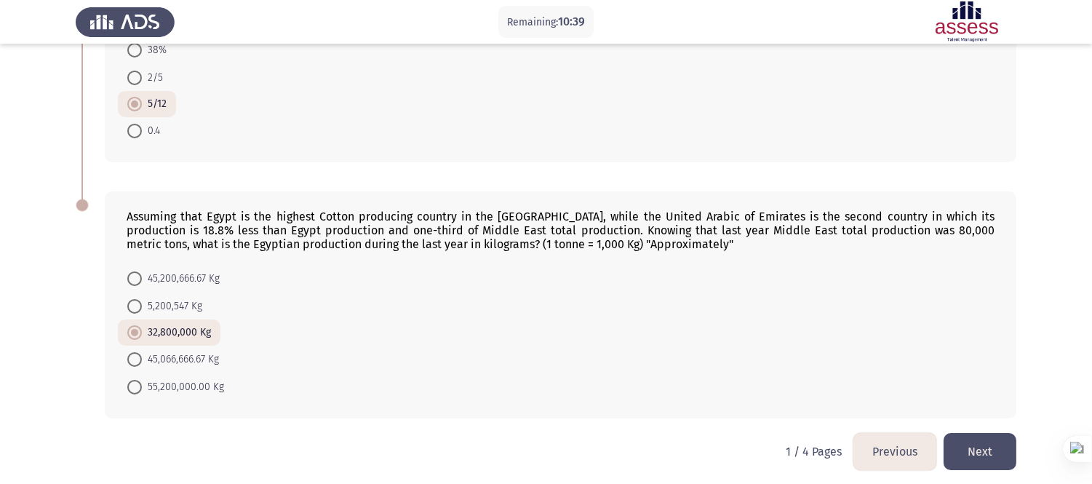
scroll to position [657, 0]
click at [993, 435] on button "Next" at bounding box center [979, 449] width 73 height 37
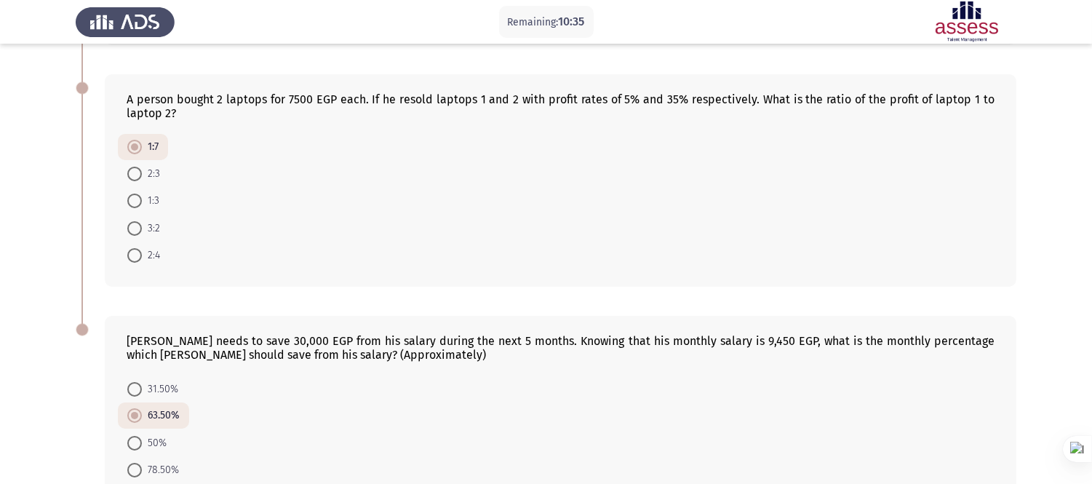
scroll to position [616, 0]
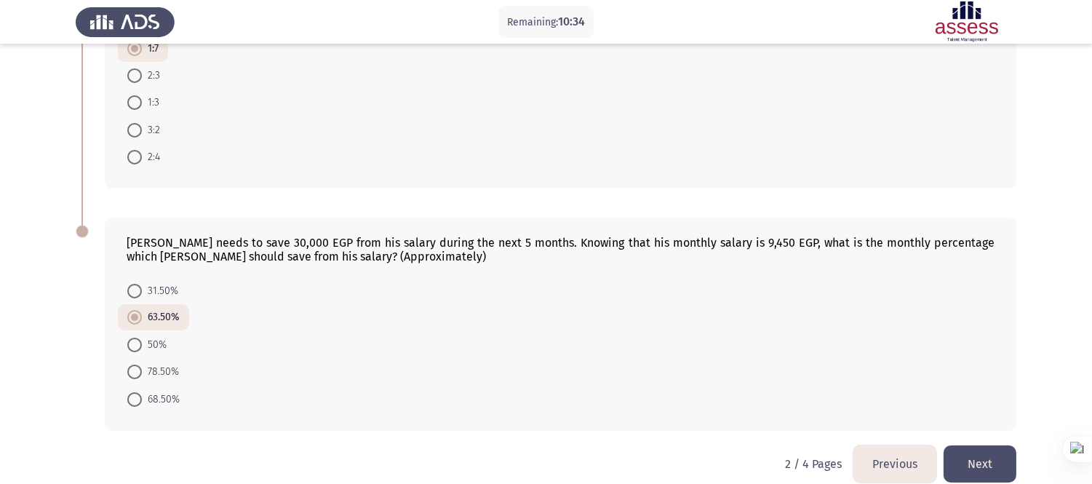
click at [983, 435] on button "Next" at bounding box center [979, 463] width 73 height 37
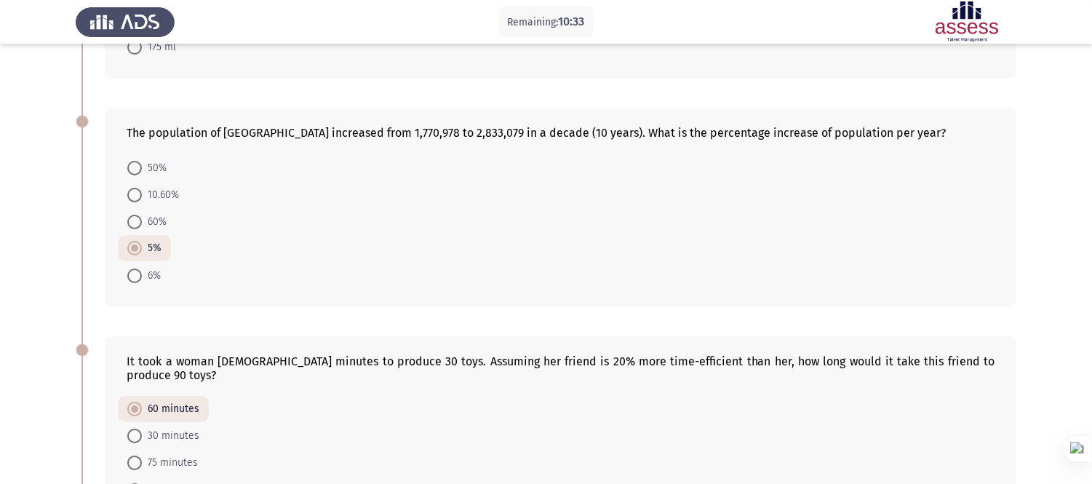
scroll to position [589, 0]
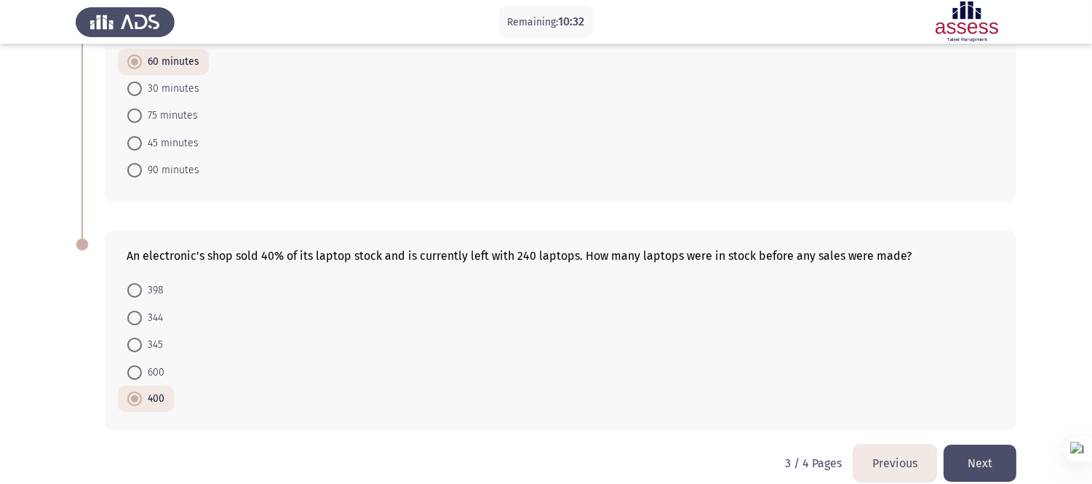
click at [983, 435] on button "Next" at bounding box center [979, 462] width 73 height 37
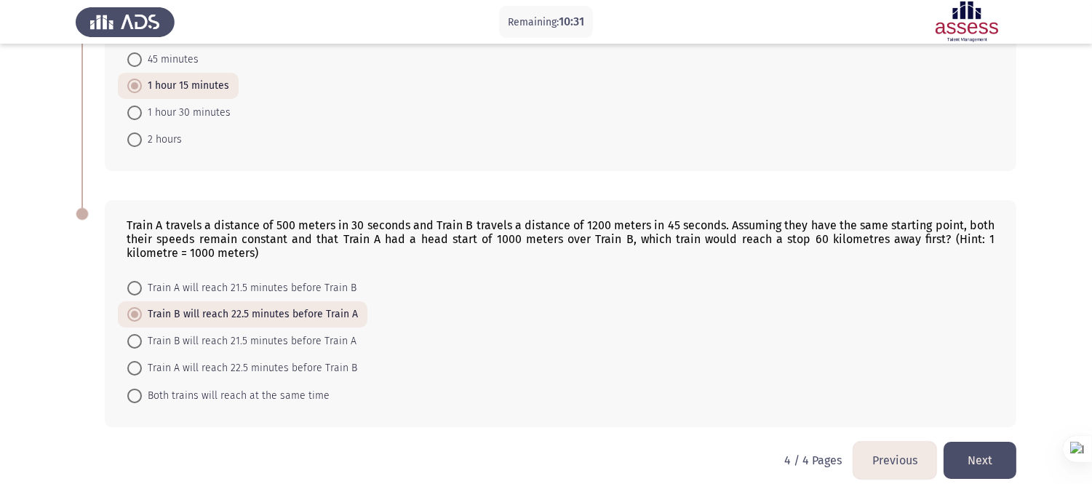
scroll to position [176, 0]
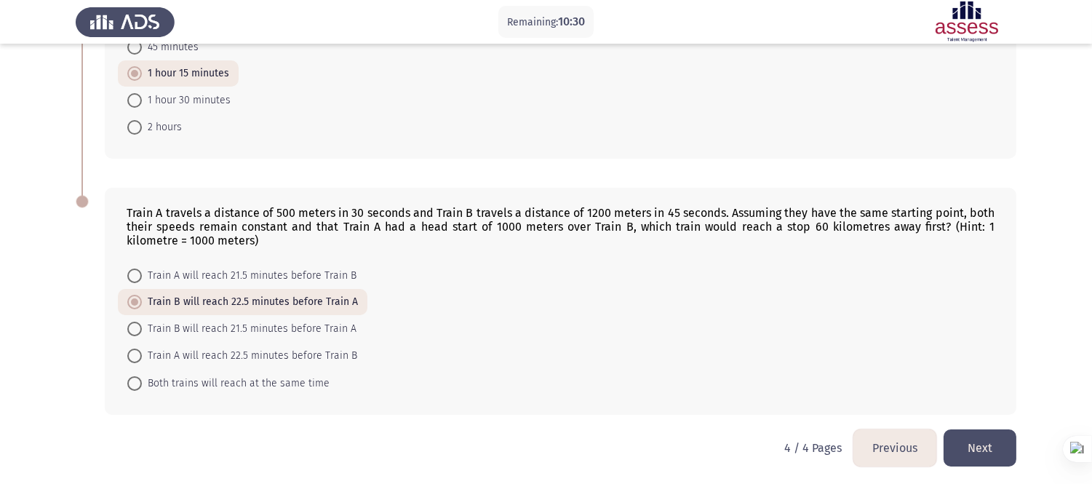
click at [987, 435] on button "Next" at bounding box center [979, 447] width 73 height 37
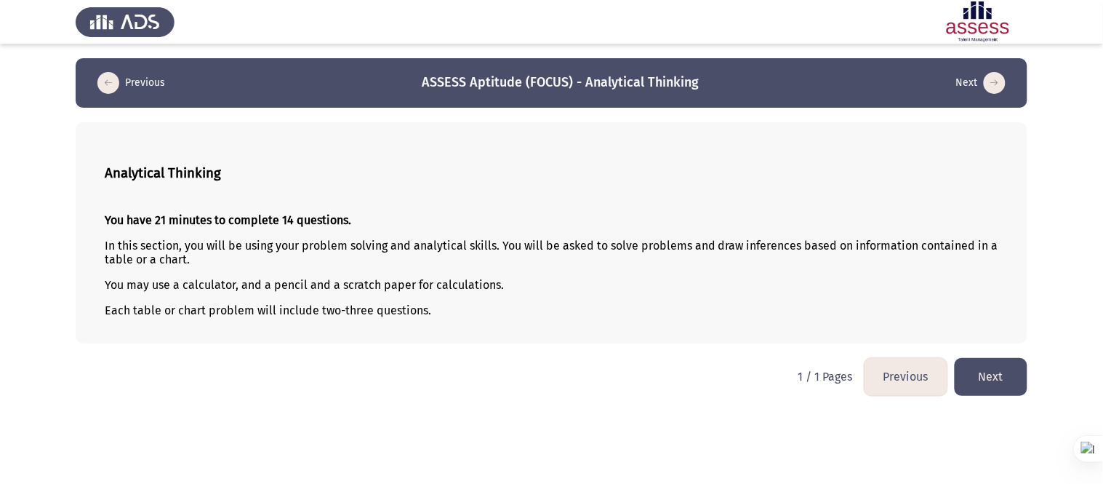
click at [993, 382] on button "Next" at bounding box center [991, 376] width 73 height 37
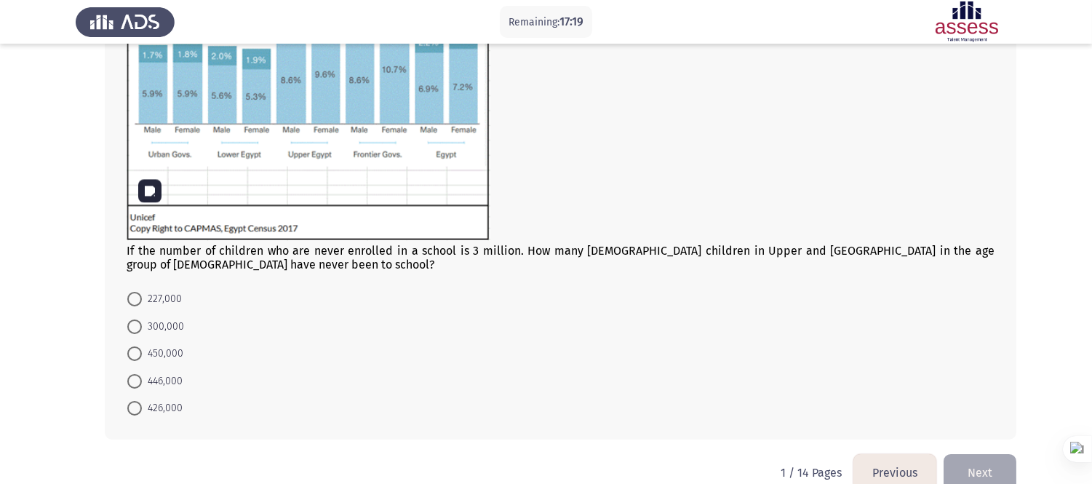
scroll to position [279, 0]
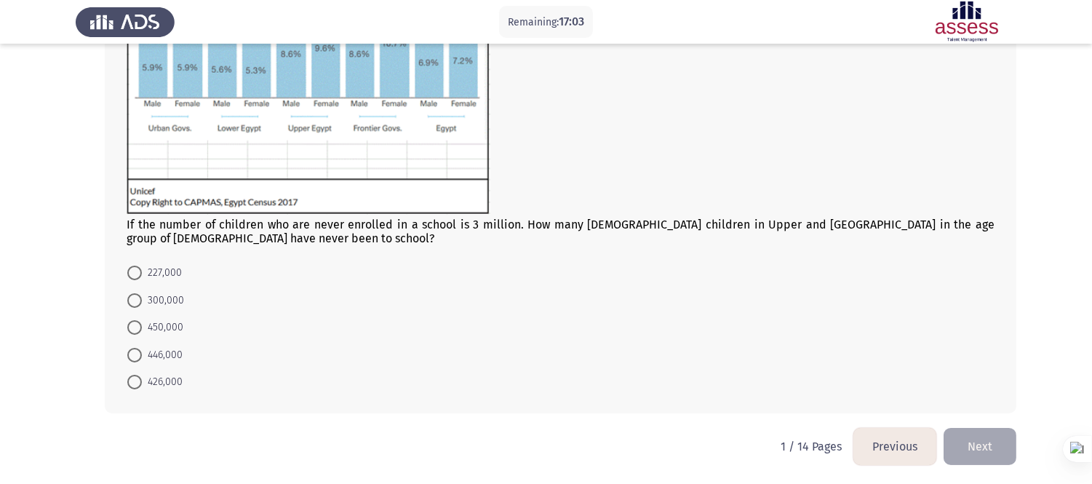
drag, startPoint x: 154, startPoint y: 385, endPoint x: 195, endPoint y: 387, distance: 40.8
click at [154, 385] on span "426,000" at bounding box center [162, 381] width 41 height 17
click at [142, 385] on input "426,000" at bounding box center [134, 382] width 15 height 15
radio input "true"
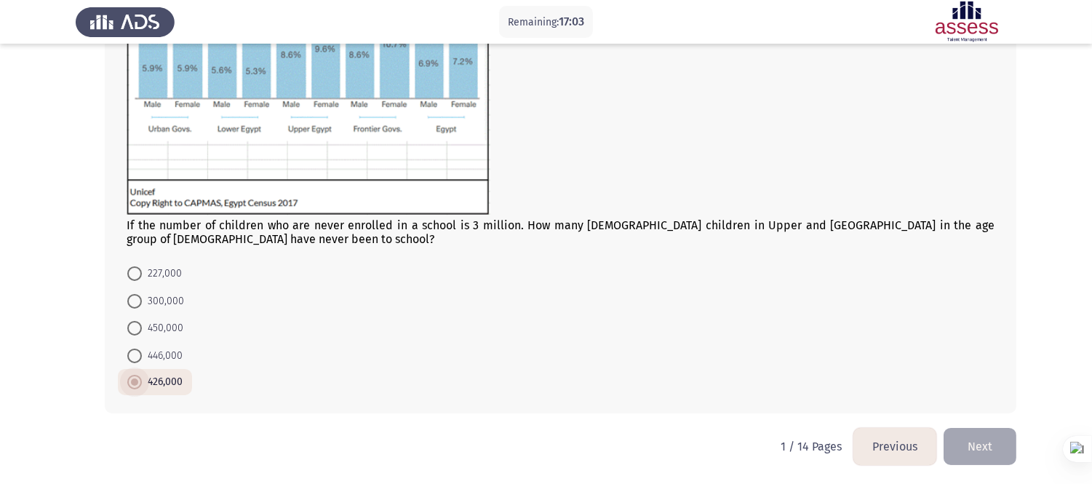
click at [349, 402] on div "If the number of children who are never enrolled in a school is 3 million. How …" at bounding box center [560, 128] width 911 height 569
click at [988, 435] on button "Next" at bounding box center [979, 446] width 73 height 37
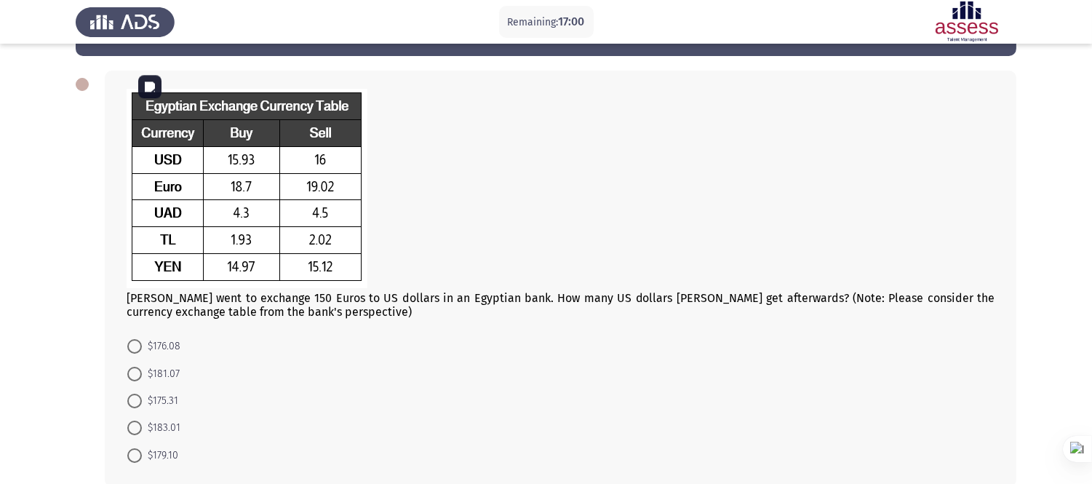
scroll to position [81, 0]
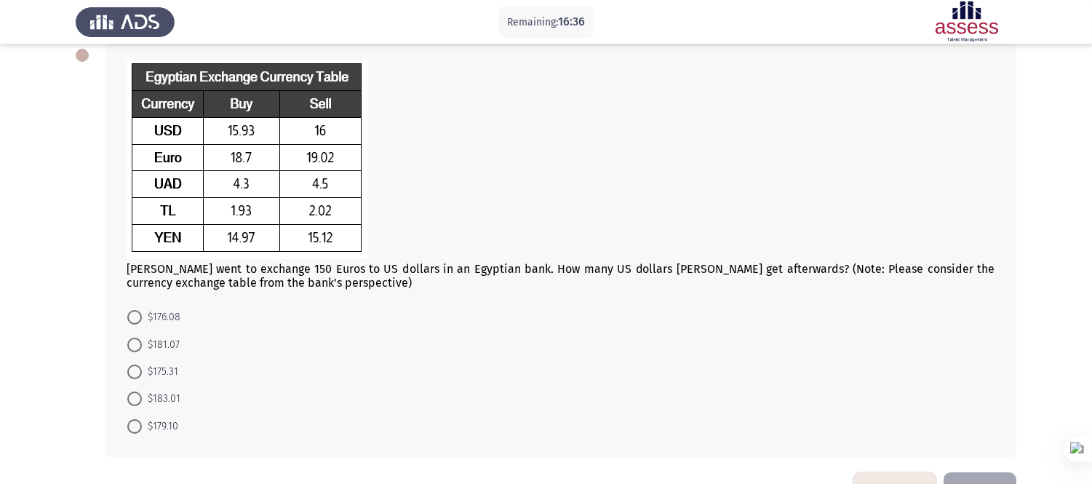
drag, startPoint x: 802, startPoint y: 265, endPoint x: 951, endPoint y: 276, distance: 149.5
click at [951, 276] on div "[PERSON_NAME] went to exchange 150 Euros to US dollars in an Egyptian bank. How…" at bounding box center [561, 175] width 868 height 230
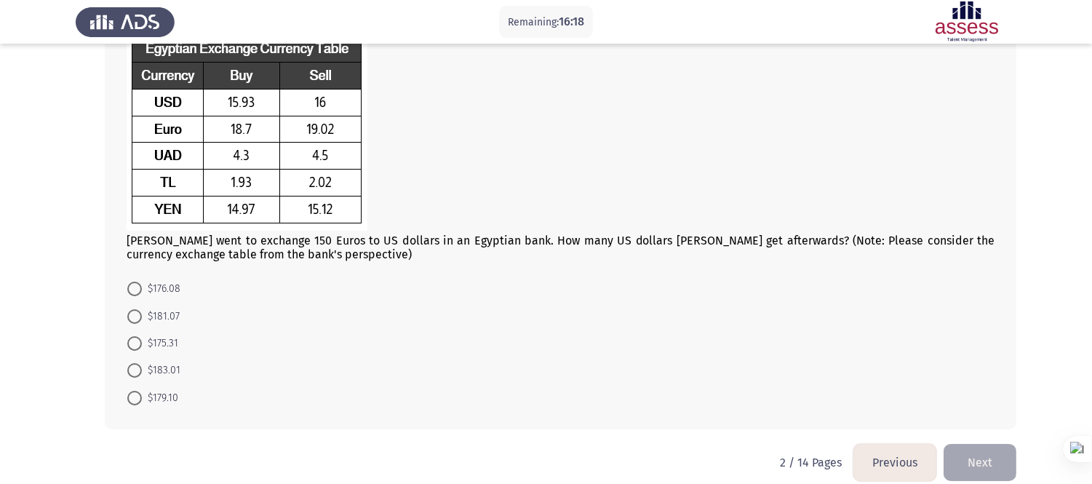
scroll to position [125, 0]
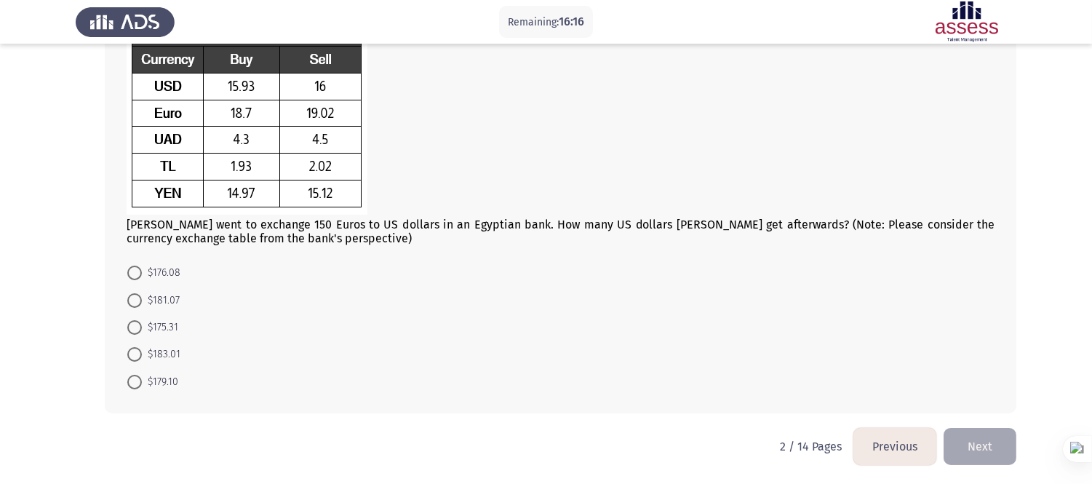
click at [143, 324] on span "$175.31" at bounding box center [160, 327] width 36 height 17
click at [142, 324] on input "$175.31" at bounding box center [134, 327] width 15 height 15
radio input "true"
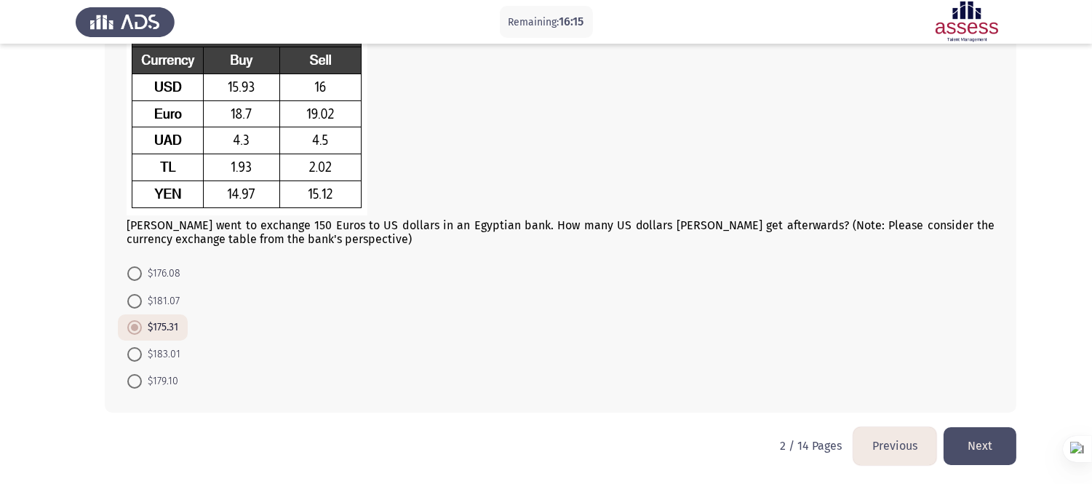
click at [985, 435] on button "Next" at bounding box center [979, 445] width 73 height 37
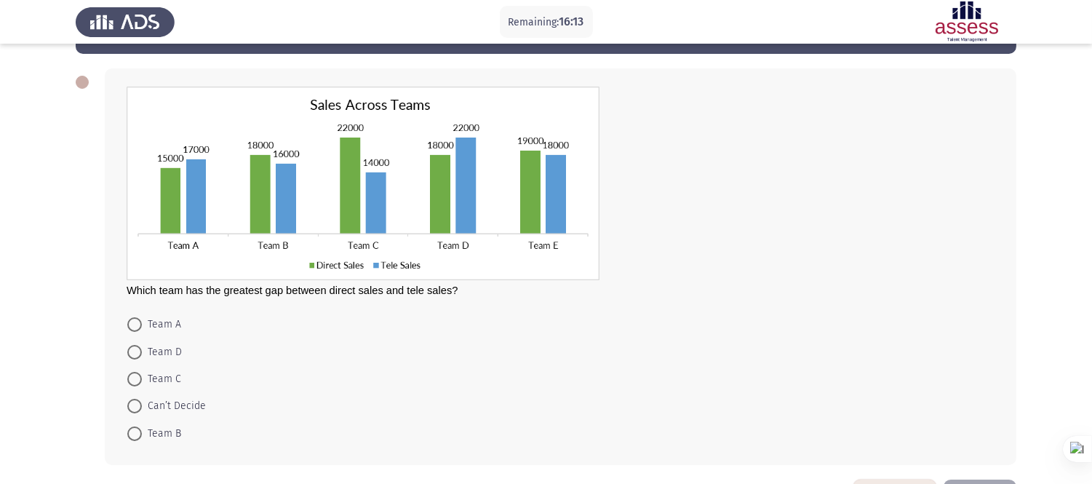
scroll to position [81, 0]
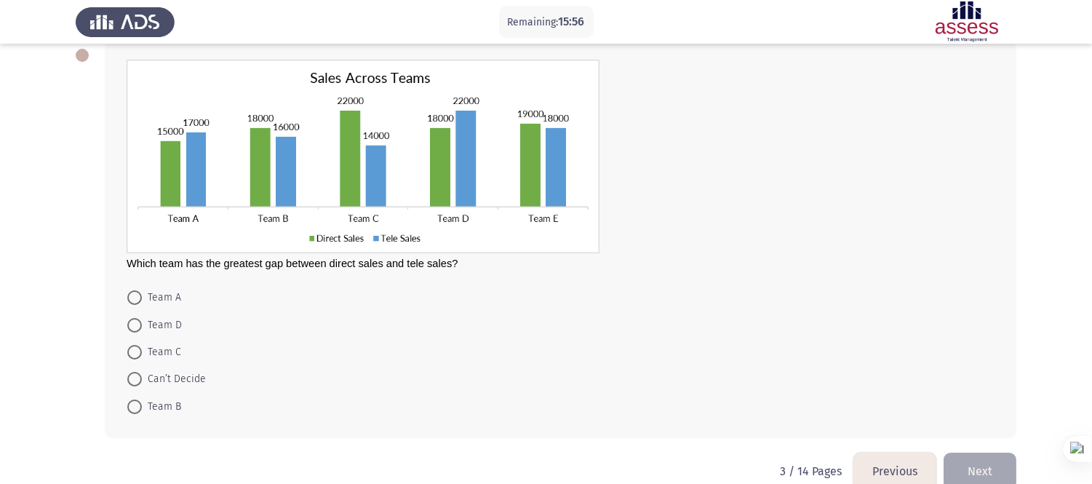
click at [145, 353] on span "Team C" at bounding box center [161, 351] width 39 height 17
click at [142, 353] on input "Team C" at bounding box center [134, 352] width 15 height 15
radio input "true"
click at [985, 435] on button "Next" at bounding box center [979, 469] width 73 height 37
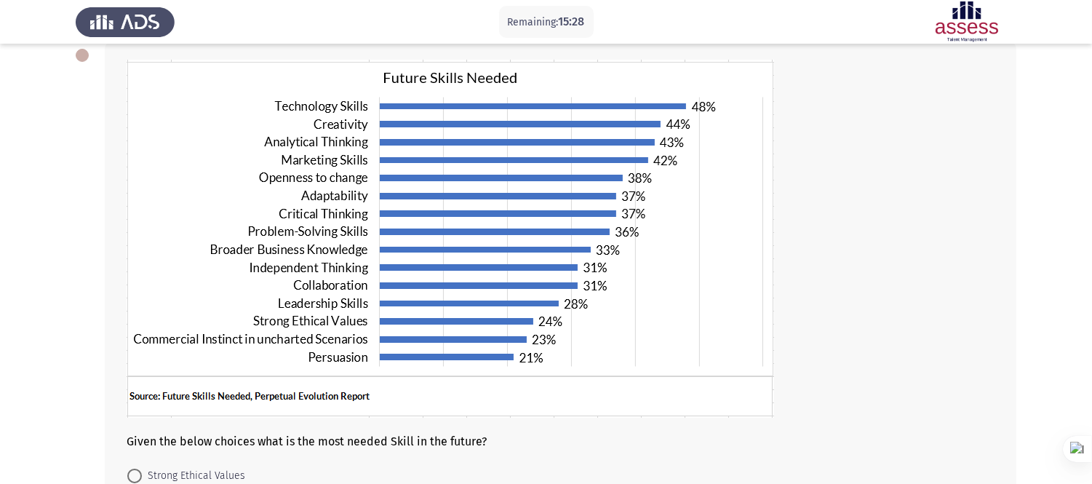
drag, startPoint x: 307, startPoint y: 436, endPoint x: 531, endPoint y: 446, distance: 224.2
click at [531, 435] on div "Given the below choices what is the most needed Skill in the future?" at bounding box center [561, 254] width 868 height 388
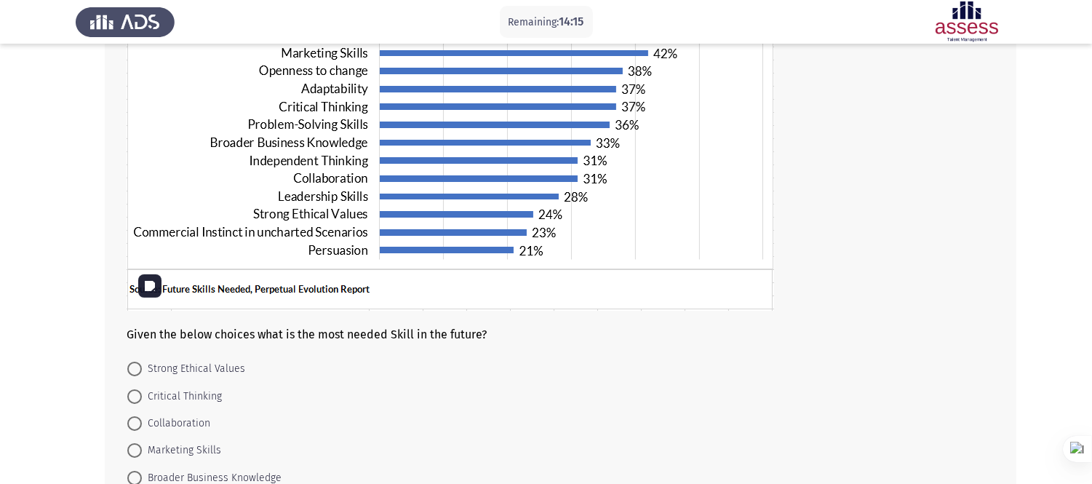
scroll to position [190, 0]
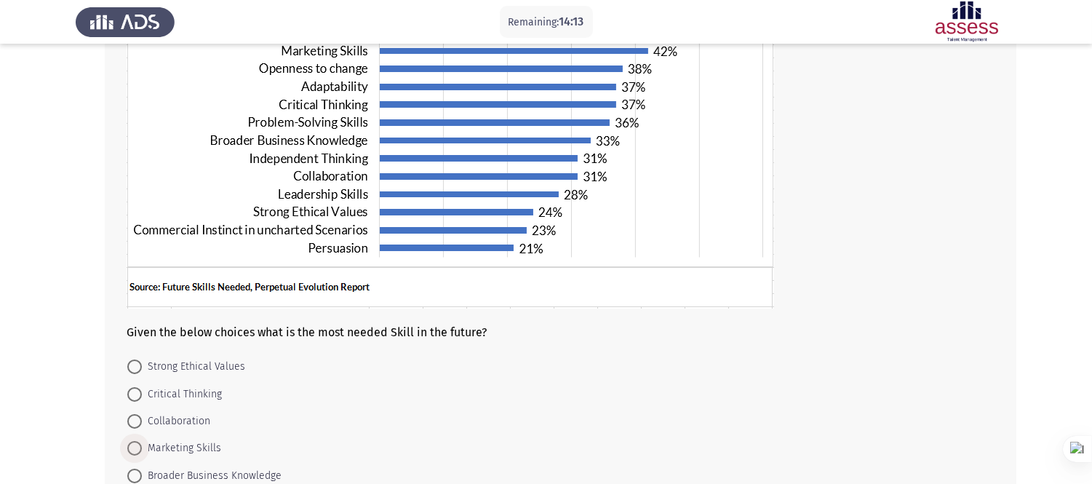
click at [199, 435] on span "Marketing Skills" at bounding box center [181, 447] width 79 height 17
click at [142, 435] on input "Marketing Skills" at bounding box center [134, 448] width 15 height 15
radio input "true"
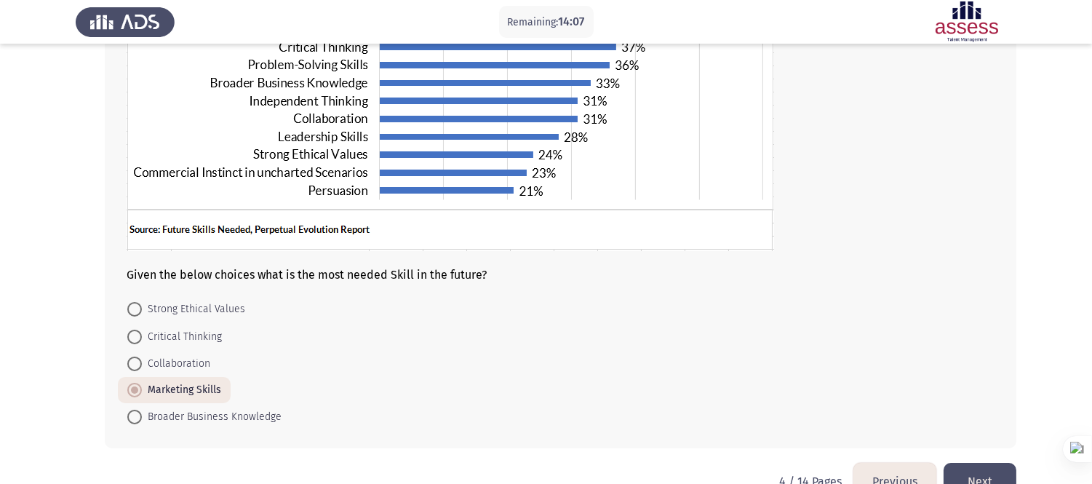
scroll to position [248, 0]
click at [958, 435] on button "Next" at bounding box center [979, 480] width 73 height 37
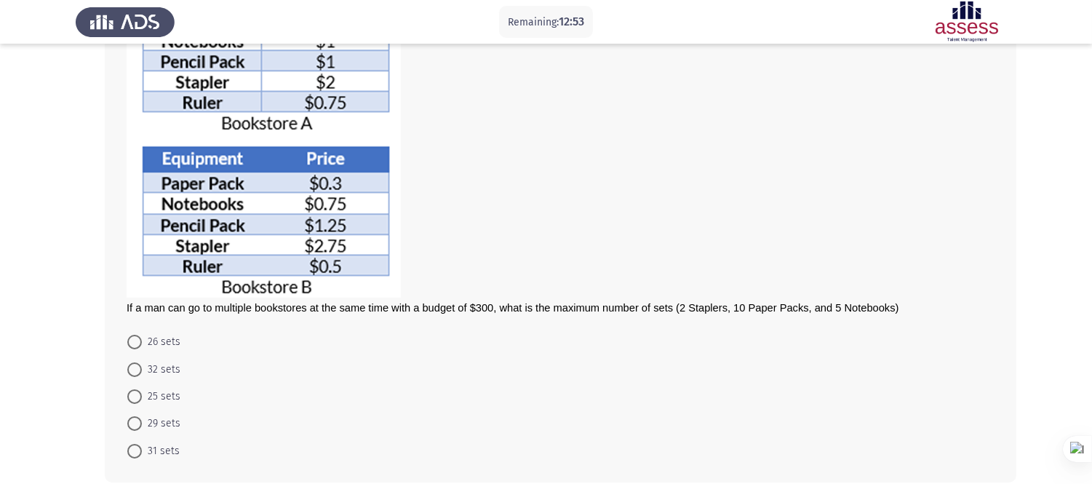
scroll to position [191, 0]
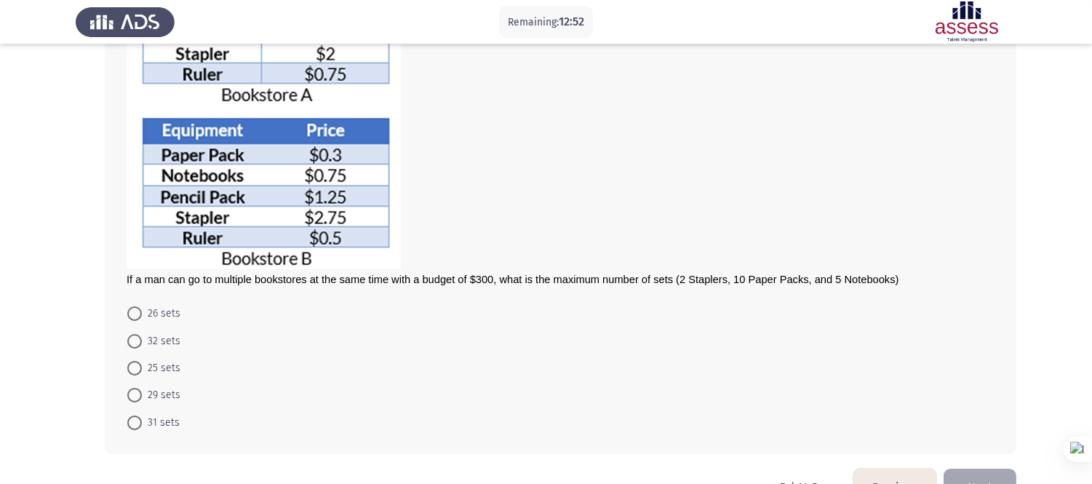
drag, startPoint x: 129, startPoint y: 393, endPoint x: 144, endPoint y: 396, distance: 15.5
click at [129, 393] on span at bounding box center [134, 395] width 15 height 15
click at [129, 393] on input "29 sets" at bounding box center [134, 395] width 15 height 15
radio input "true"
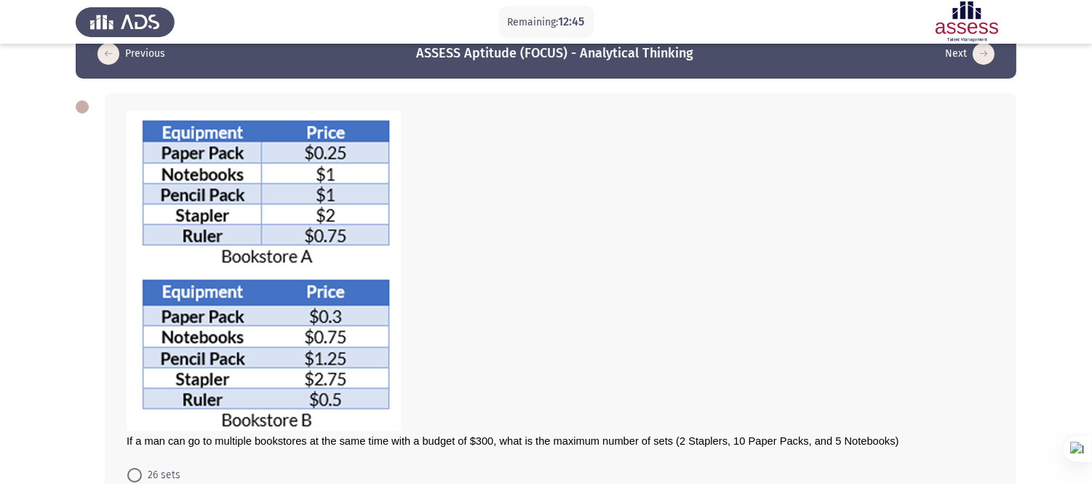
scroll to position [231, 0]
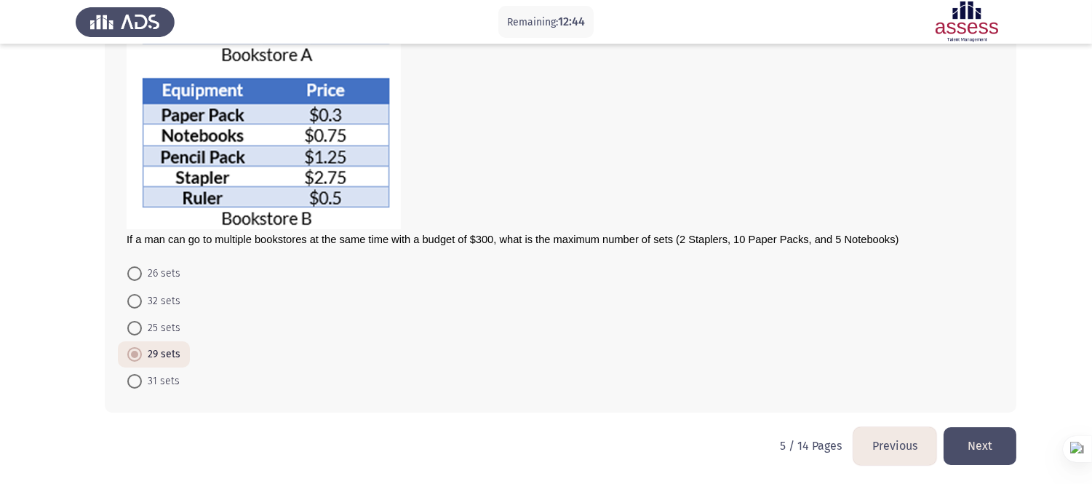
click at [993, 435] on button "Next" at bounding box center [979, 445] width 73 height 37
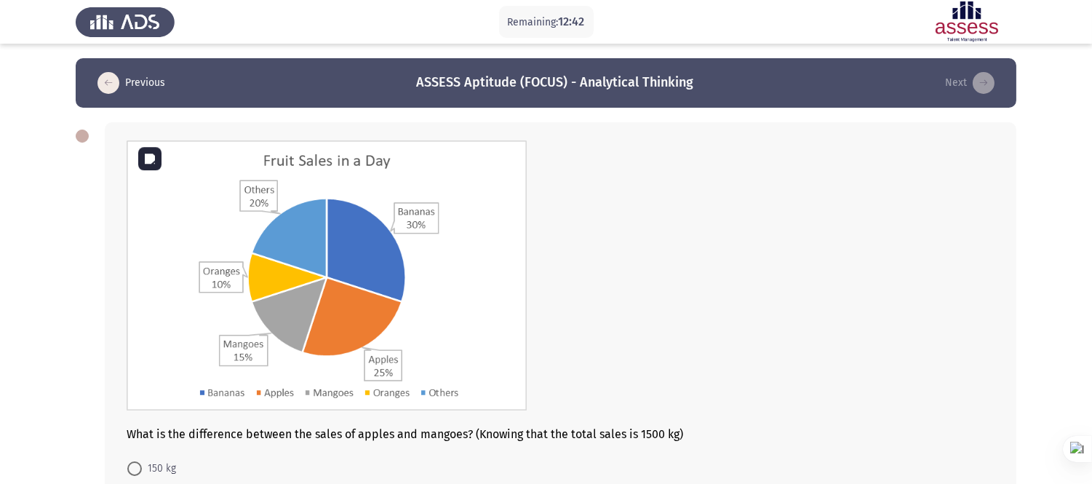
scroll to position [81, 0]
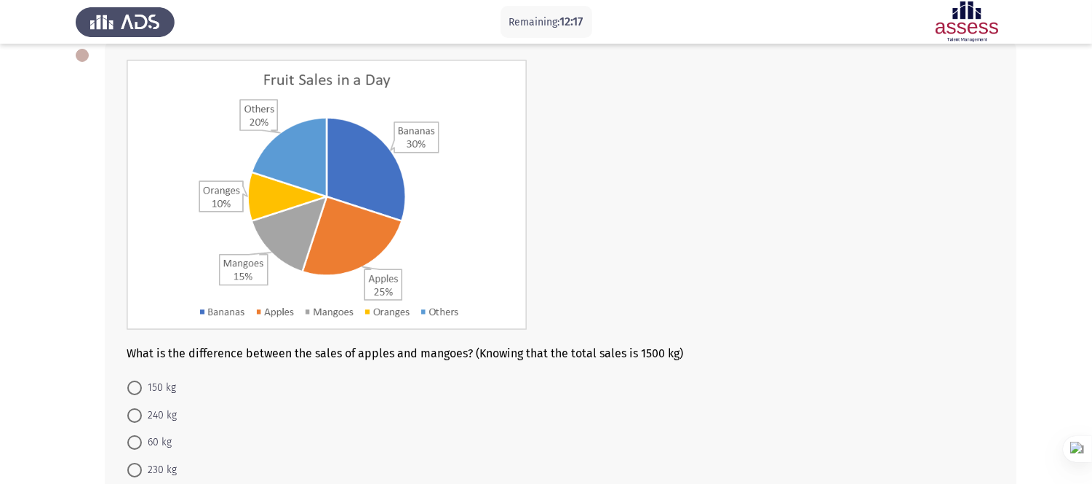
click at [145, 391] on span "150 kg" at bounding box center [159, 387] width 34 height 17
click at [142, 391] on input "150 kg" at bounding box center [134, 387] width 15 height 15
radio input "true"
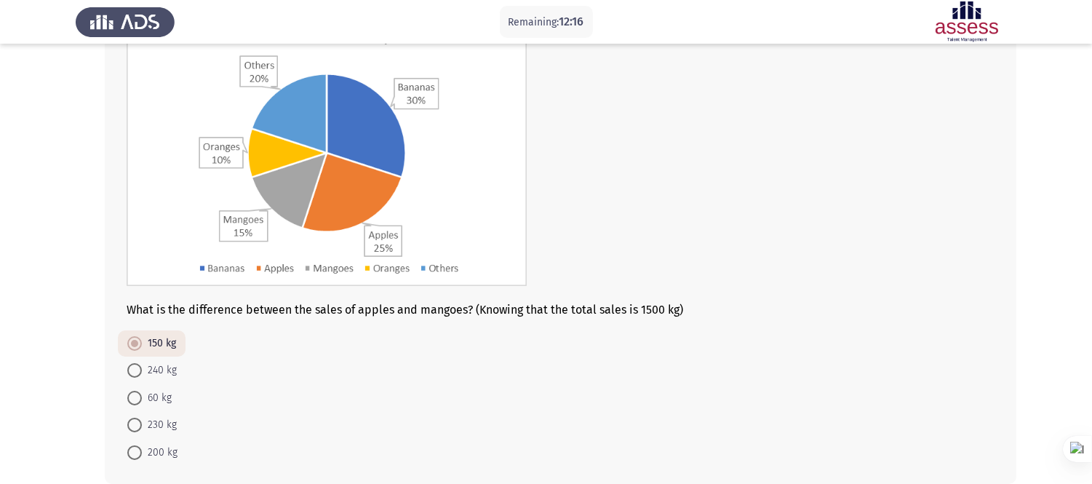
scroll to position [161, 0]
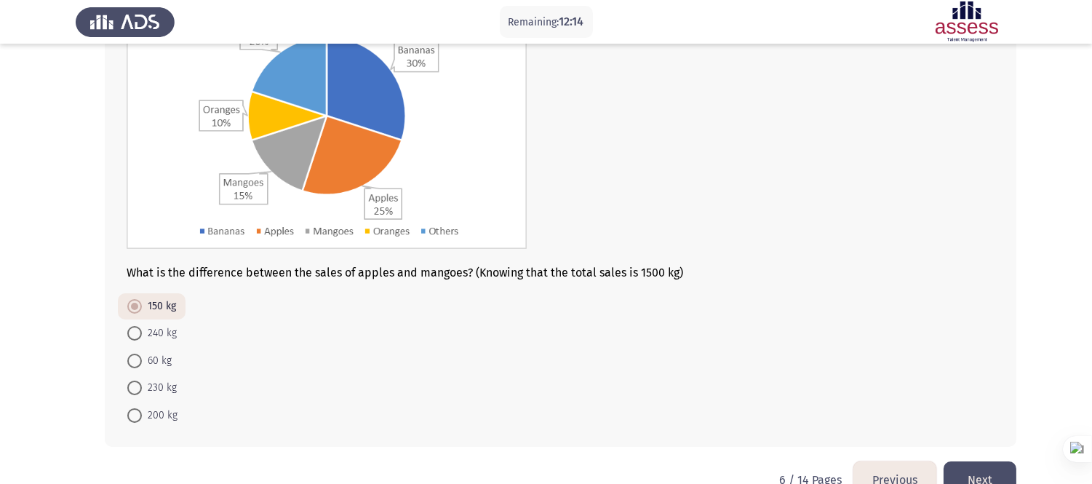
click at [971, 435] on button "Next" at bounding box center [979, 479] width 73 height 37
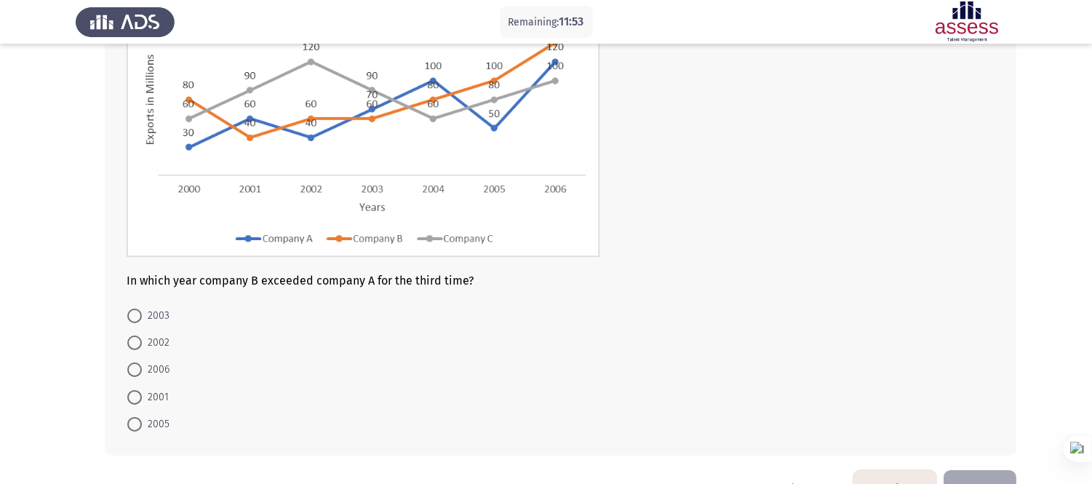
click at [145, 425] on span "2005" at bounding box center [156, 423] width 28 height 17
click at [142, 425] on input "2005" at bounding box center [134, 424] width 15 height 15
radio input "true"
click at [962, 435] on button "Next" at bounding box center [979, 487] width 73 height 37
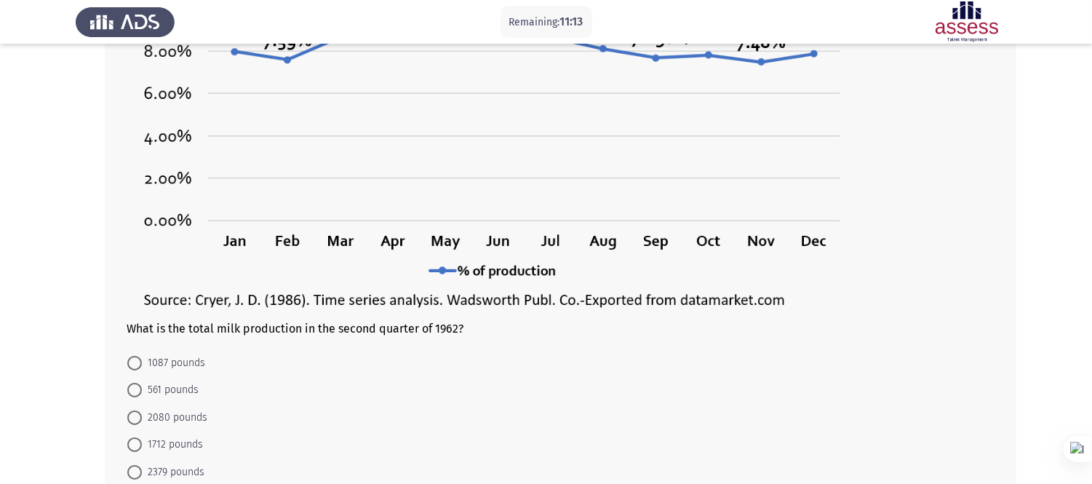
scroll to position [242, 0]
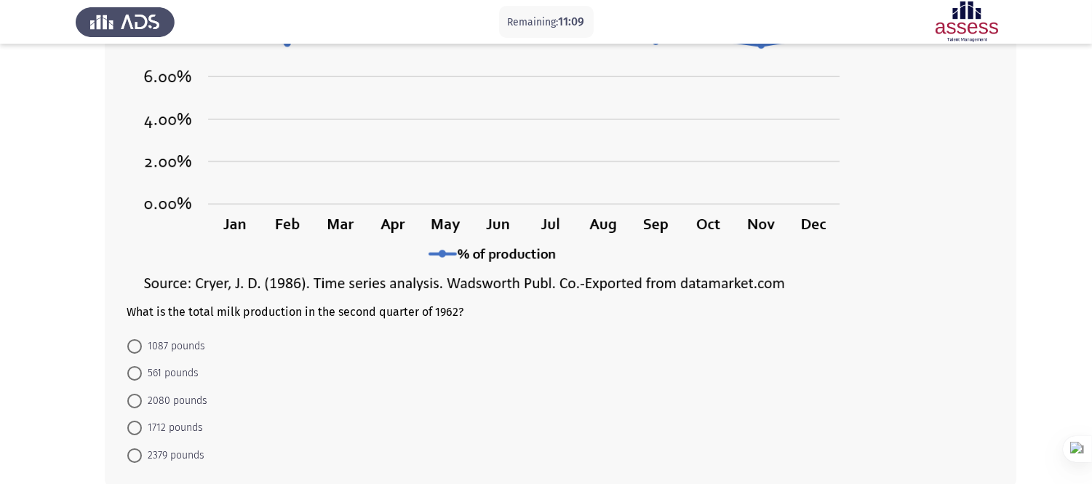
click at [183, 399] on span "2080 pounds" at bounding box center [174, 400] width 65 height 17
click at [142, 399] on input "2080 pounds" at bounding box center [134, 400] width 15 height 15
radio input "true"
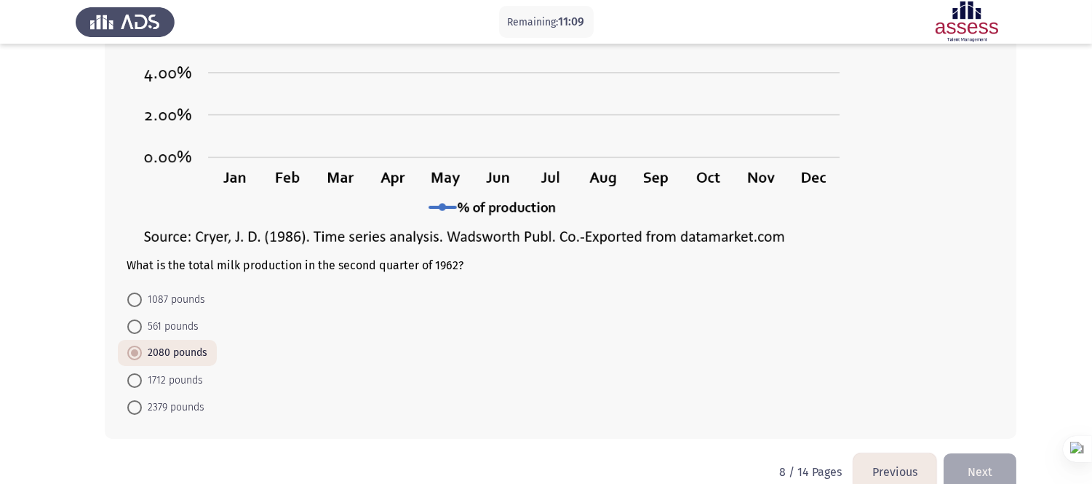
scroll to position [315, 0]
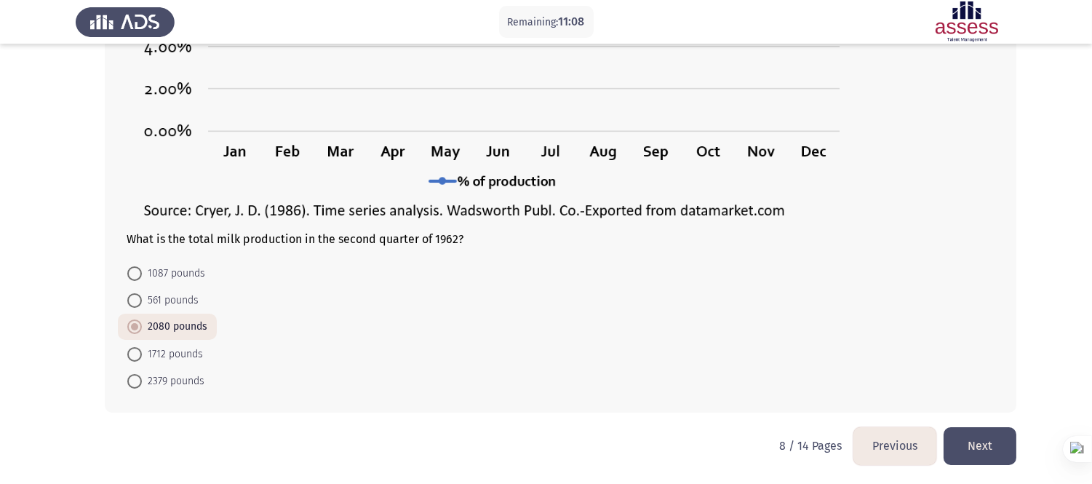
click at [991, 435] on button "Next" at bounding box center [979, 445] width 73 height 37
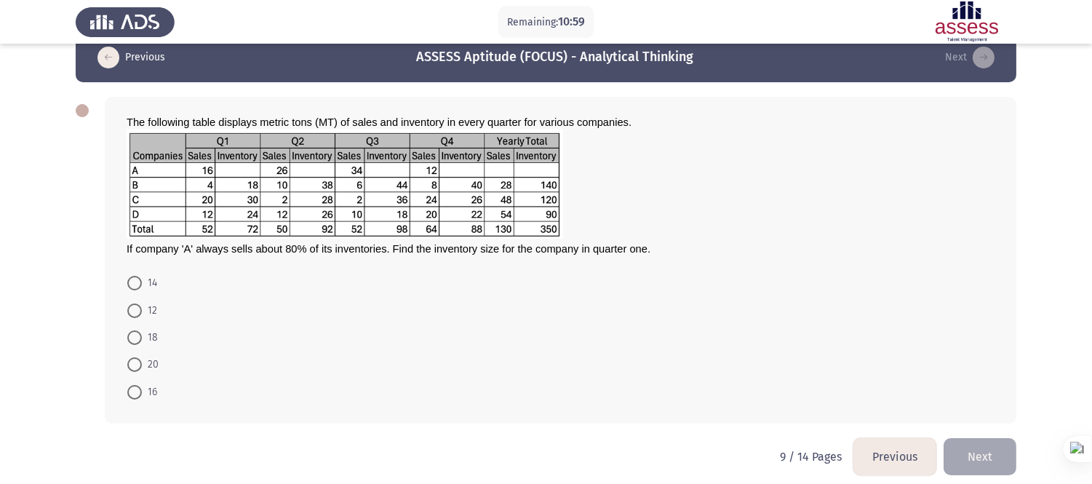
scroll to position [36, 0]
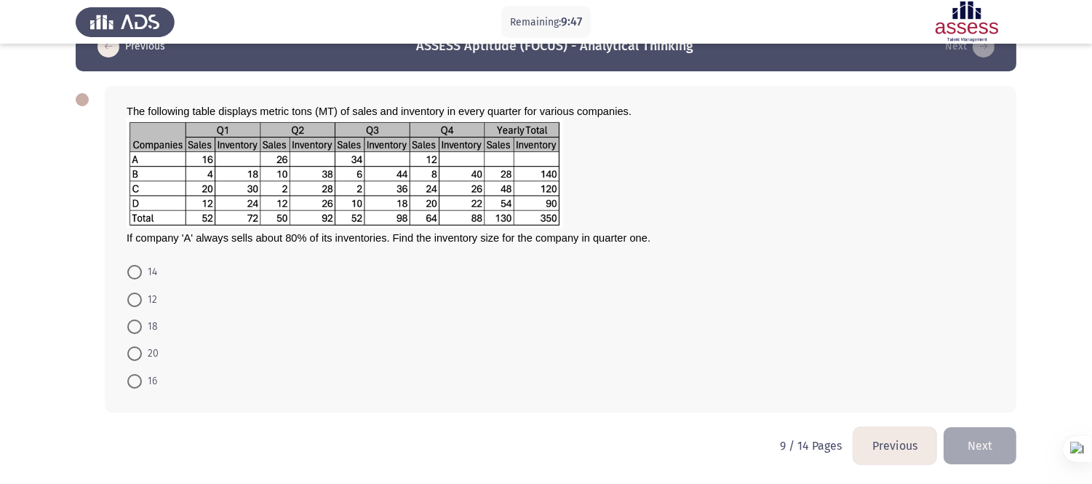
click at [135, 350] on span at bounding box center [134, 353] width 15 height 15
click at [135, 350] on input "20" at bounding box center [134, 353] width 15 height 15
radio input "true"
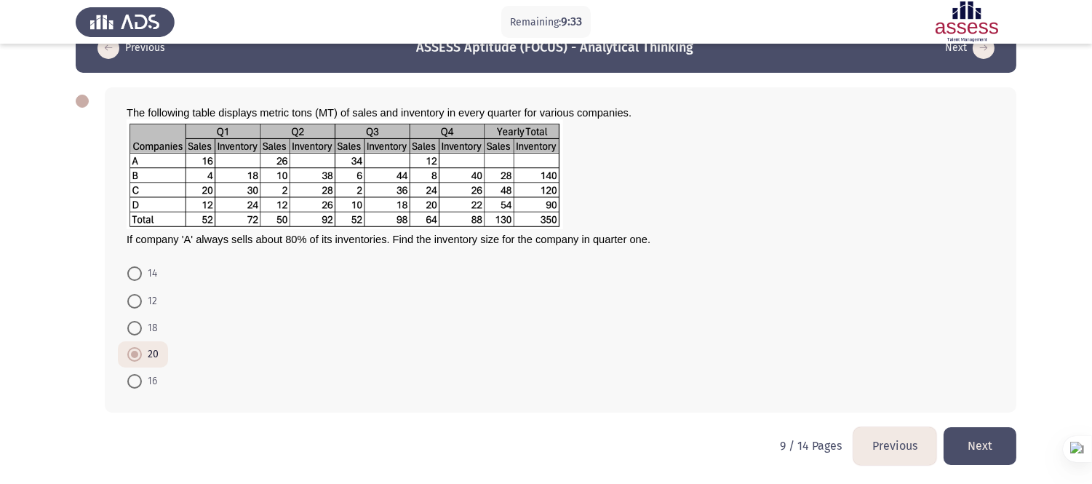
click at [961, 435] on button "Next" at bounding box center [979, 445] width 73 height 37
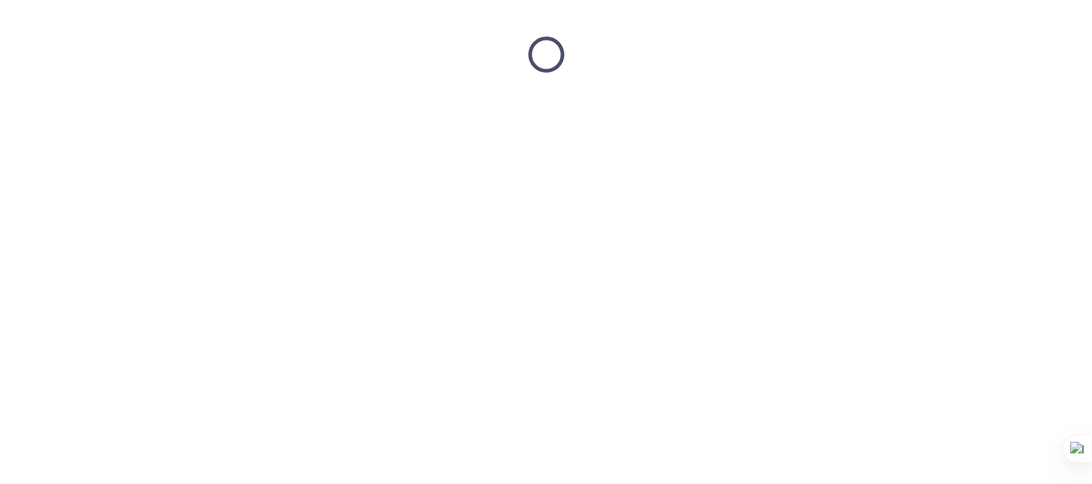
scroll to position [0, 0]
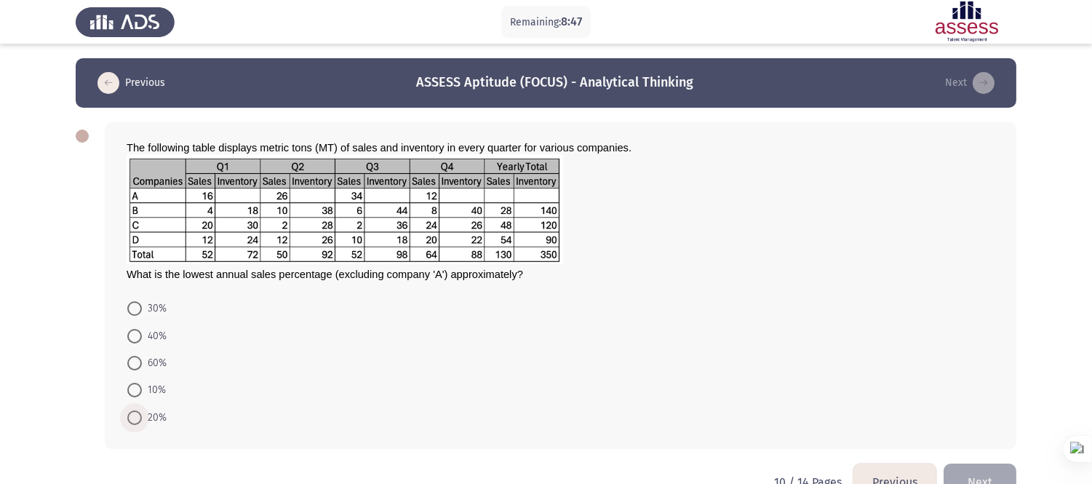
click at [144, 420] on span "20%" at bounding box center [154, 417] width 25 height 17
click at [142, 420] on input "20%" at bounding box center [134, 417] width 15 height 15
radio input "true"
click at [969, 435] on button "Next" at bounding box center [979, 480] width 73 height 37
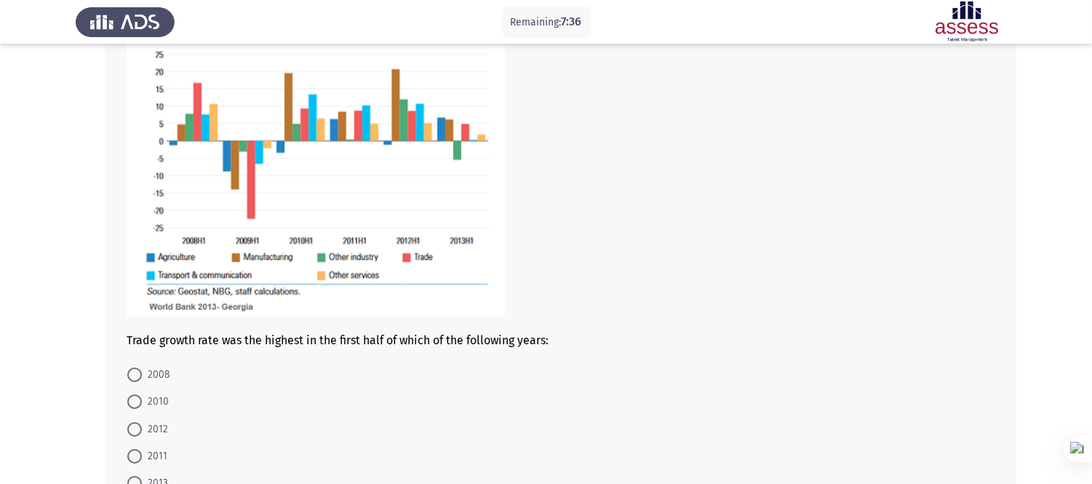
scroll to position [161, 0]
click at [148, 373] on span "2008" at bounding box center [156, 373] width 28 height 17
click at [142, 373] on input "2008" at bounding box center [134, 374] width 15 height 15
radio input "true"
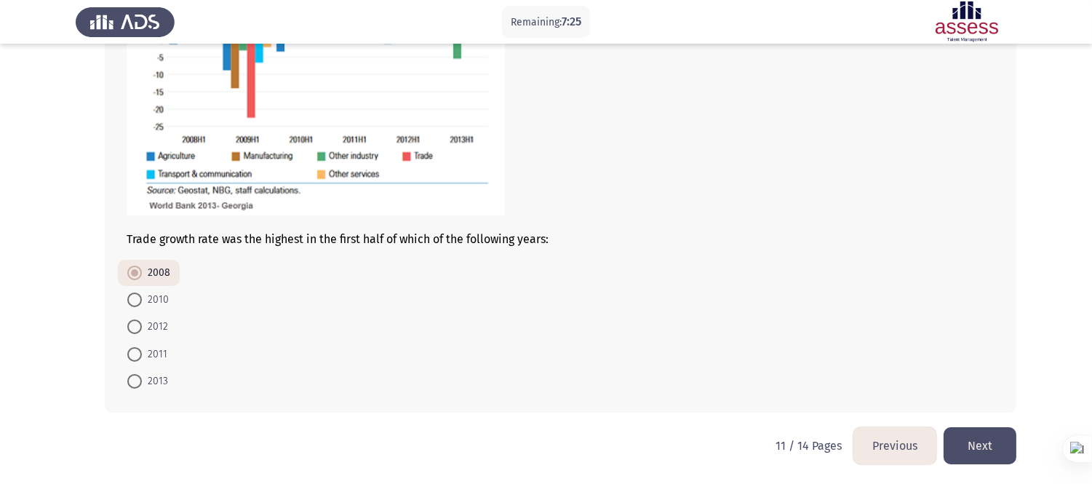
click at [993, 435] on button "Next" at bounding box center [979, 445] width 73 height 37
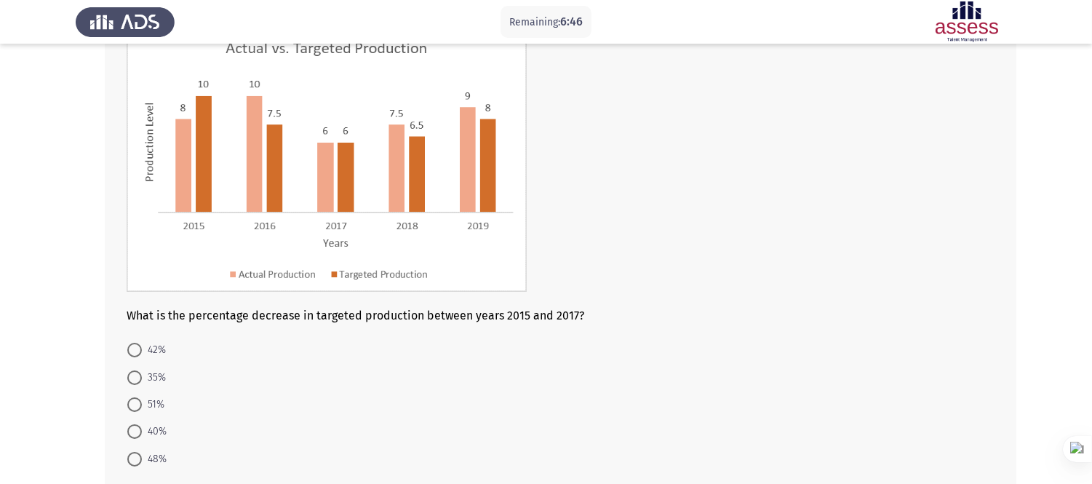
scroll to position [113, 0]
click at [143, 426] on span "40%" at bounding box center [154, 430] width 25 height 17
click at [142, 426] on input "40%" at bounding box center [134, 430] width 15 height 15
radio input "true"
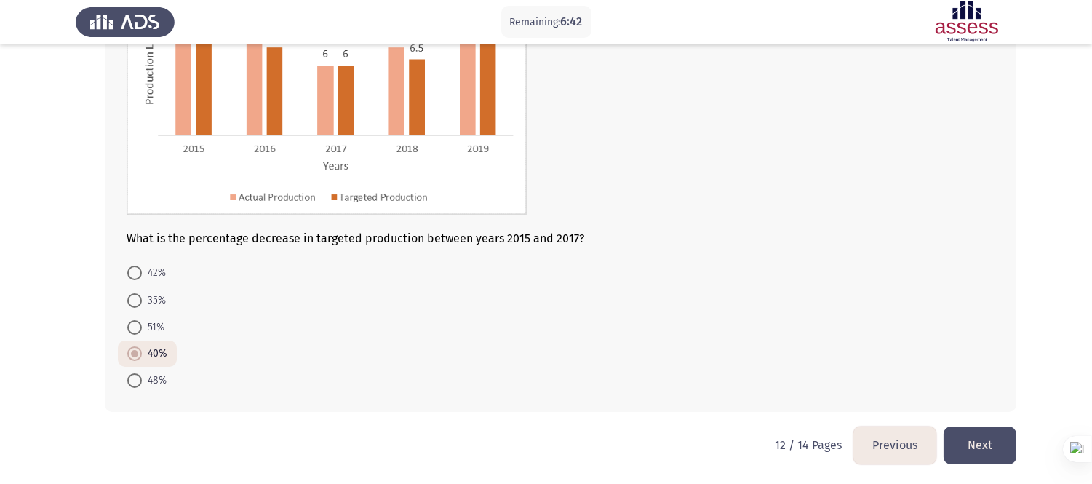
click at [985, 430] on button "Next" at bounding box center [979, 444] width 73 height 37
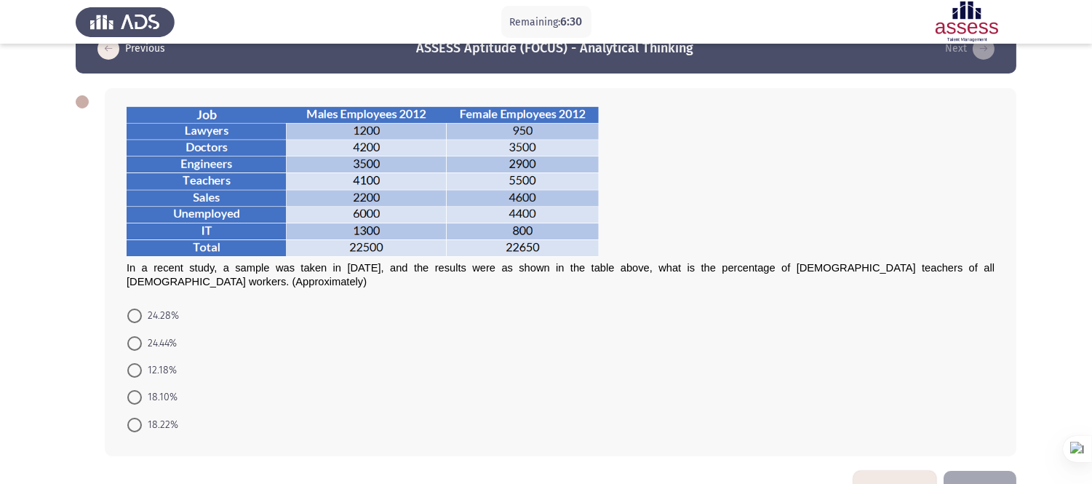
scroll to position [35, 0]
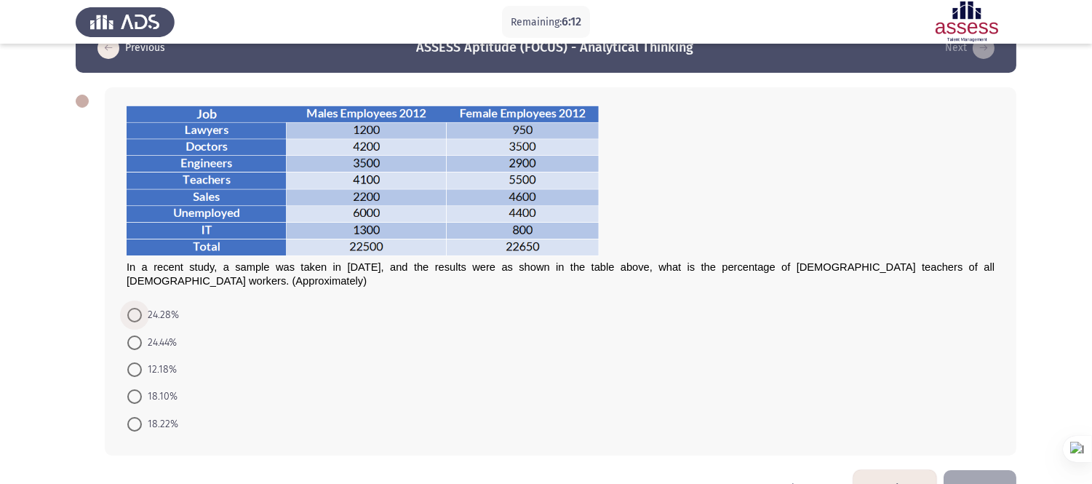
click at [138, 308] on span at bounding box center [134, 315] width 15 height 15
click at [138, 308] on input "24.28%" at bounding box center [134, 315] width 15 height 15
radio input "true"
click at [972, 435] on button "Next" at bounding box center [979, 486] width 73 height 37
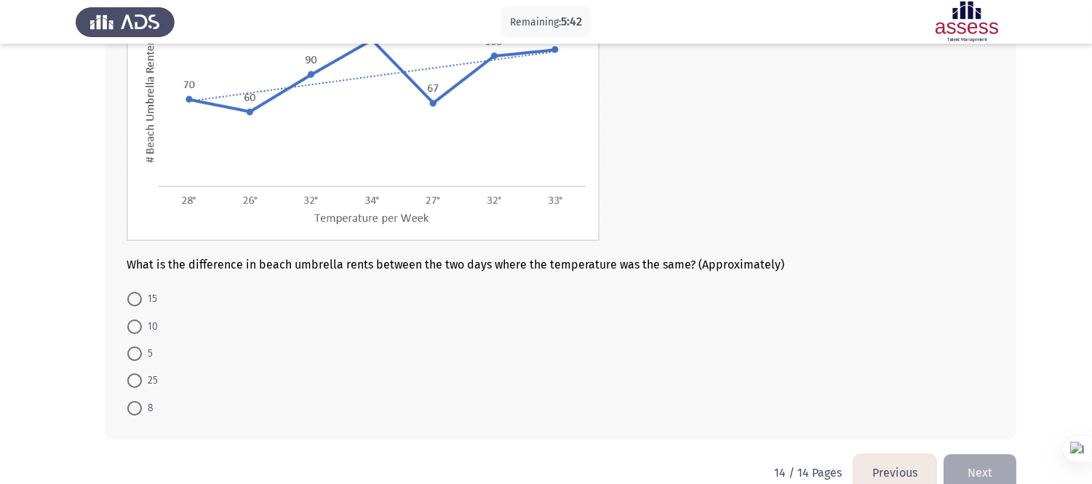
scroll to position [175, 0]
click at [146, 375] on span "25" at bounding box center [150, 378] width 16 height 17
click at [142, 375] on input "25" at bounding box center [134, 379] width 15 height 15
radio input "true"
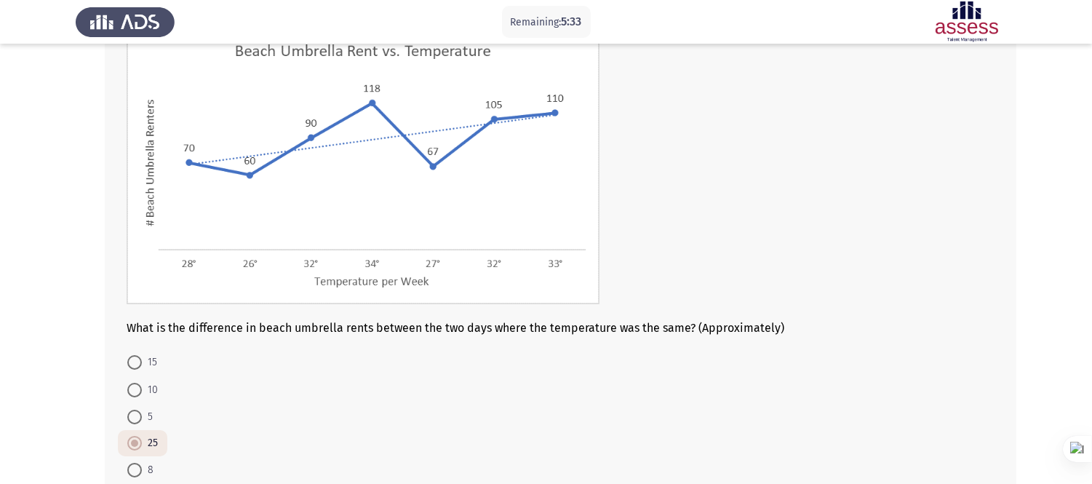
scroll to position [199, 0]
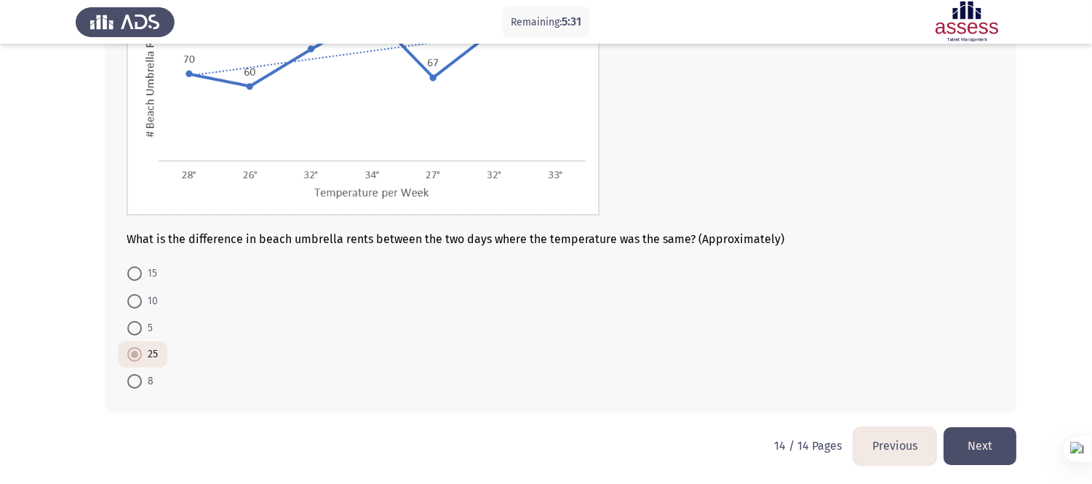
click at [864, 435] on button "Previous" at bounding box center [894, 445] width 83 height 37
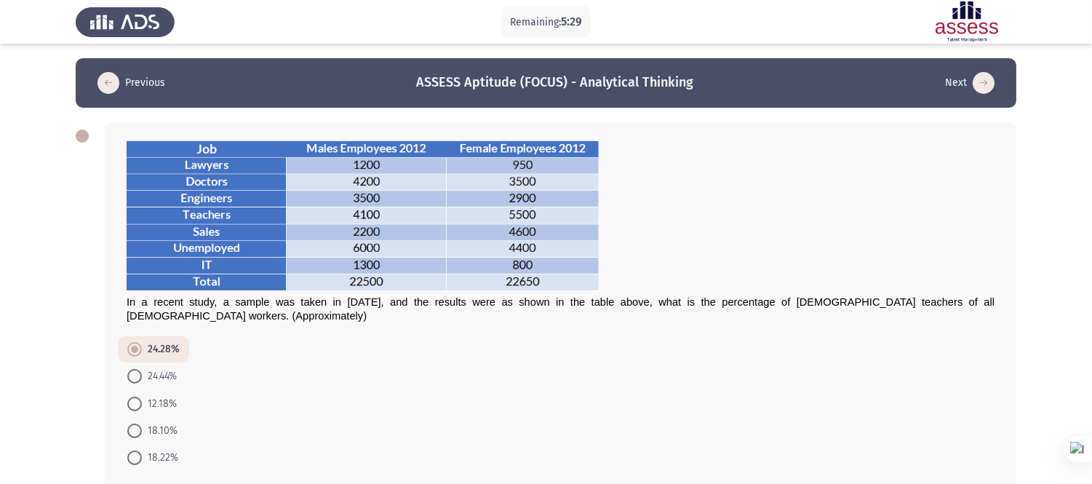
scroll to position [63, 0]
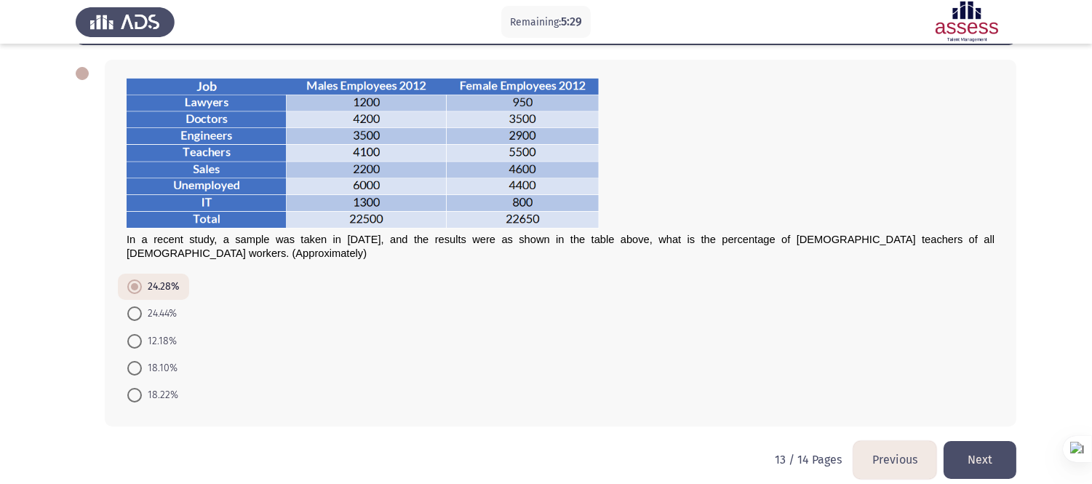
click at [864, 435] on button "Previous" at bounding box center [894, 459] width 83 height 37
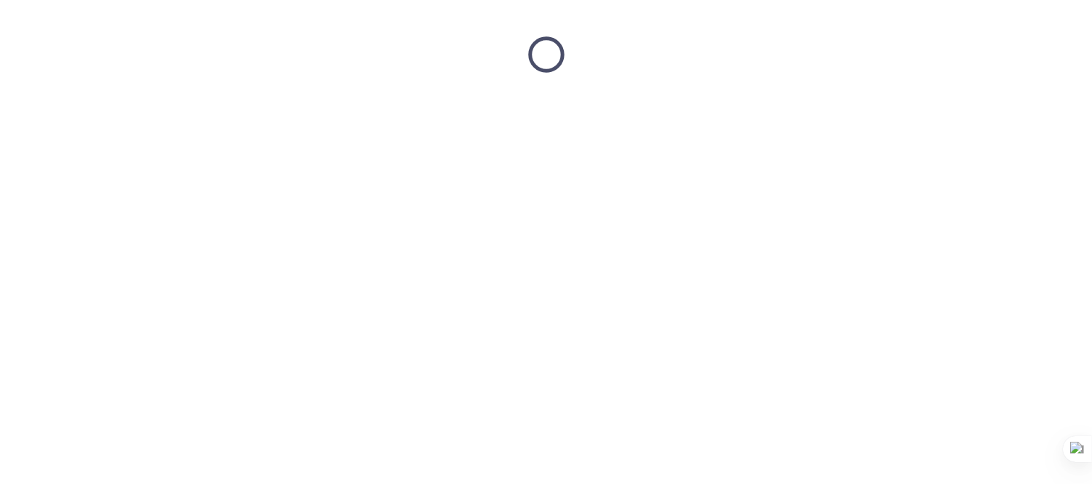
scroll to position [0, 0]
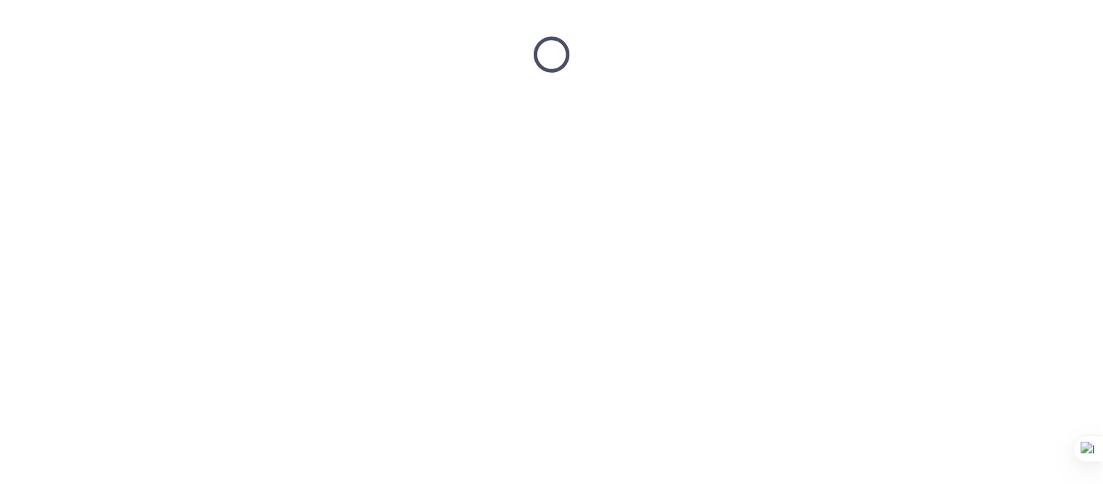
click at [864, 109] on html at bounding box center [551, 54] width 1103 height 109
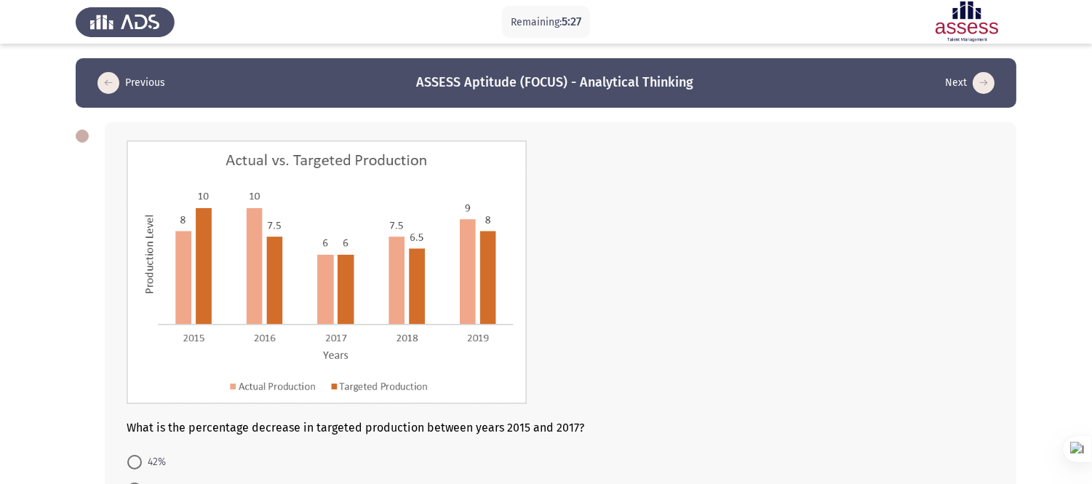
scroll to position [189, 0]
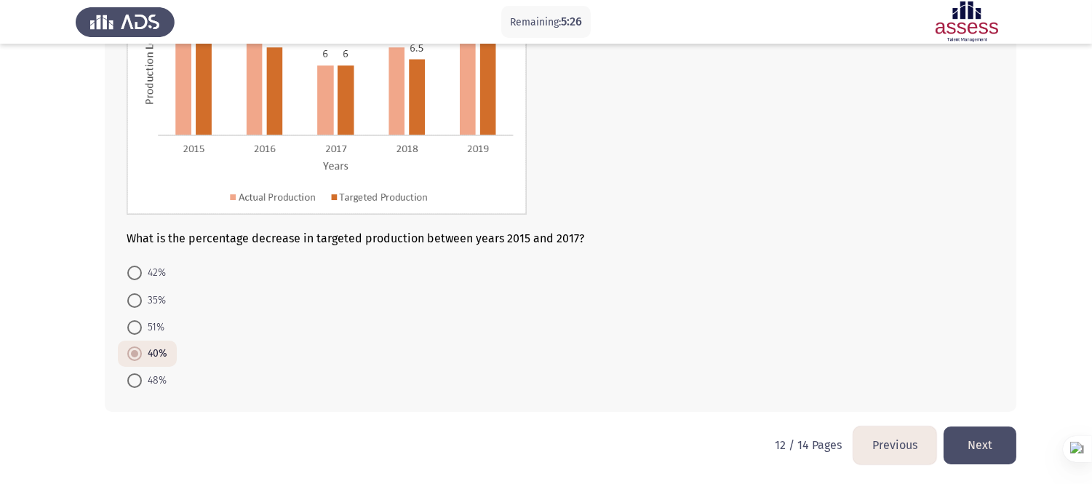
click at [864, 435] on button "Previous" at bounding box center [894, 444] width 83 height 37
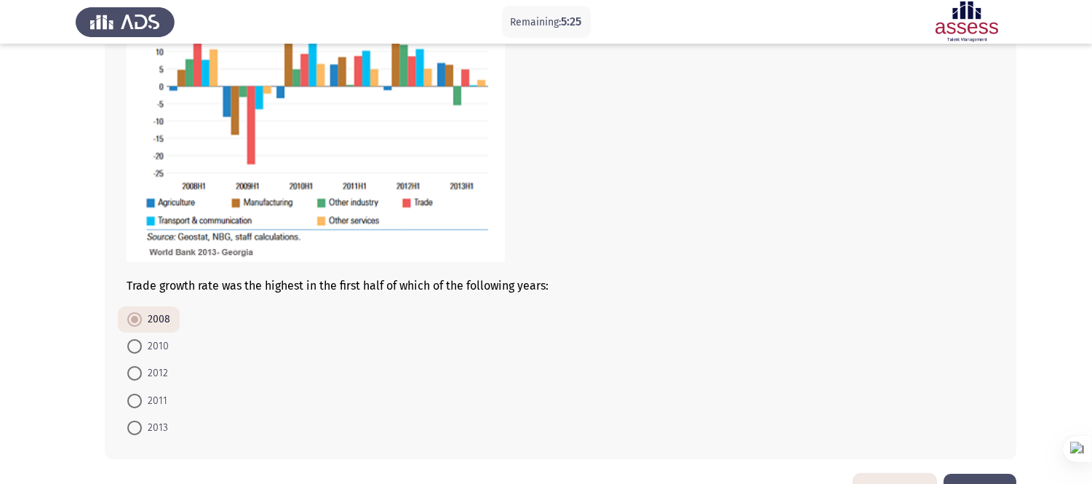
scroll to position [262, 0]
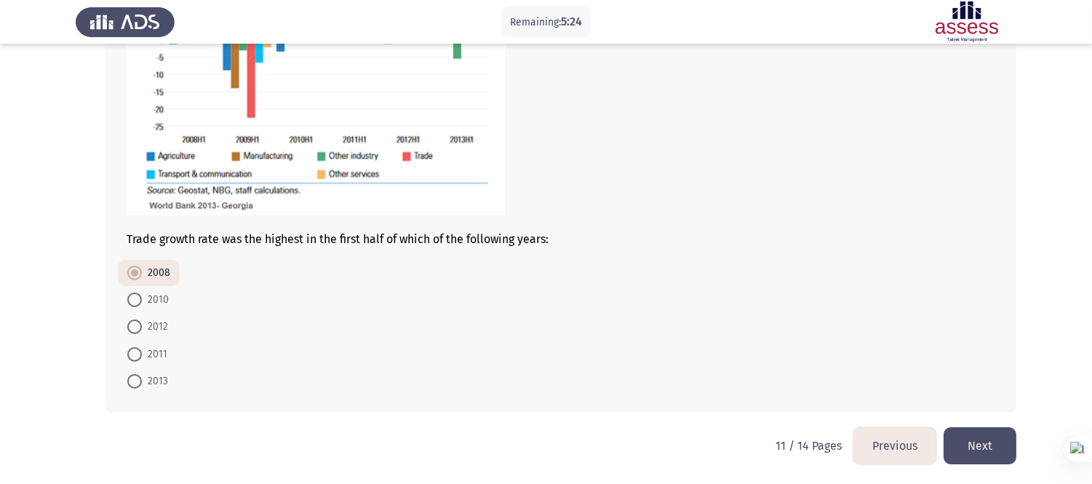
click at [864, 435] on button "Previous" at bounding box center [894, 445] width 83 height 37
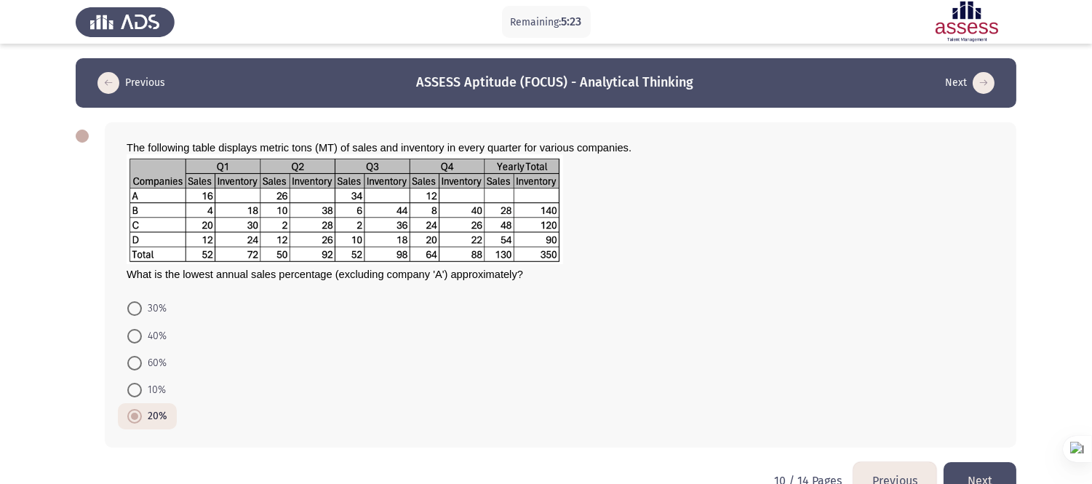
scroll to position [35, 0]
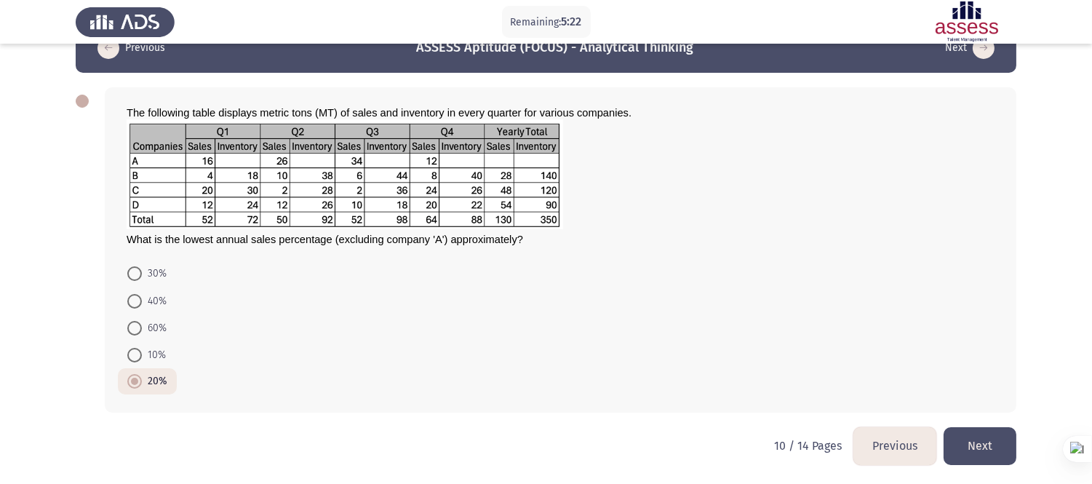
click at [864, 435] on button "Previous" at bounding box center [894, 445] width 83 height 37
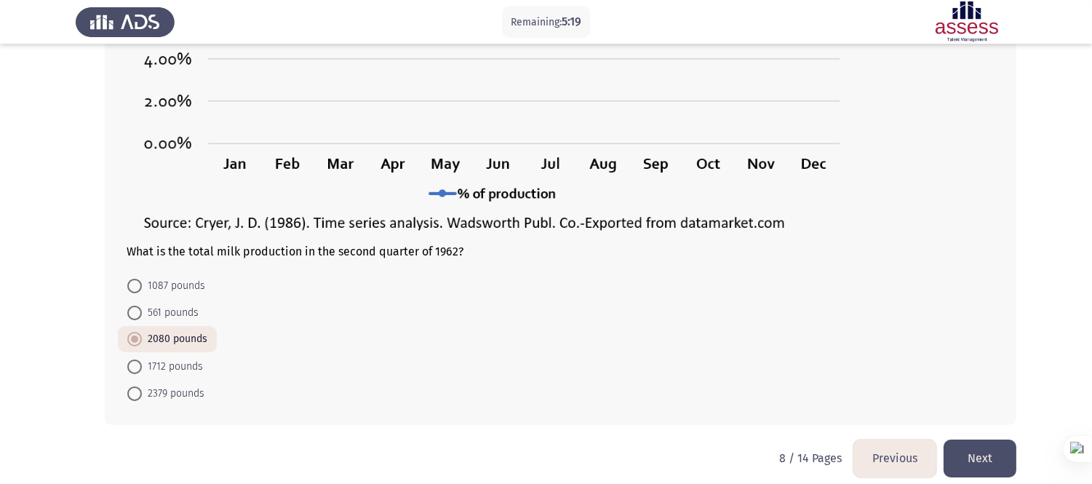
scroll to position [315, 0]
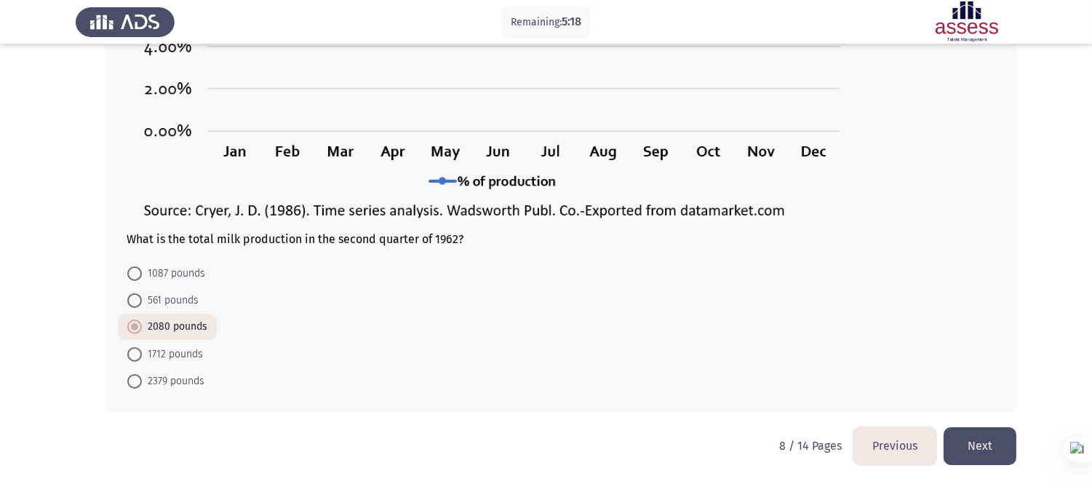
click at [875, 435] on button "Previous" at bounding box center [894, 445] width 83 height 37
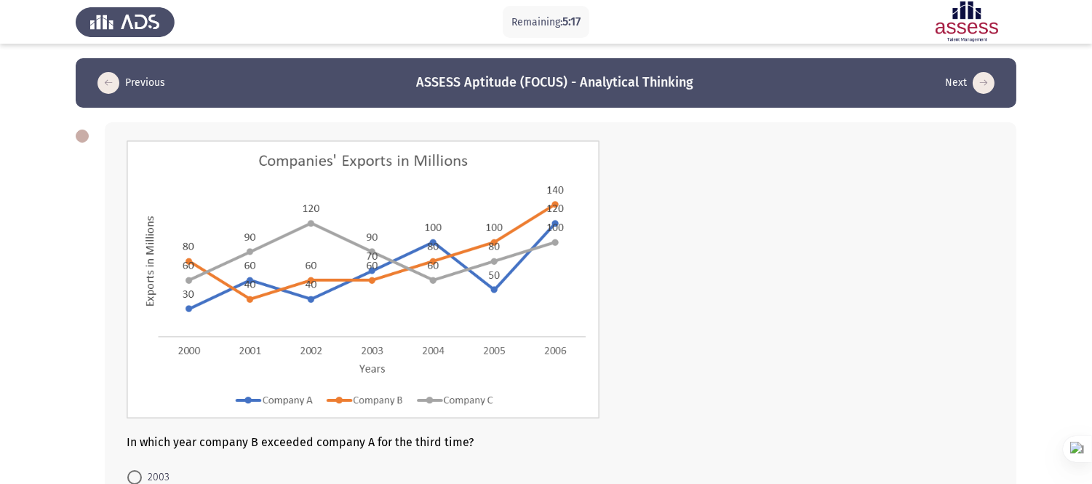
scroll to position [204, 0]
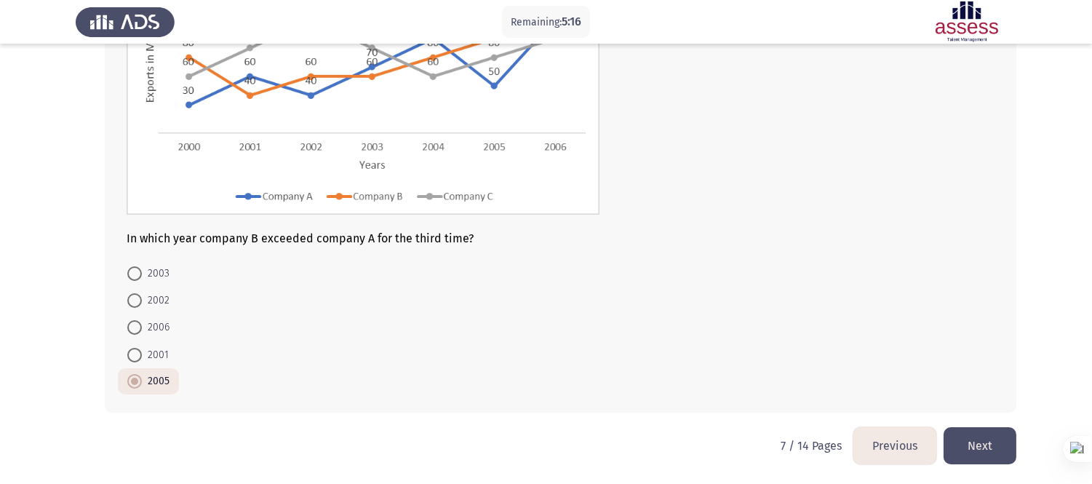
click at [875, 435] on button "Previous" at bounding box center [894, 445] width 83 height 37
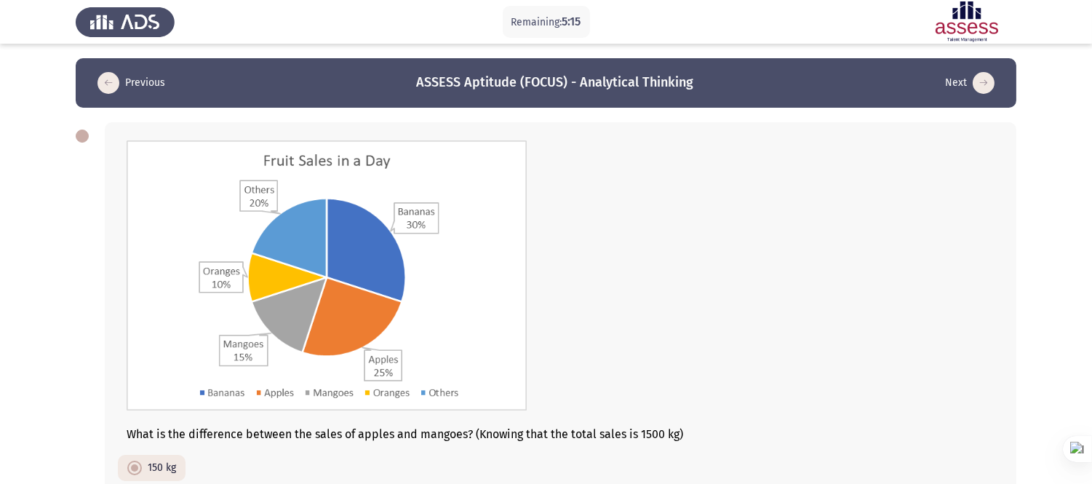
scroll to position [195, 0]
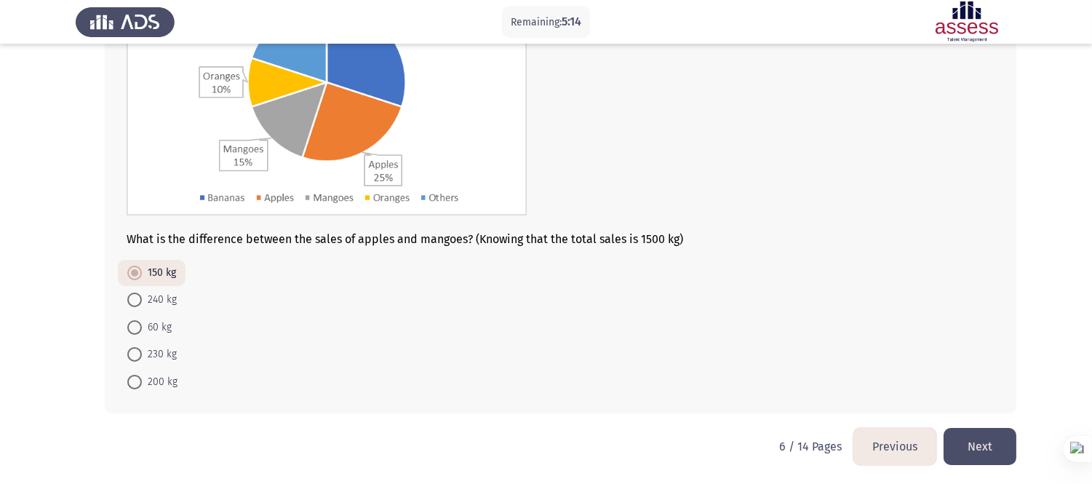
click at [875, 435] on button "Previous" at bounding box center [894, 446] width 83 height 37
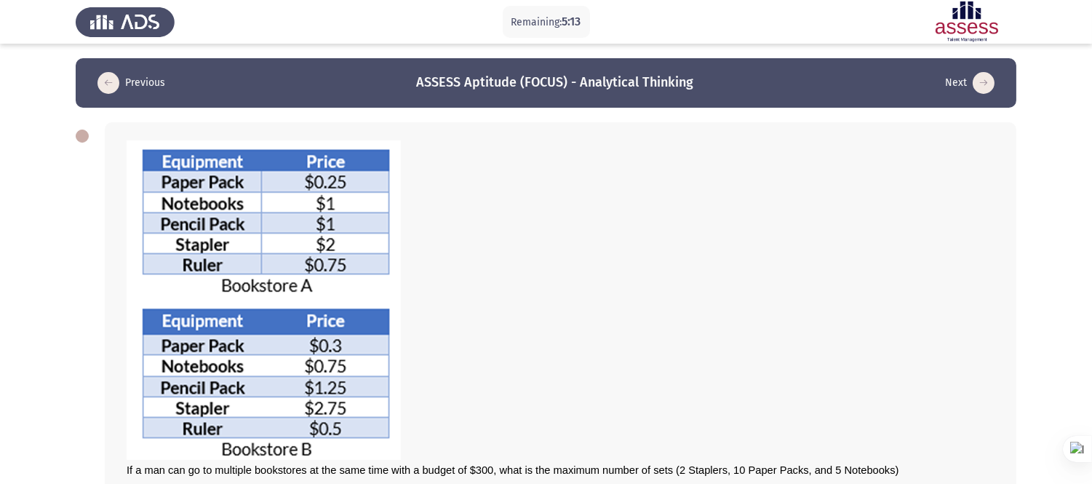
scroll to position [231, 0]
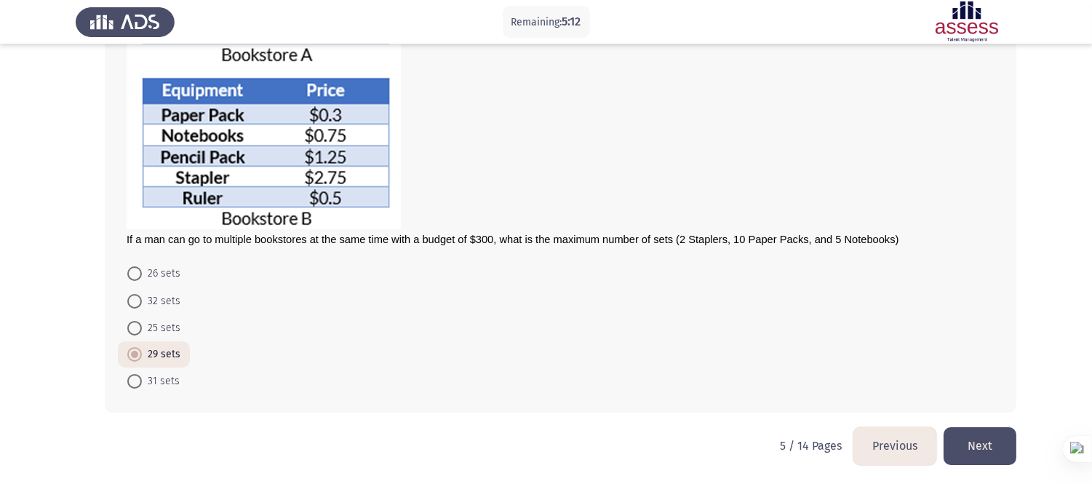
click at [875, 435] on button "Previous" at bounding box center [894, 445] width 83 height 37
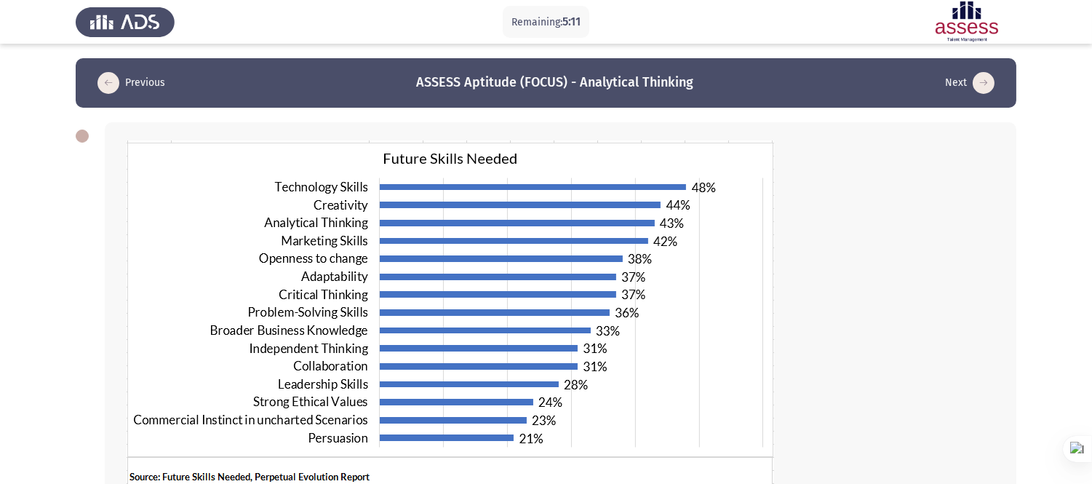
scroll to position [284, 0]
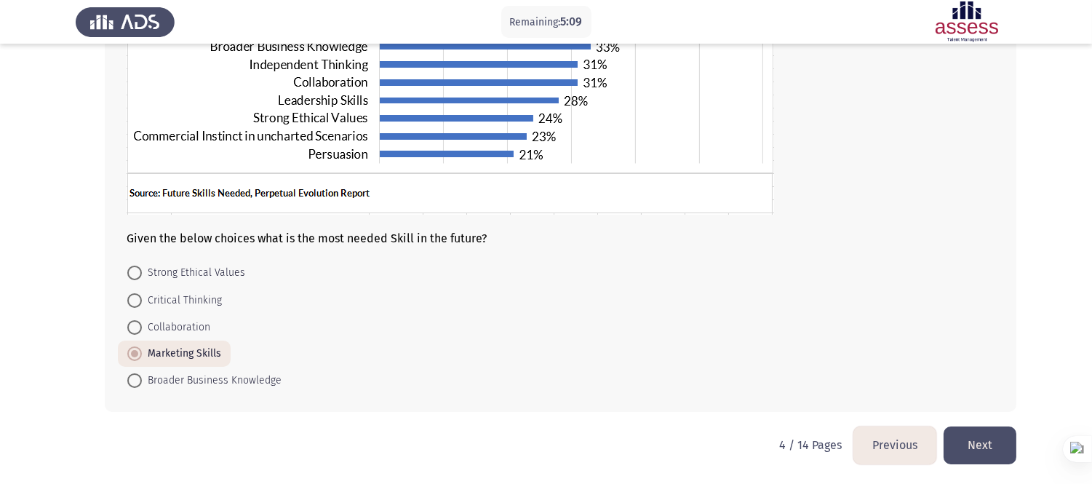
click at [887, 435] on button "Previous" at bounding box center [894, 444] width 83 height 37
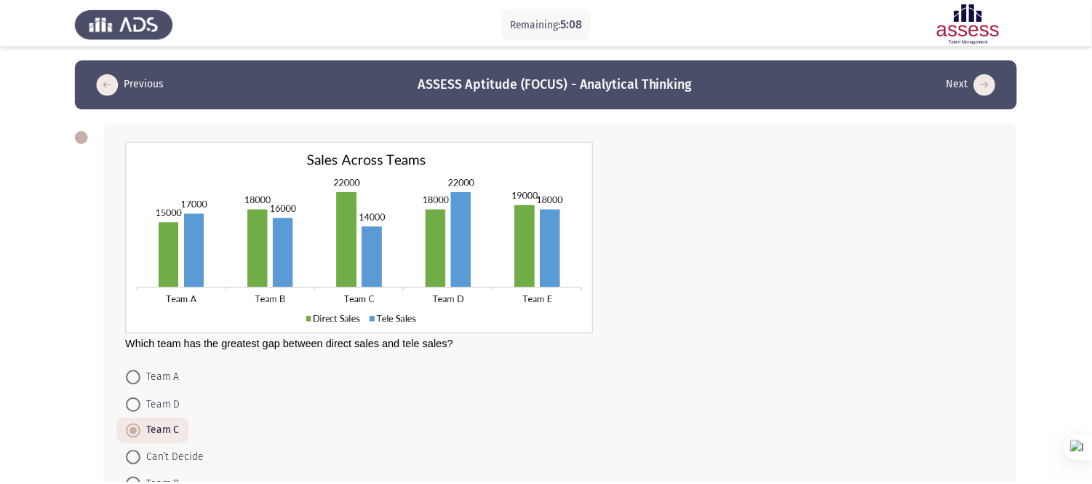
scroll to position [105, 0]
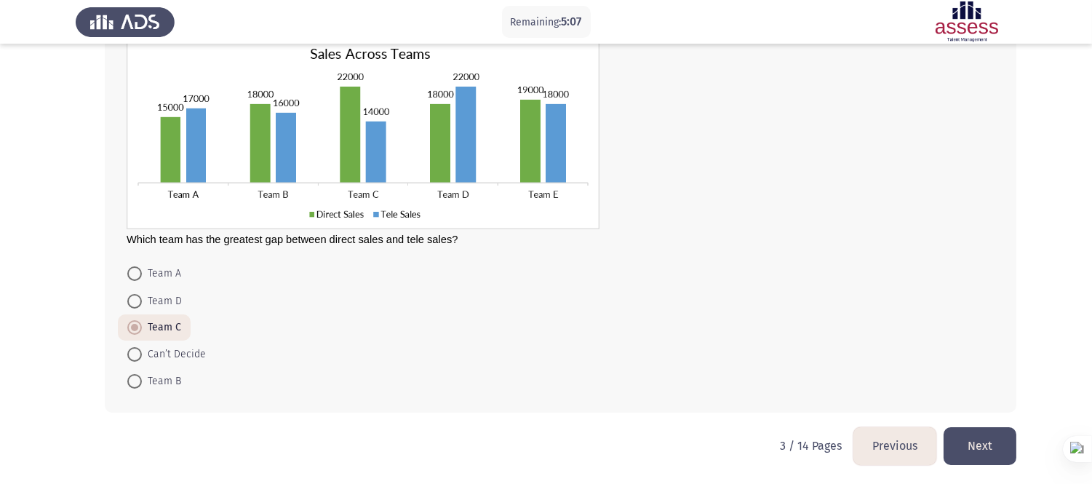
click at [887, 435] on button "Previous" at bounding box center [894, 445] width 83 height 37
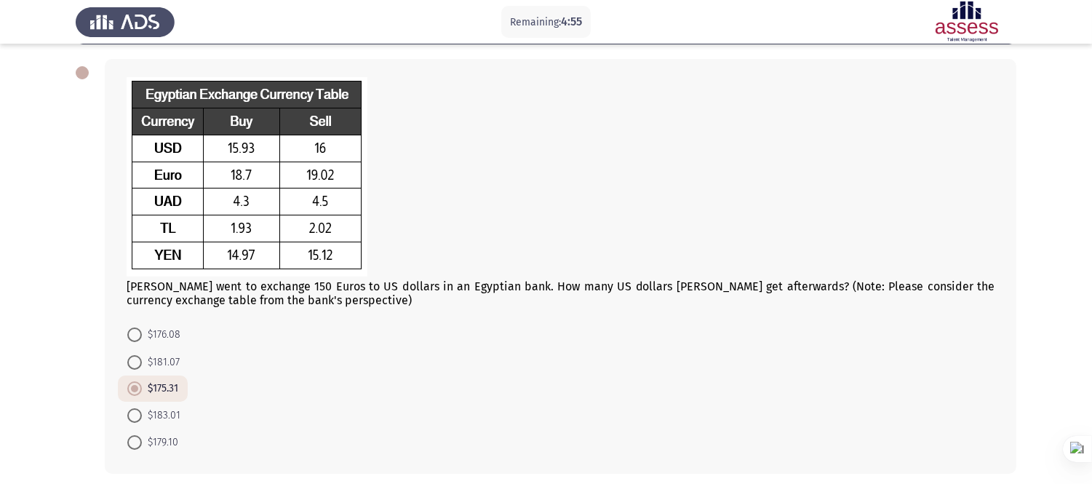
scroll to position [0, 0]
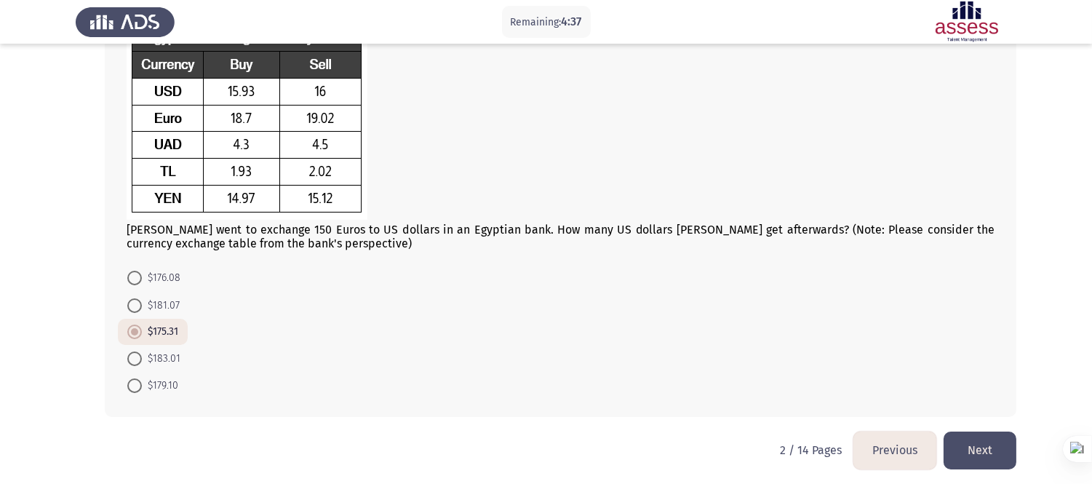
click at [862, 435] on button "Previous" at bounding box center [894, 449] width 83 height 37
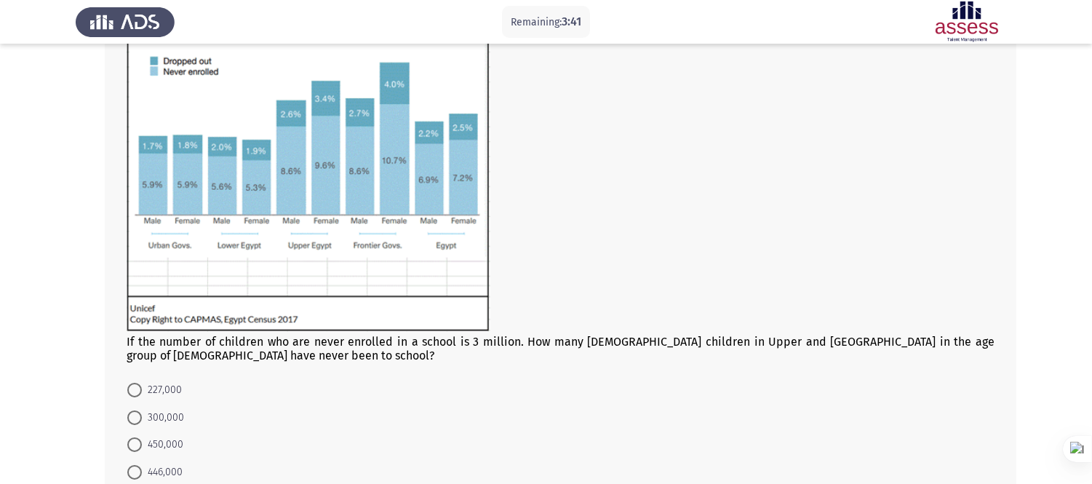
scroll to position [279, 0]
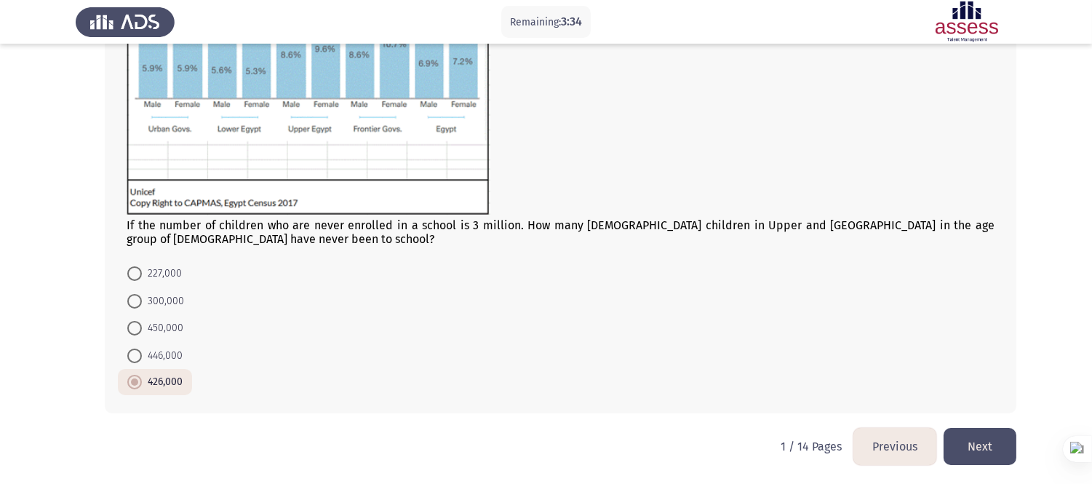
click at [987, 435] on button "Next" at bounding box center [979, 446] width 73 height 37
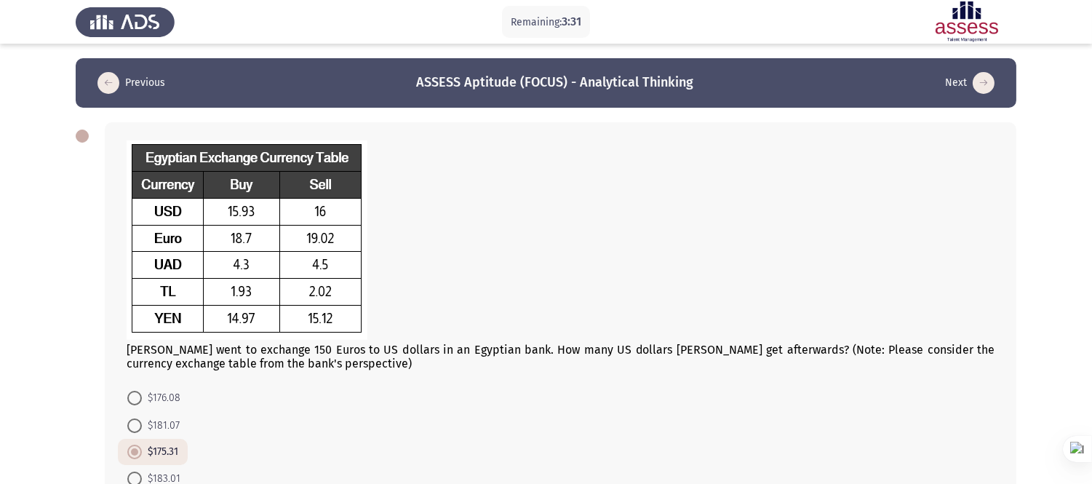
scroll to position [124, 0]
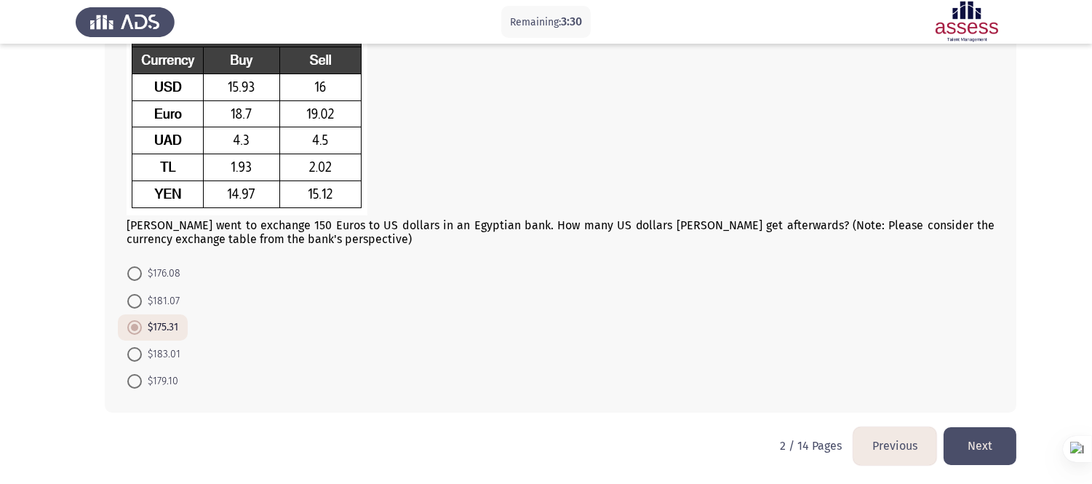
click at [993, 435] on button "Next" at bounding box center [979, 445] width 73 height 37
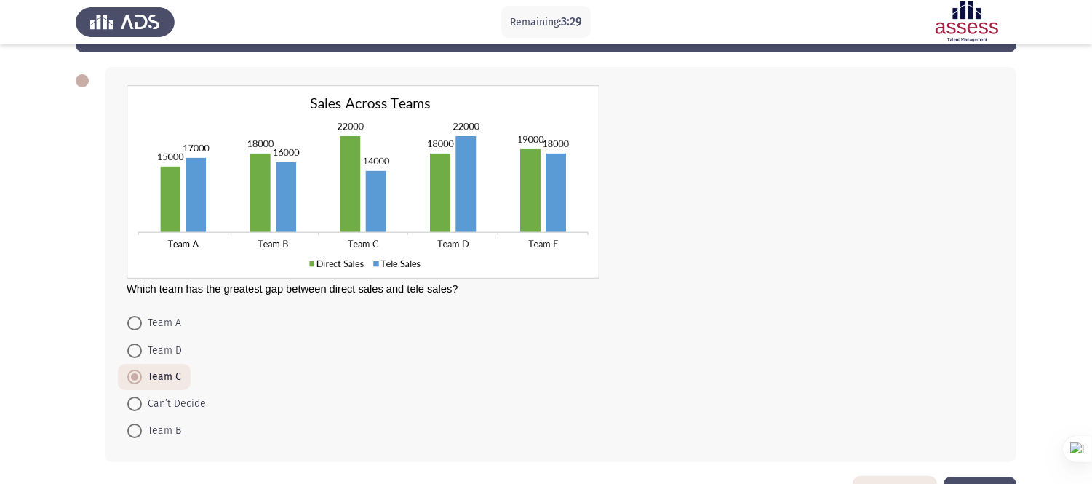
scroll to position [105, 0]
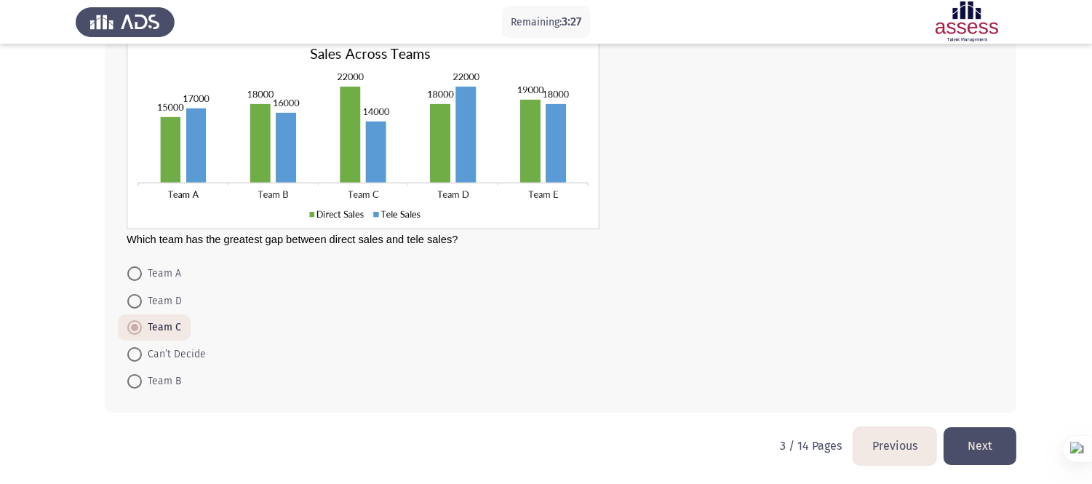
click at [970, 435] on button "Next" at bounding box center [979, 445] width 73 height 37
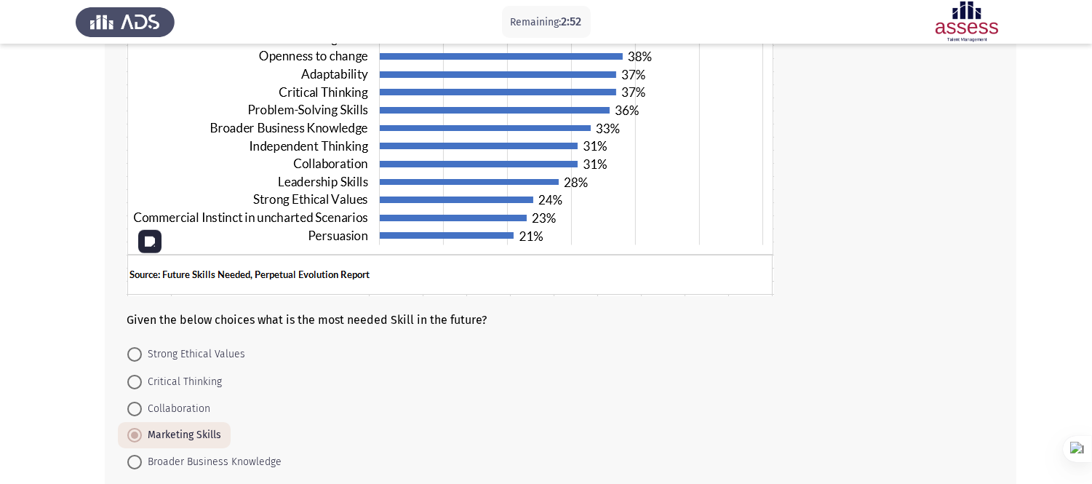
scroll to position [284, 0]
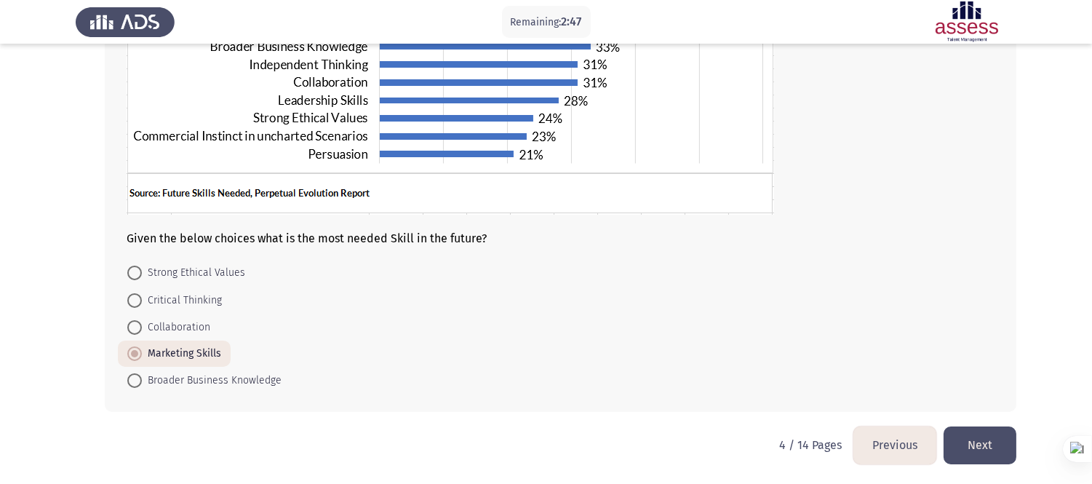
click at [967, 434] on button "Next" at bounding box center [979, 444] width 73 height 37
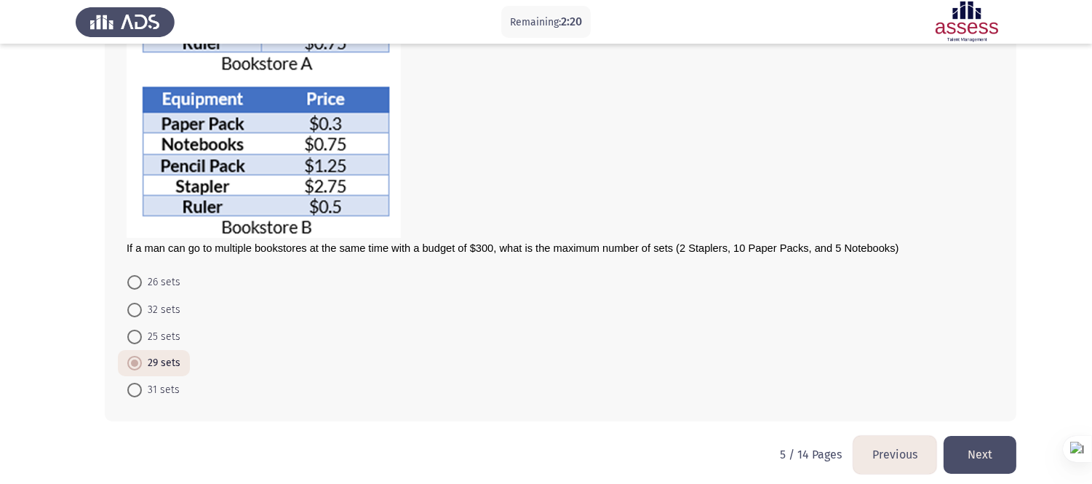
scroll to position [231, 0]
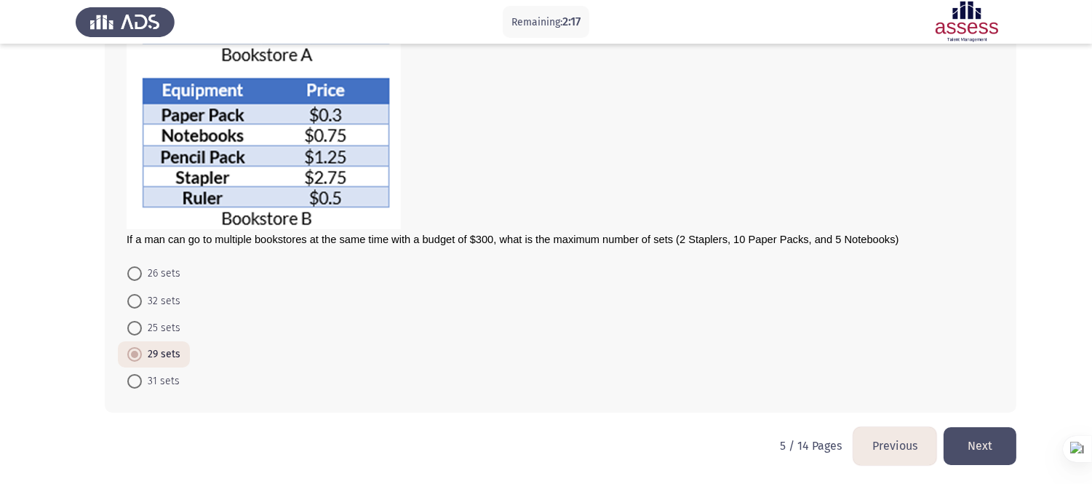
click at [873, 435] on button "Previous" at bounding box center [894, 445] width 83 height 37
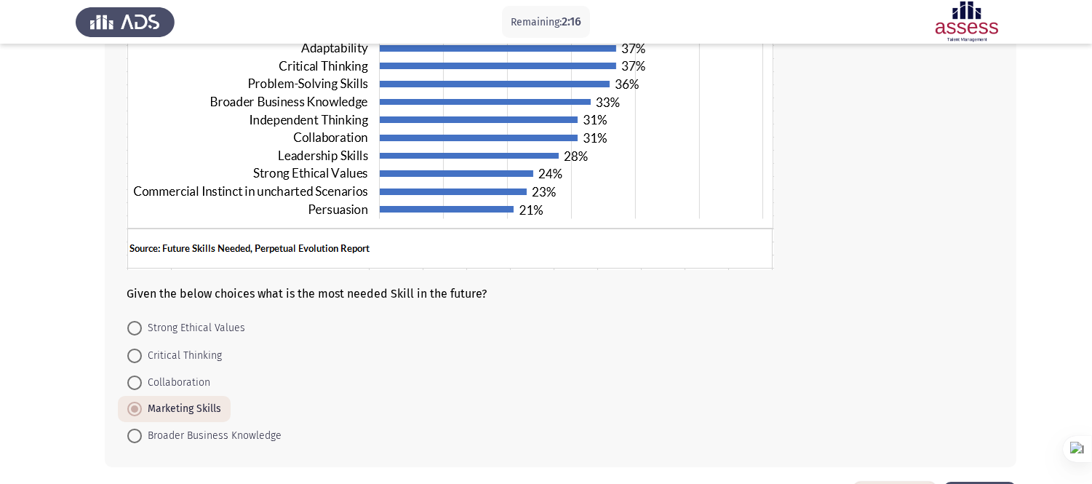
scroll to position [284, 0]
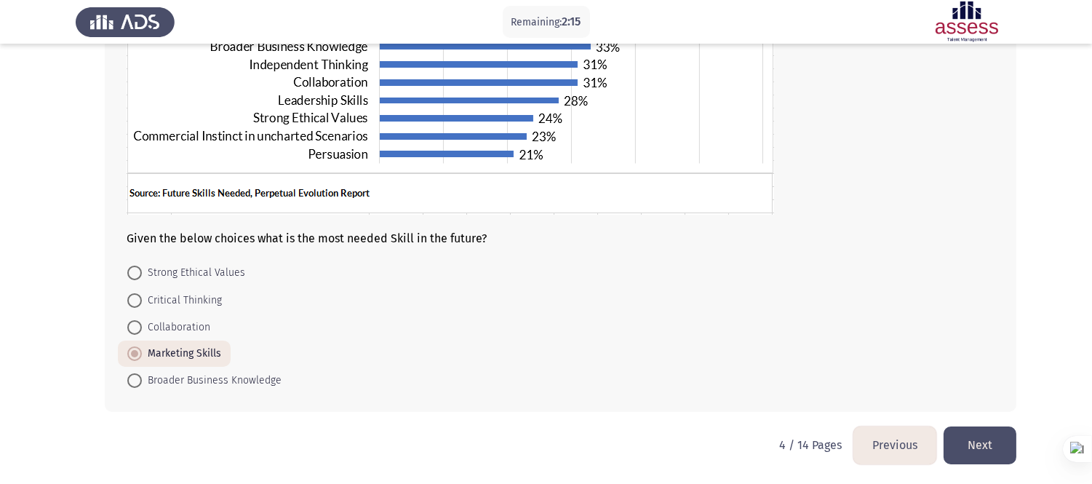
click at [884, 435] on button "Previous" at bounding box center [894, 444] width 83 height 37
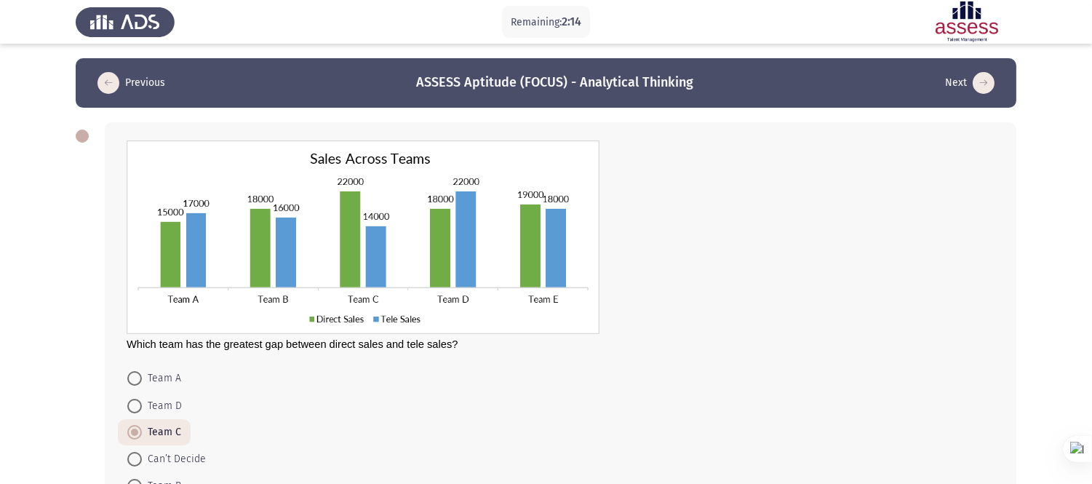
scroll to position [105, 0]
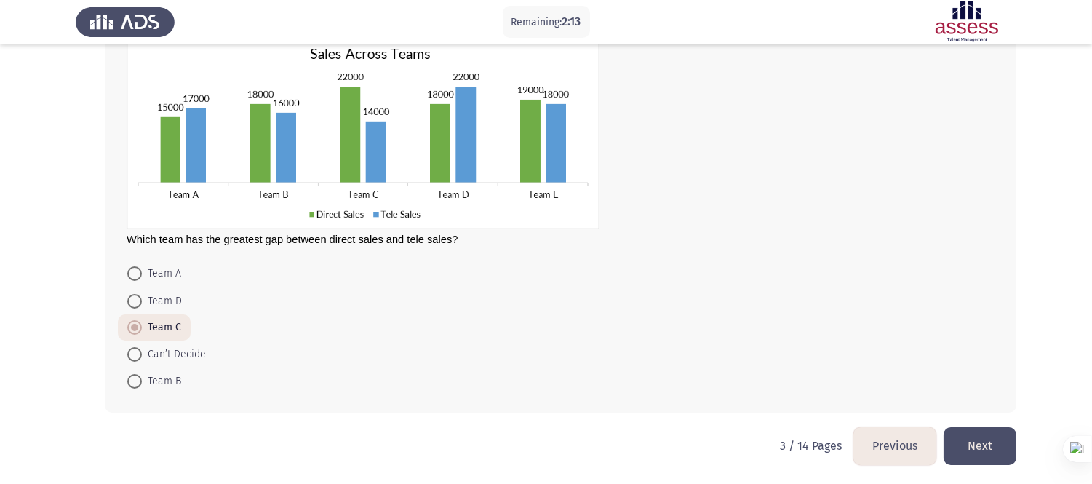
click at [884, 435] on button "Previous" at bounding box center [894, 445] width 83 height 37
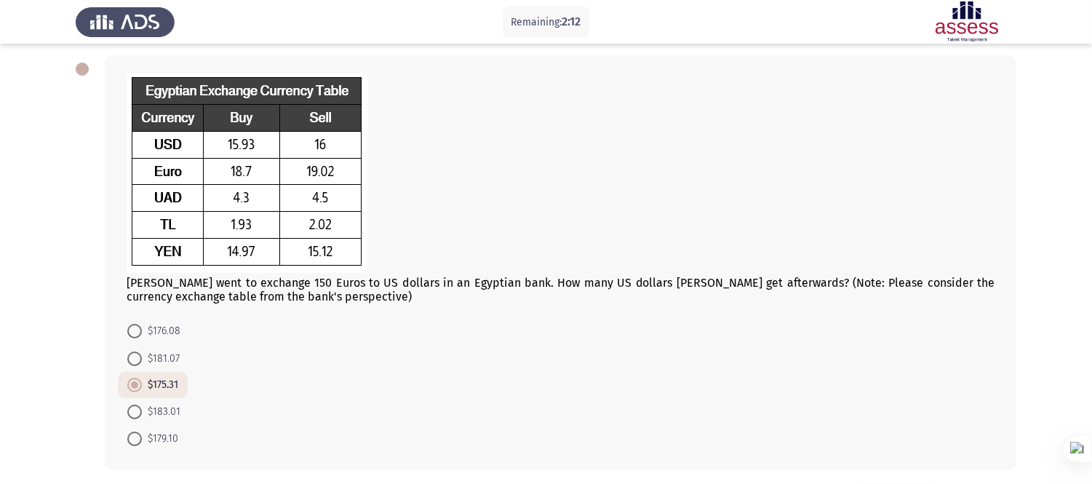
scroll to position [124, 0]
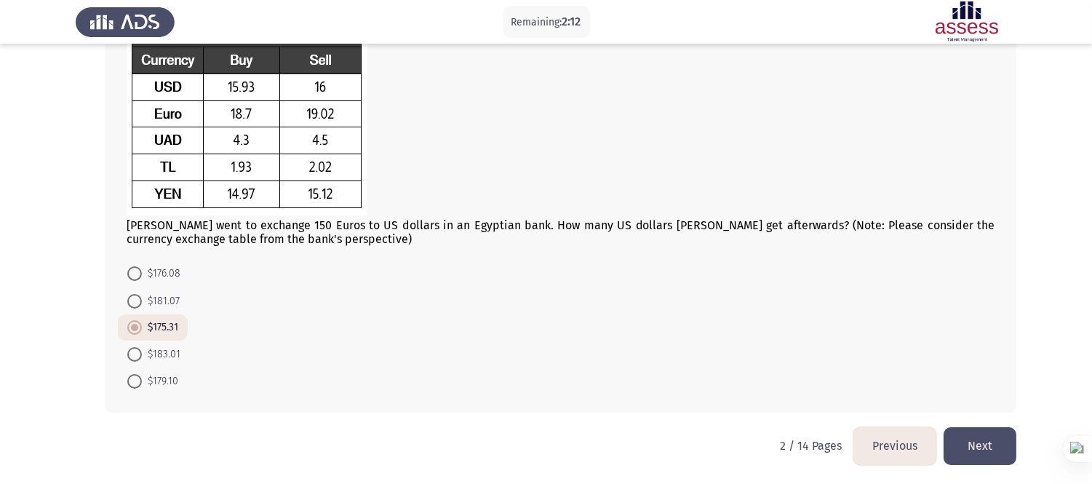
click at [885, 435] on button "Previous" at bounding box center [894, 445] width 83 height 37
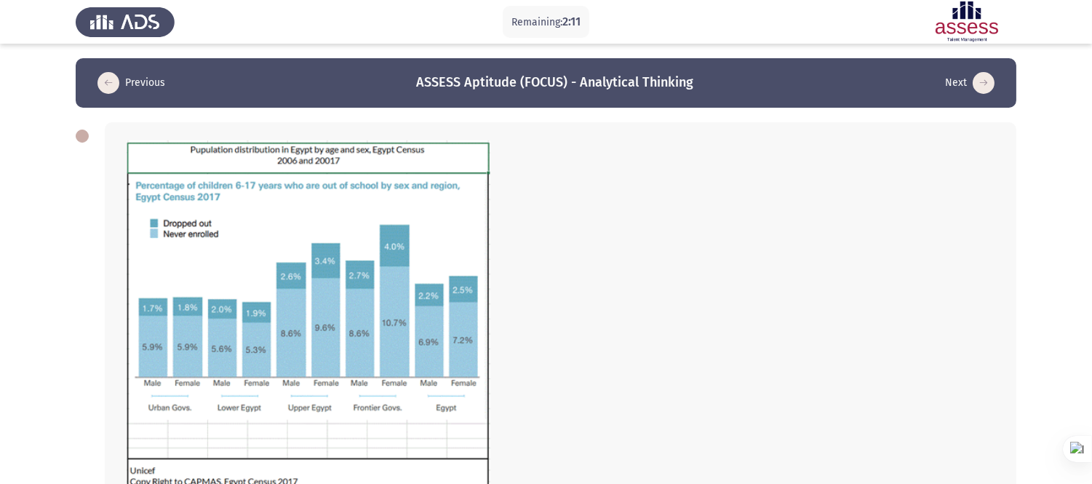
scroll to position [279, 0]
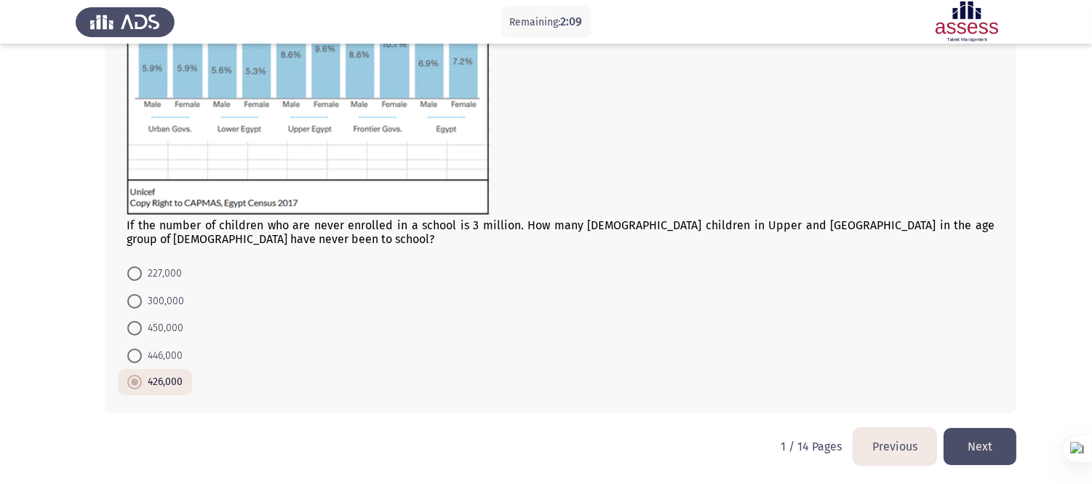
click at [971, 435] on button "Next" at bounding box center [979, 446] width 73 height 37
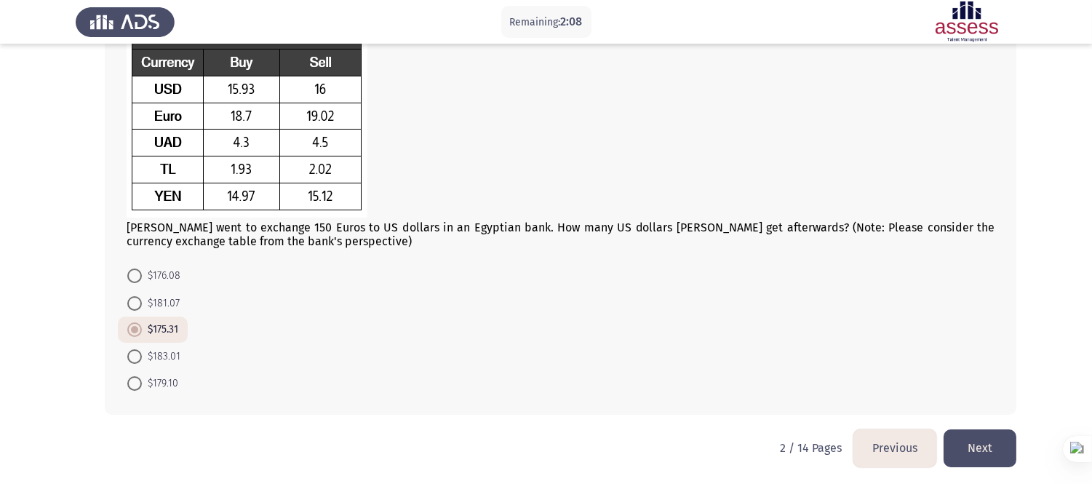
scroll to position [124, 0]
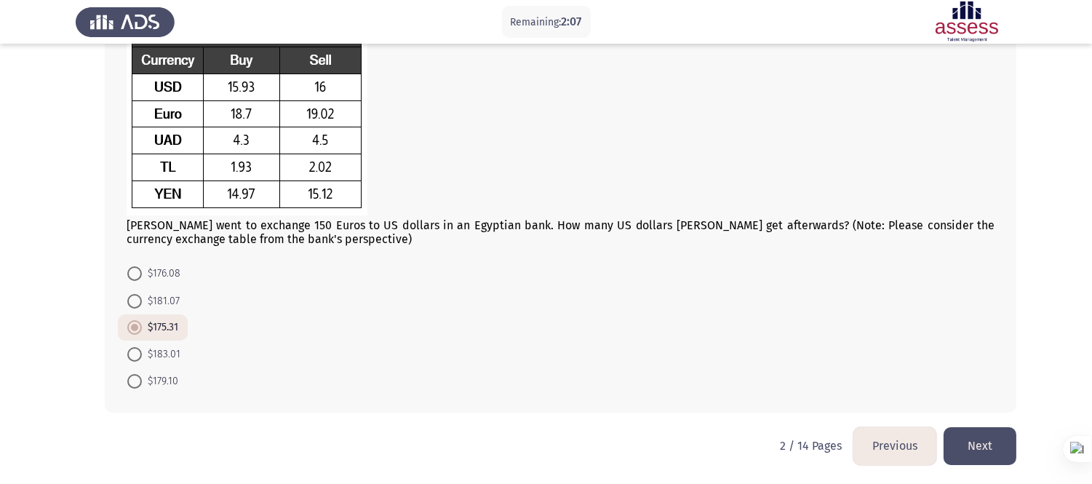
click at [983, 435] on button "Next" at bounding box center [979, 445] width 73 height 37
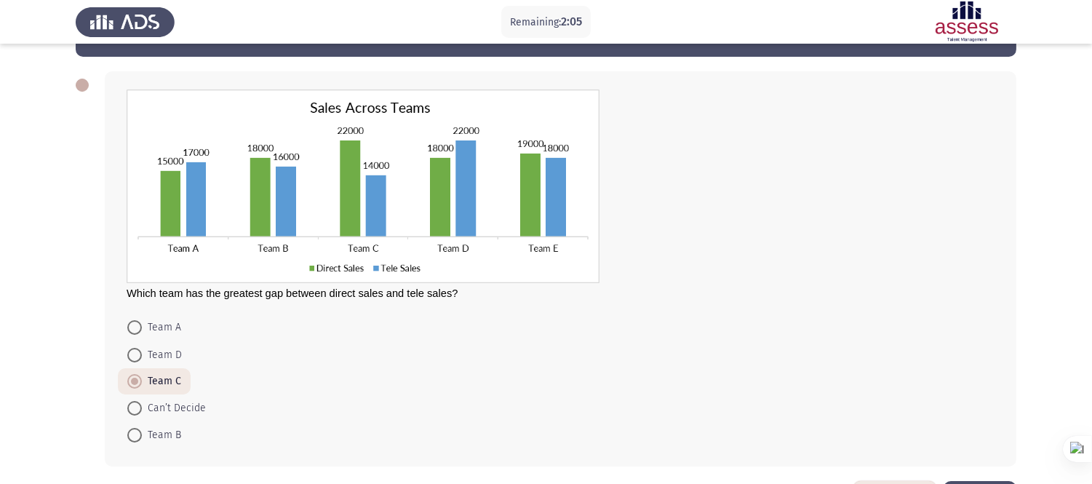
scroll to position [105, 0]
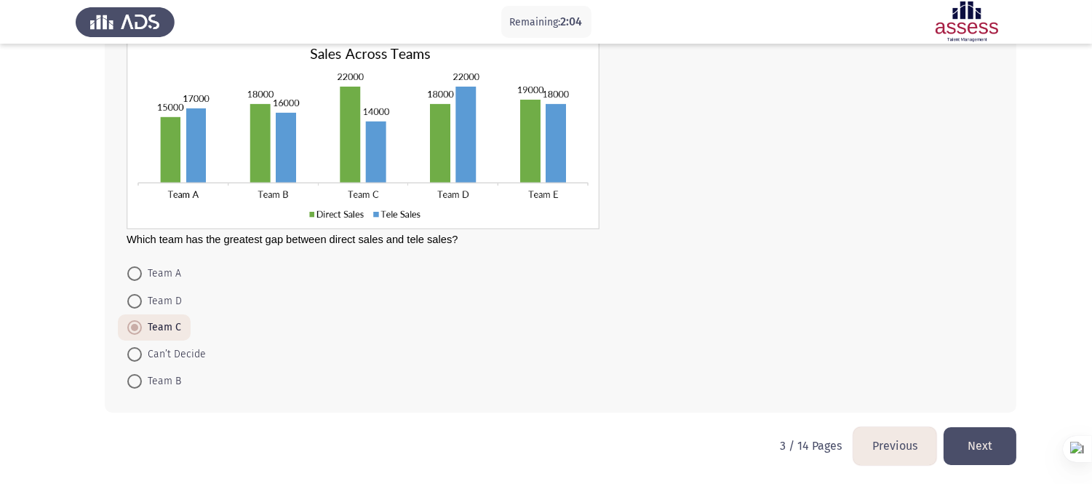
click at [980, 435] on button "Next" at bounding box center [979, 445] width 73 height 37
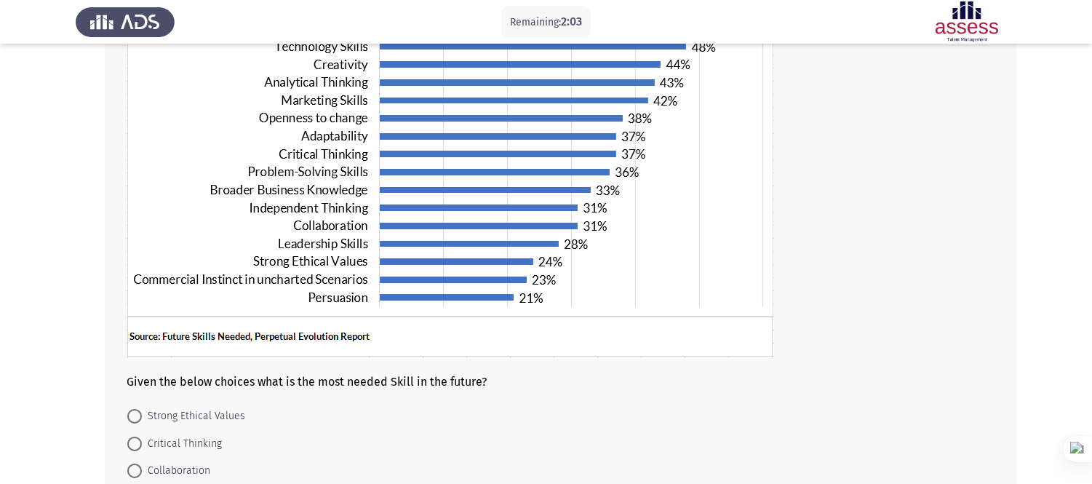
scroll to position [284, 0]
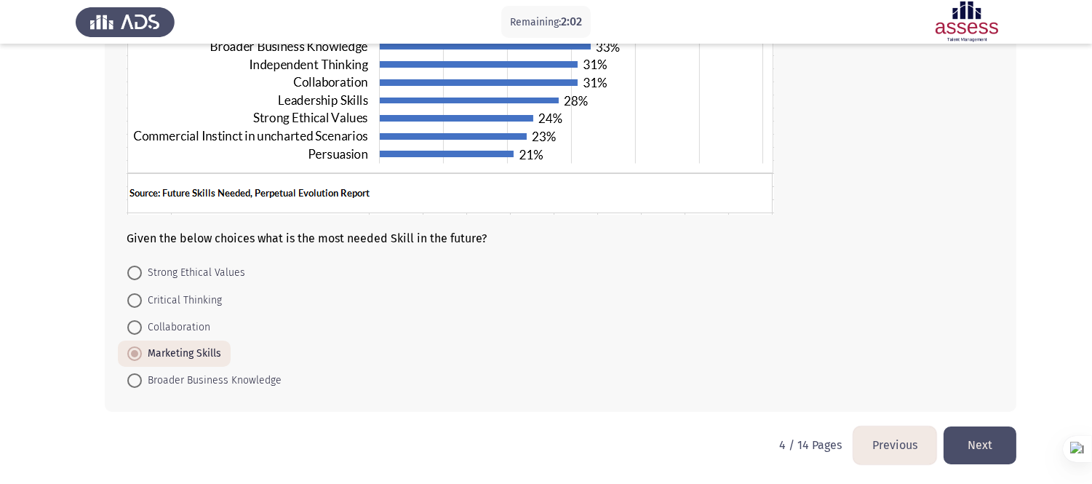
click at [987, 427] on button "Next" at bounding box center [979, 444] width 73 height 37
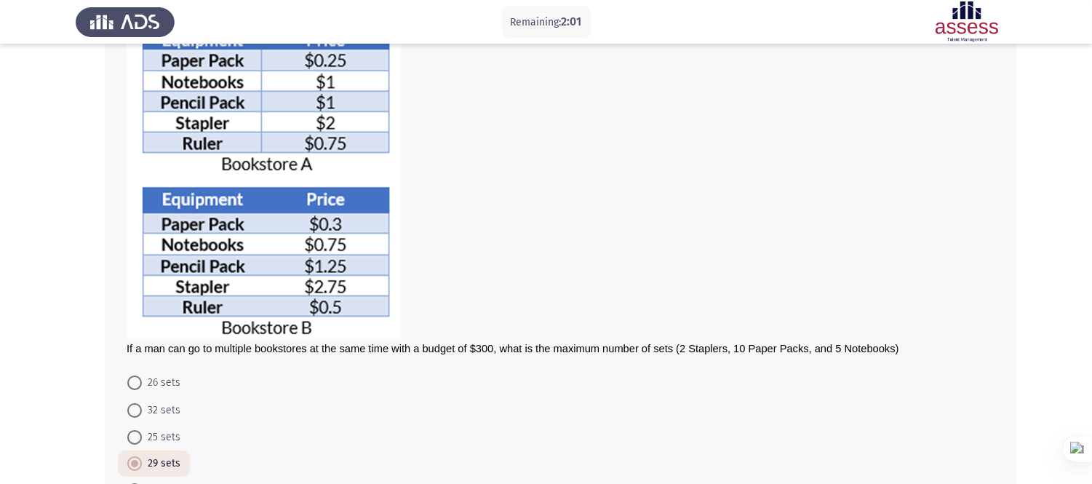
scroll to position [231, 0]
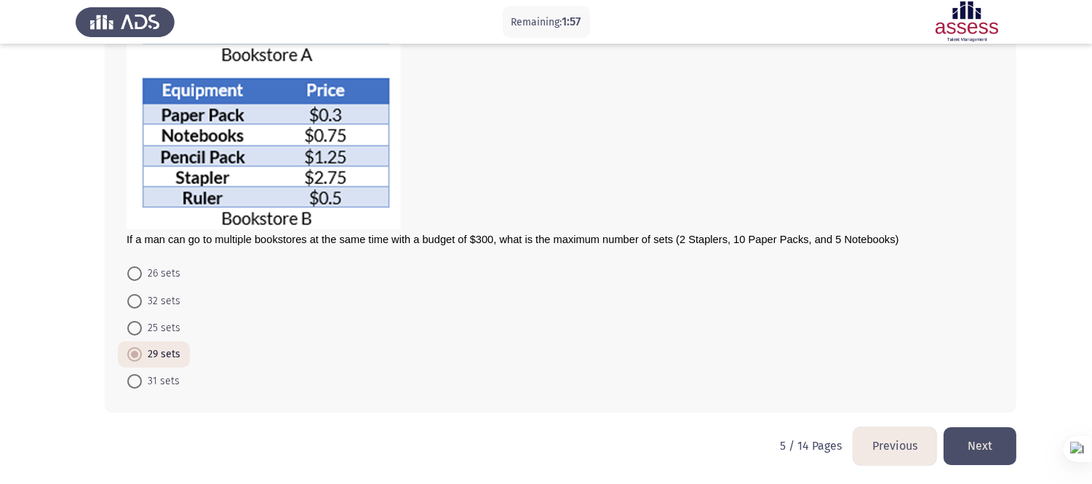
click at [991, 435] on button "Next" at bounding box center [979, 445] width 73 height 37
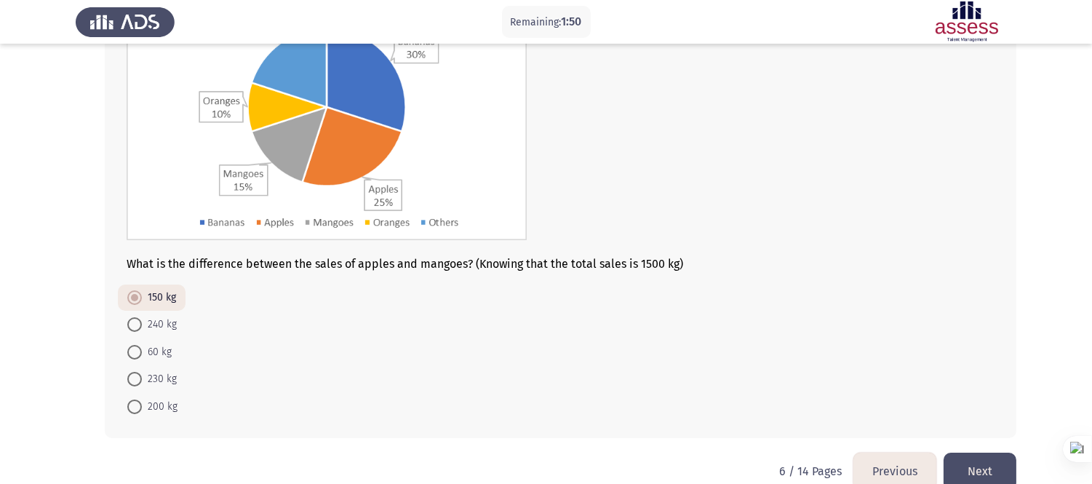
scroll to position [195, 0]
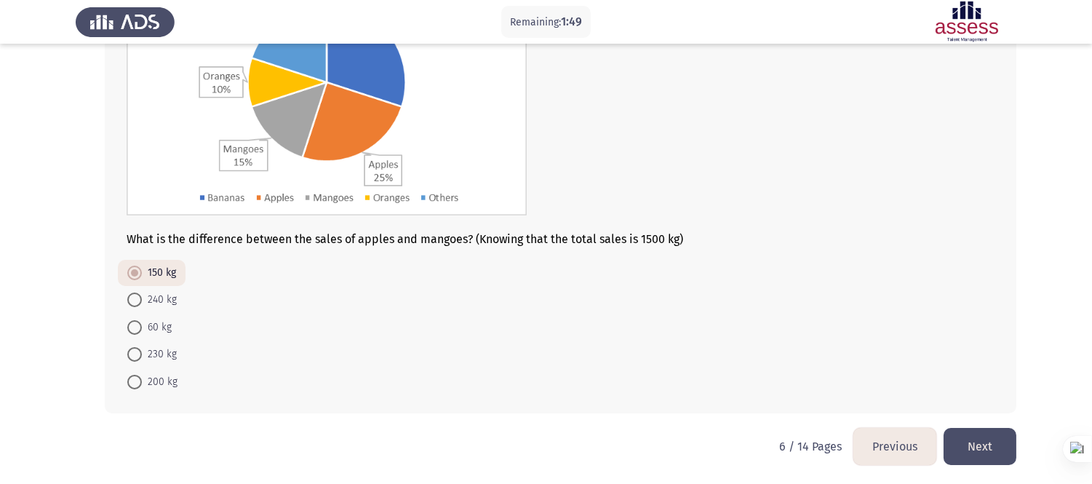
click at [988, 435] on button "Next" at bounding box center [979, 446] width 73 height 37
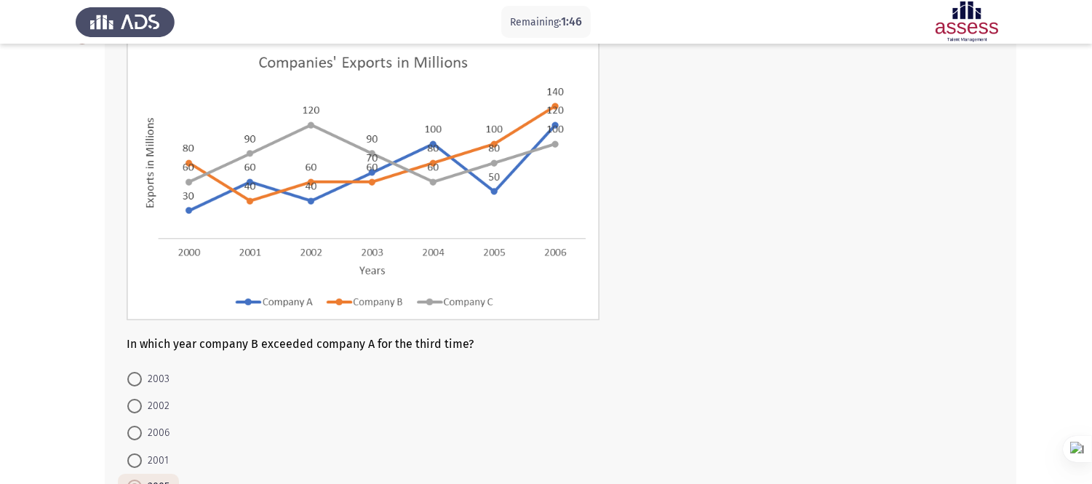
scroll to position [204, 0]
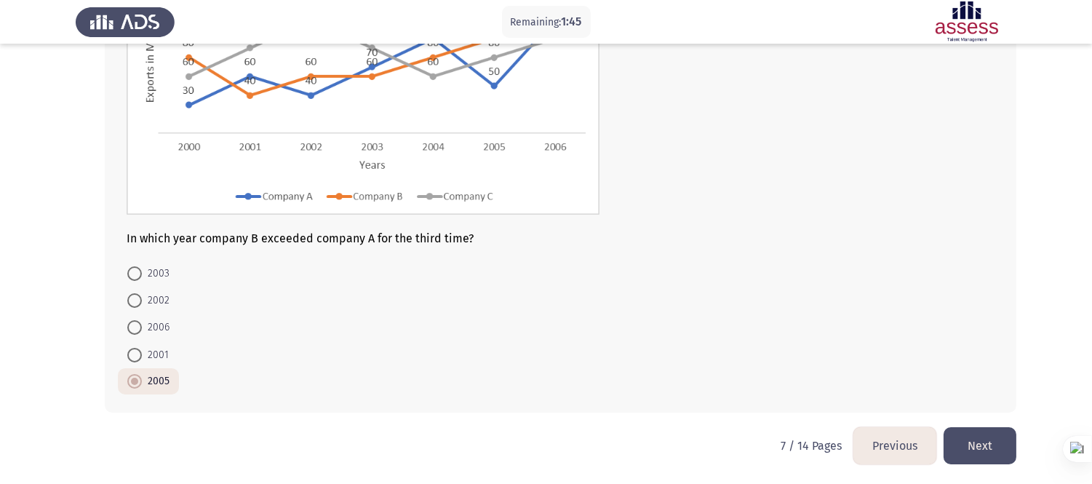
click at [983, 435] on button "Next" at bounding box center [979, 445] width 73 height 37
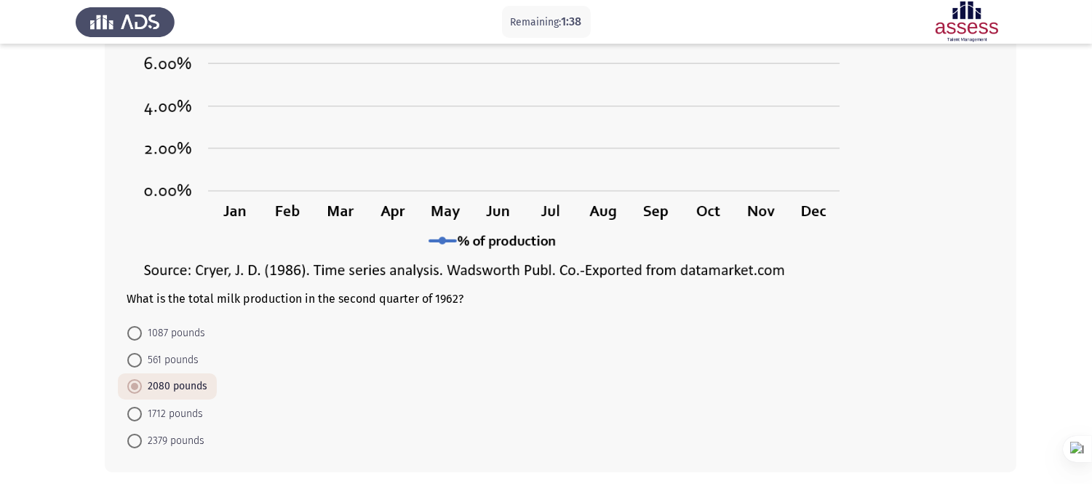
scroll to position [315, 0]
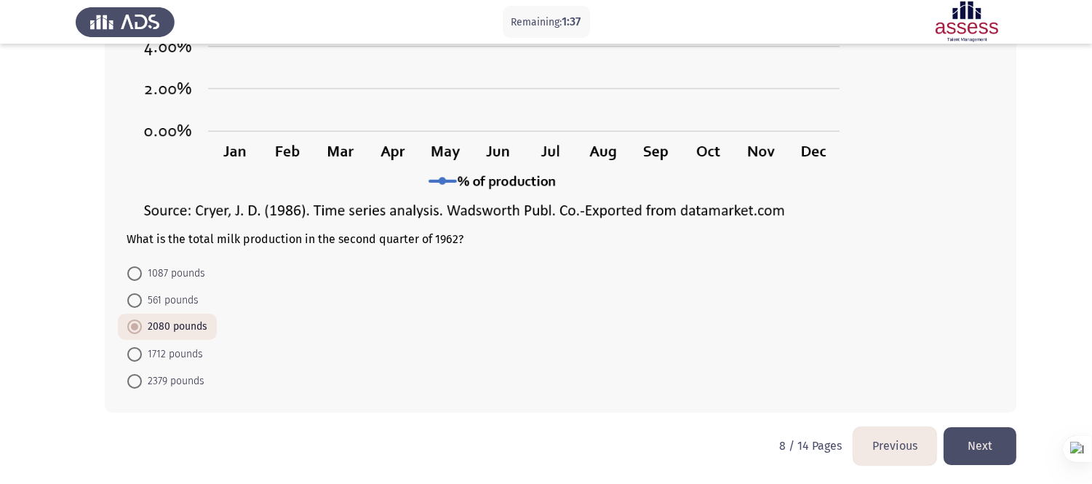
click at [991, 435] on button "Next" at bounding box center [979, 445] width 73 height 37
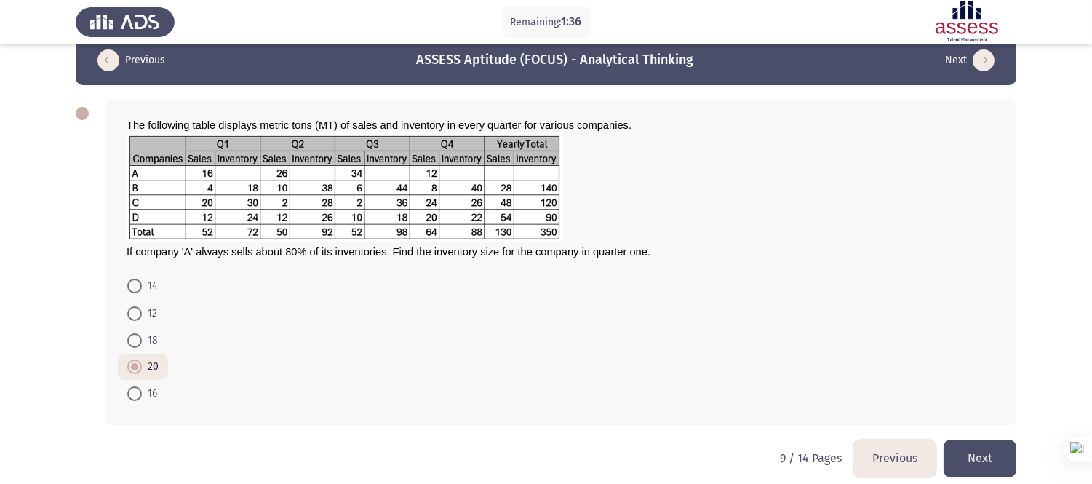
scroll to position [35, 0]
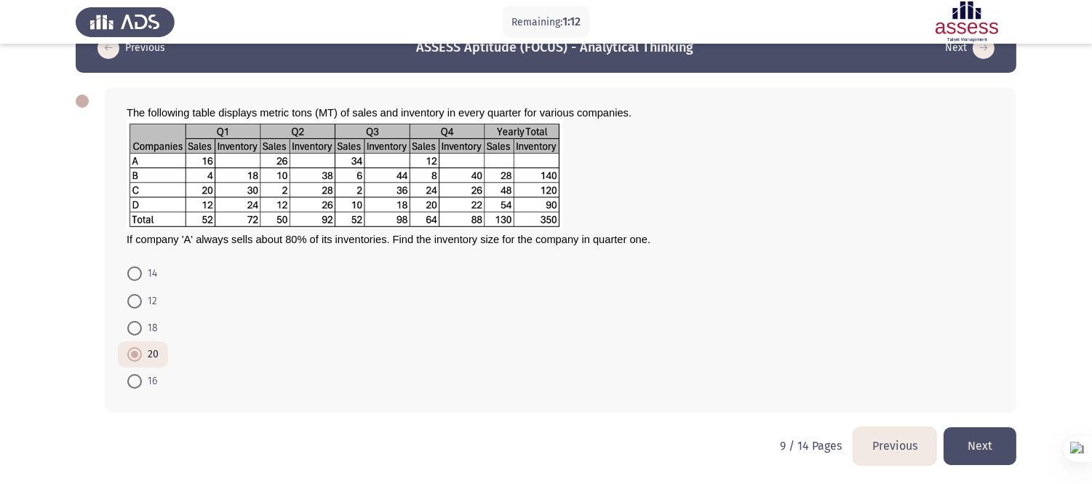
click at [976, 435] on button "Next" at bounding box center [979, 445] width 73 height 37
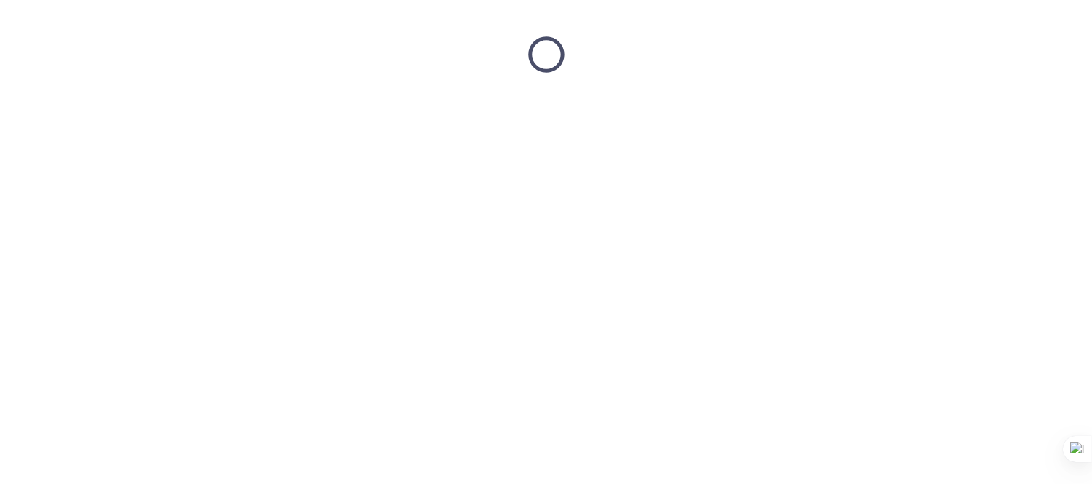
scroll to position [0, 0]
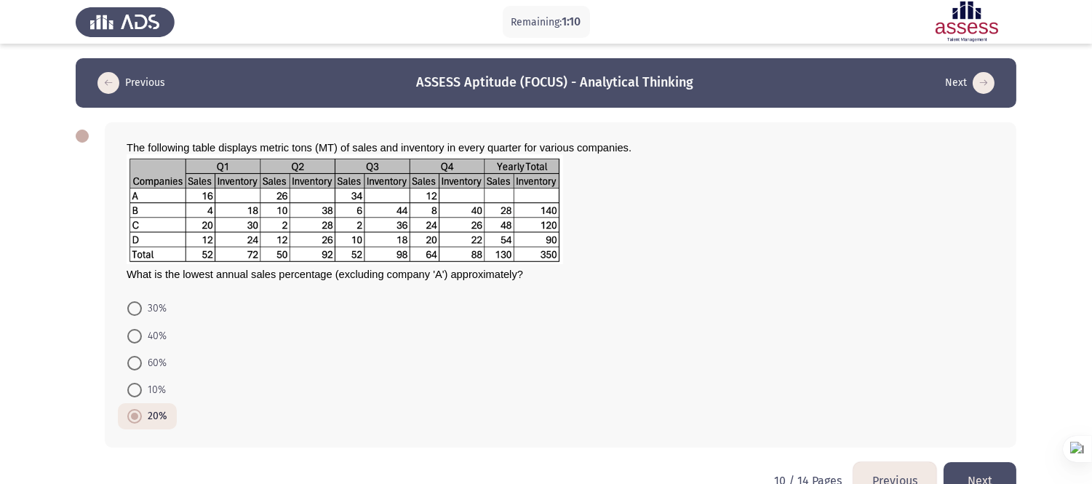
click at [993, 435] on button "Next" at bounding box center [979, 480] width 73 height 37
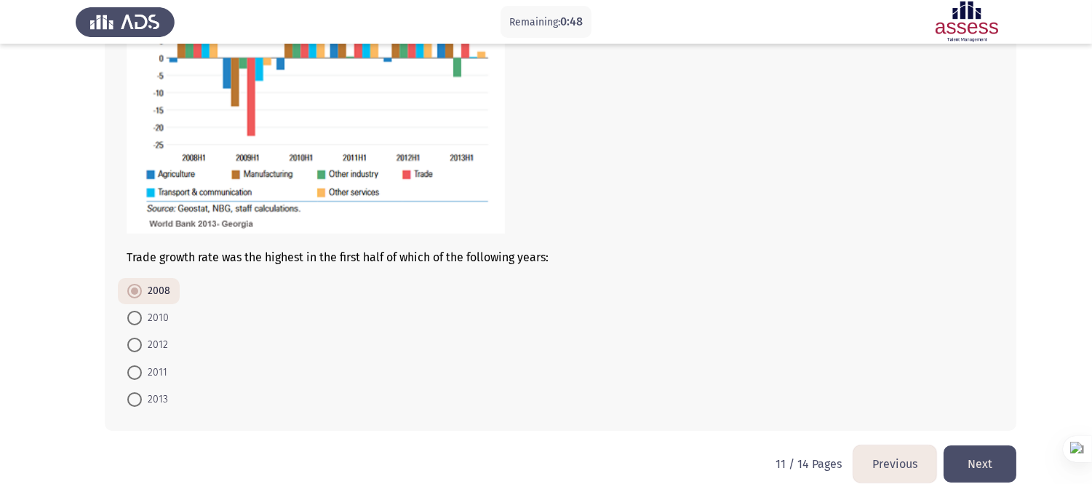
scroll to position [262, 0]
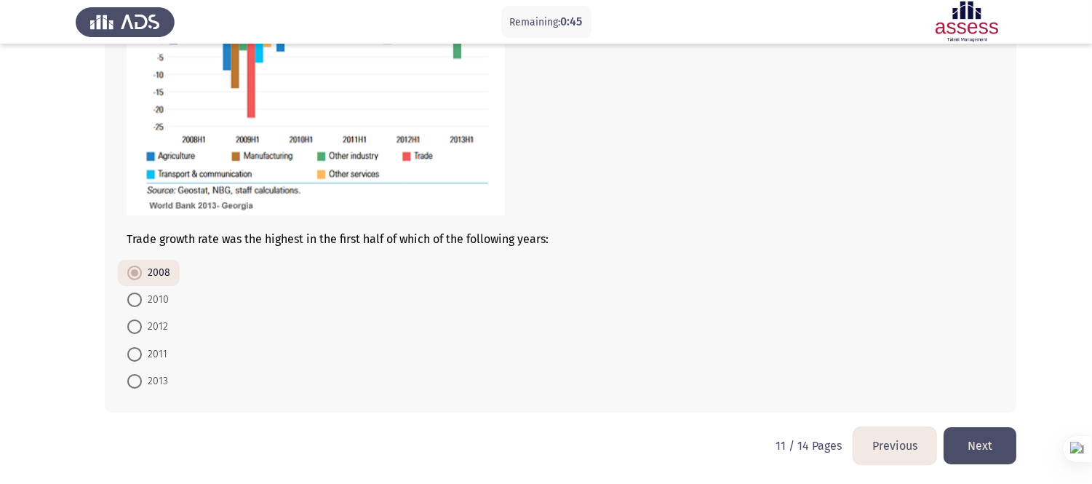
click at [970, 435] on button "Next" at bounding box center [979, 445] width 73 height 37
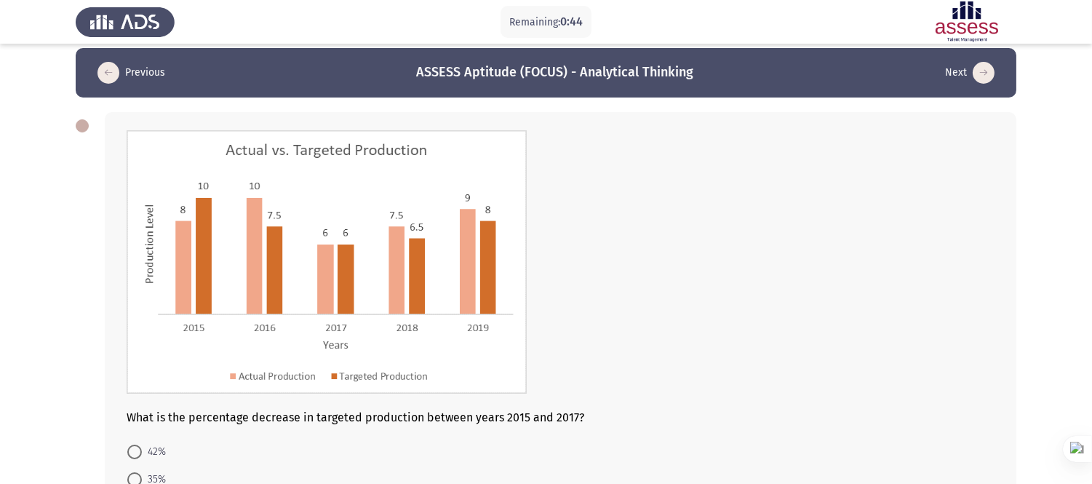
scroll to position [189, 0]
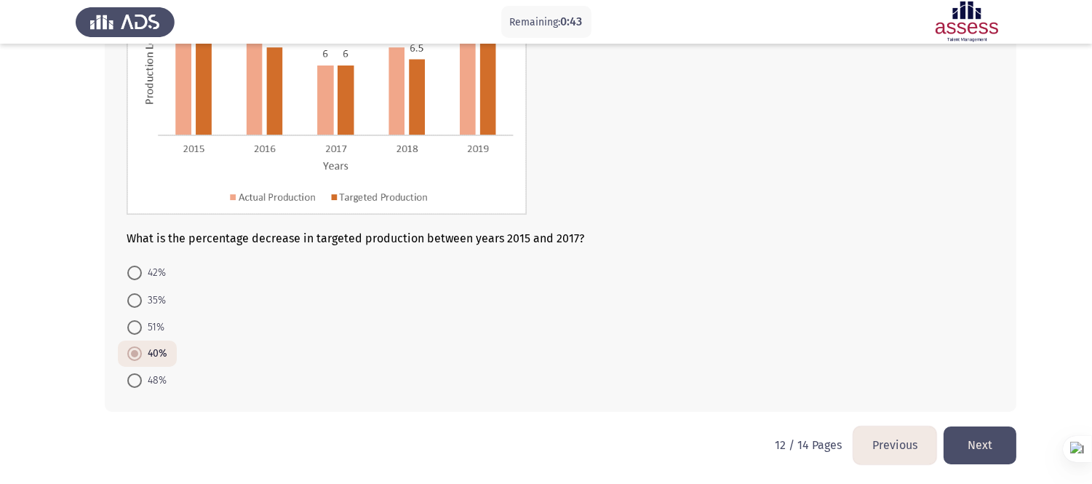
click at [985, 435] on button "Next" at bounding box center [979, 444] width 73 height 37
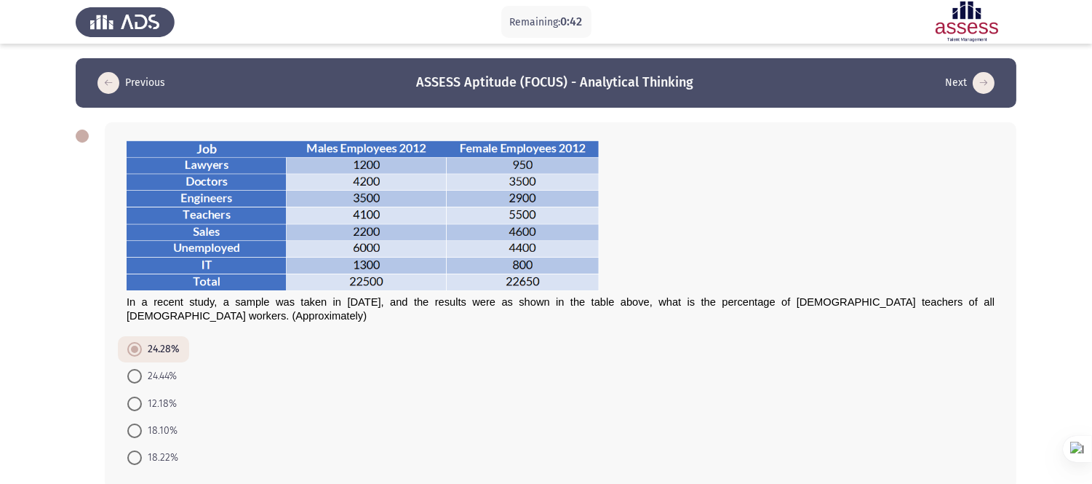
scroll to position [63, 0]
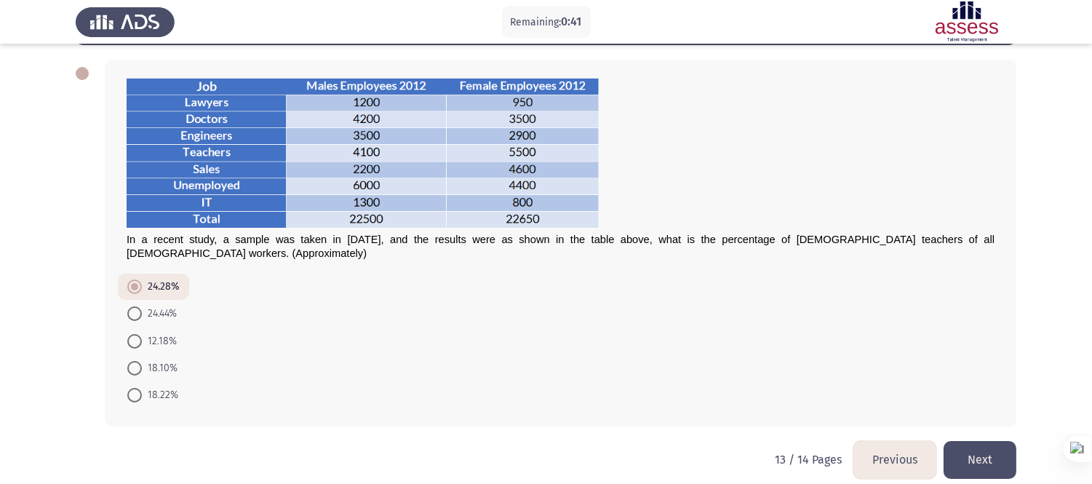
click at [983, 435] on button "Next" at bounding box center [979, 459] width 73 height 37
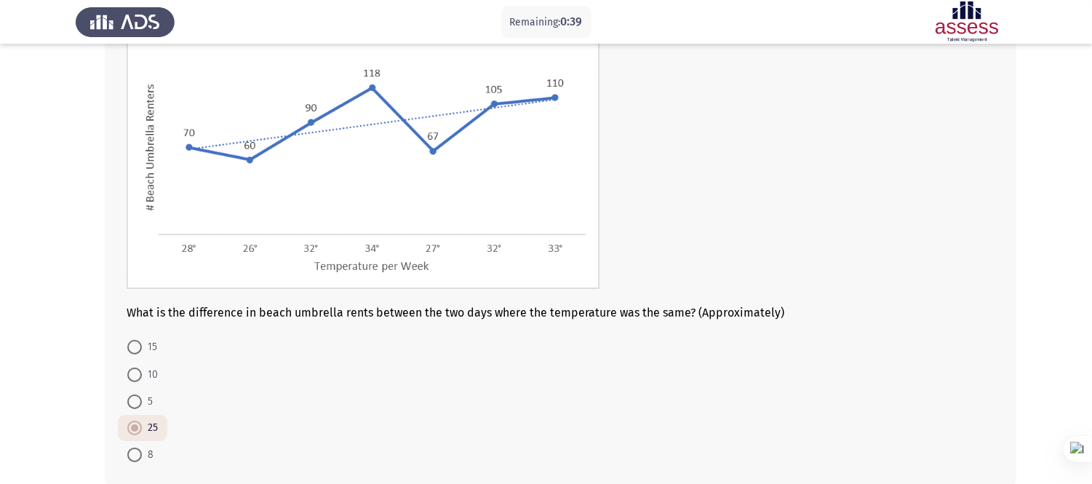
scroll to position [199, 0]
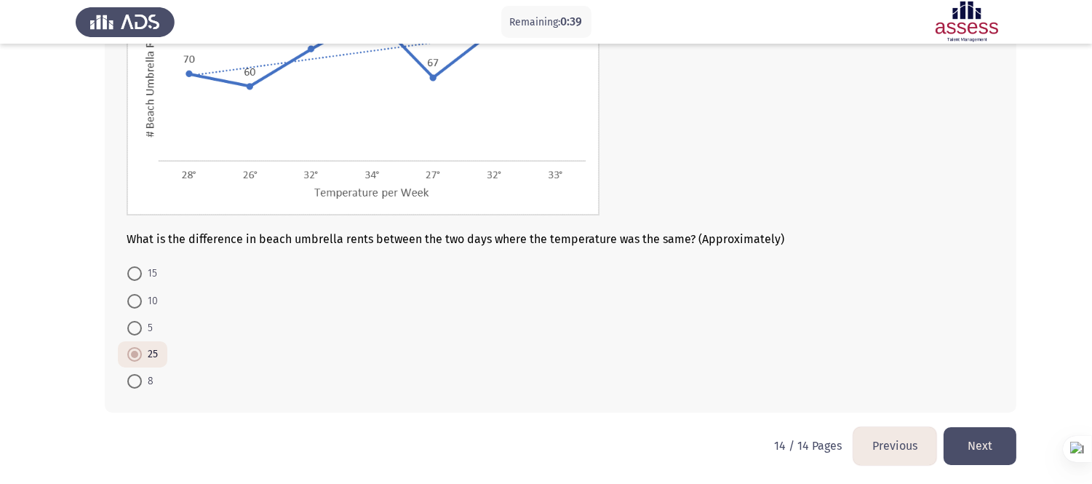
click at [976, 435] on button "Next" at bounding box center [979, 445] width 73 height 37
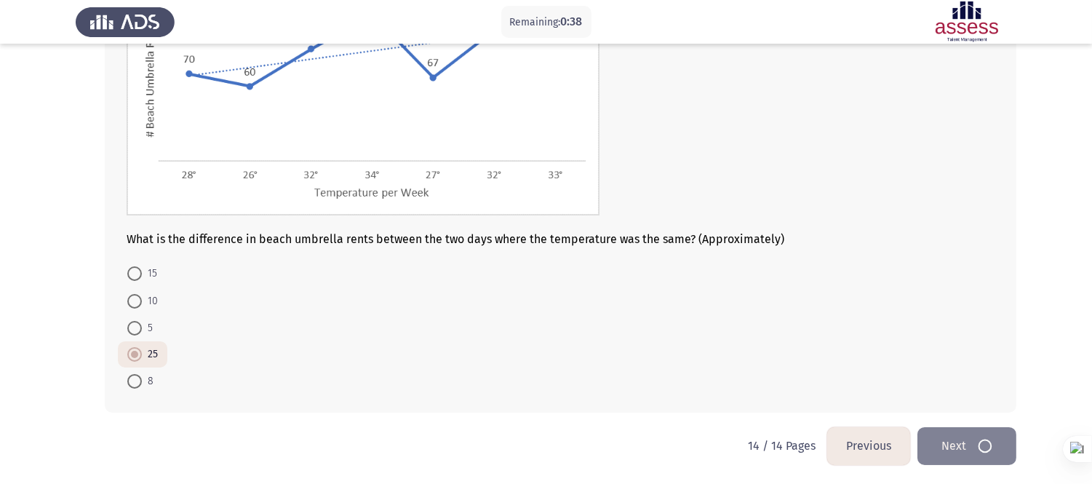
scroll to position [0, 0]
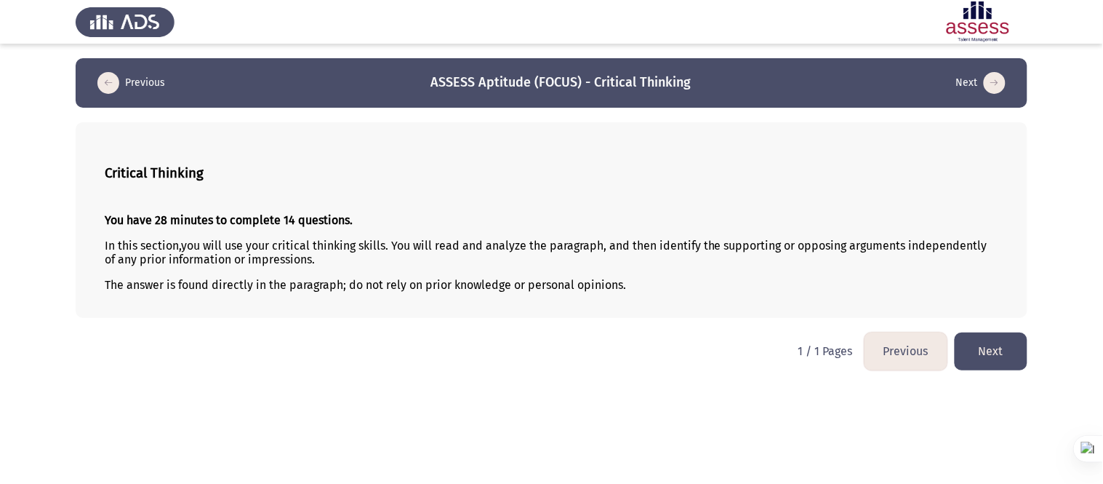
click at [993, 350] on button "Next" at bounding box center [991, 350] width 73 height 37
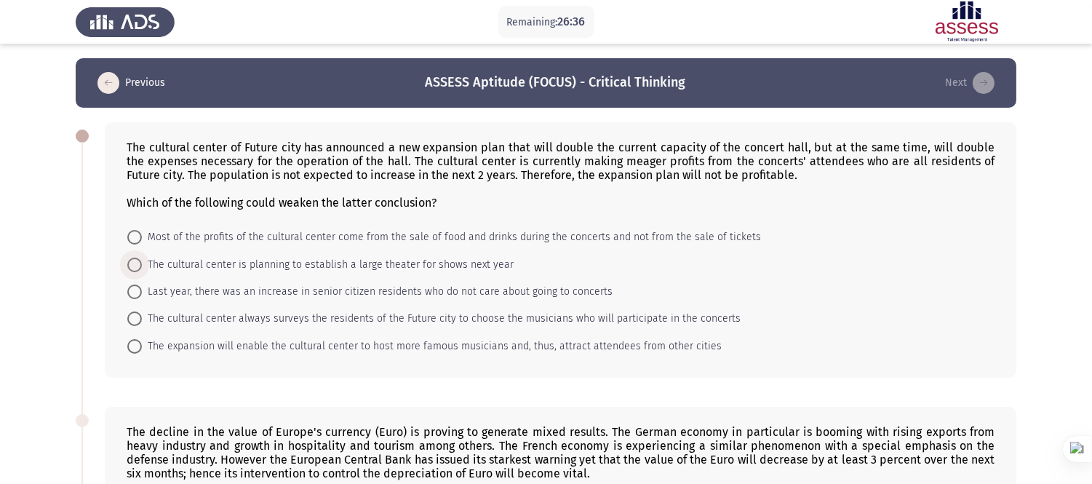
click at [394, 270] on span "The cultural center is planning to establish a large theater for shows next year" at bounding box center [328, 264] width 372 height 17
click at [142, 270] on input "The cultural center is planning to establish a large theater for shows next year" at bounding box center [134, 264] width 15 height 15
radio input "true"
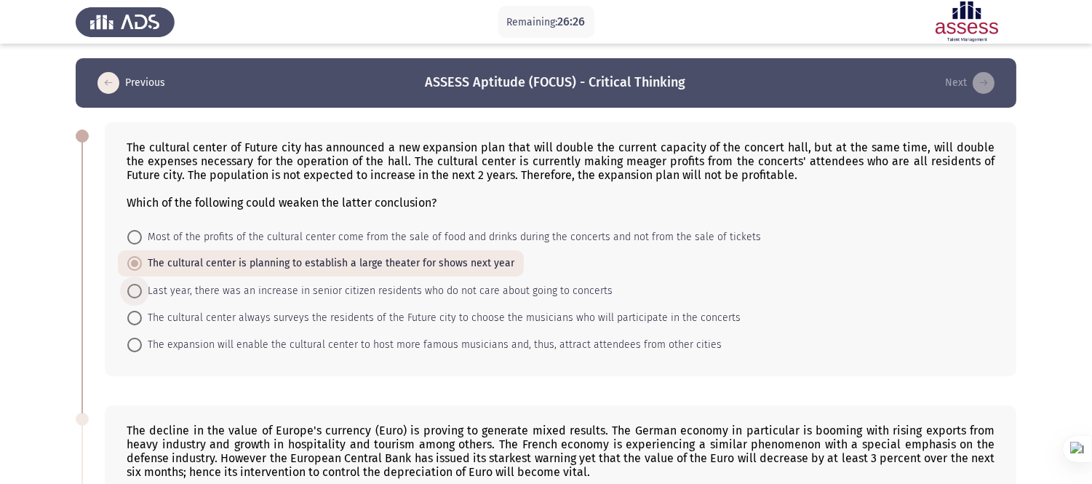
click at [380, 292] on span "Last year, there was an increase in senior citizen residents who do not care ab…" at bounding box center [377, 290] width 471 height 17
click at [142, 292] on input "Last year, there was an increase in senior citizen residents who do not care ab…" at bounding box center [134, 291] width 15 height 15
radio input "true"
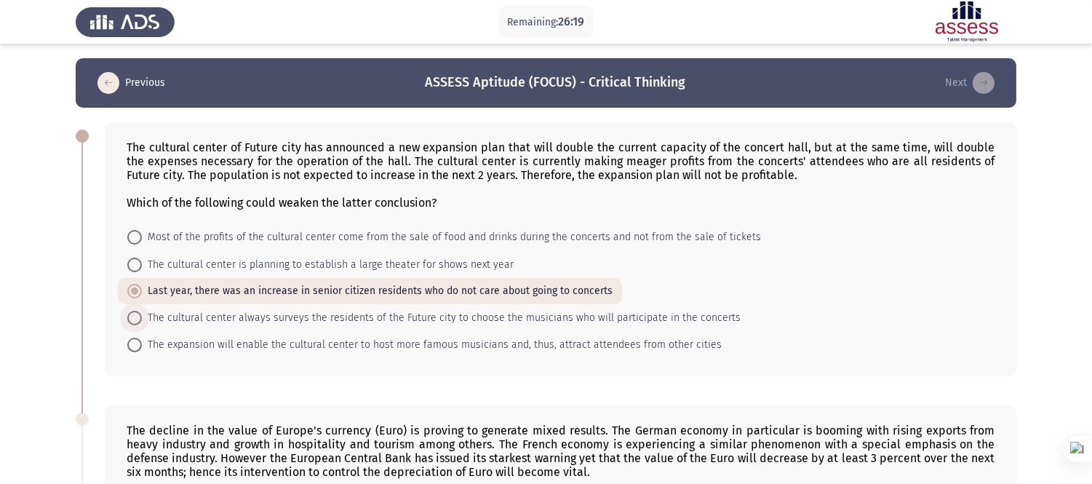
click at [408, 316] on span "The cultural center always surveys the residents of the Future city to choose t…" at bounding box center [441, 317] width 599 height 17
click at [142, 316] on input "The cultural center always surveys the residents of the Future city to choose t…" at bounding box center [134, 318] width 15 height 15
radio input "true"
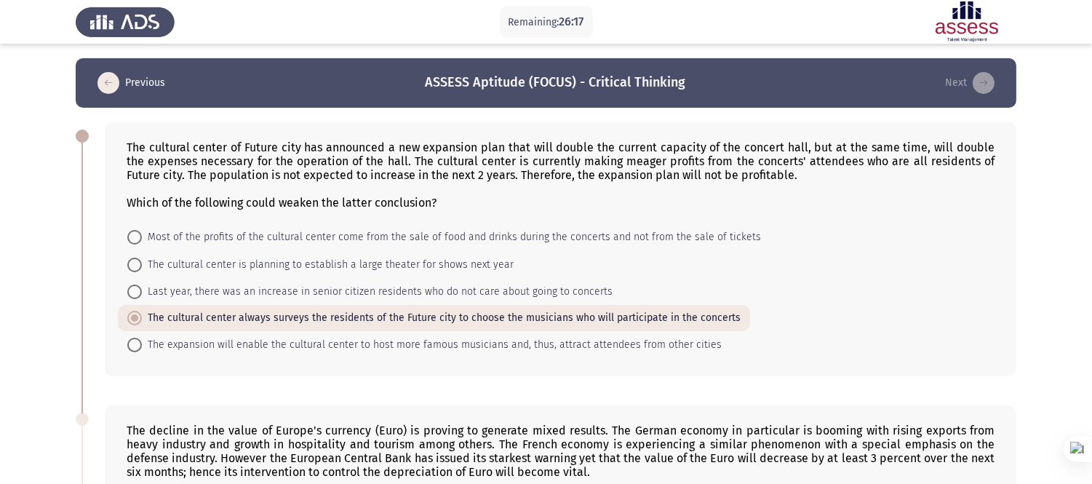
click at [415, 234] on span "Most of the profits of the cultural center come from the sale of food and drink…" at bounding box center [451, 236] width 619 height 17
click at [142, 234] on input "Most of the profits of the cultural center come from the sale of food and drink…" at bounding box center [134, 237] width 15 height 15
radio input "true"
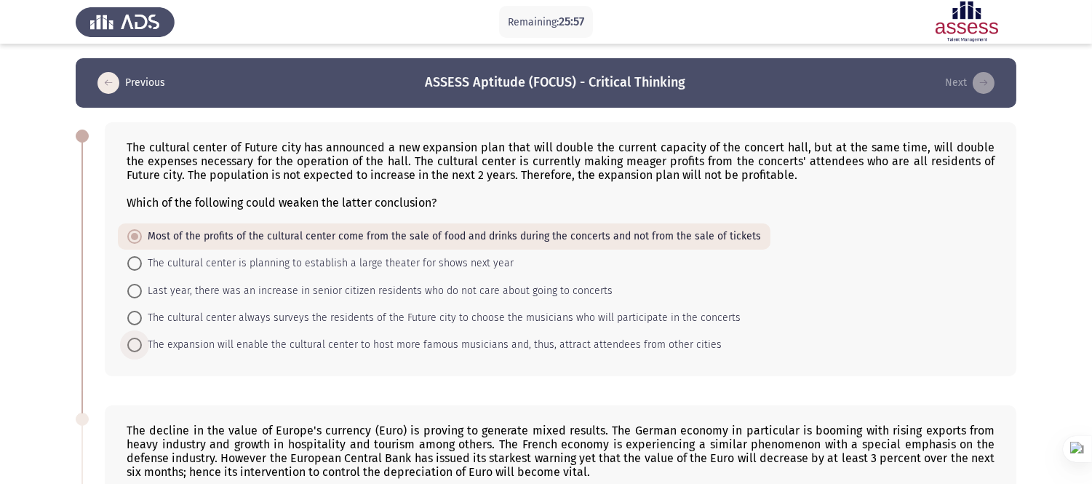
click at [302, 339] on span "The expansion will enable the cultural center to host more famous musicians and…" at bounding box center [432, 344] width 580 height 17
click at [142, 339] on input "The expansion will enable the cultural center to host more famous musicians and…" at bounding box center [134, 344] width 15 height 15
radio input "true"
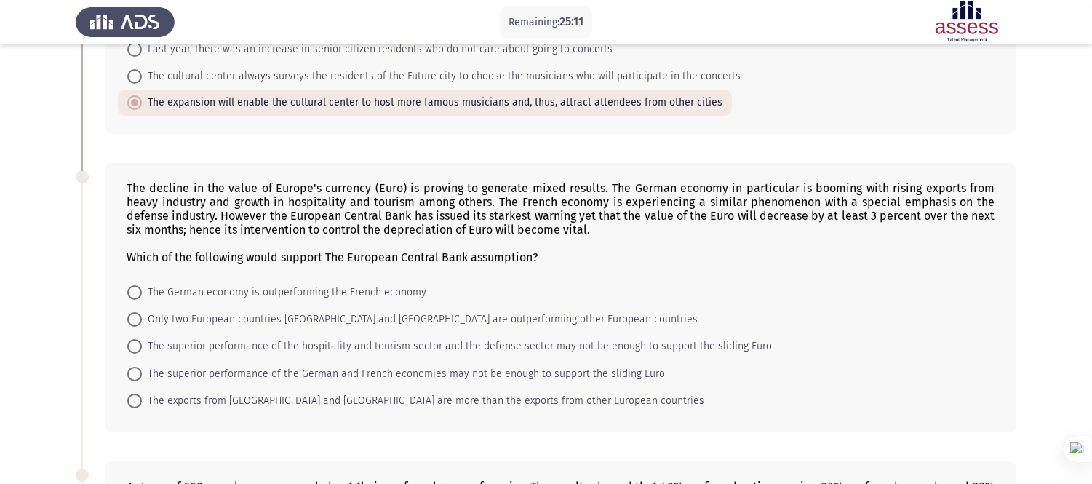
scroll to position [323, 0]
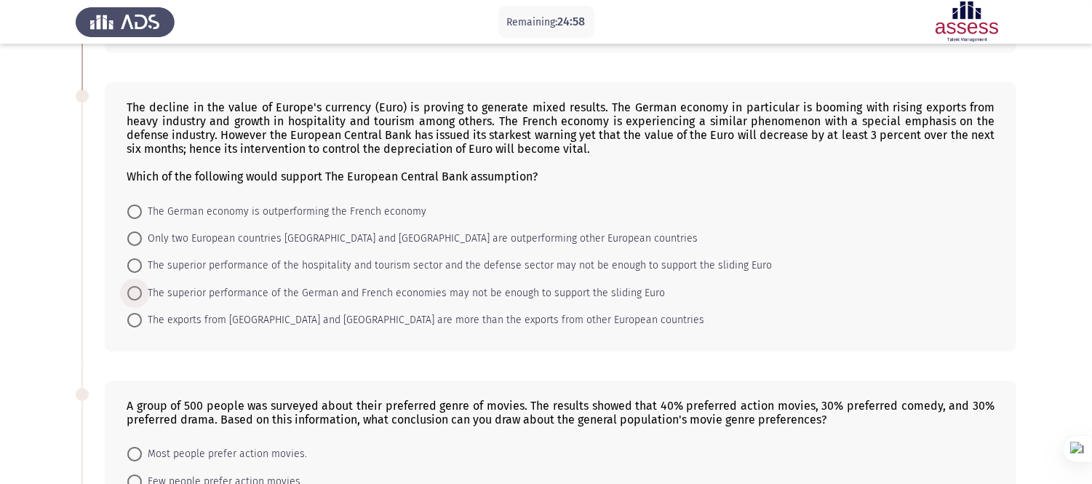
click at [380, 291] on span "The superior performance of the German and French economies may not be enough t…" at bounding box center [403, 292] width 523 height 17
click at [142, 291] on input "The superior performance of the German and French economies may not be enough t…" at bounding box center [134, 293] width 15 height 15
radio input "true"
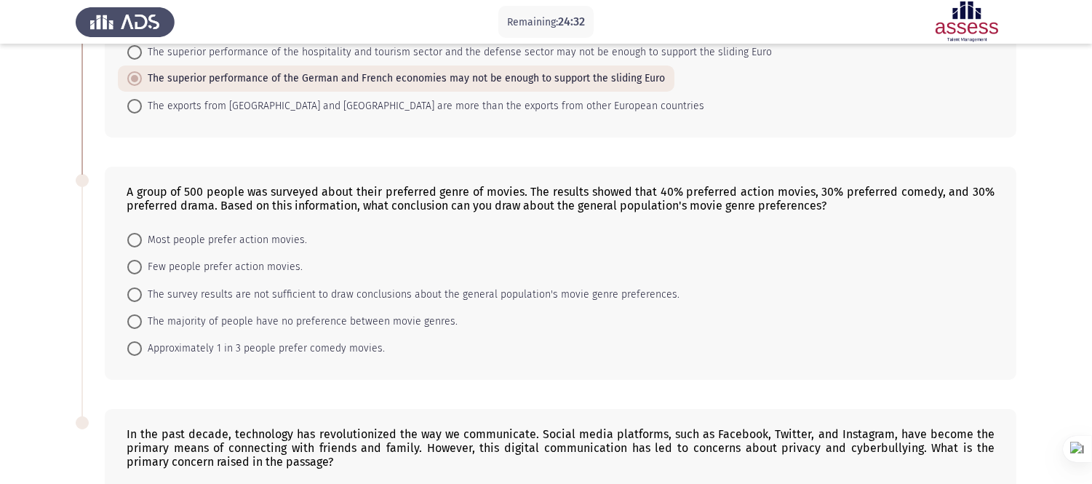
scroll to position [565, 0]
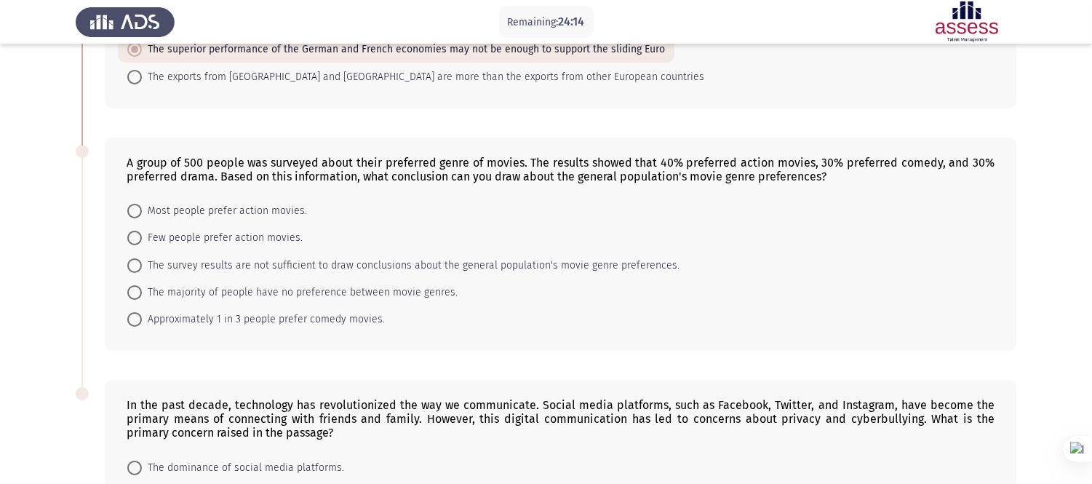
click at [199, 205] on span "Most people prefer action movies." at bounding box center [224, 210] width 165 height 17
click at [142, 205] on input "Most people prefer action movies." at bounding box center [134, 211] width 15 height 15
radio input "true"
click at [253, 311] on span "Approximately 1 in 3 people prefer comedy movies." at bounding box center [263, 318] width 243 height 17
click at [142, 311] on input "Approximately 1 in 3 people prefer comedy movies." at bounding box center [134, 318] width 15 height 15
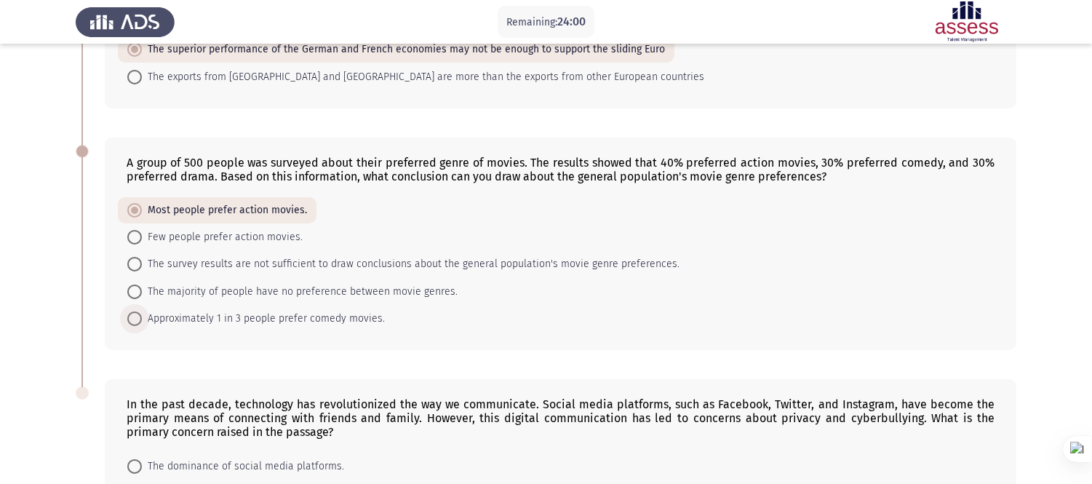
radio input "true"
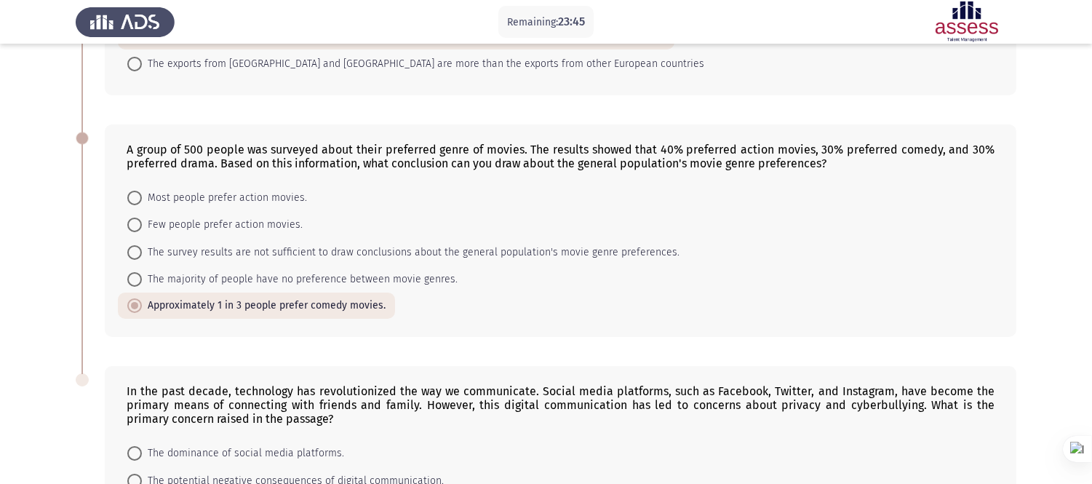
scroll to position [484, 0]
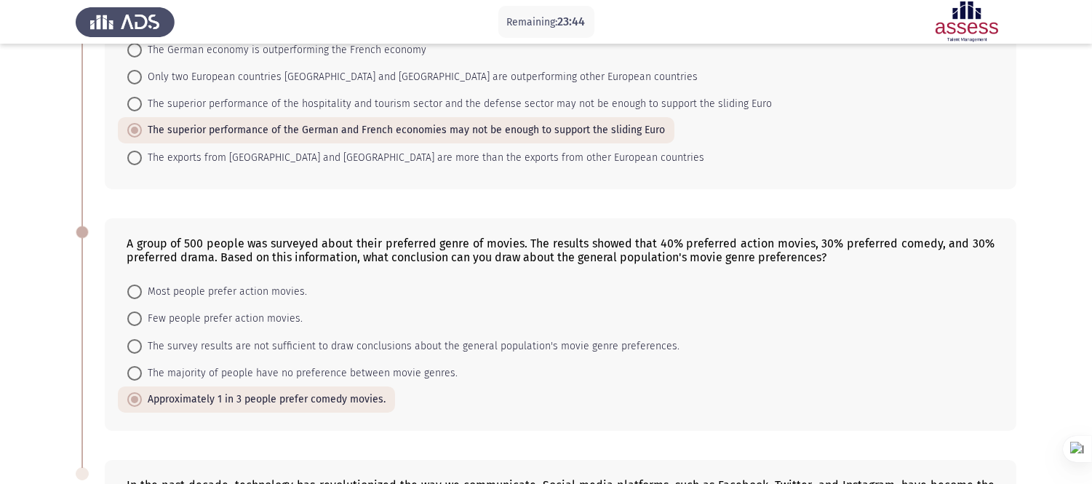
click at [189, 386] on mat-radio-button "Approximately 1 in 3 people prefer comedy movies." at bounding box center [256, 399] width 277 height 26
click at [183, 393] on span "Approximately 1 in 3 people prefer comedy movies." at bounding box center [264, 399] width 244 height 17
click at [142, 393] on input "Approximately 1 in 3 people prefer comedy movies." at bounding box center [134, 399] width 15 height 15
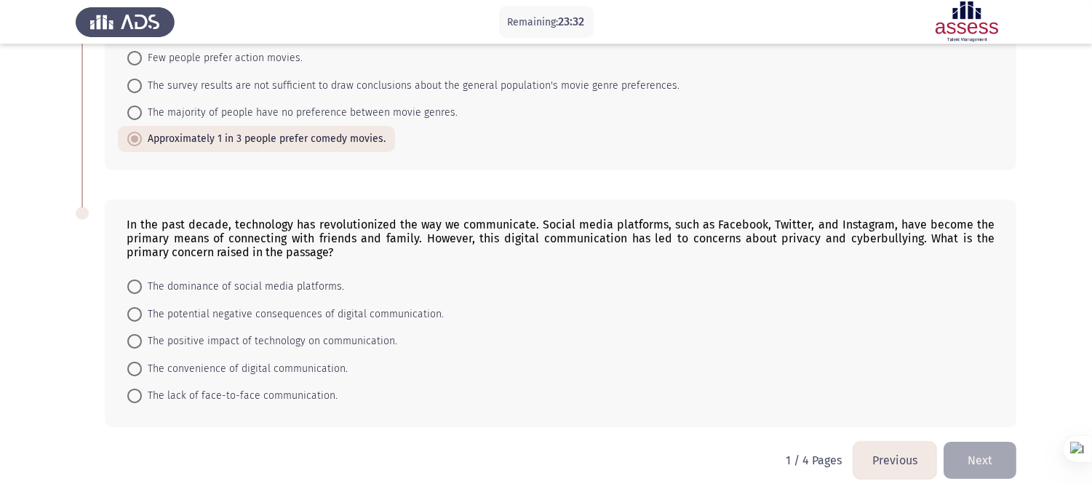
scroll to position [754, 0]
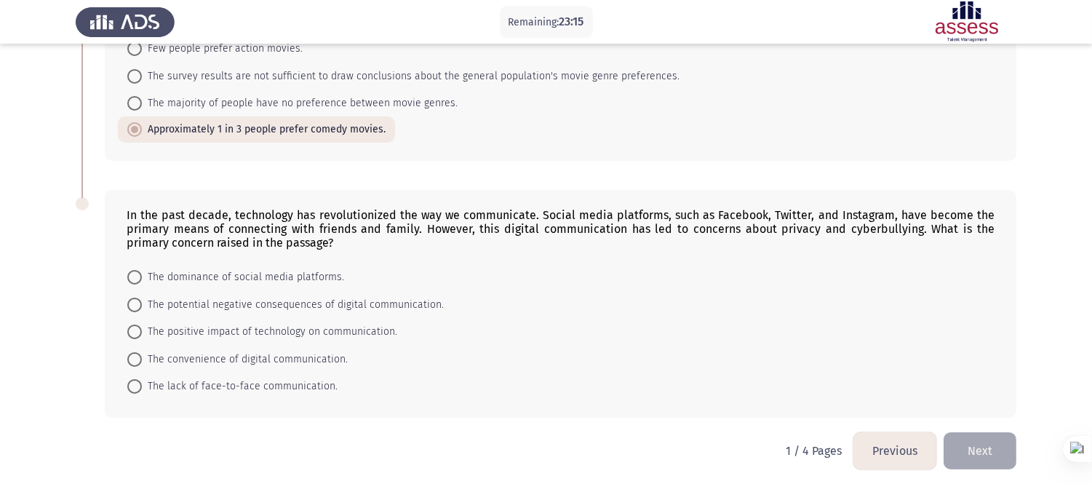
click at [375, 300] on span "The potential negative consequences of digital communication." at bounding box center [293, 304] width 302 height 17
click at [142, 300] on input "The potential negative consequences of digital communication." at bounding box center [134, 304] width 15 height 15
radio input "true"
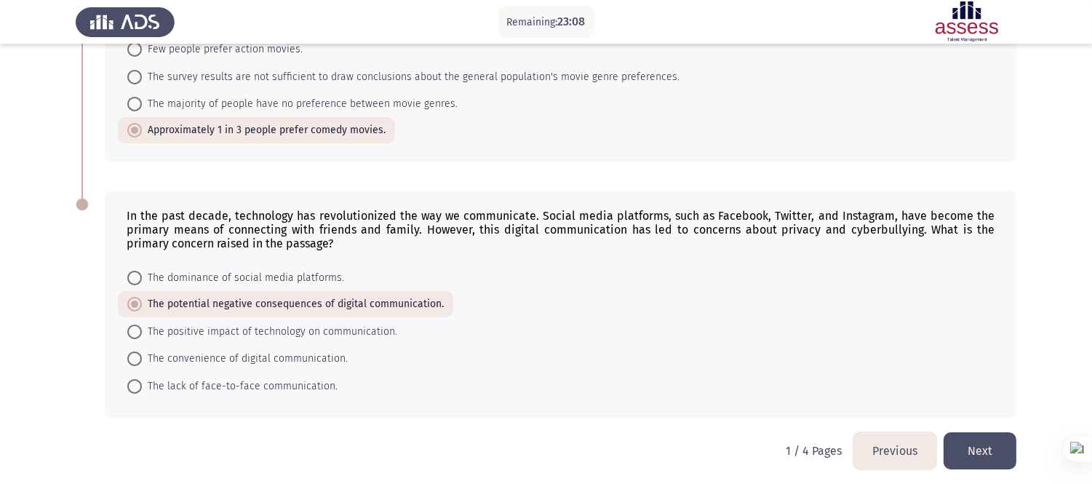
click at [983, 435] on button "Next" at bounding box center [979, 450] width 73 height 37
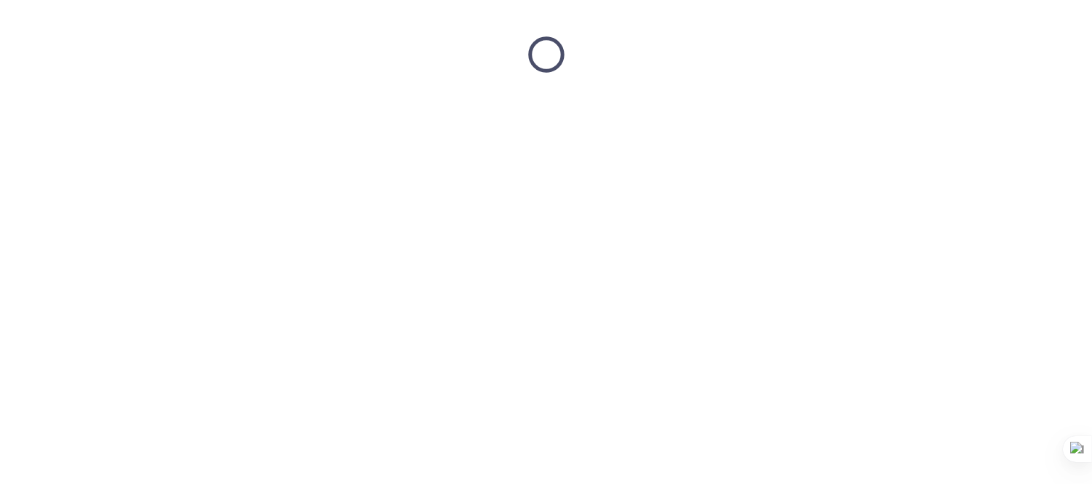
scroll to position [0, 0]
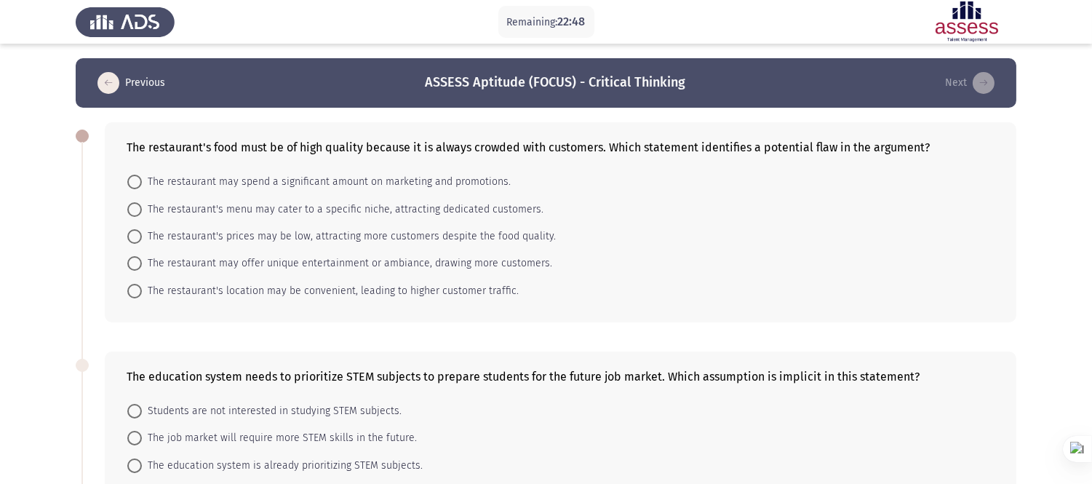
click at [439, 238] on span "The restaurant's prices may be low, attracting more customers despite the food …" at bounding box center [349, 236] width 414 height 17
click at [142, 238] on input "The restaurant's prices may be low, attracting more customers despite the food …" at bounding box center [134, 236] width 15 height 15
radio input "true"
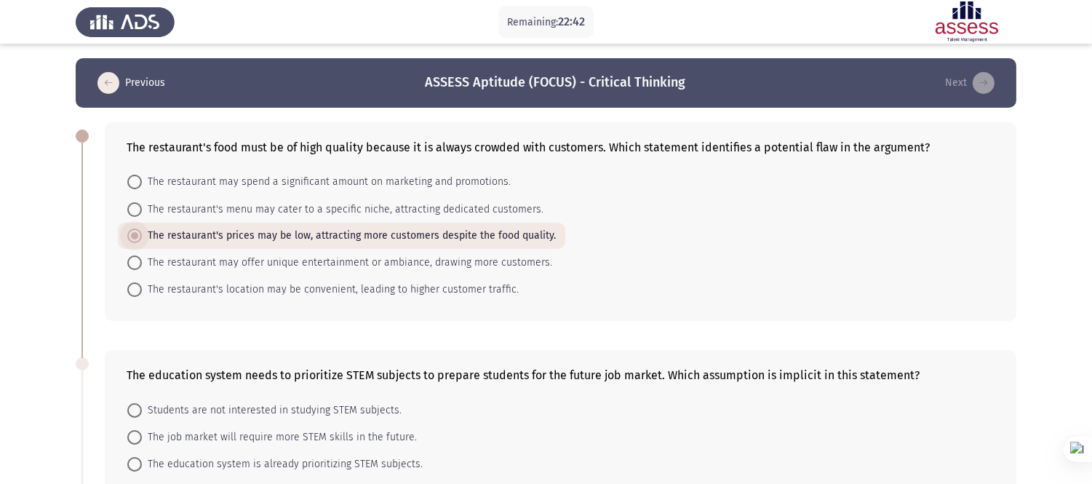
click at [364, 241] on span "The restaurant's prices may be low, attracting more customers despite the food …" at bounding box center [349, 235] width 414 height 17
click at [142, 241] on input "The restaurant's prices may be low, attracting more customers despite the food …" at bounding box center [134, 235] width 15 height 15
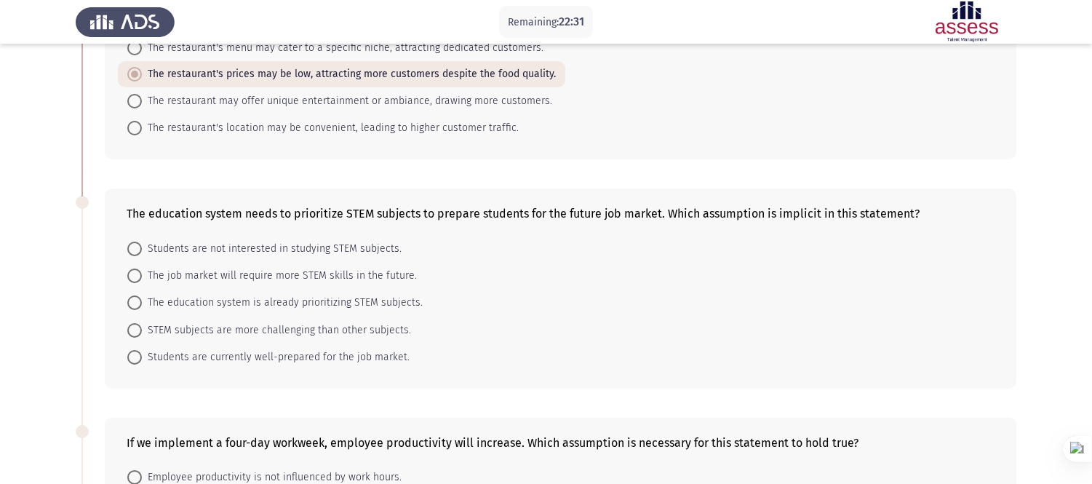
scroll to position [242, 0]
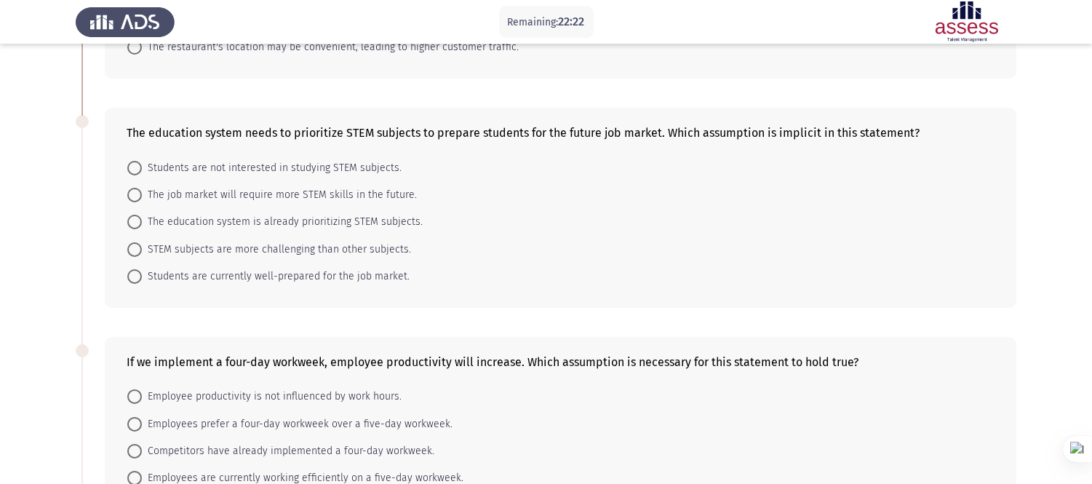
click at [357, 193] on span "The job market will require more STEM skills in the future." at bounding box center [279, 194] width 275 height 17
click at [142, 193] on input "The job market will require more STEM skills in the future." at bounding box center [134, 195] width 15 height 15
radio input "true"
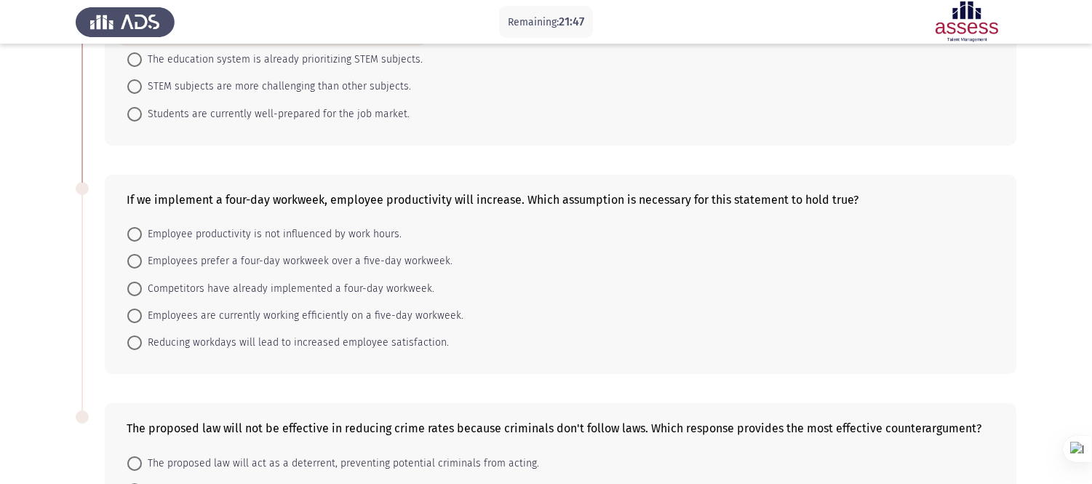
scroll to position [323, 0]
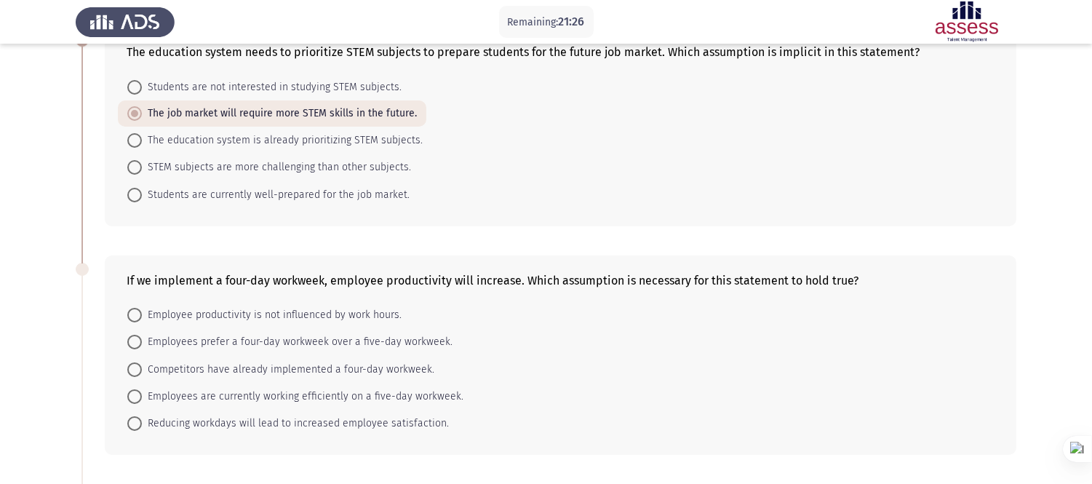
click at [327, 306] on span "Employee productivity is not influenced by work hours." at bounding box center [272, 314] width 260 height 17
click at [142, 308] on input "Employee productivity is not influenced by work hours." at bounding box center [134, 315] width 15 height 15
radio input "true"
click at [231, 417] on span "Reducing workdays will lead to increased employee satisfaction." at bounding box center [295, 422] width 307 height 17
click at [142, 417] on input "Reducing workdays will lead to increased employee satisfaction." at bounding box center [134, 422] width 15 height 15
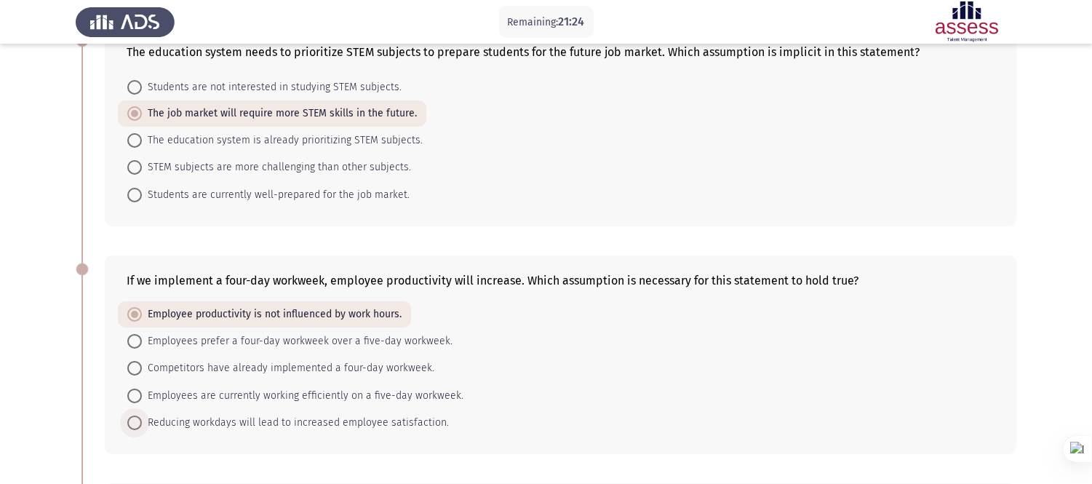
radio input "true"
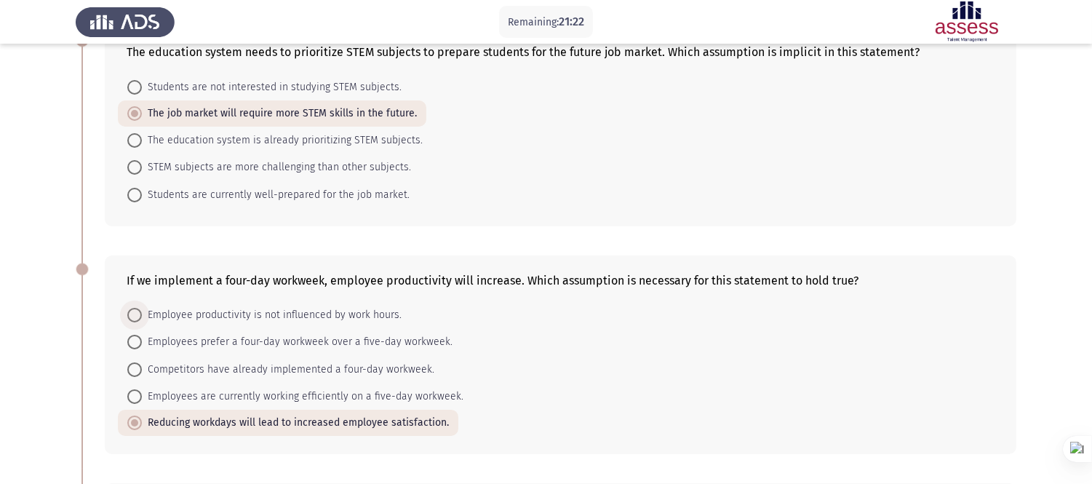
click at [252, 309] on span "Employee productivity is not influenced by work hours." at bounding box center [272, 314] width 260 height 17
click at [142, 309] on input "Employee productivity is not influenced by work hours." at bounding box center [134, 315] width 15 height 15
radio input "true"
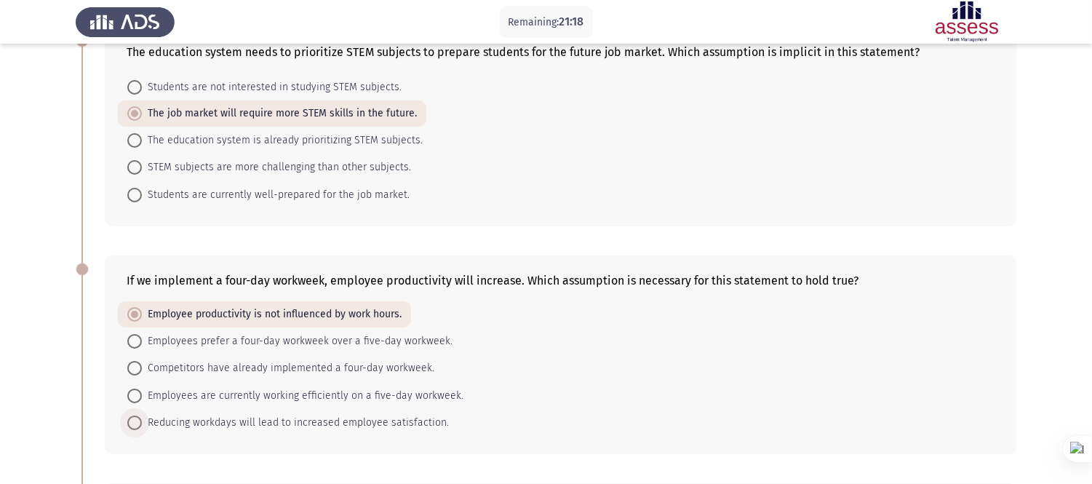
click at [255, 414] on span "Reducing workdays will lead to increased employee satisfaction." at bounding box center [295, 422] width 307 height 17
click at [142, 415] on input "Reducing workdays will lead to increased employee satisfaction." at bounding box center [134, 422] width 15 height 15
radio input "true"
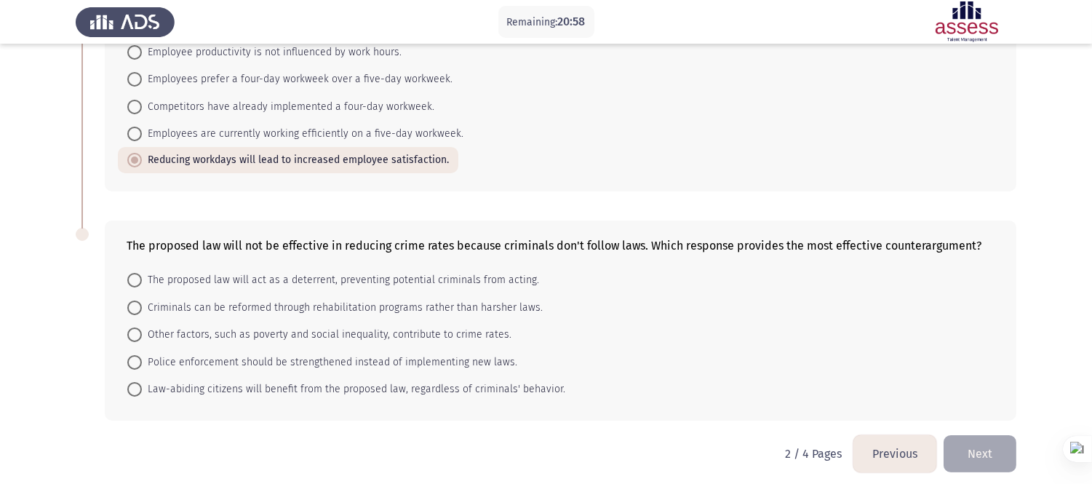
scroll to position [590, 0]
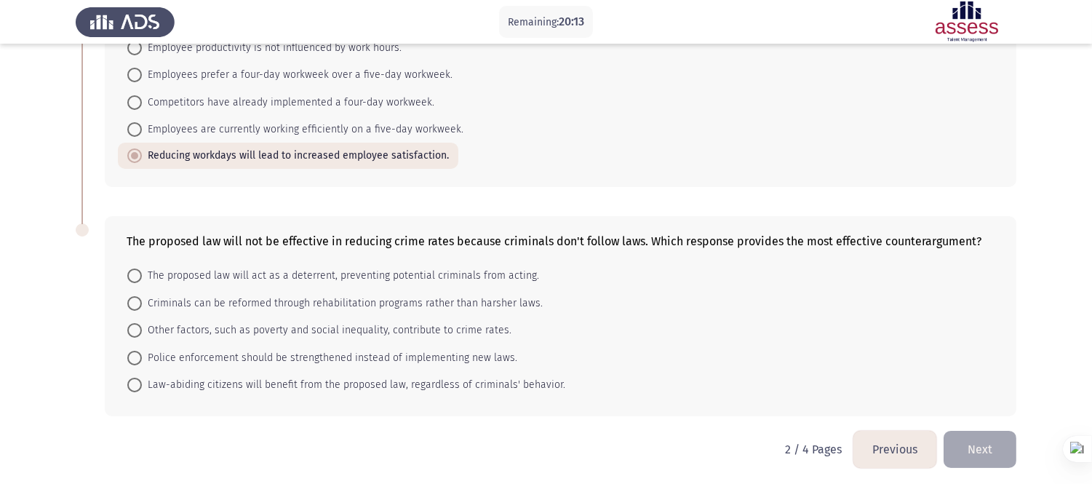
click at [347, 354] on span "Police enforcement should be strengthened instead of implementing new laws." at bounding box center [329, 357] width 375 height 17
click at [142, 354] on input "Police enforcement should be strengthened instead of implementing new laws." at bounding box center [134, 358] width 15 height 15
radio input "true"
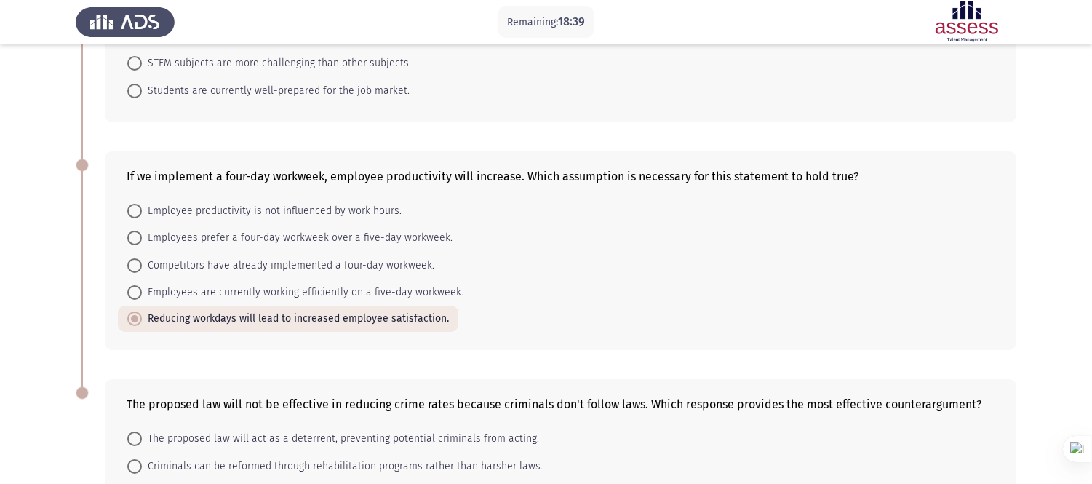
scroll to position [589, 0]
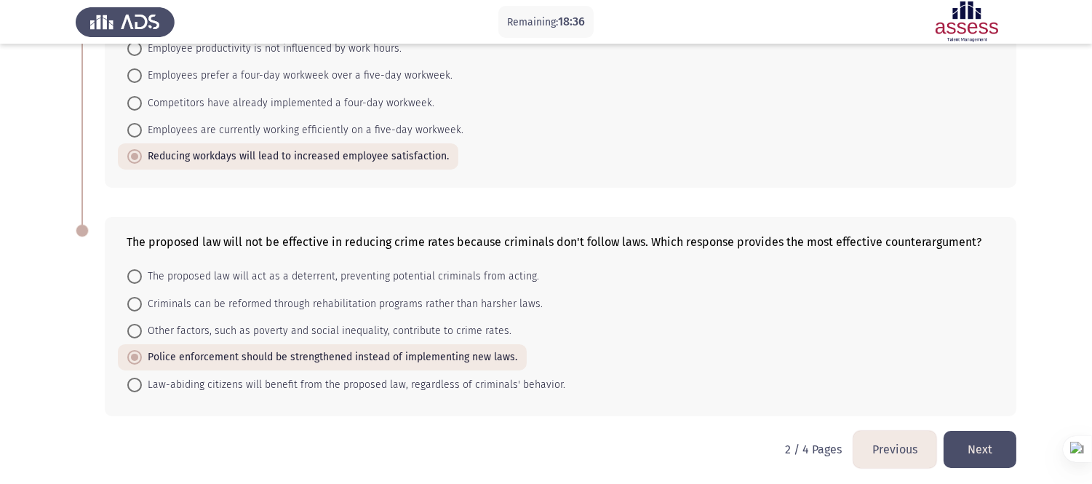
click at [483, 295] on span "Criminals can be reformed through rehabilitation programs rather than harsher l…" at bounding box center [342, 303] width 401 height 17
click at [142, 297] on input "Criminals can be reformed through rehabilitation programs rather than harsher l…" at bounding box center [134, 304] width 15 height 15
radio input "true"
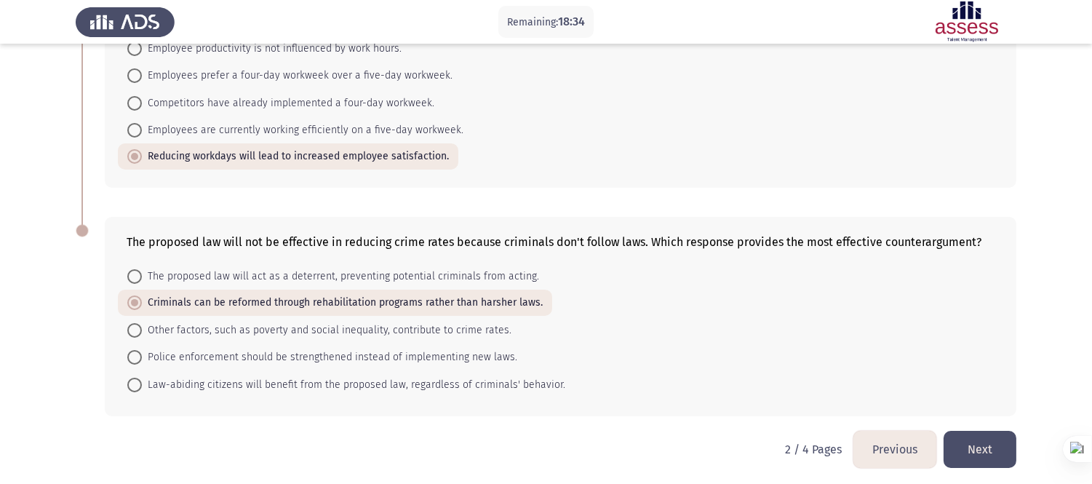
click at [402, 348] on span "Police enforcement should be strengthened instead of implementing new laws." at bounding box center [329, 356] width 375 height 17
click at [142, 350] on input "Police enforcement should be strengthened instead of implementing new laws." at bounding box center [134, 357] width 15 height 15
radio input "true"
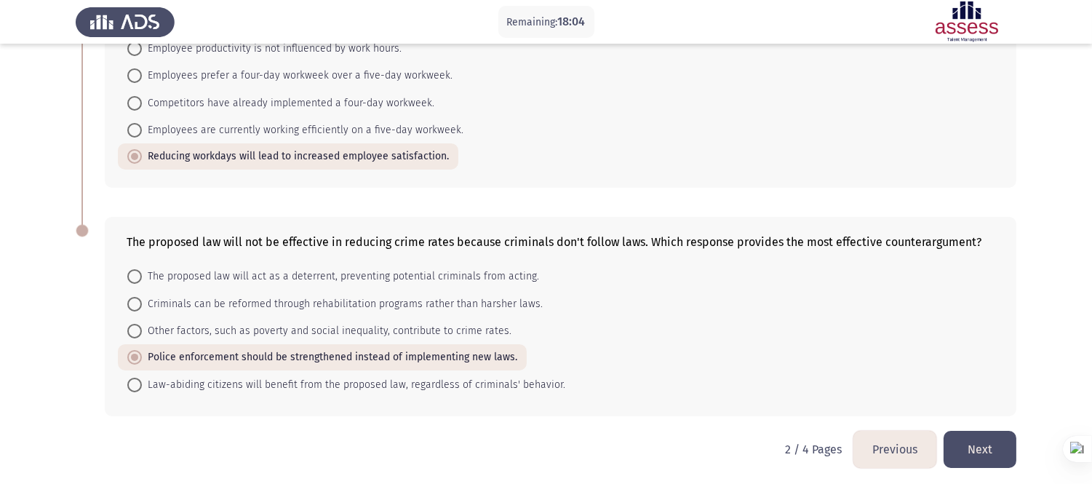
click at [377, 268] on span "The proposed law will act as a deterrent, preventing potential criminals from a…" at bounding box center [340, 276] width 397 height 17
click at [142, 269] on input "The proposed law will act as a deterrent, preventing potential criminals from a…" at bounding box center [134, 276] width 15 height 15
radio input "true"
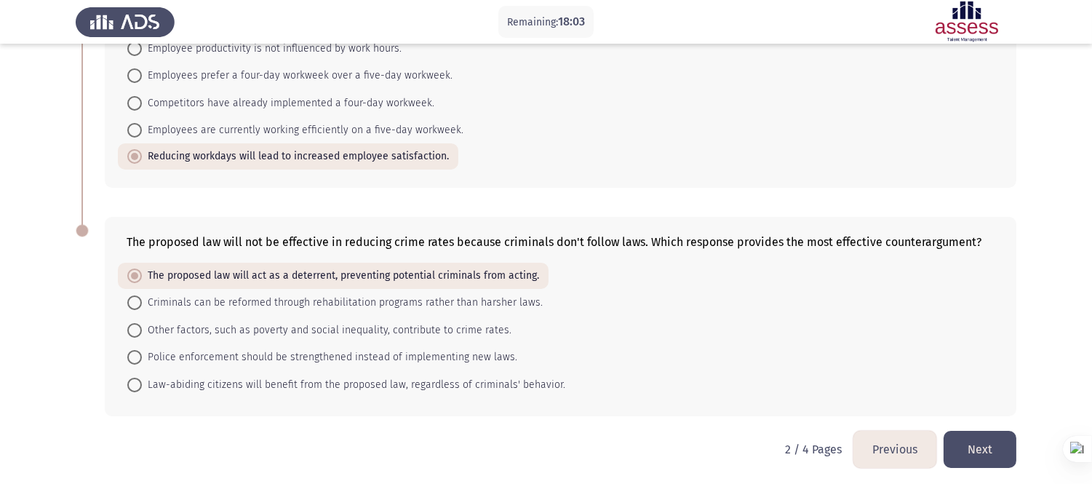
click at [331, 348] on span "Police enforcement should be strengthened instead of implementing new laws." at bounding box center [329, 356] width 375 height 17
click at [142, 350] on input "Police enforcement should be strengthened instead of implementing new laws." at bounding box center [134, 357] width 15 height 15
radio input "true"
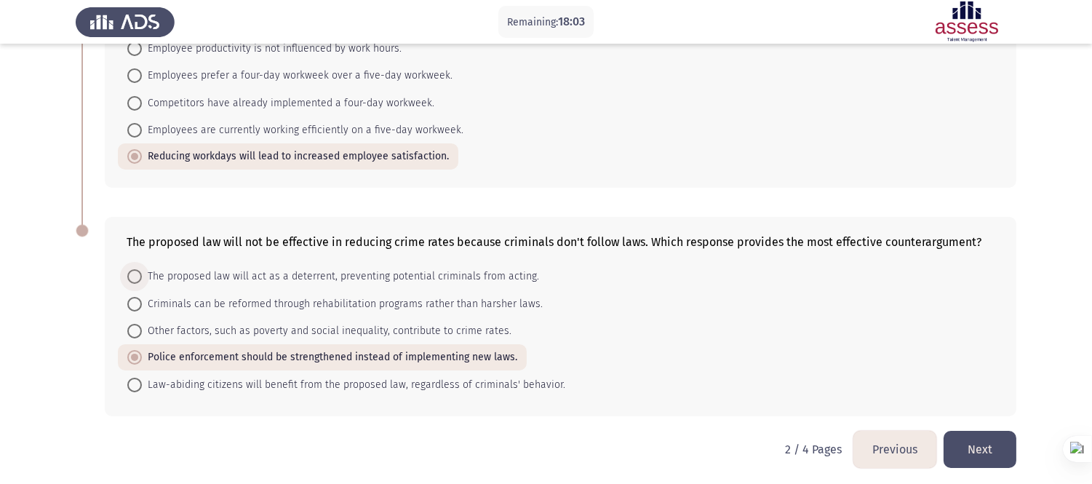
click at [355, 268] on span "The proposed law will act as a deterrent, preventing potential criminals from a…" at bounding box center [340, 276] width 397 height 17
click at [142, 269] on input "The proposed law will act as a deterrent, preventing potential criminals from a…" at bounding box center [134, 276] width 15 height 15
radio input "true"
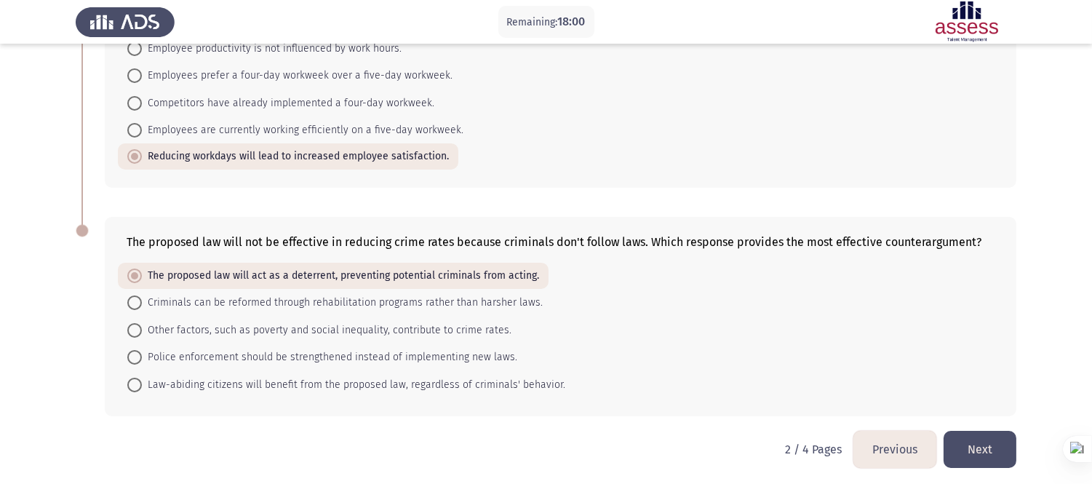
click at [985, 435] on button "Next" at bounding box center [979, 449] width 73 height 37
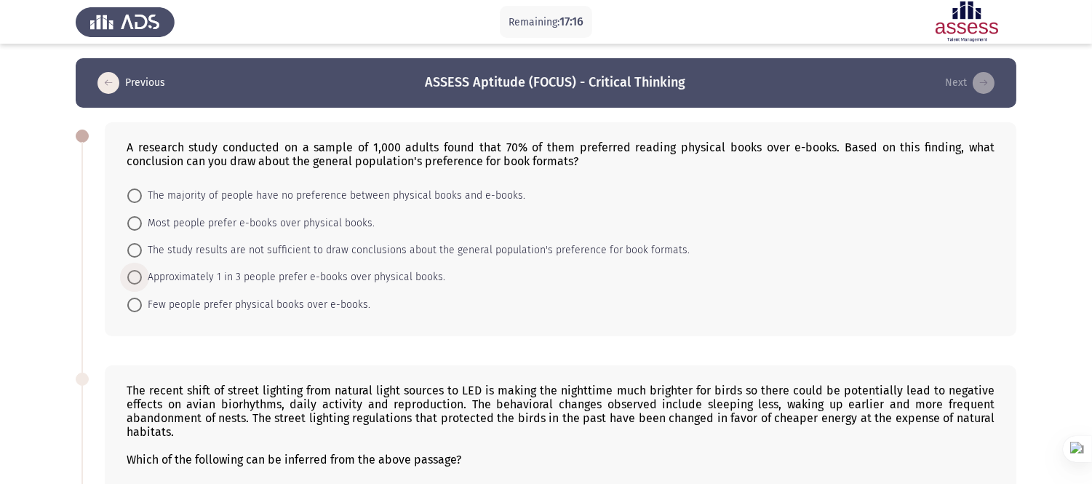
click at [338, 279] on span "Approximately 1 in 3 people prefer e-books over physical books." at bounding box center [293, 276] width 303 height 17
click at [142, 279] on input "Approximately 1 in 3 people prefer e-books over physical books." at bounding box center [134, 277] width 15 height 15
radio input "true"
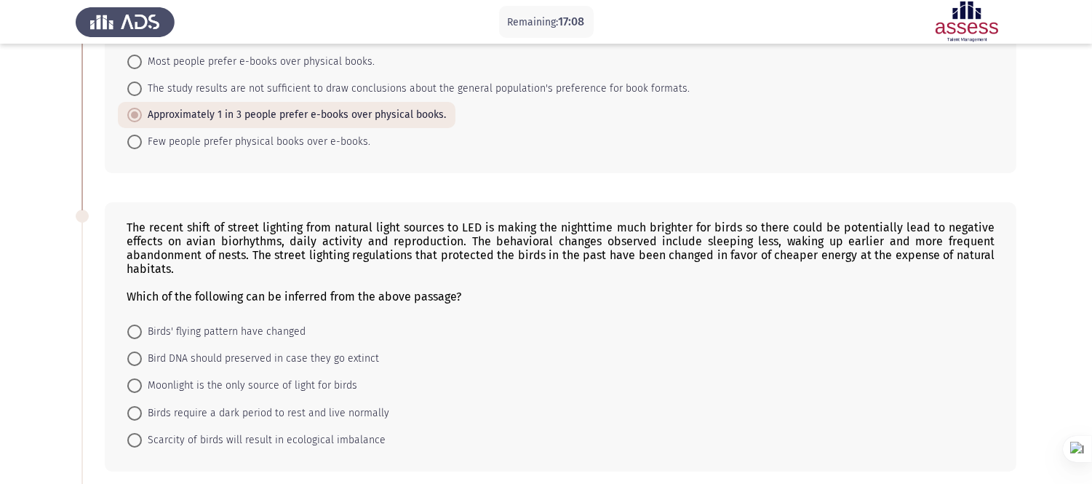
scroll to position [242, 0]
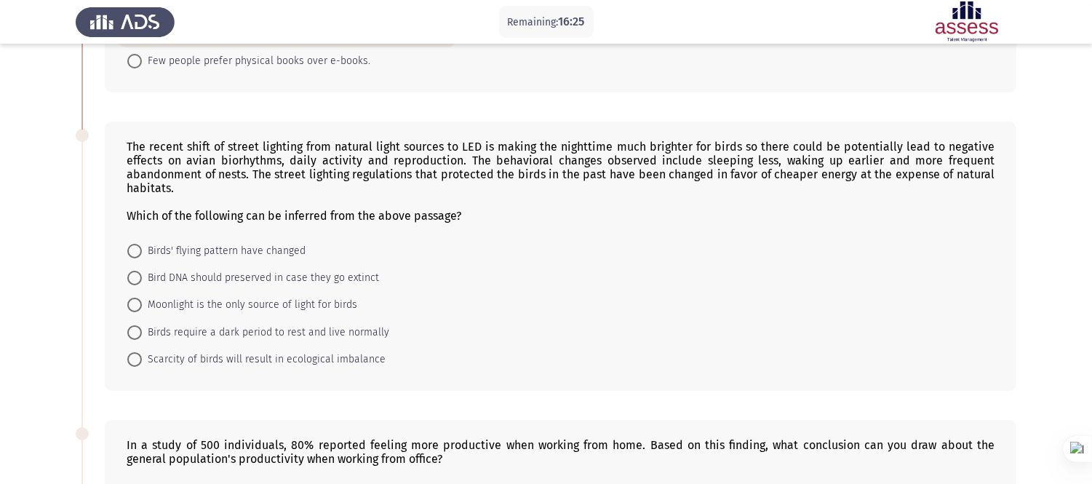
click at [369, 331] on span "Birds require a dark period to rest and live normally" at bounding box center [265, 332] width 247 height 17
click at [142, 331] on input "Birds require a dark period to rest and live normally" at bounding box center [134, 332] width 15 height 15
radio input "true"
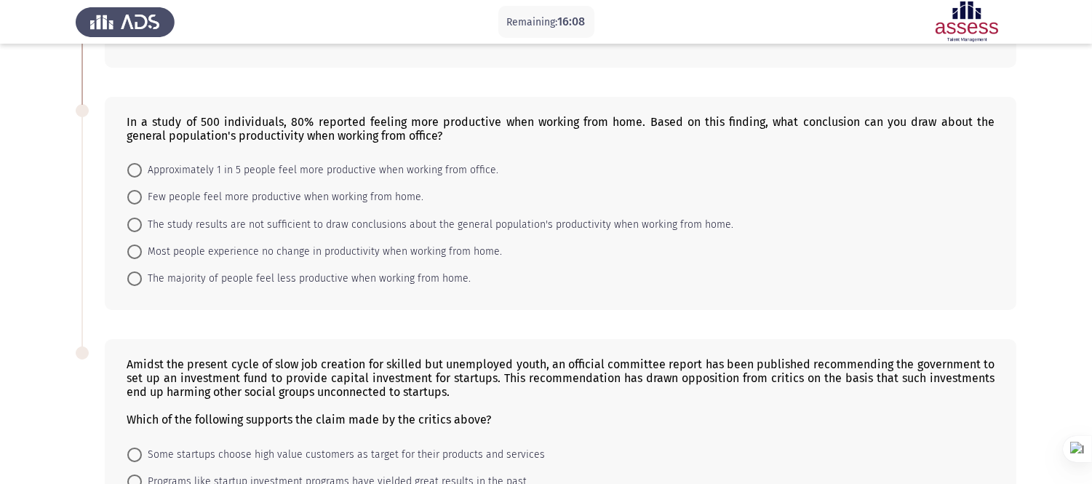
scroll to position [565, 0]
click at [430, 168] on span "Approximately 1 in 5 people feel more productive when working from office." at bounding box center [320, 169] width 356 height 17
click at [142, 168] on input "Approximately 1 in 5 people feel more productive when working from office." at bounding box center [134, 169] width 15 height 15
radio input "true"
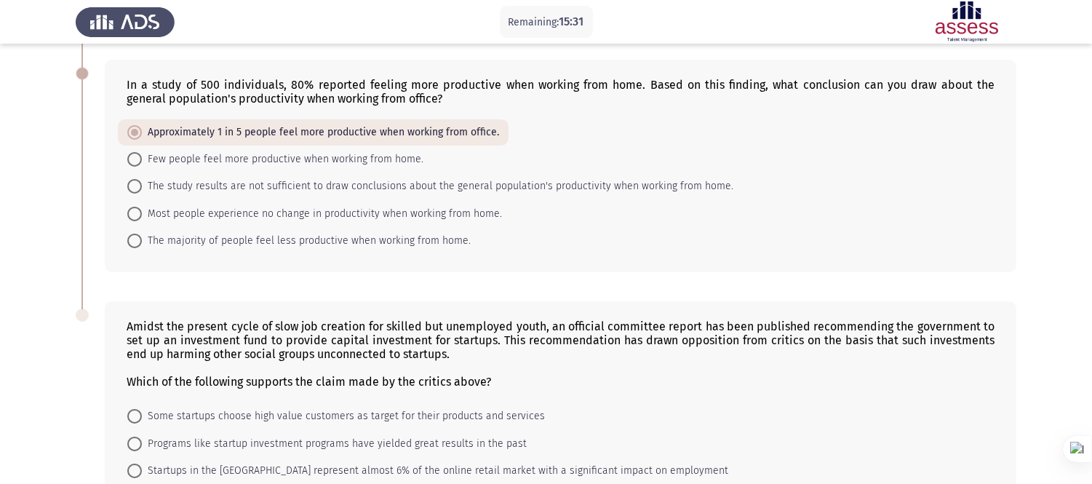
scroll to position [740, 0]
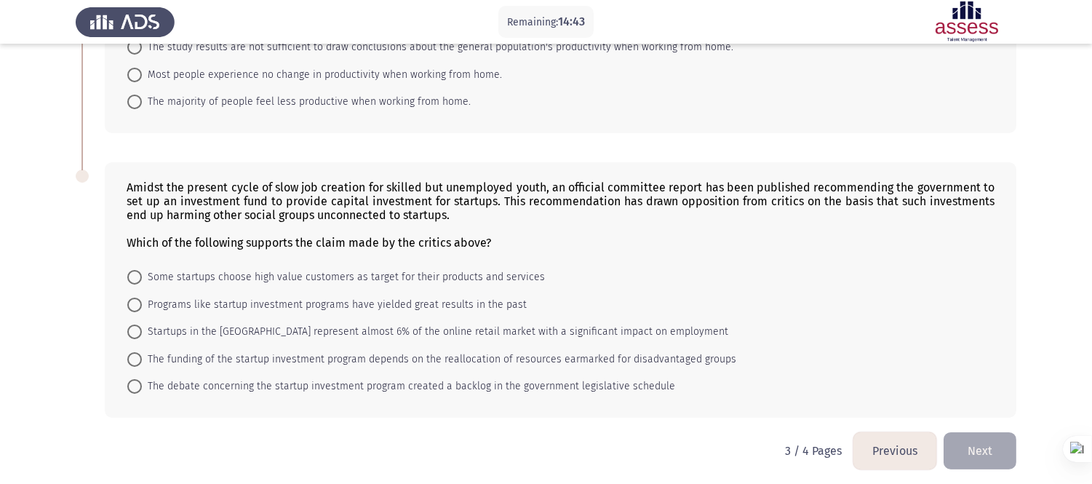
click at [601, 355] on span "The funding of the startup investment program depends on the reallocation of re…" at bounding box center [439, 359] width 594 height 17
click at [142, 355] on input "The funding of the startup investment program depends on the reallocation of re…" at bounding box center [134, 359] width 15 height 15
radio input "true"
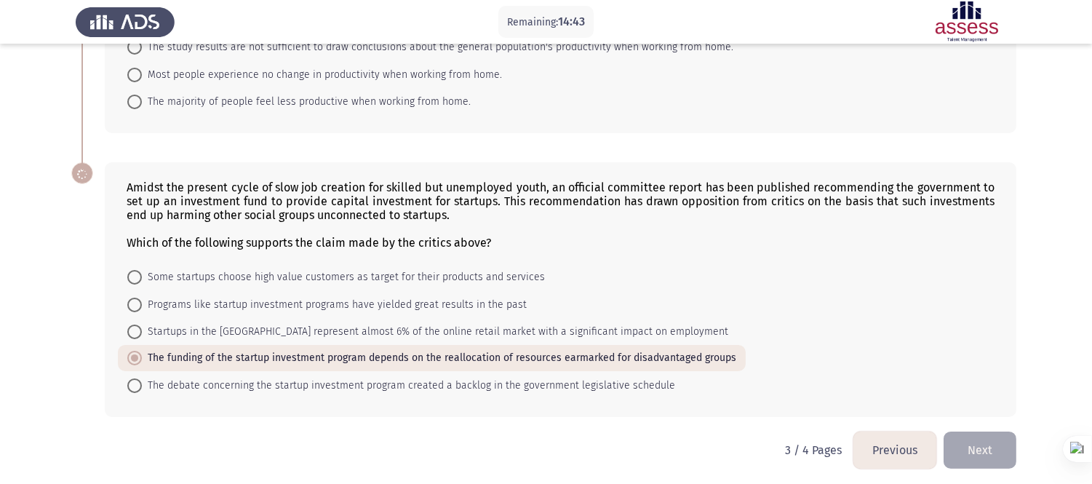
scroll to position [740, 0]
click at [646, 383] on span "The debate concerning the startup investment program created a backlog in the g…" at bounding box center [408, 385] width 533 height 17
click at [142, 383] on input "The debate concerning the startup investment program created a backlog in the g…" at bounding box center [134, 386] width 15 height 15
radio input "true"
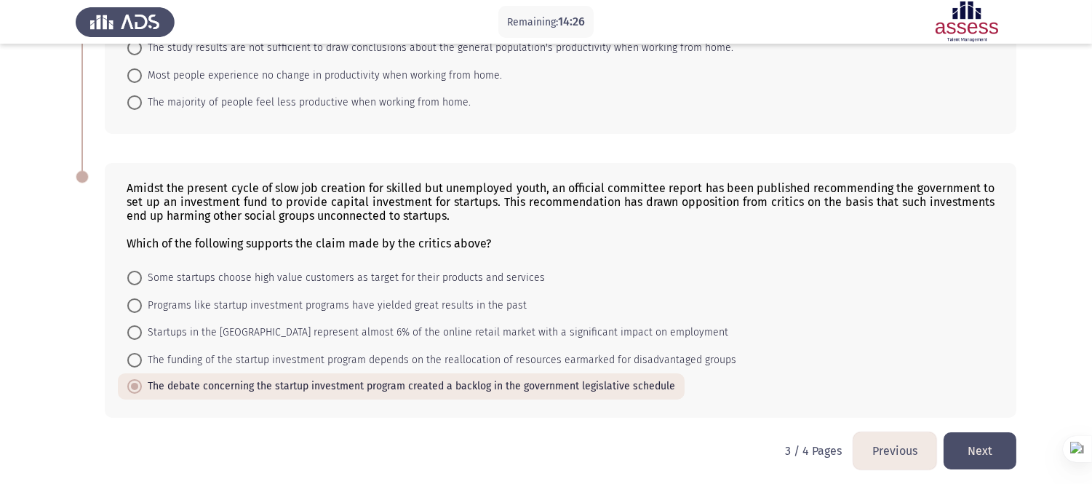
click at [975, 435] on button "Next" at bounding box center [979, 450] width 73 height 37
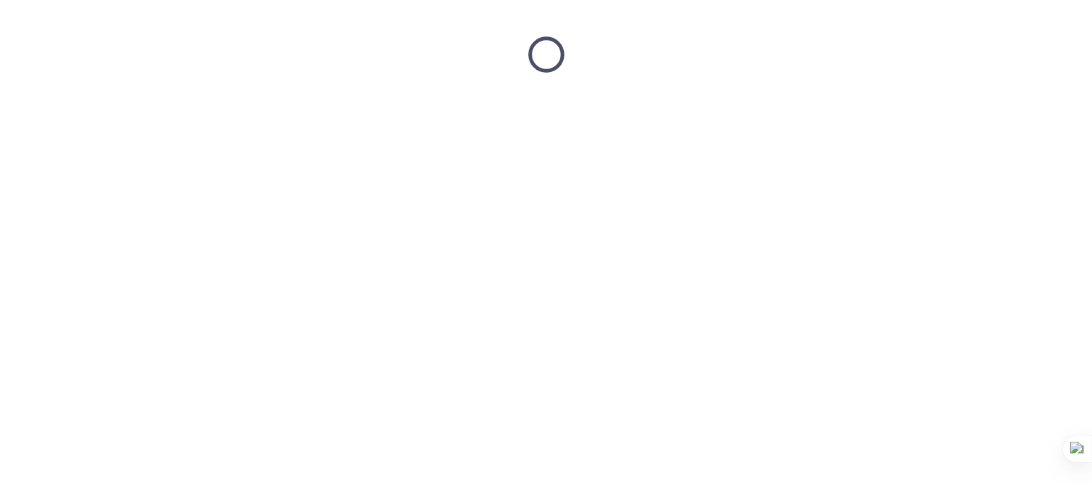
scroll to position [0, 0]
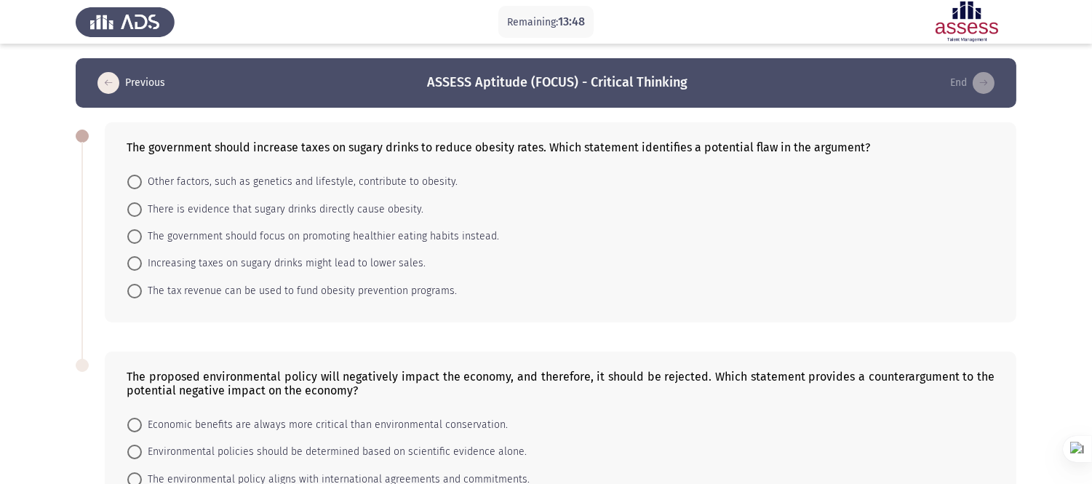
click at [361, 240] on span "The government should focus on promoting healthier eating habits instead." at bounding box center [320, 236] width 357 height 17
click at [142, 240] on input "The government should focus on promoting healthier eating habits instead." at bounding box center [134, 236] width 15 height 15
radio input "true"
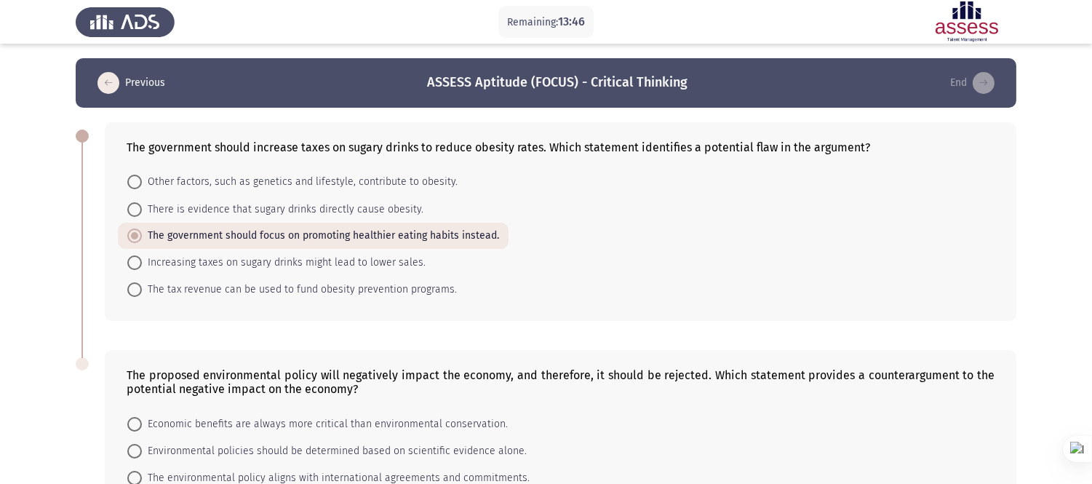
click at [308, 257] on span "Increasing taxes on sugary drinks might lead to lower sales." at bounding box center [284, 262] width 284 height 17
click at [142, 257] on input "Increasing taxes on sugary drinks might lead to lower sales." at bounding box center [134, 262] width 15 height 15
radio input "true"
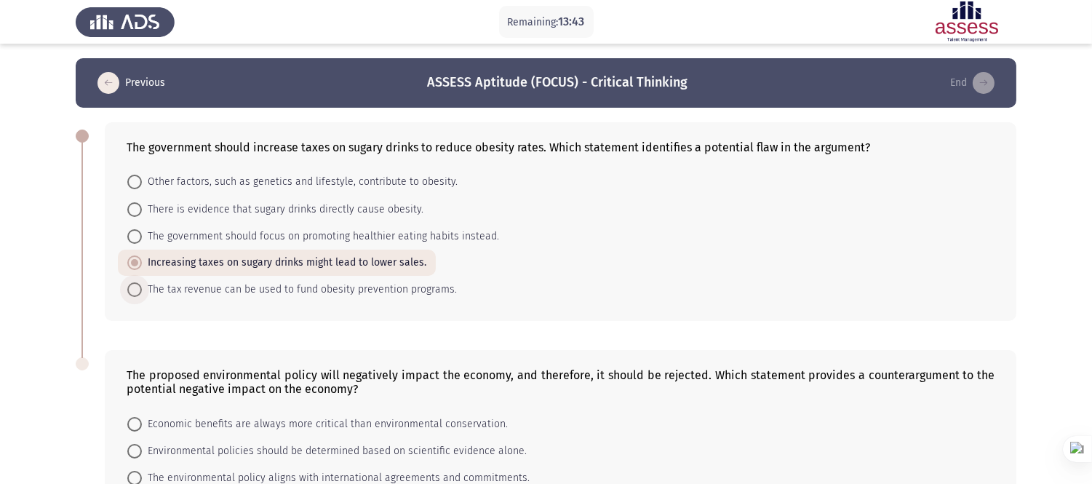
click at [355, 286] on span "The tax revenue can be used to fund obesity prevention programs." at bounding box center [299, 289] width 315 height 17
click at [142, 286] on input "The tax revenue can be used to fund obesity prevention programs." at bounding box center [134, 289] width 15 height 15
radio input "true"
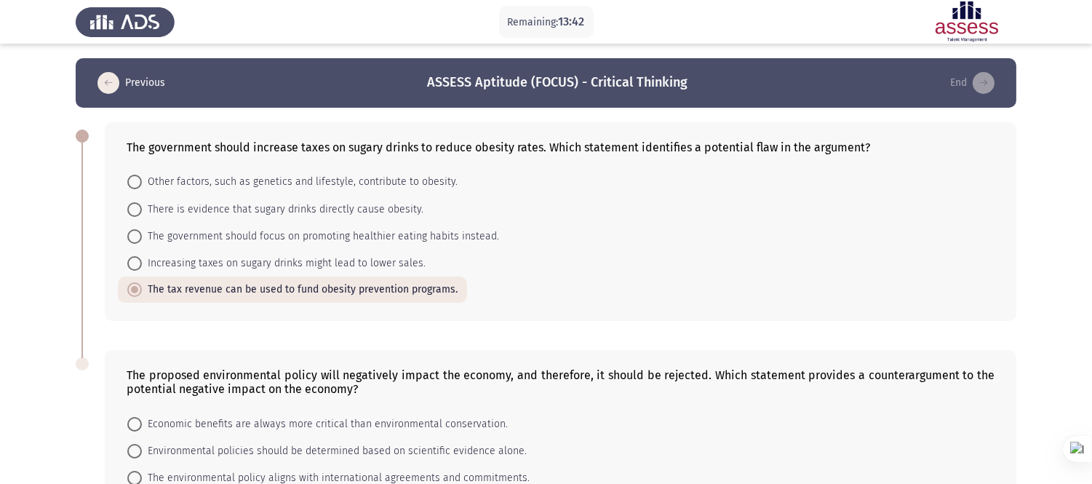
click at [342, 265] on span "Increasing taxes on sugary drinks might lead to lower sales." at bounding box center [284, 263] width 284 height 17
click at [142, 265] on input "Increasing taxes on sugary drinks might lead to lower sales." at bounding box center [134, 263] width 15 height 15
radio input "true"
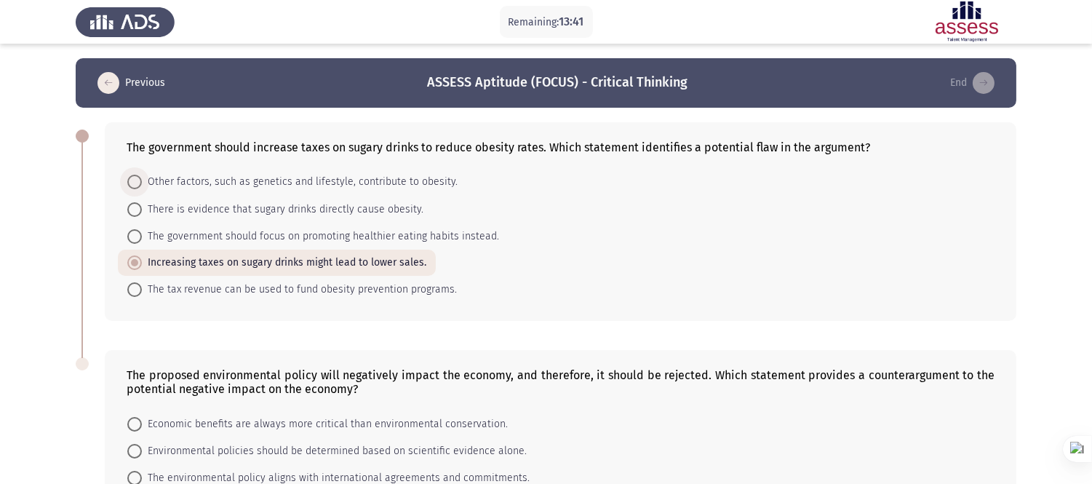
click at [344, 173] on span "Other factors, such as genetics and lifestyle, contribute to obesity." at bounding box center [300, 181] width 316 height 17
click at [142, 175] on input "Other factors, such as genetics and lifestyle, contribute to obesity." at bounding box center [134, 182] width 15 height 15
radio input "true"
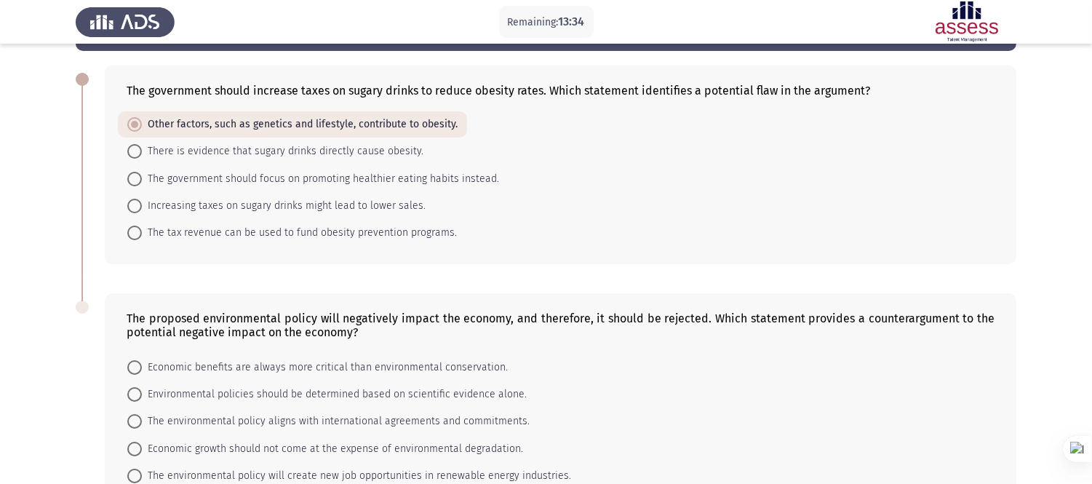
scroll to position [149, 0]
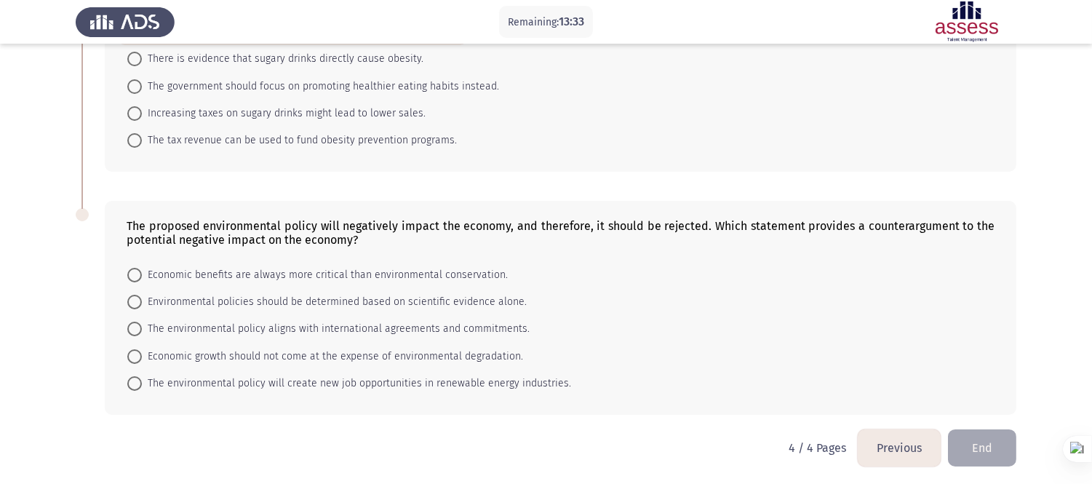
click at [906, 435] on button "Previous" at bounding box center [898, 447] width 83 height 37
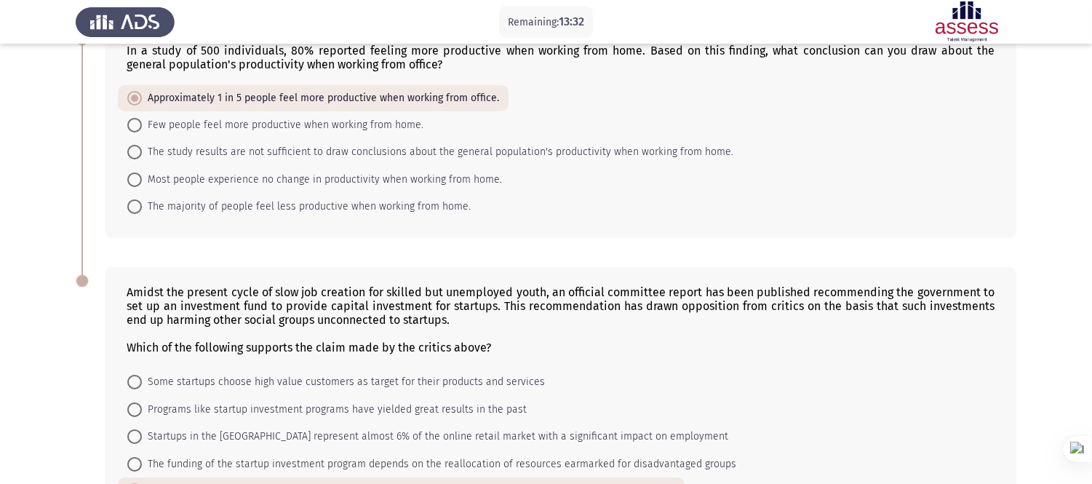
scroll to position [740, 0]
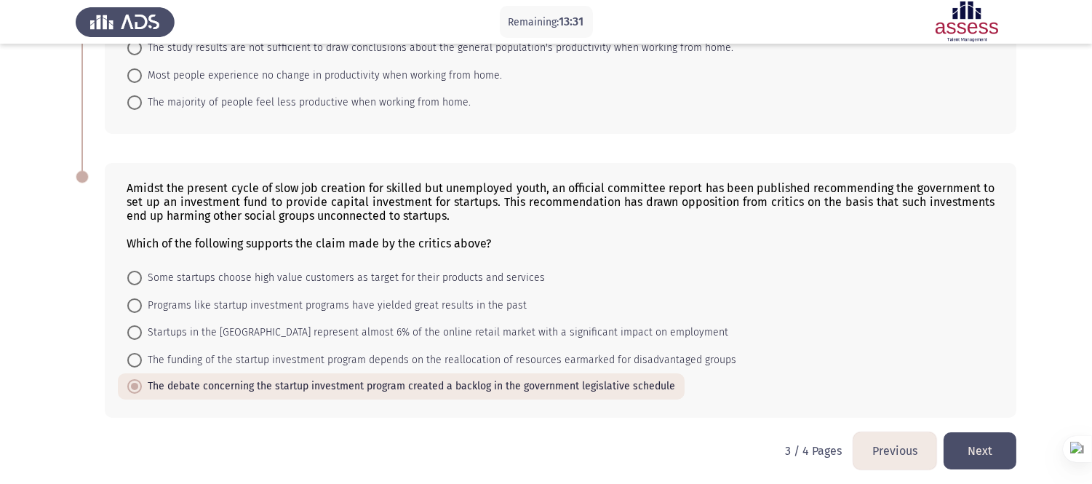
click at [511, 351] on span "The funding of the startup investment program depends on the reallocation of re…" at bounding box center [439, 359] width 594 height 17
click at [142, 353] on input "The funding of the startup investment program depends on the reallocation of re…" at bounding box center [134, 360] width 15 height 15
radio input "true"
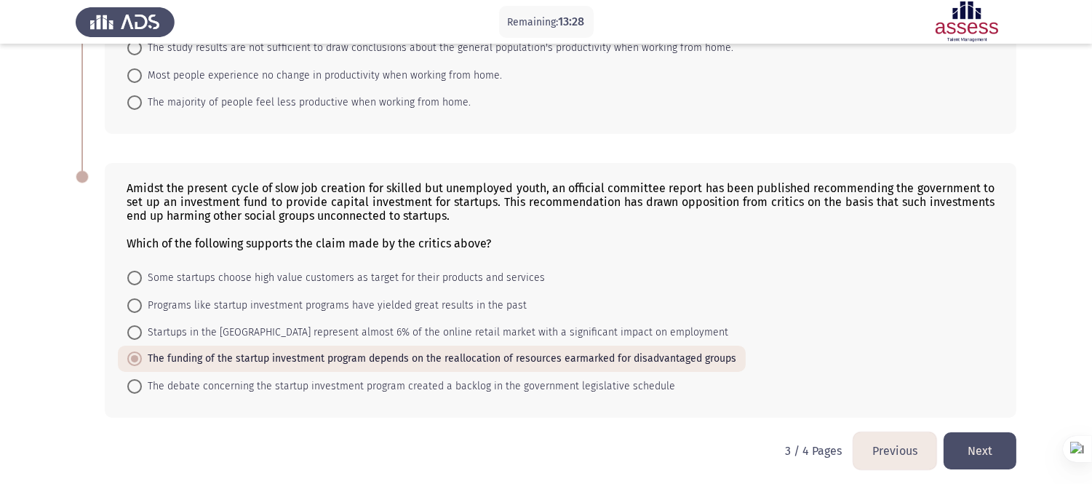
click at [967, 435] on button "Next" at bounding box center [979, 450] width 73 height 37
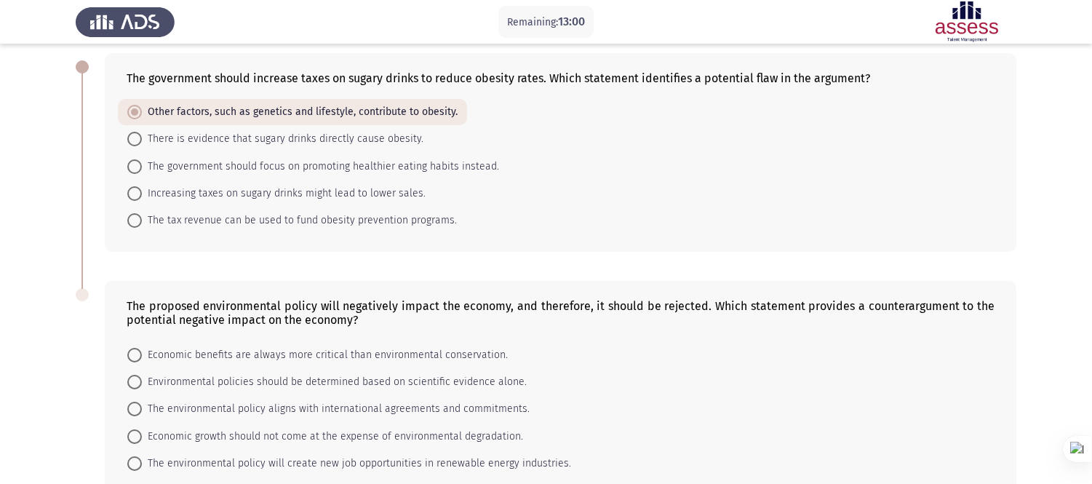
scroll to position [149, 0]
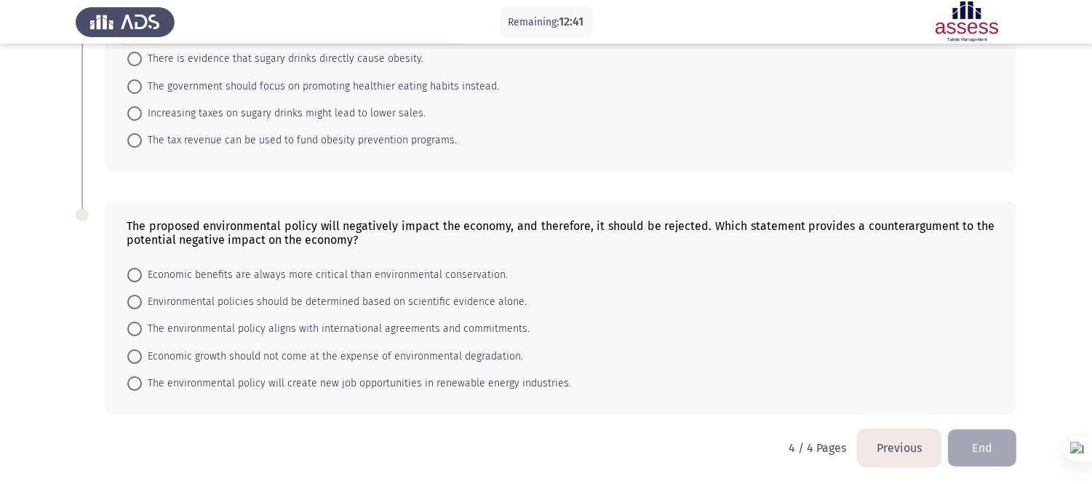
click at [445, 327] on span "The environmental policy aligns with international agreements and commitments." at bounding box center [336, 328] width 388 height 17
click at [142, 327] on input "The environmental policy aligns with international agreements and commitments." at bounding box center [134, 328] width 15 height 15
radio input "true"
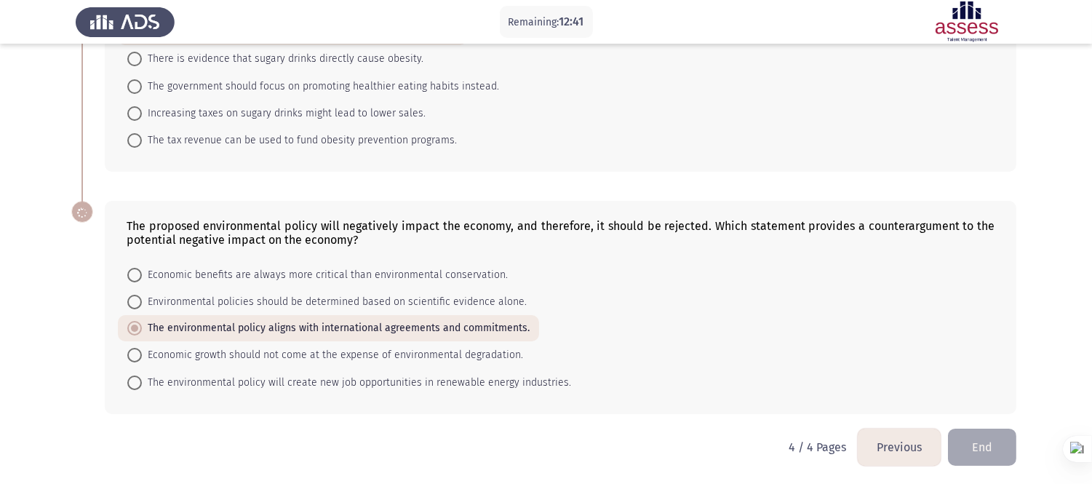
scroll to position [148, 0]
click at [438, 347] on span "Economic growth should not come at the expense of environmental degradation." at bounding box center [332, 355] width 381 height 17
click at [142, 348] on input "Economic growth should not come at the expense of environmental degradation." at bounding box center [134, 355] width 15 height 15
radio input "true"
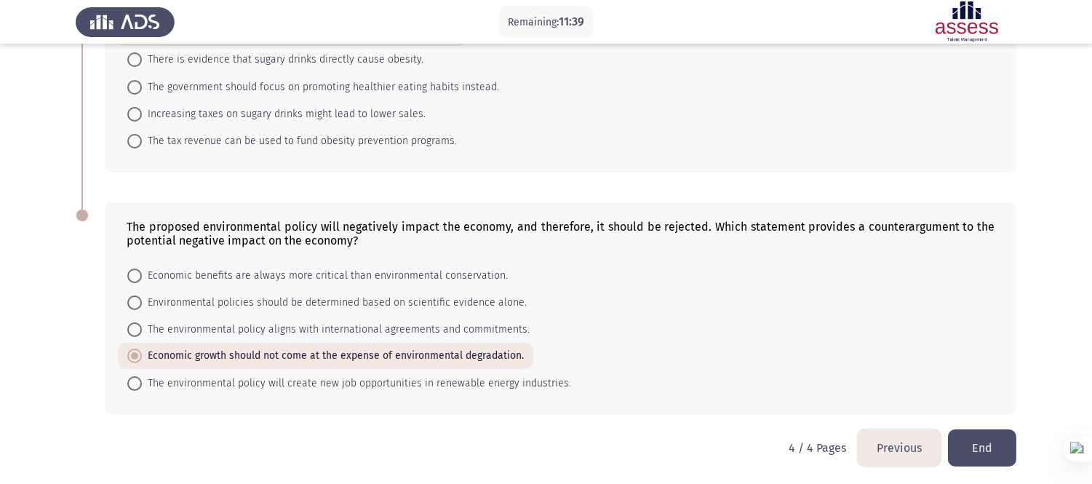
drag, startPoint x: 353, startPoint y: 242, endPoint x: 178, endPoint y: 251, distance: 175.5
click at [178, 251] on div "The proposed environmental policy will negatively impact the economy, and there…" at bounding box center [560, 307] width 911 height 212
click at [364, 381] on span "The environmental policy will create new job opportunities in renewable energy …" at bounding box center [356, 383] width 429 height 17
click at [142, 381] on input "The environmental policy will create new job opportunities in renewable energy …" at bounding box center [134, 383] width 15 height 15
radio input "true"
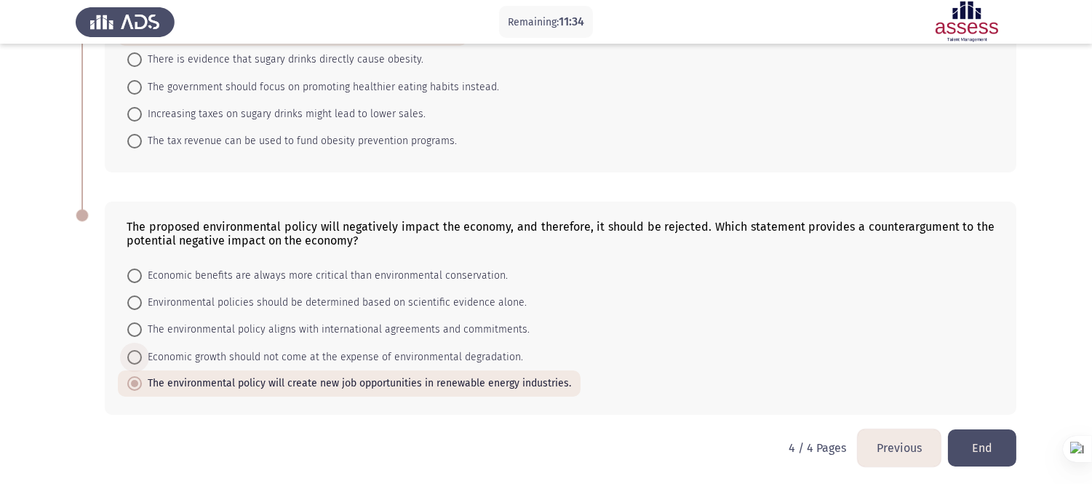
click at [310, 358] on span "Economic growth should not come at the expense of environmental degradation." at bounding box center [332, 356] width 381 height 17
click at [142, 358] on input "Economic growth should not come at the expense of environmental degradation." at bounding box center [134, 357] width 15 height 15
radio input "true"
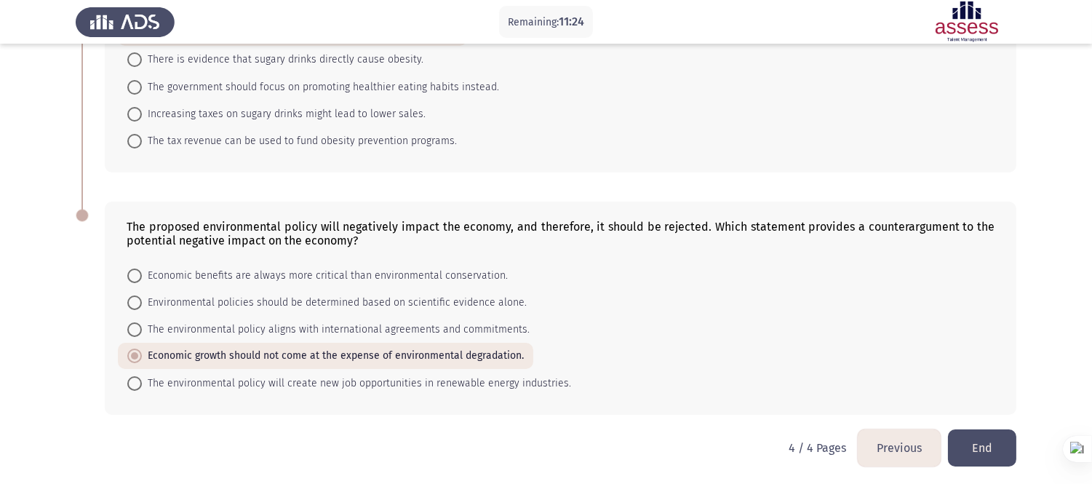
click at [348, 380] on span "The environmental policy will create new job opportunities in renewable energy …" at bounding box center [356, 383] width 429 height 17
click at [142, 380] on input "The environmental policy will create new job opportunities in renewable energy …" at bounding box center [134, 383] width 15 height 15
radio input "true"
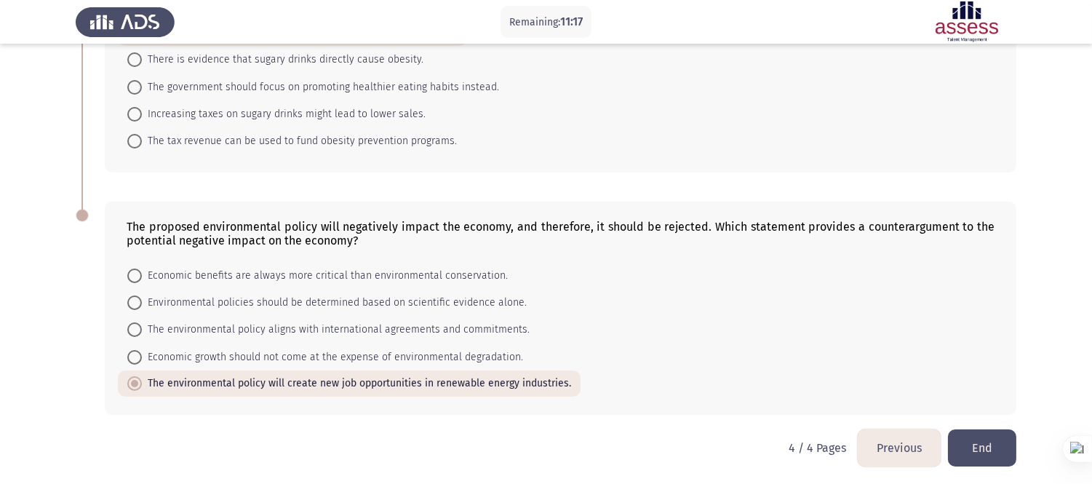
click at [993, 435] on button "End" at bounding box center [982, 447] width 68 height 37
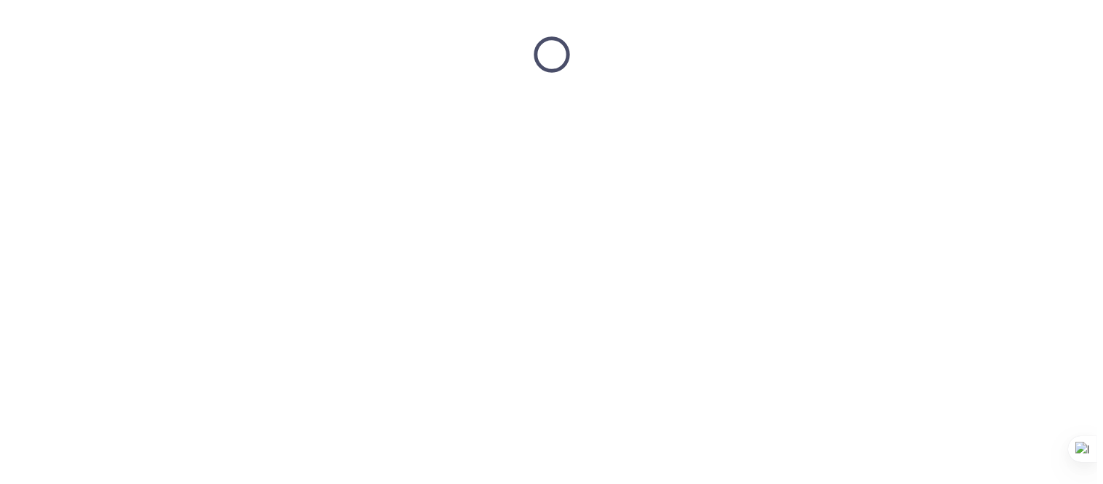
scroll to position [0, 0]
